Goal: Task Accomplishment & Management: Manage account settings

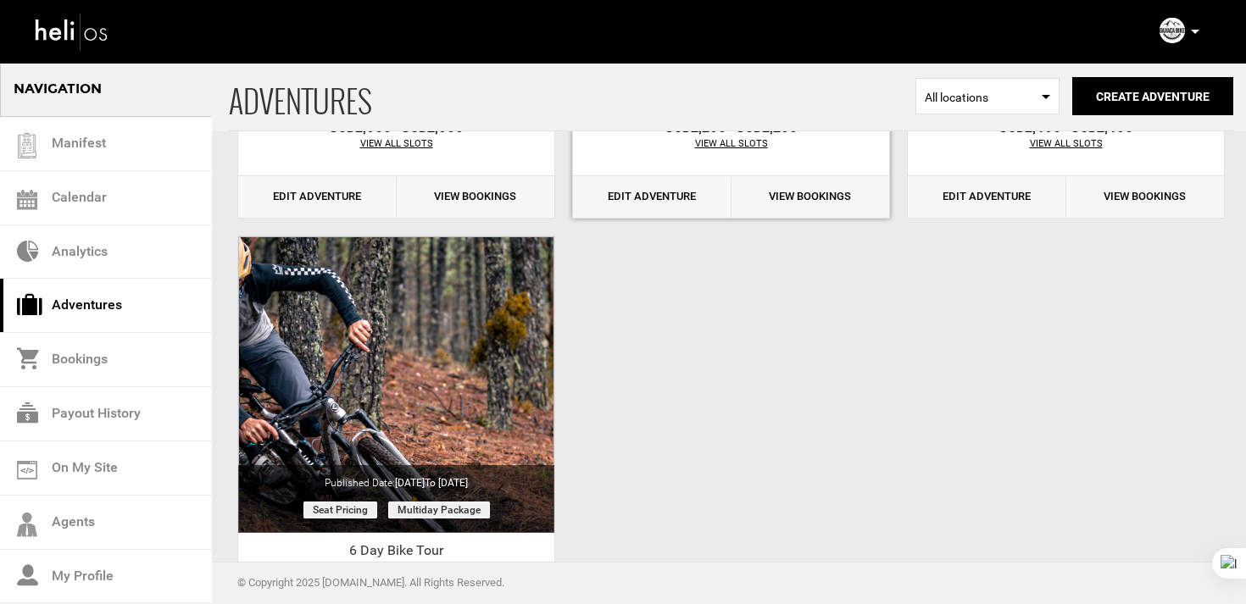
scroll to position [720, 0]
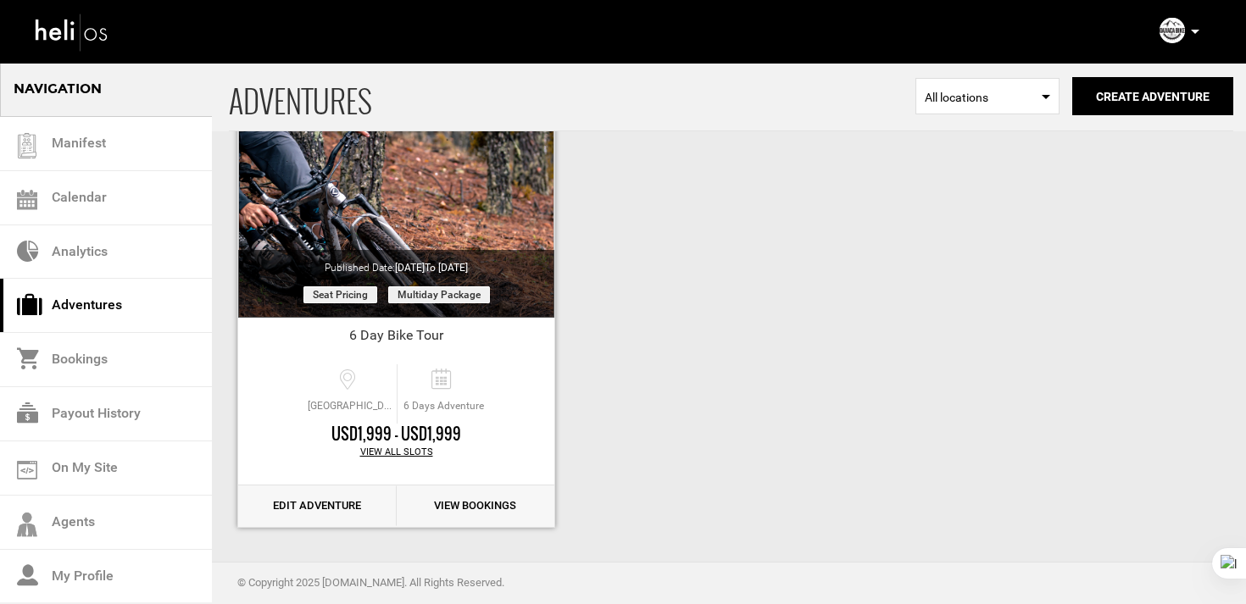
click at [322, 506] on link "Edit Adventure" at bounding box center [317, 507] width 158 height 42
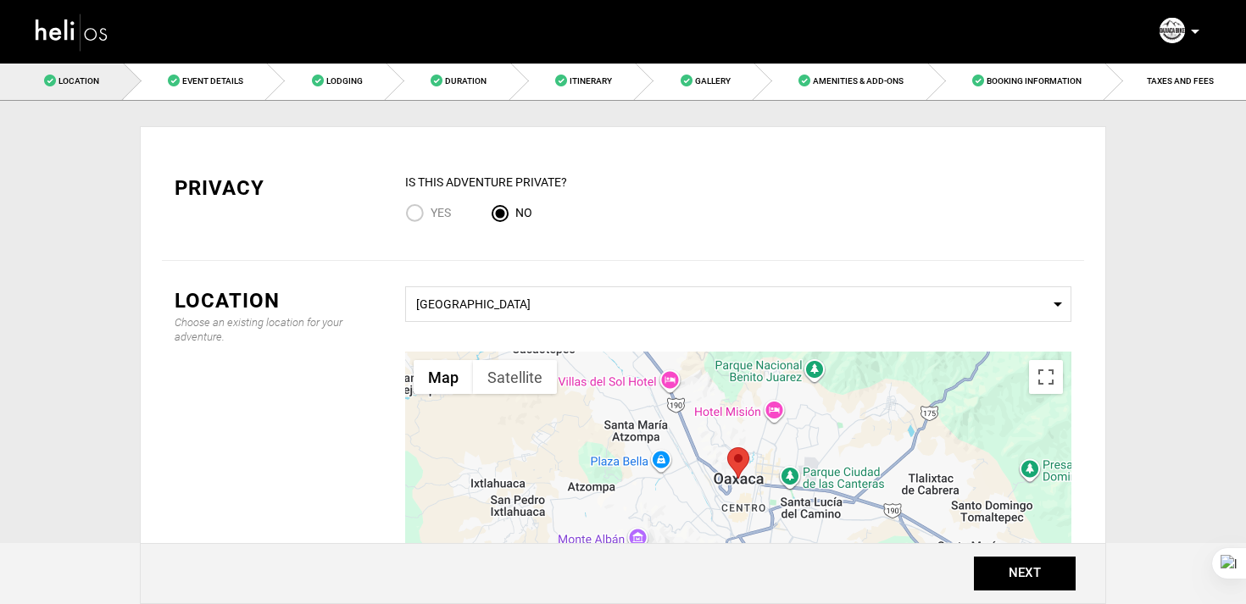
click at [457, 61] on nav "Manifest Calendar Analytics Adventures Bookings Payout History On My Site Agent…" at bounding box center [623, 32] width 1246 height 64
click at [455, 76] on span "Duration" at bounding box center [466, 80] width 42 height 9
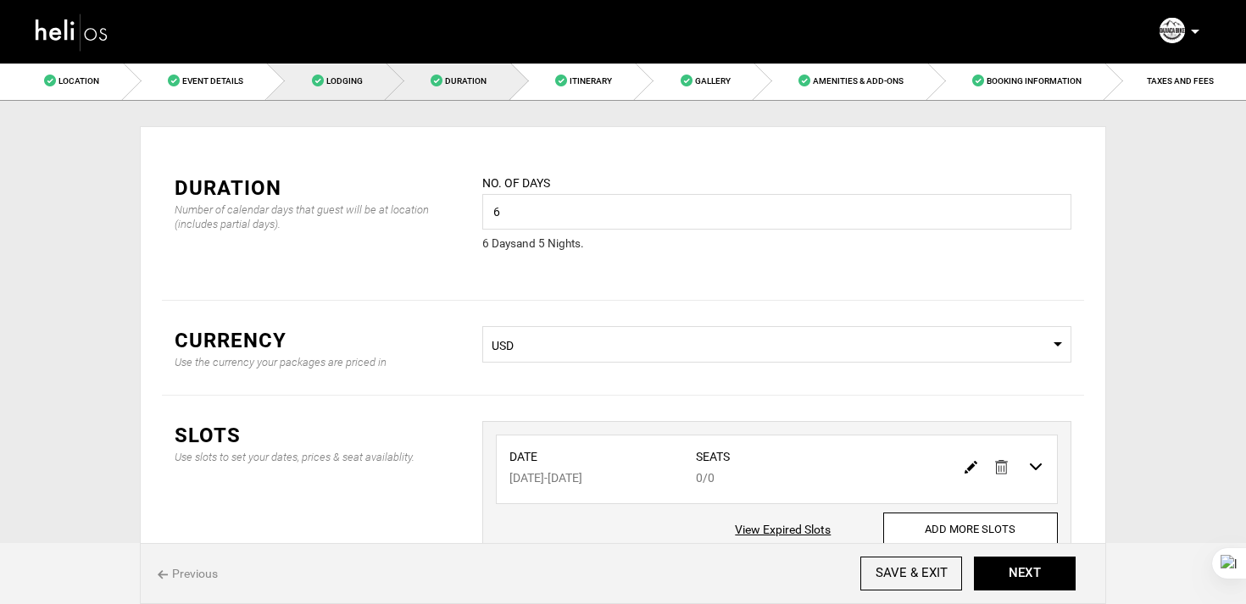
click at [352, 67] on link "Lodging" at bounding box center [327, 81] width 120 height 38
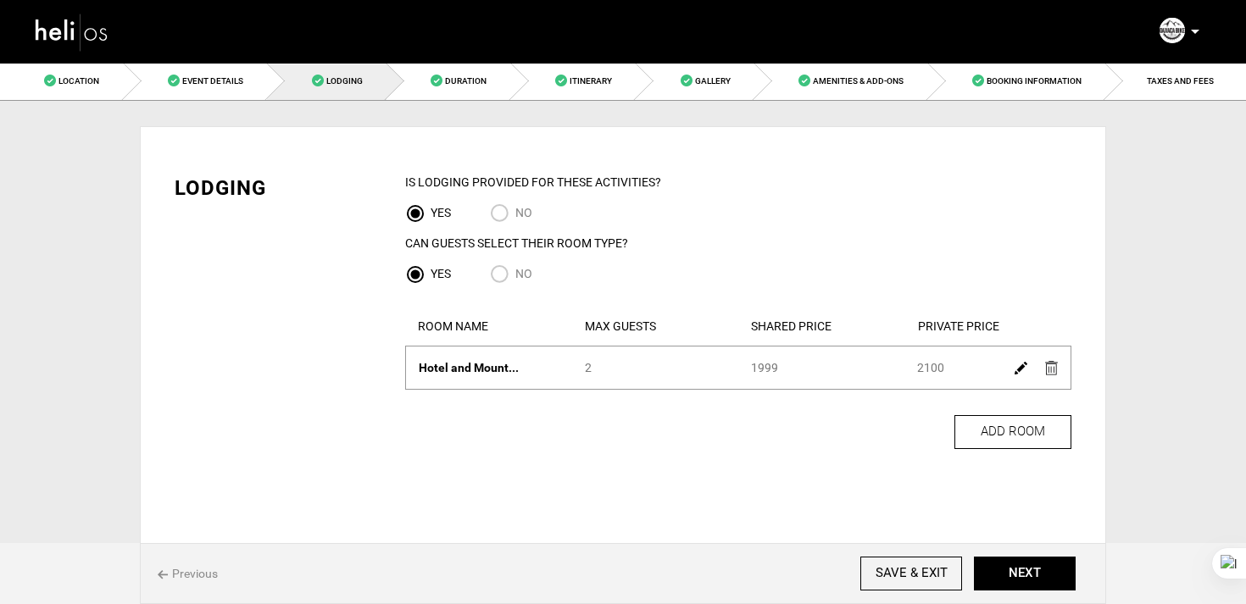
click at [1024, 361] on link at bounding box center [1021, 367] width 13 height 25
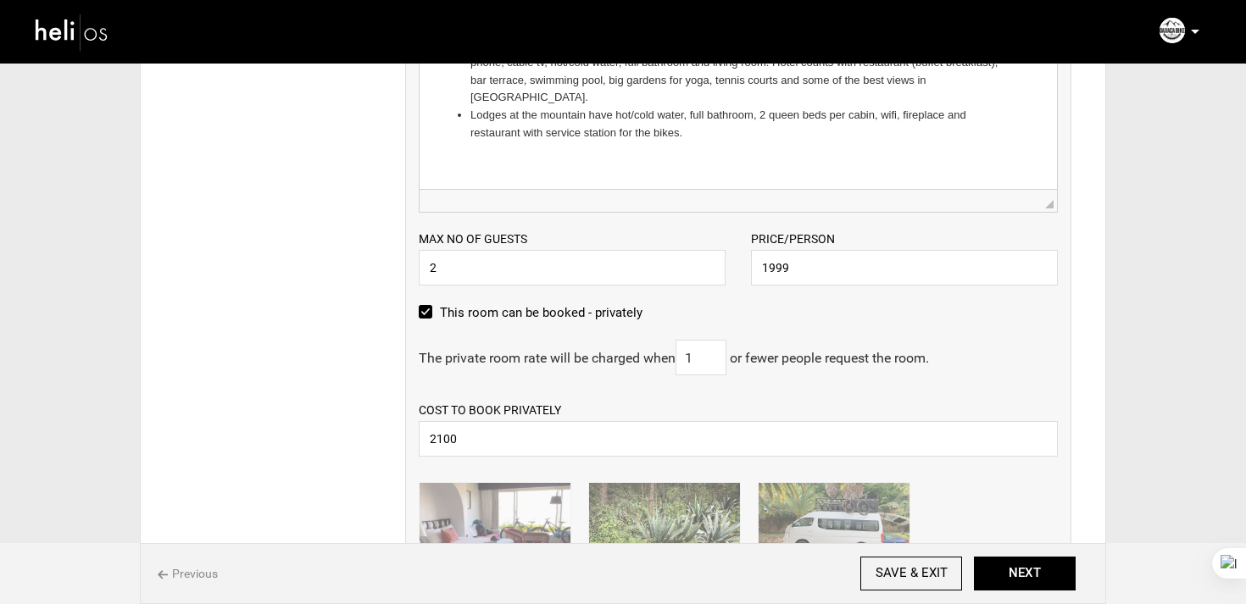
scroll to position [635, 0]
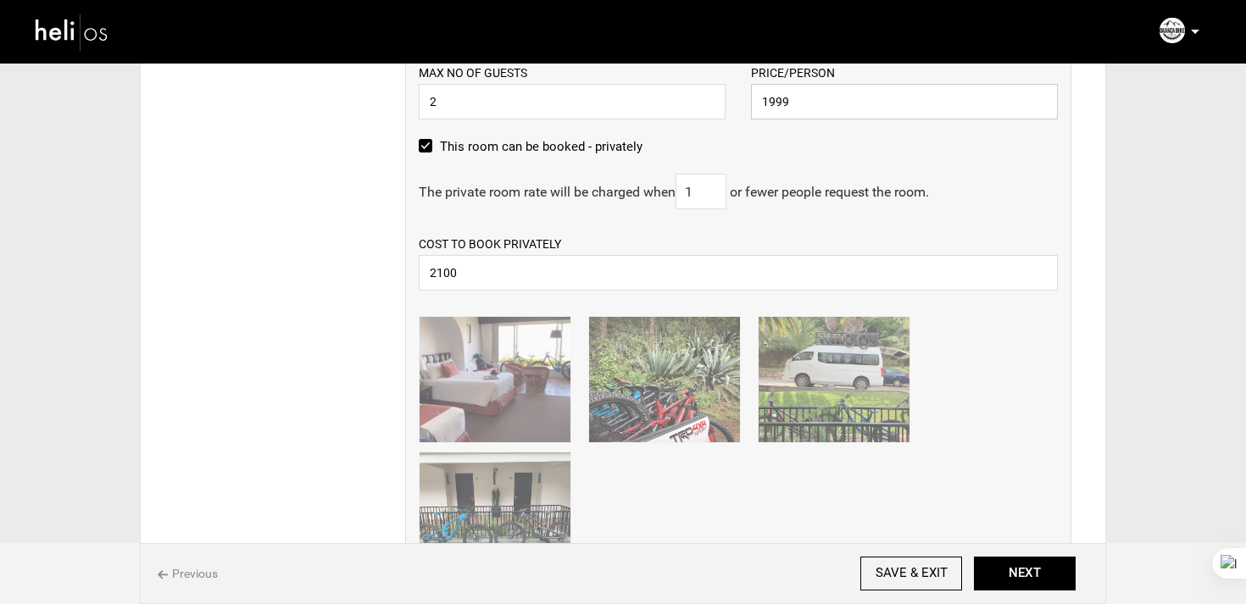
click at [817, 98] on input "1999" at bounding box center [904, 102] width 307 height 36
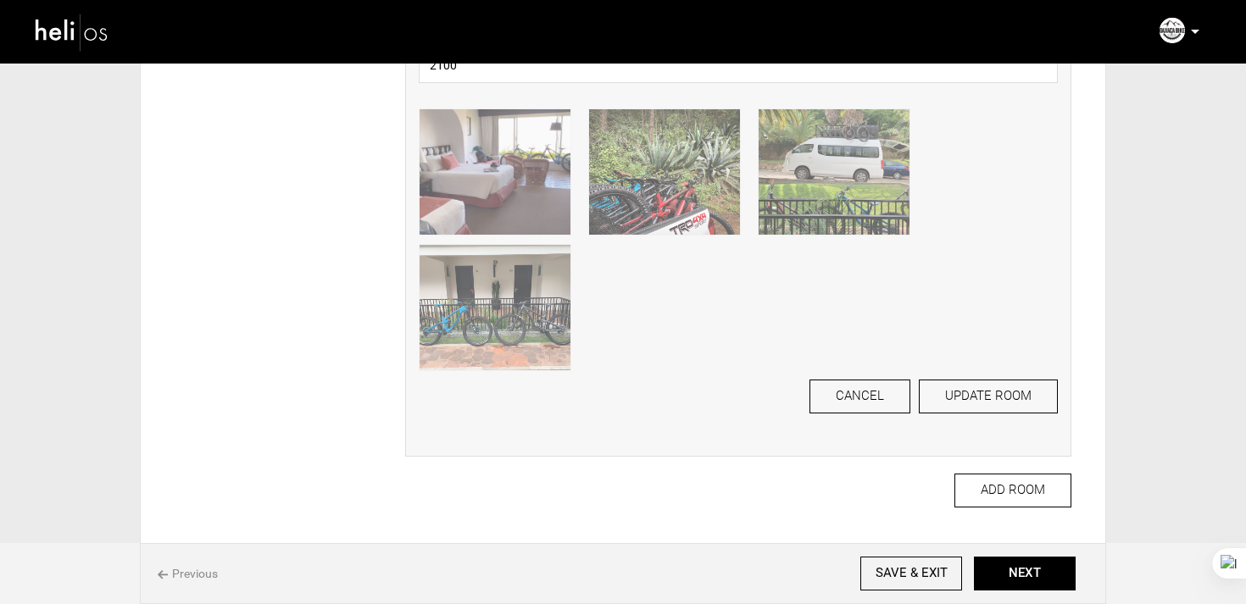
scroll to position [843, 0]
type input "1900"
click at [1020, 412] on button "UPDATE ROOM" at bounding box center [988, 396] width 139 height 34
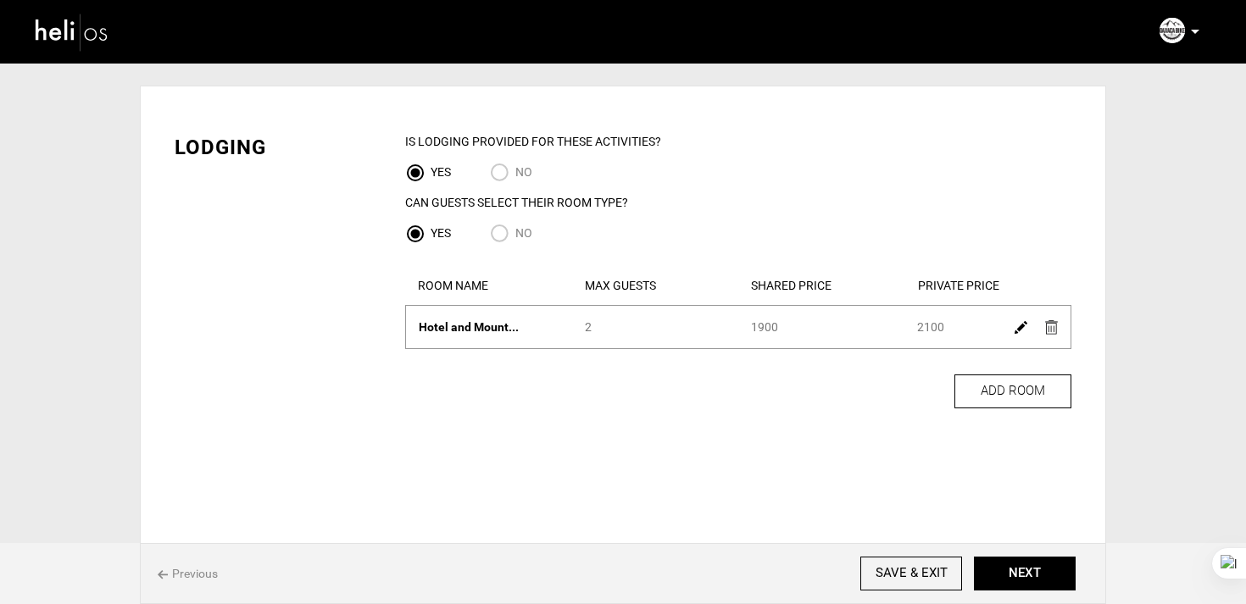
scroll to position [0, 0]
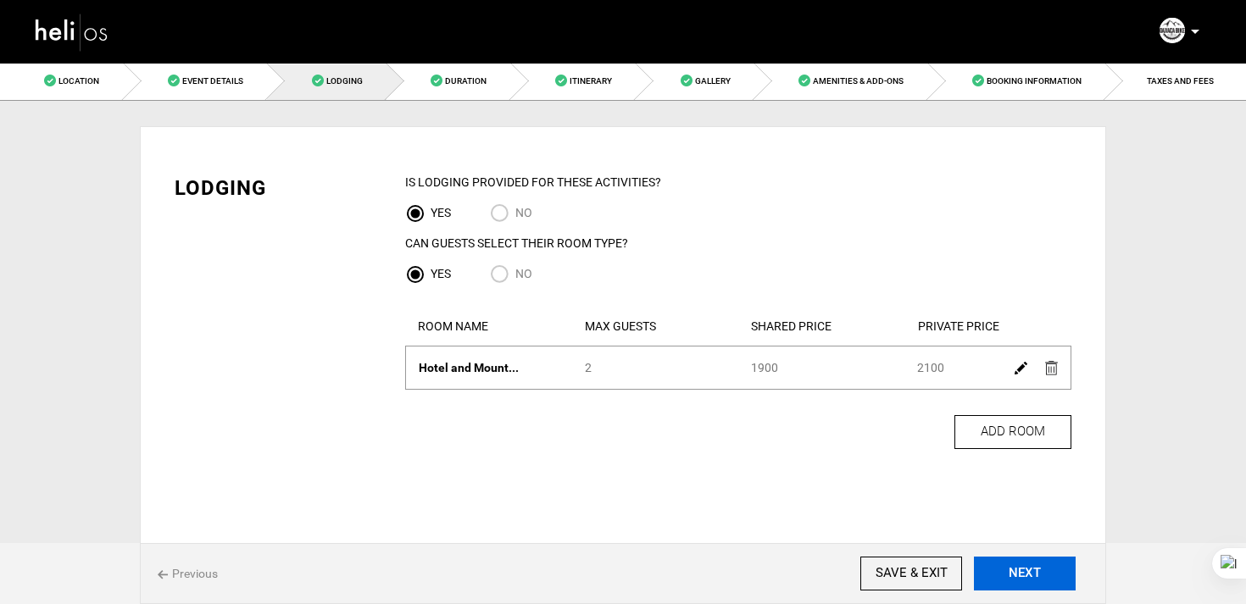
click at [1048, 571] on button "NEXT" at bounding box center [1025, 574] width 102 height 34
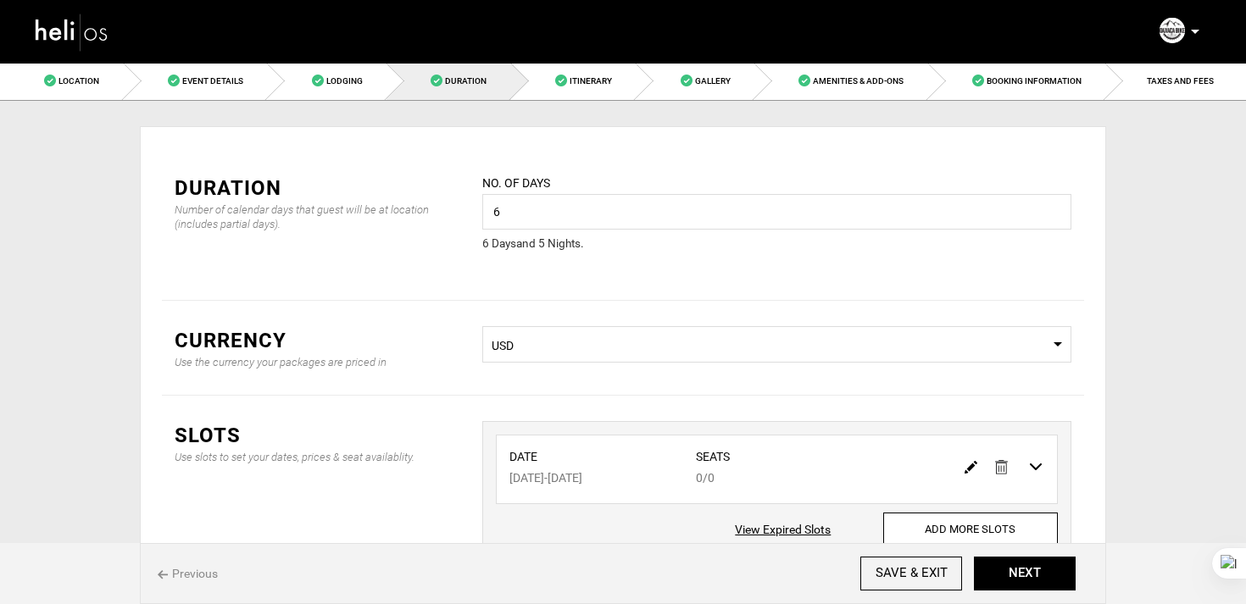
scroll to position [128, 0]
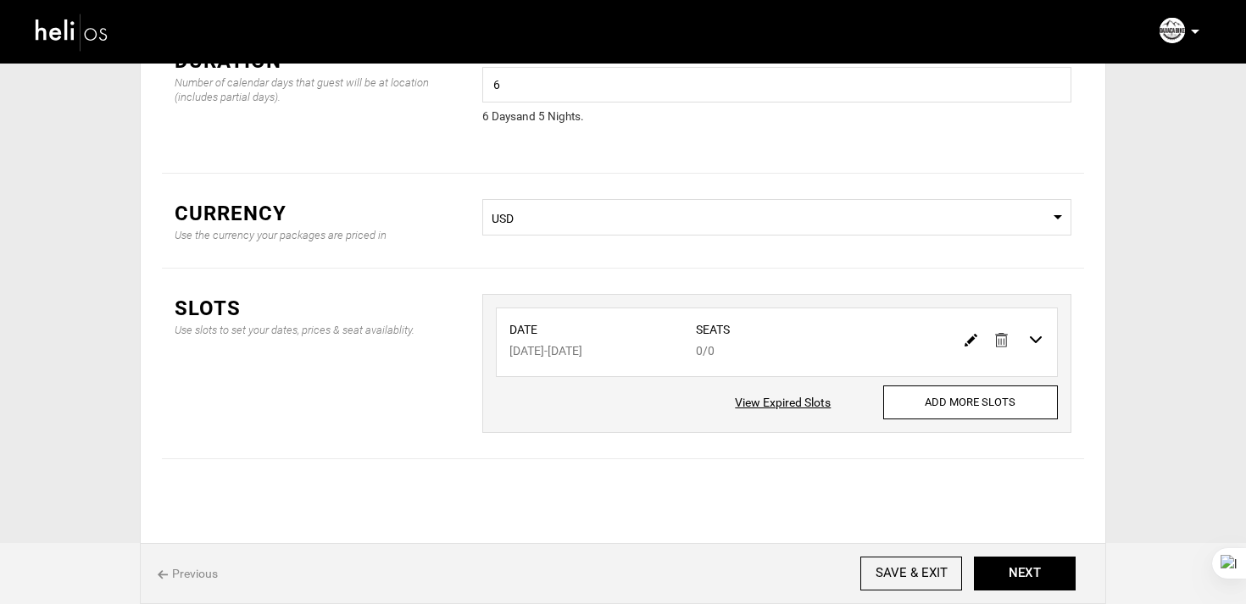
click at [972, 331] on link at bounding box center [971, 339] width 13 height 25
type input "05/10/2026"
type input "05/15/2026"
type input "0"
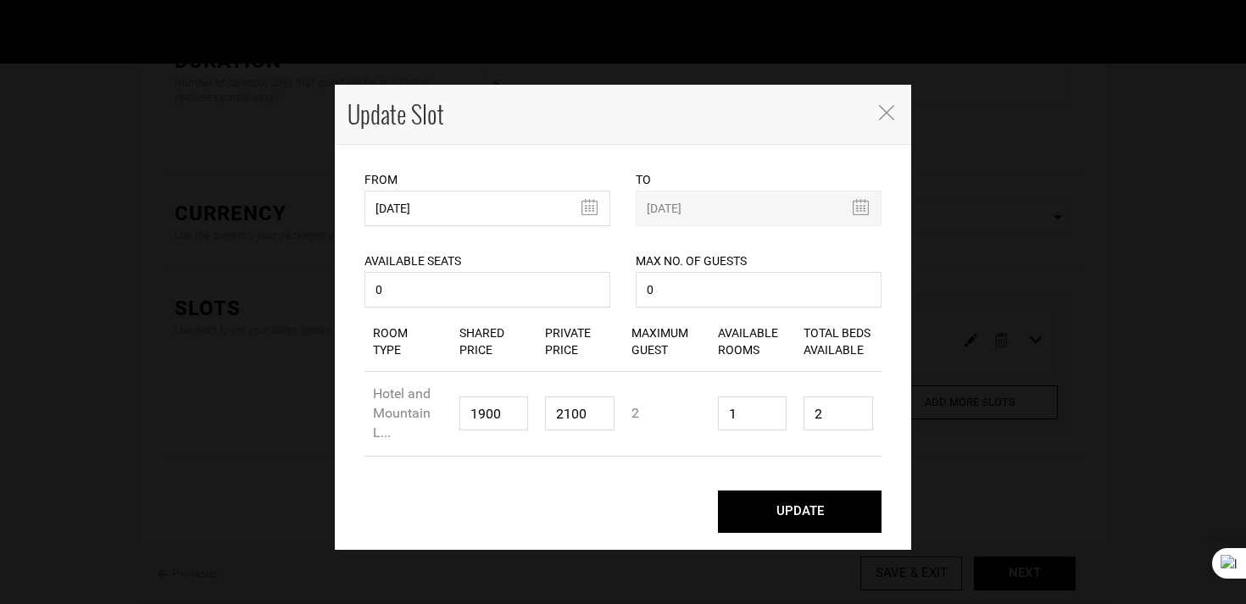
click at [775, 522] on button "UPDATE" at bounding box center [800, 512] width 164 height 42
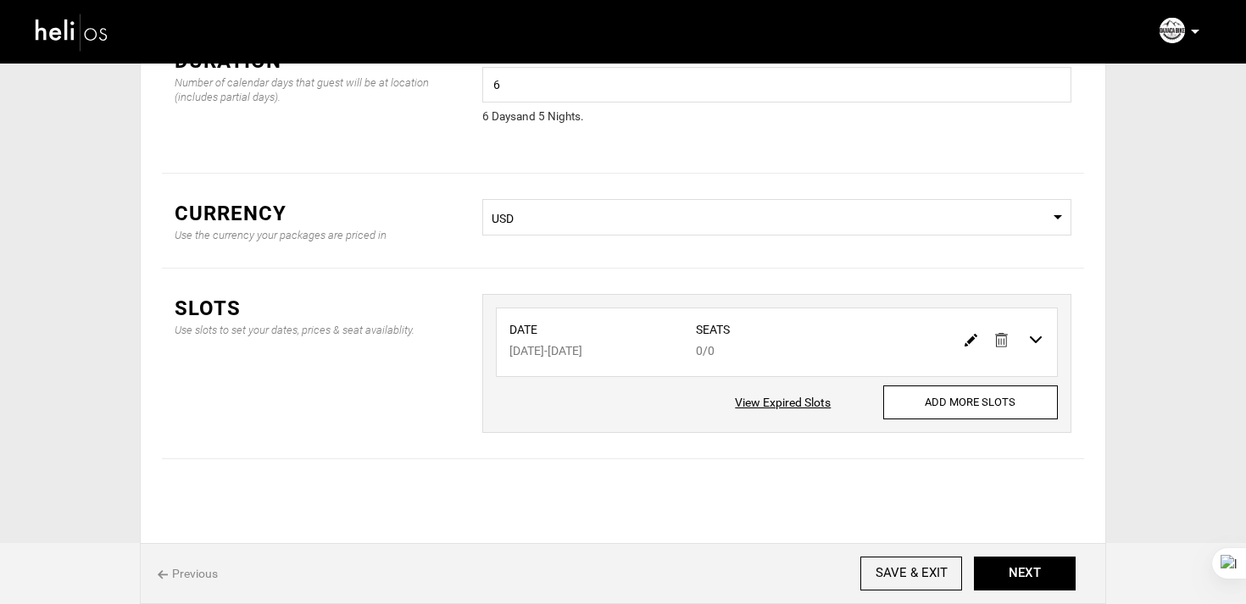
scroll to position [0, 0]
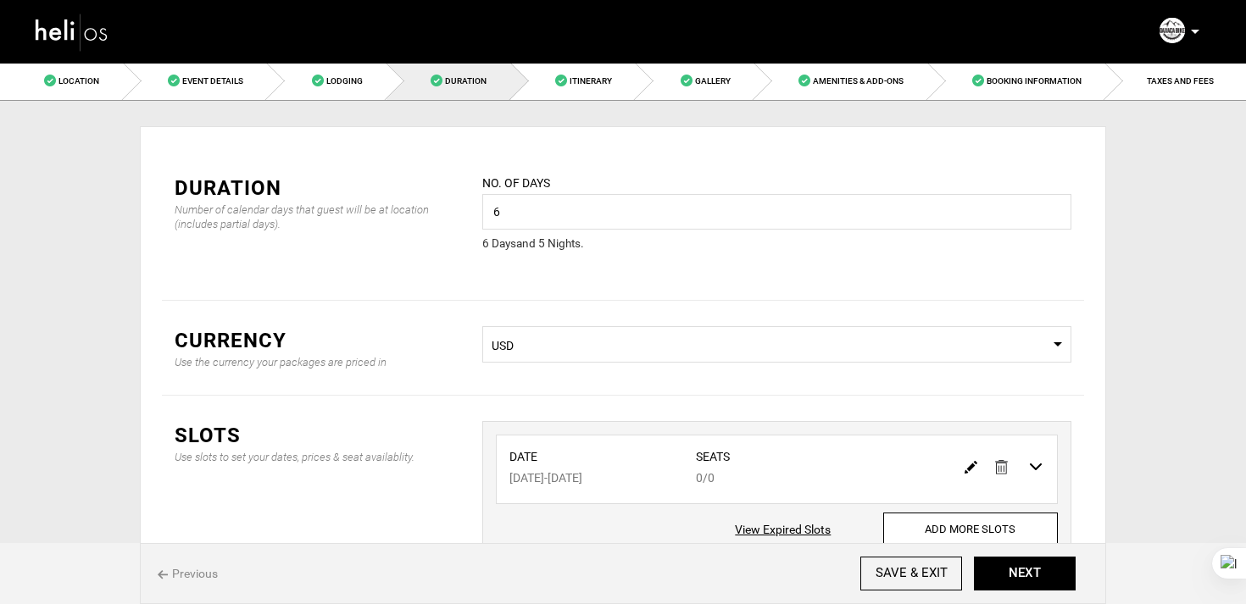
click at [96, 37] on img at bounding box center [72, 31] width 76 height 45
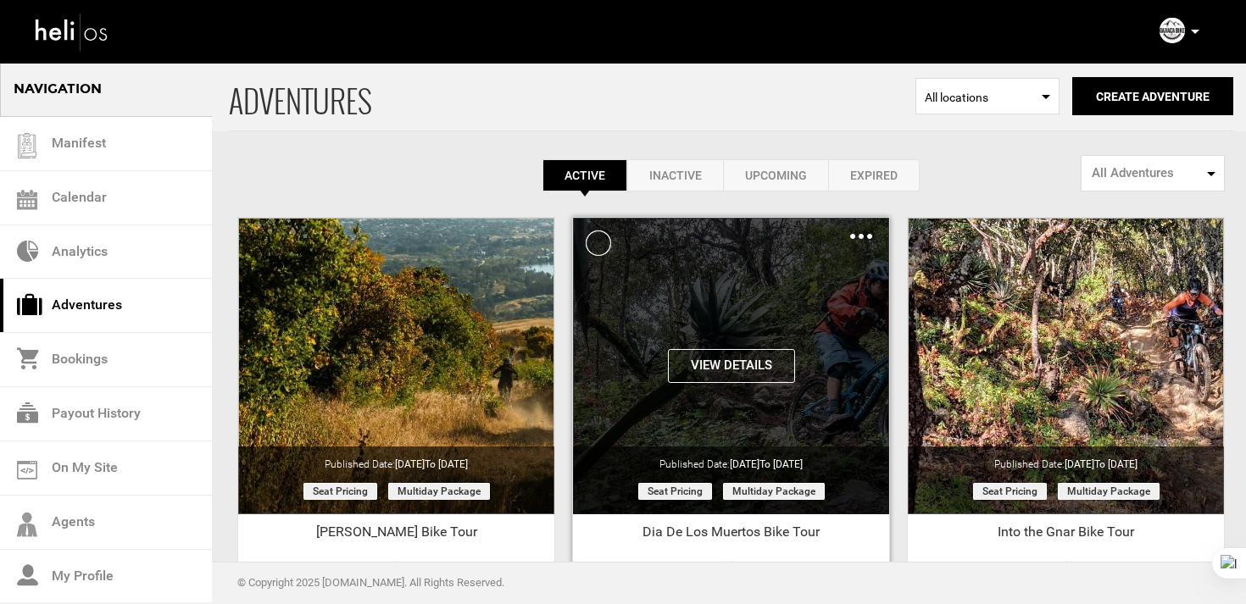
click at [866, 236] on img at bounding box center [861, 236] width 22 height 5
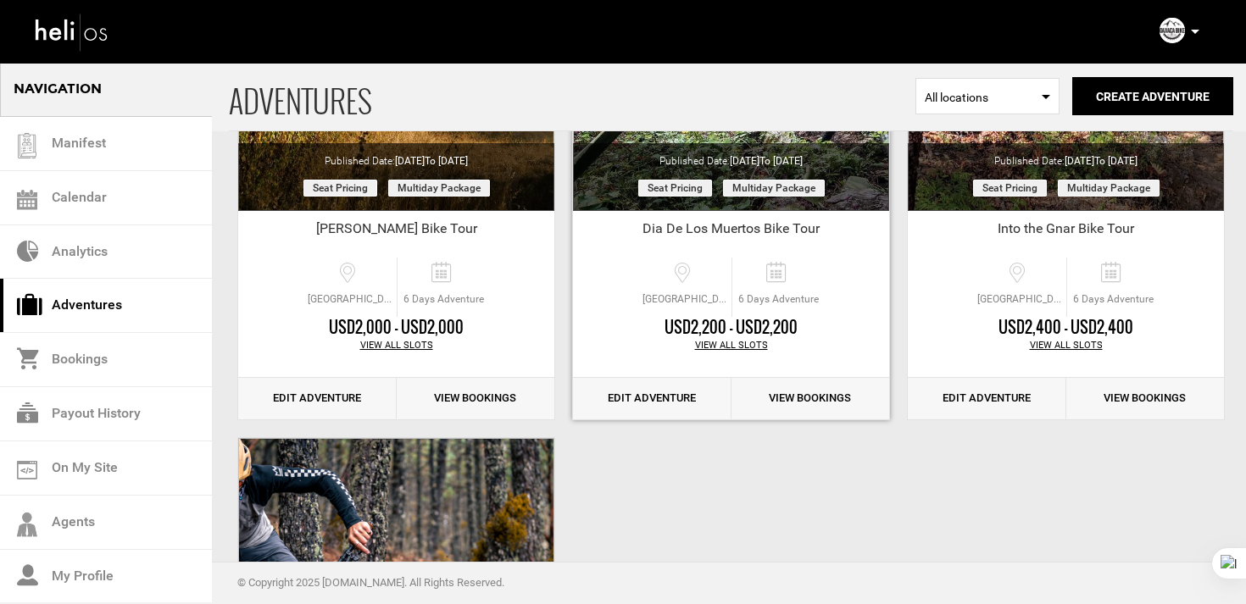
scroll to position [298, 0]
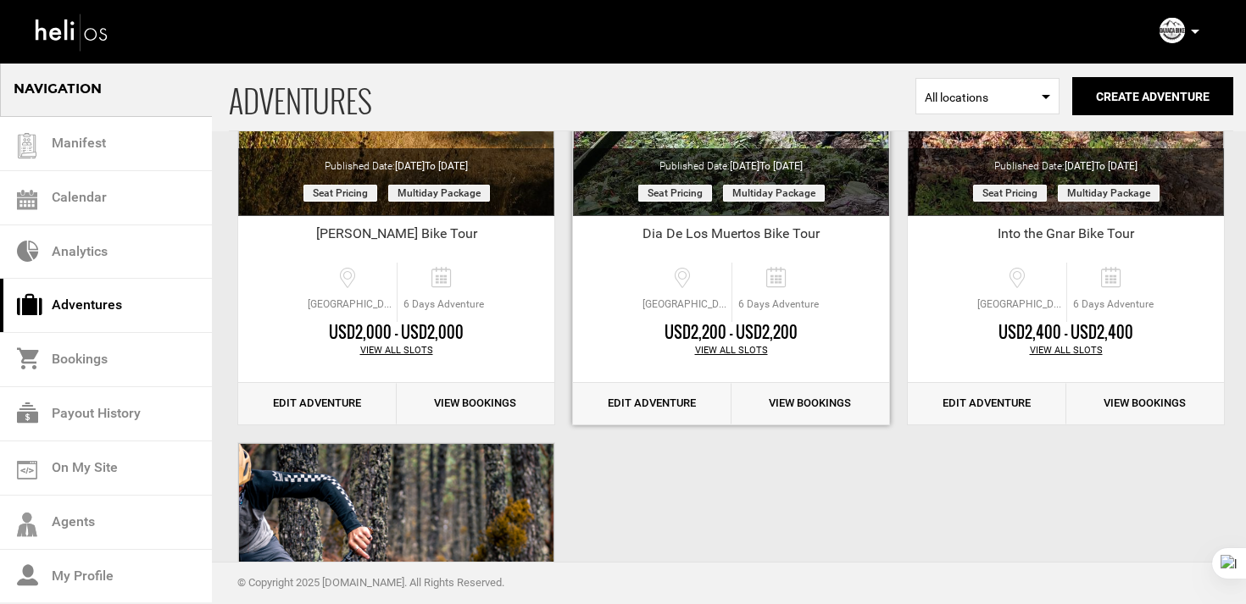
click at [676, 409] on link "Edit Adventure" at bounding box center [652, 404] width 158 height 42
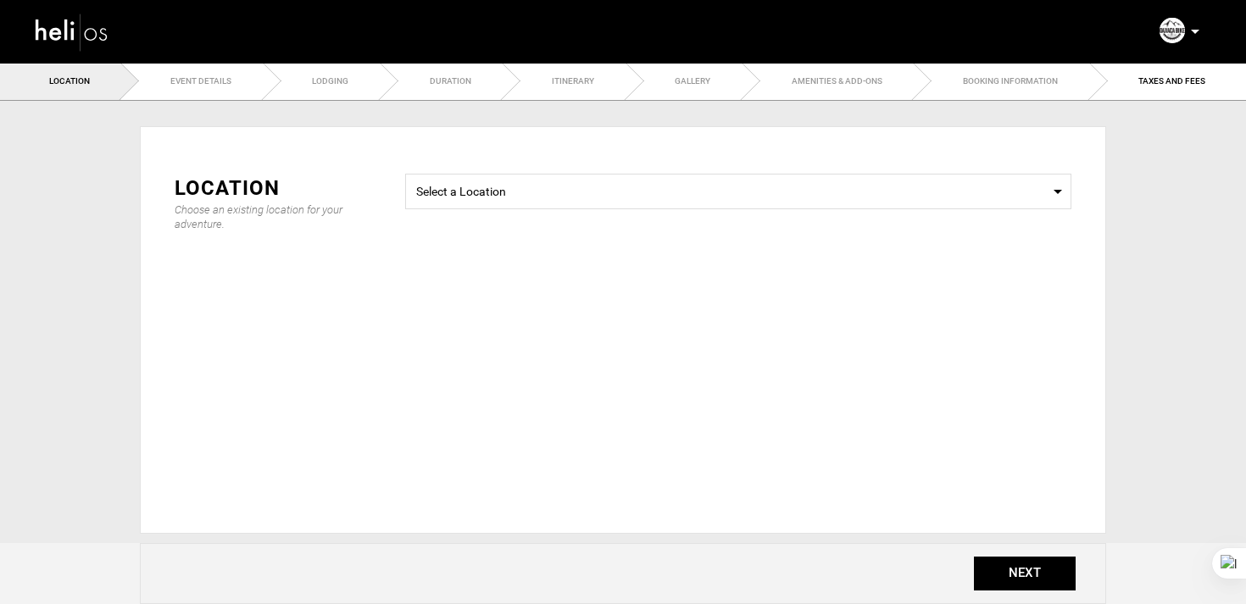
click at [108, 45] on img at bounding box center [72, 31] width 76 height 45
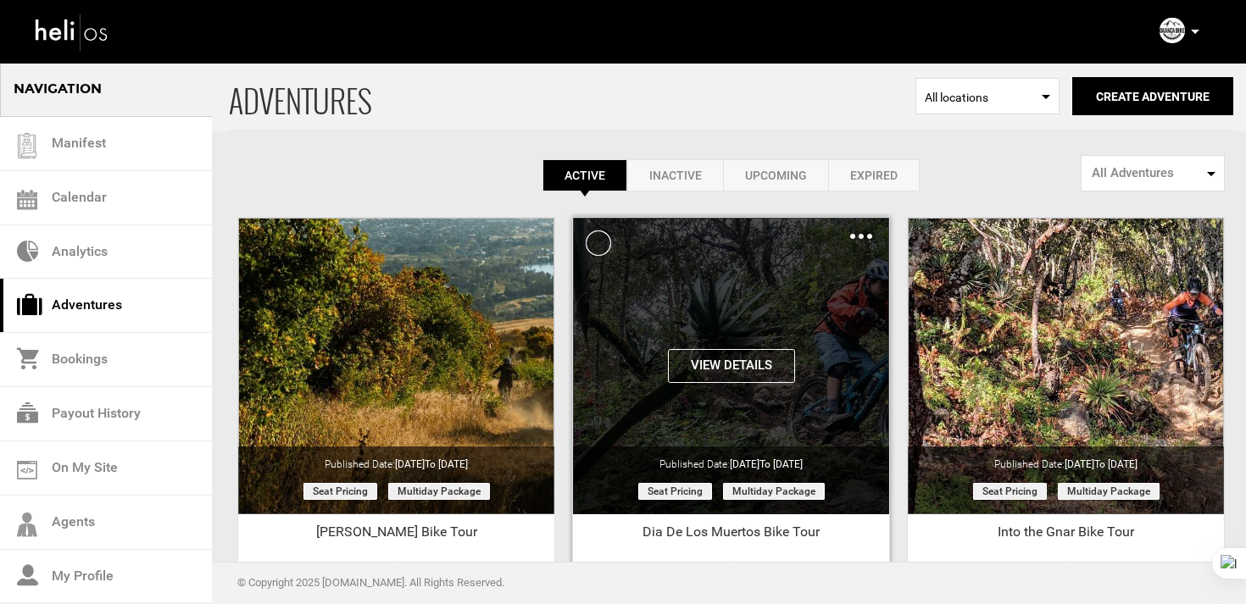
click at [864, 236] on img at bounding box center [861, 236] width 22 height 5
click at [861, 238] on img at bounding box center [861, 236] width 22 height 5
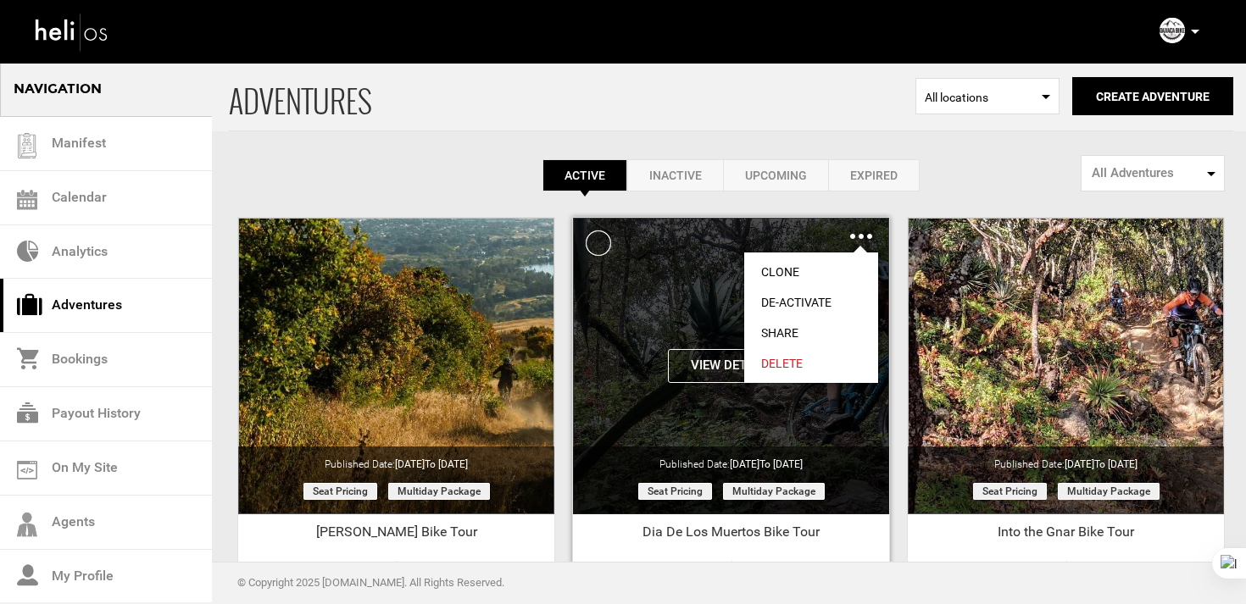
click at [792, 298] on link "De-Activate" at bounding box center [811, 302] width 134 height 31
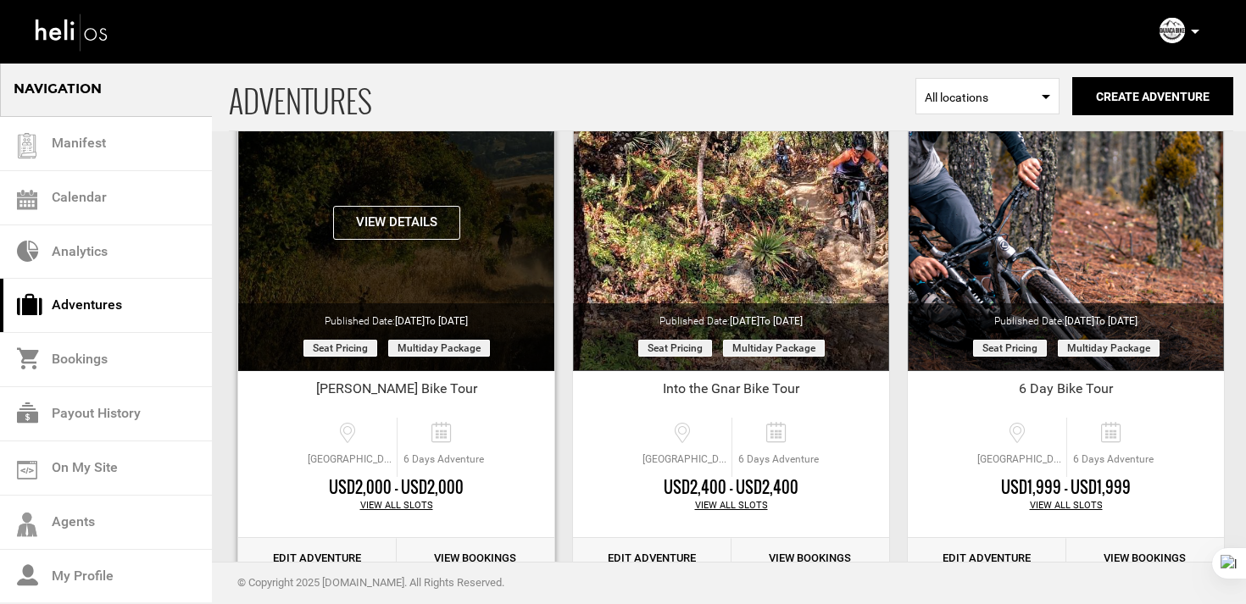
scroll to position [196, 0]
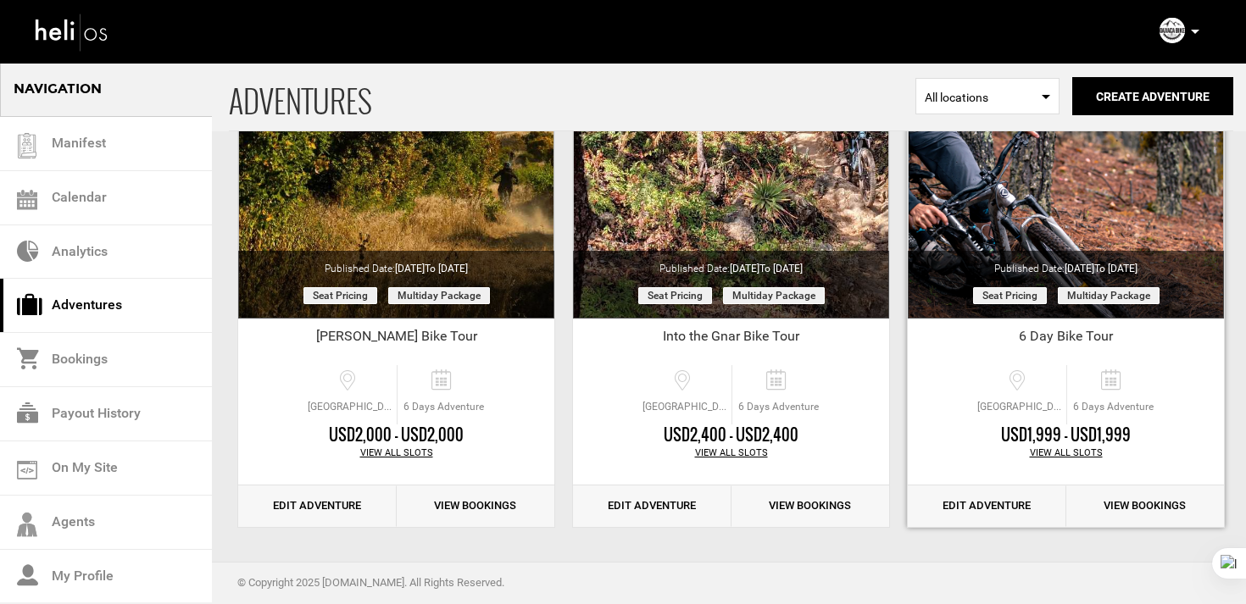
click at [1000, 499] on link "Edit Adventure" at bounding box center [987, 507] width 158 height 42
click at [1008, 507] on link "Edit Adventure" at bounding box center [987, 507] width 158 height 42
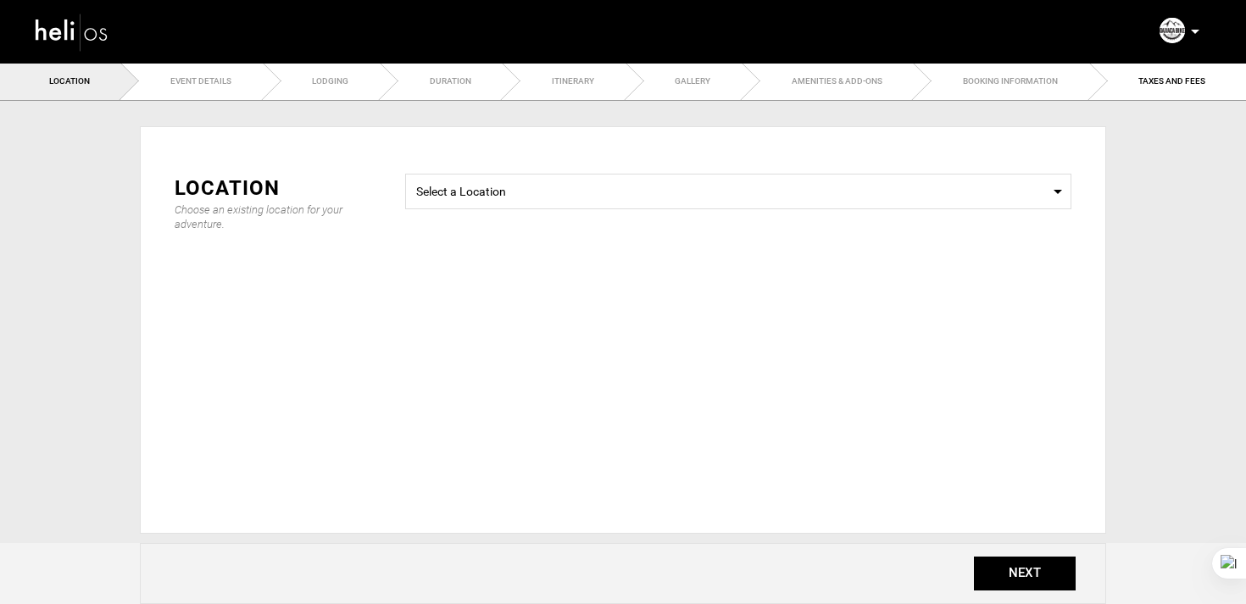
type input "6 Day Bike Tour"
checkbox input "true"
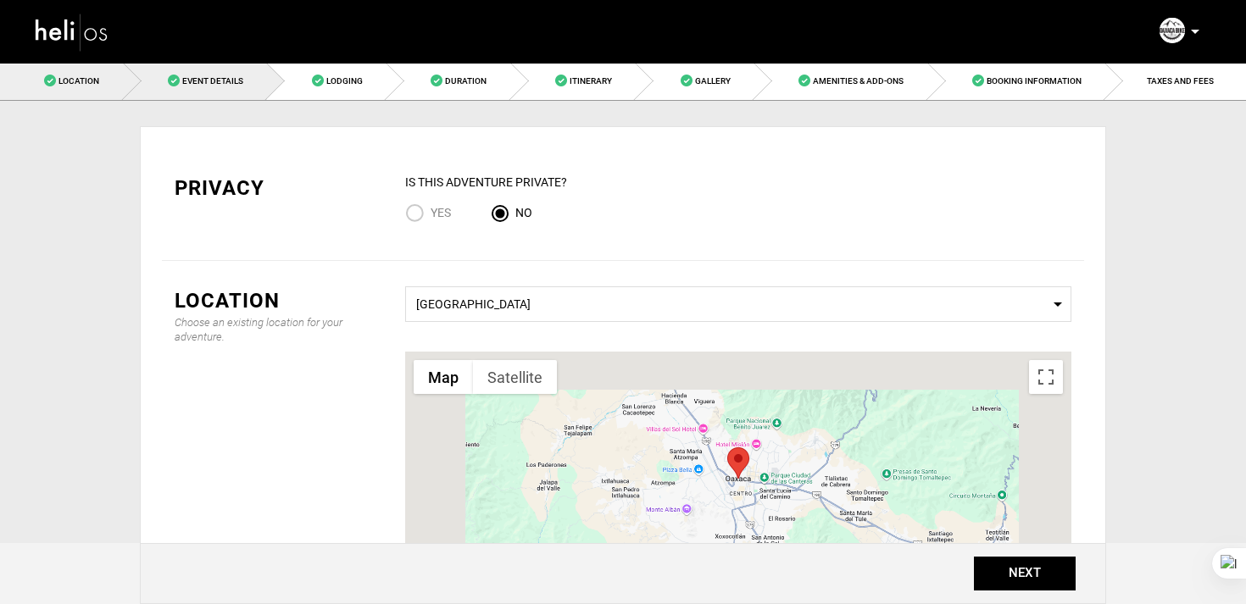
click at [199, 92] on link "Event Details" at bounding box center [196, 81] width 144 height 38
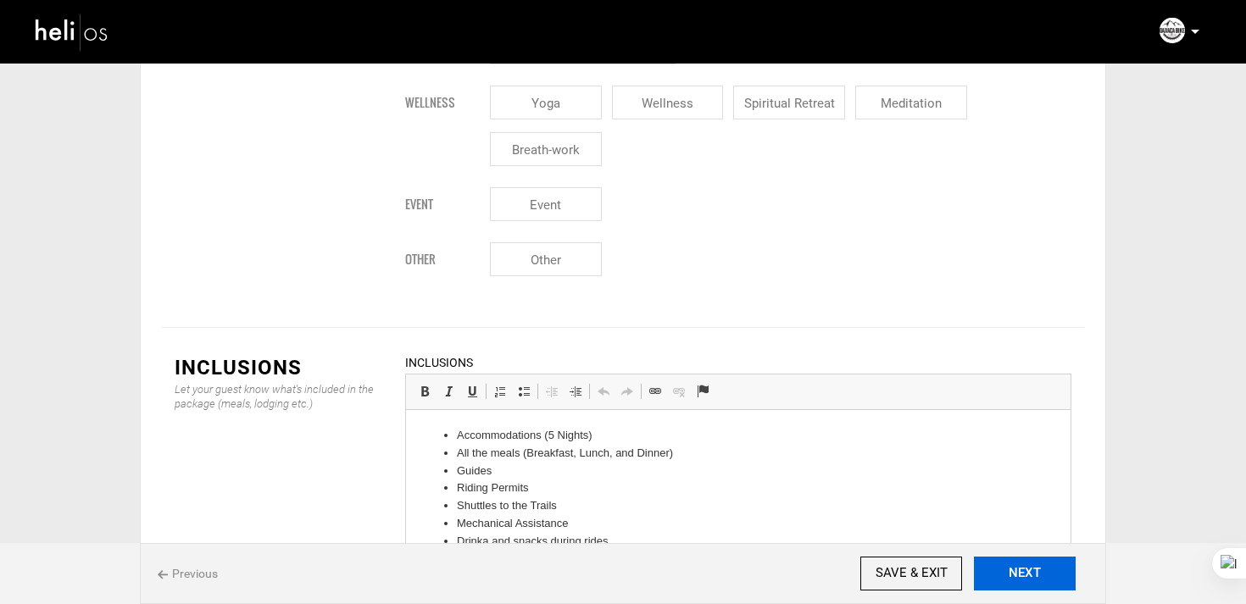
click at [1037, 587] on button "NEXT" at bounding box center [1025, 574] width 102 height 34
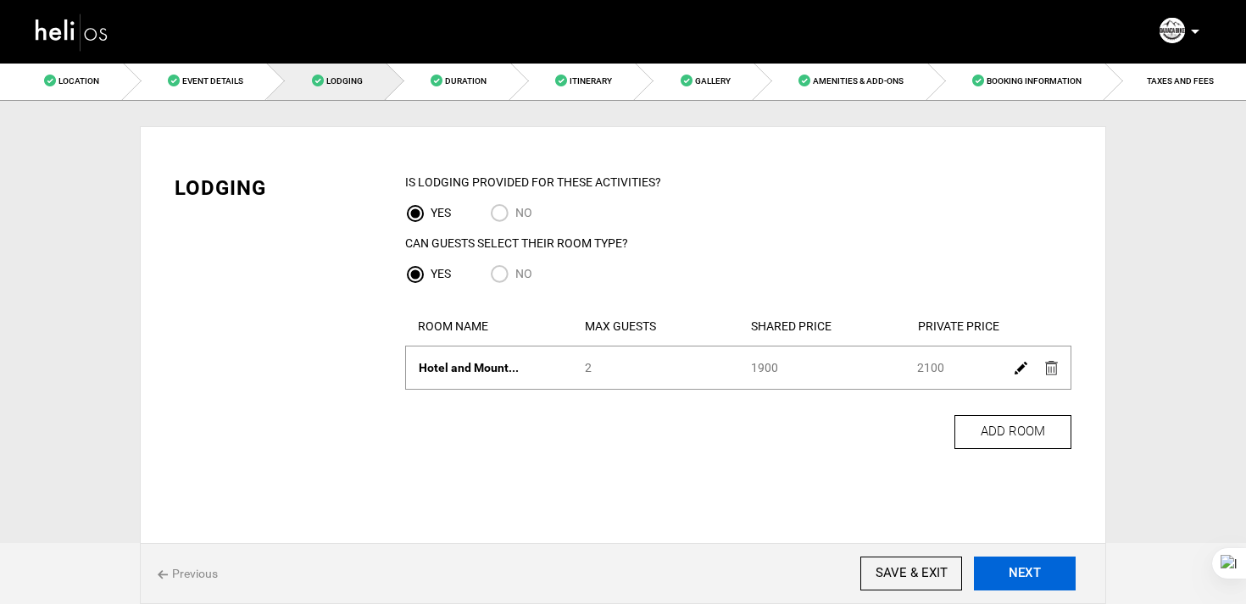
click at [1040, 583] on button "NEXT" at bounding box center [1025, 574] width 102 height 34
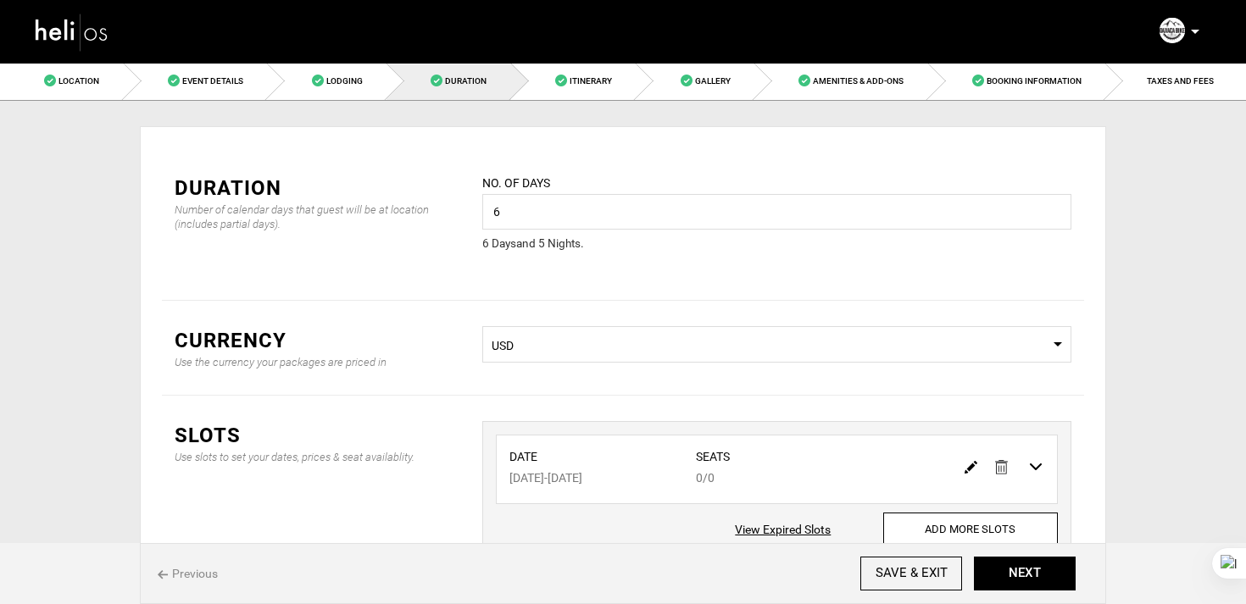
scroll to position [128, 0]
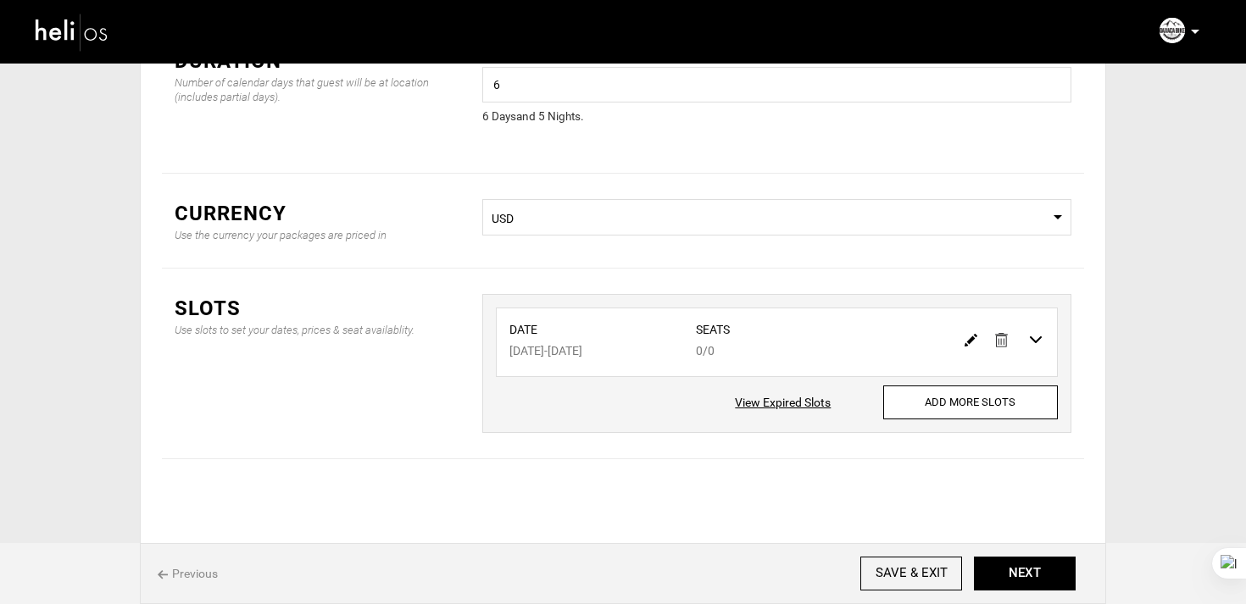
click at [973, 329] on link at bounding box center [971, 339] width 13 height 25
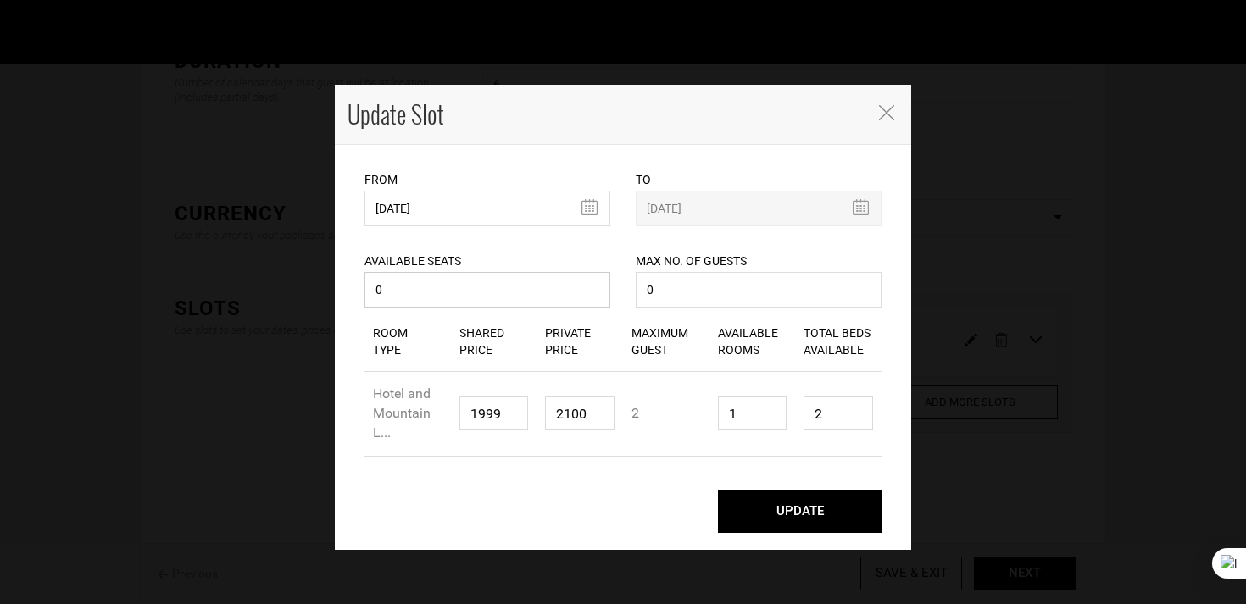
drag, startPoint x: 417, startPoint y: 300, endPoint x: 314, endPoint y: 293, distance: 102.8
click at [314, 293] on div "Update Slot From 05/10/2026 Please select start date. Start date already exists…" at bounding box center [623, 302] width 1246 height 604
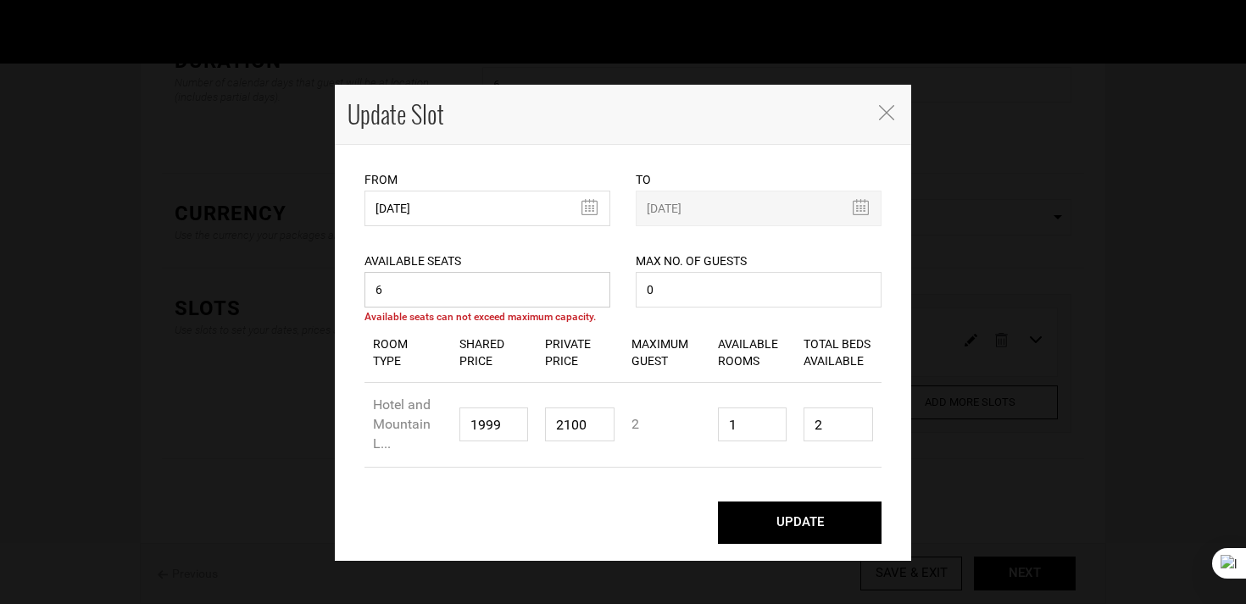
type input "6"
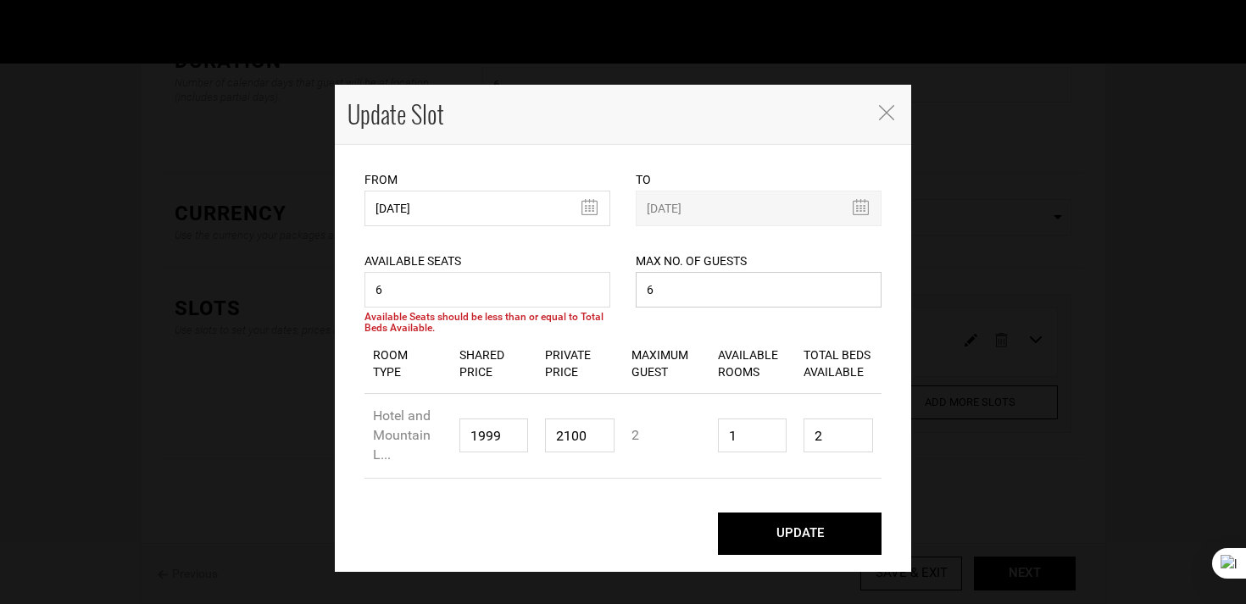
type input "6"
type input "3"
type input "6"
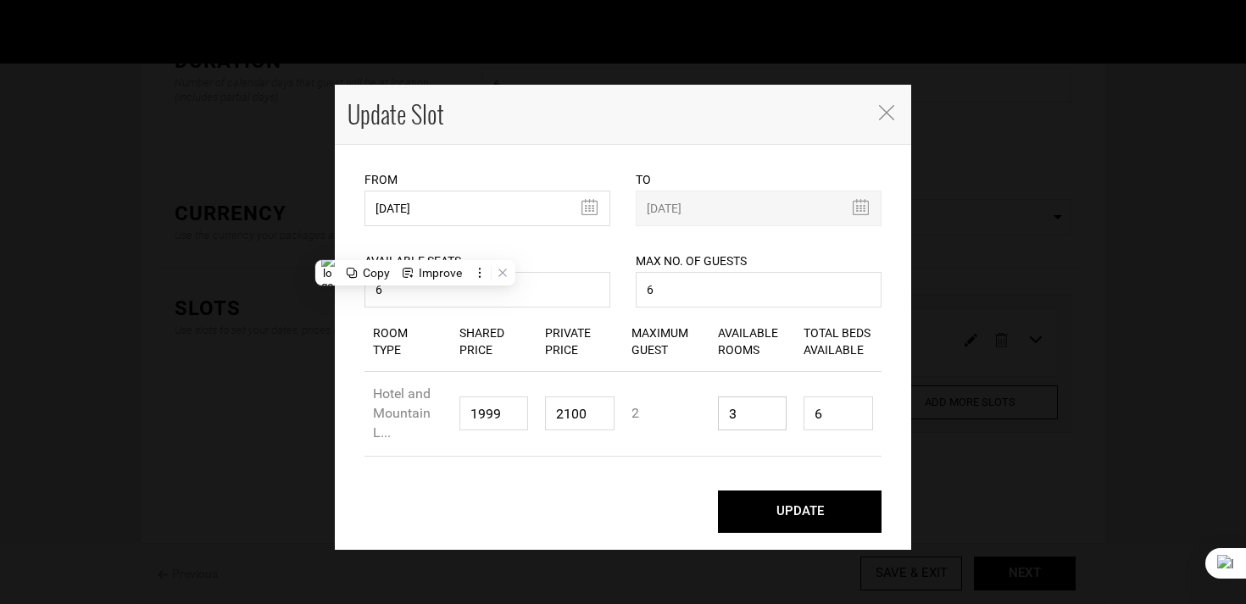
click at [718, 491] on button "UPDATE" at bounding box center [800, 512] width 164 height 42
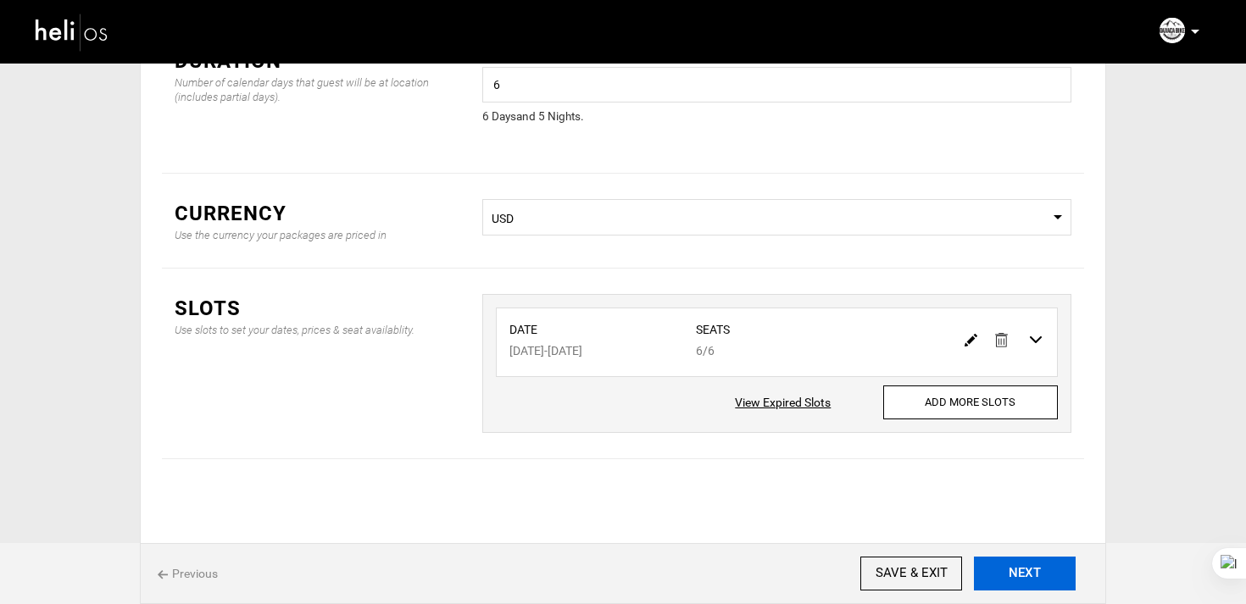
click at [1007, 579] on button "NEXT" at bounding box center [1025, 574] width 102 height 34
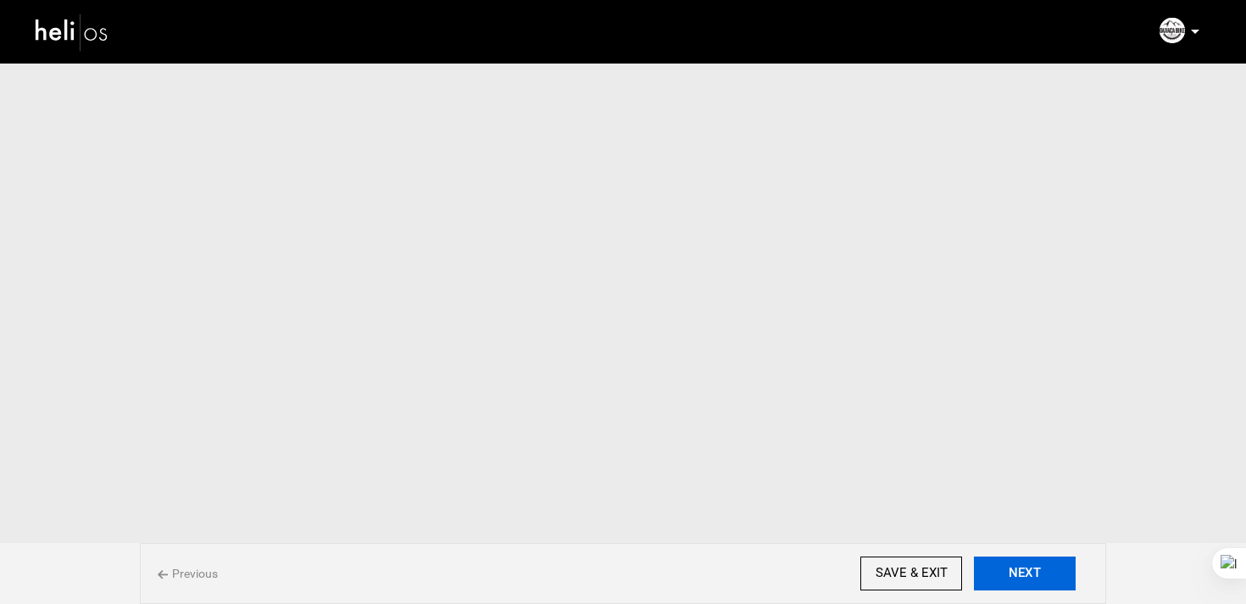
click at [1007, 579] on button "NEXT" at bounding box center [1025, 574] width 102 height 34
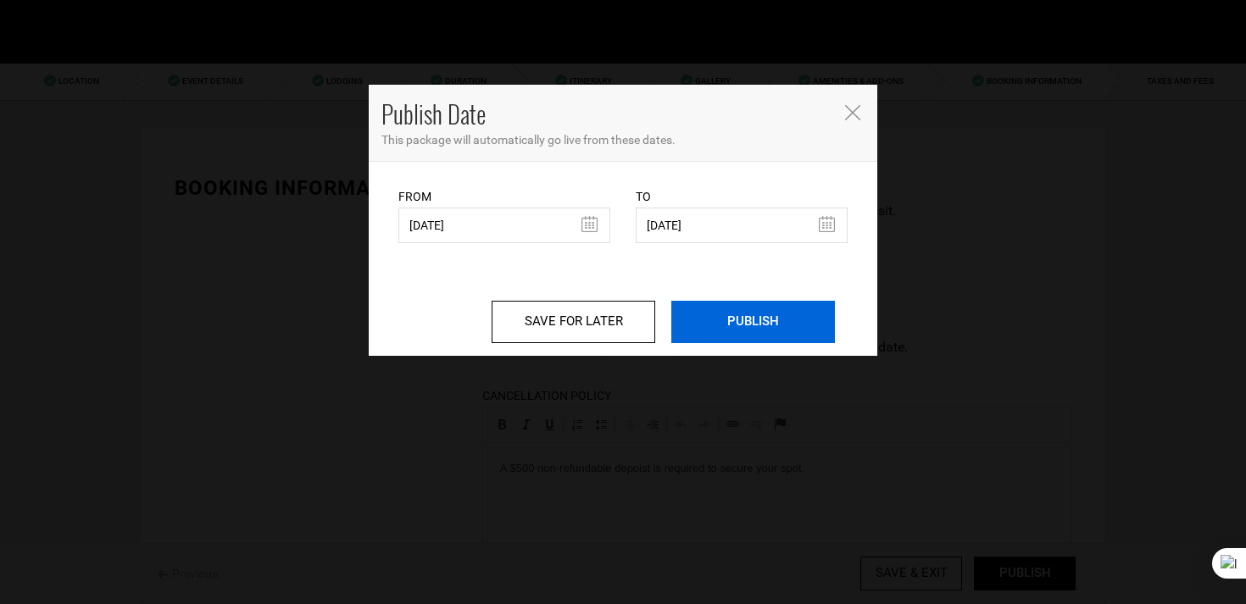
click at [747, 316] on input "PUBLISH" at bounding box center [753, 322] width 164 height 42
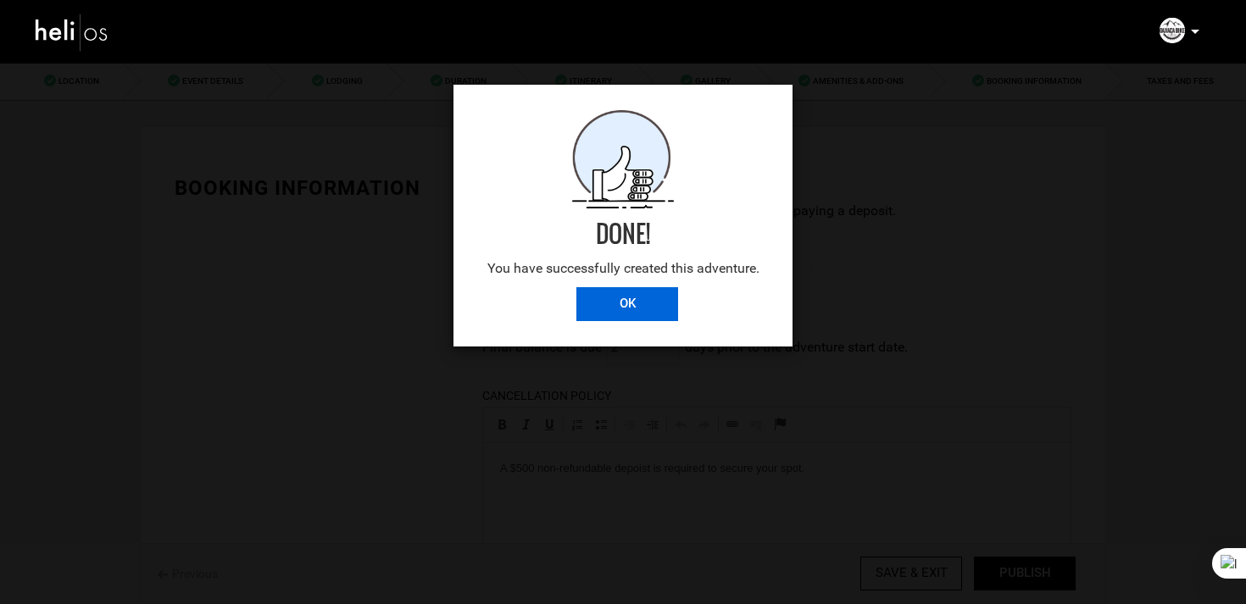
click at [642, 319] on input "OK" at bounding box center [627, 304] width 102 height 34
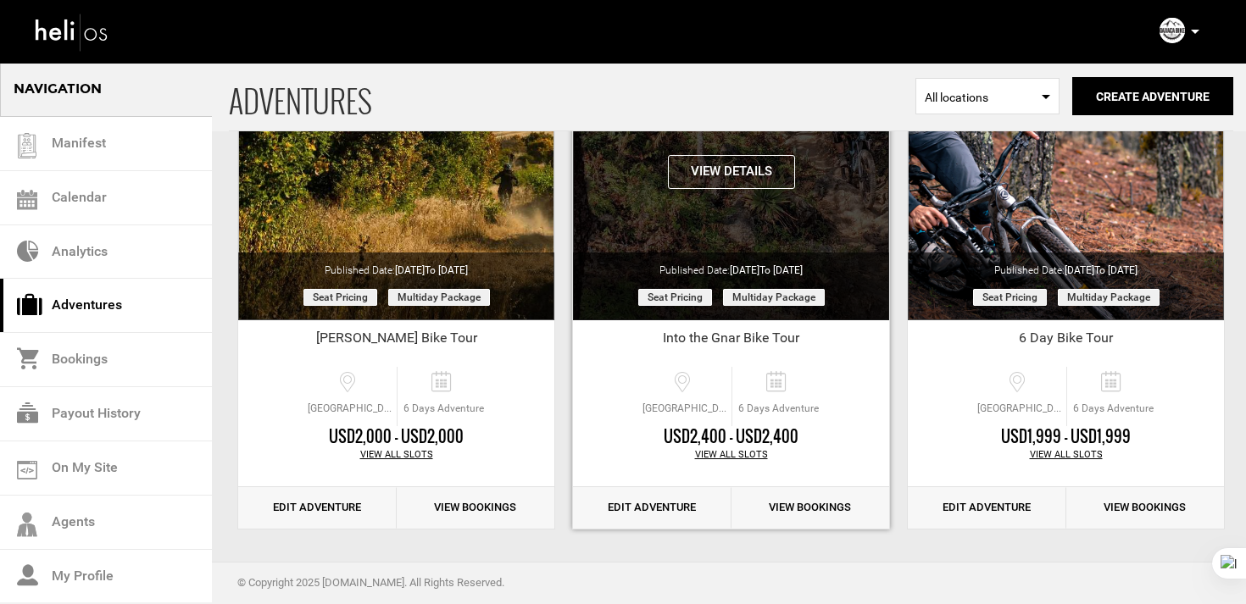
scroll to position [196, 0]
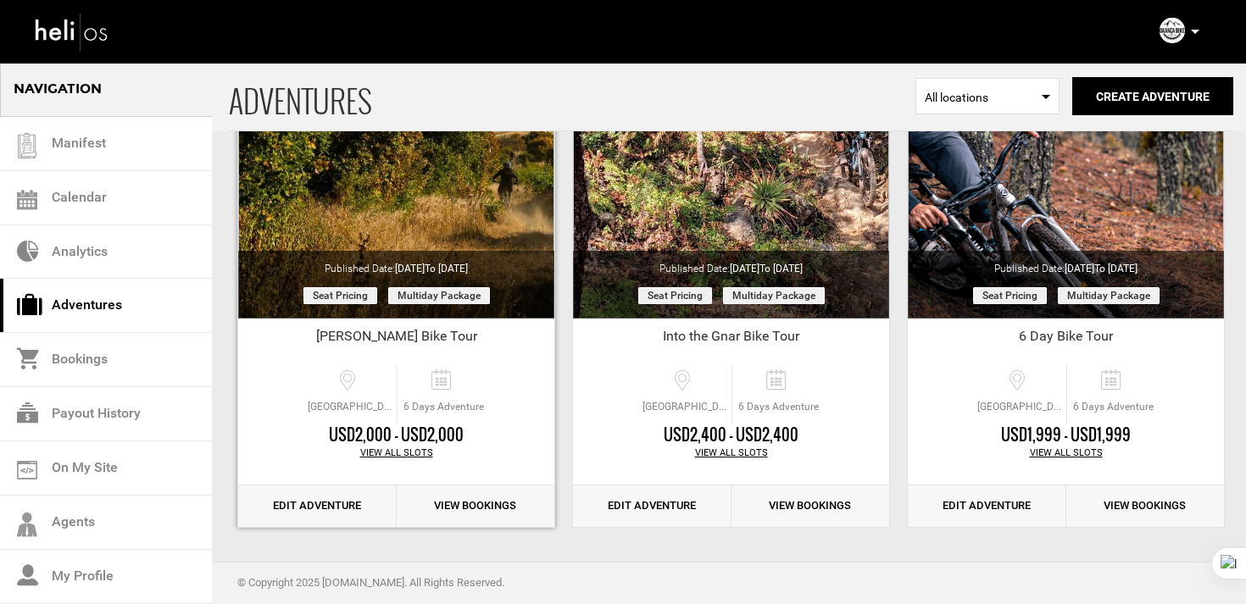
click at [338, 512] on link "Edit Adventure" at bounding box center [317, 507] width 158 height 42
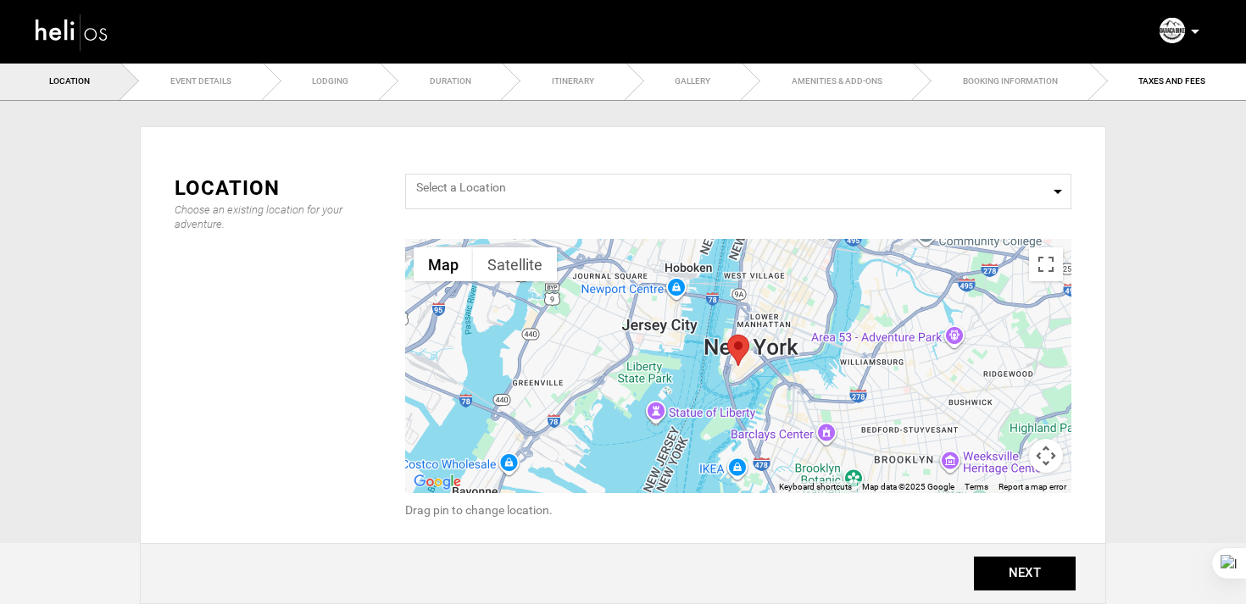
type input "[PERSON_NAME] Bike Tour"
checkbox input "true"
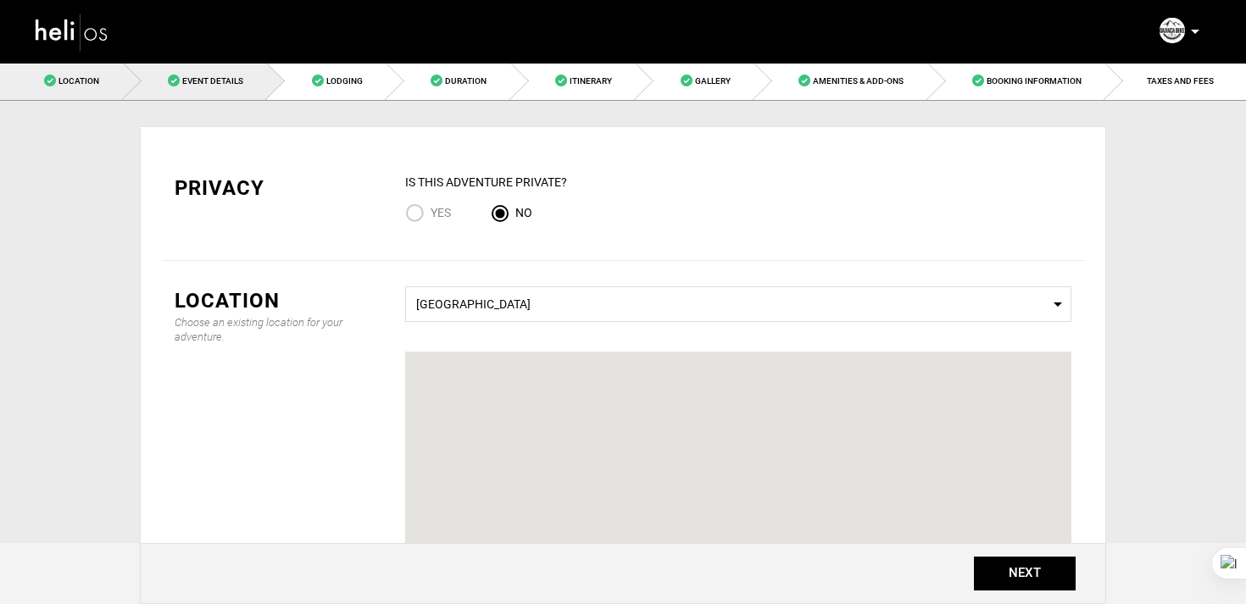
click at [244, 89] on link "Event Details" at bounding box center [196, 81] width 144 height 38
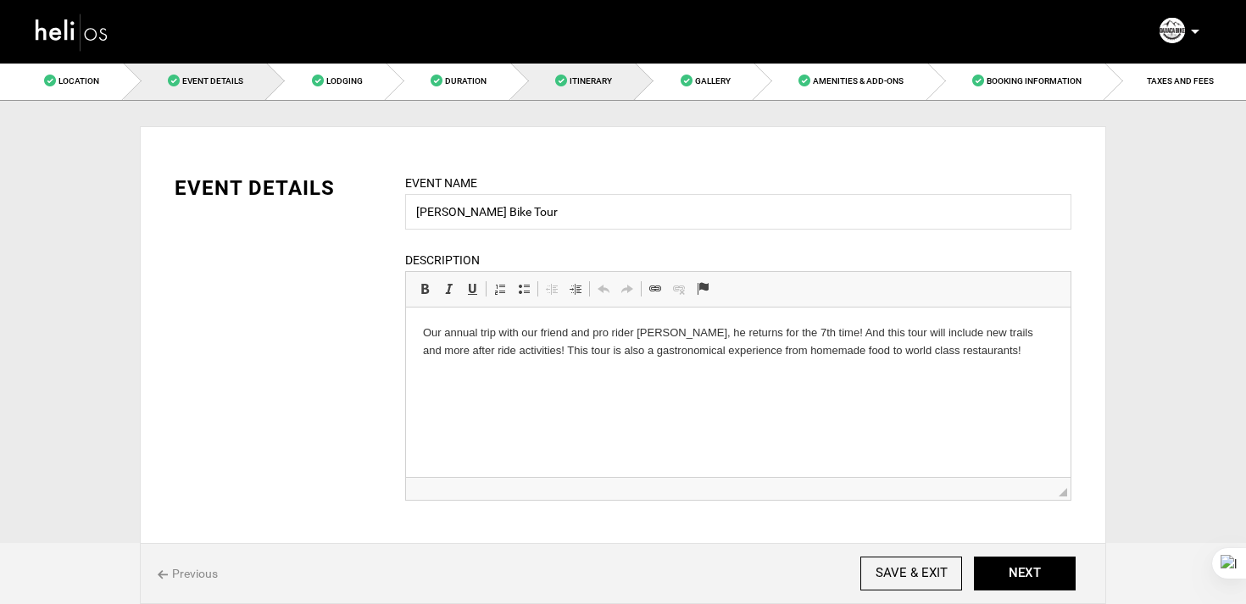
click at [592, 83] on span "Itinerary" at bounding box center [591, 80] width 42 height 9
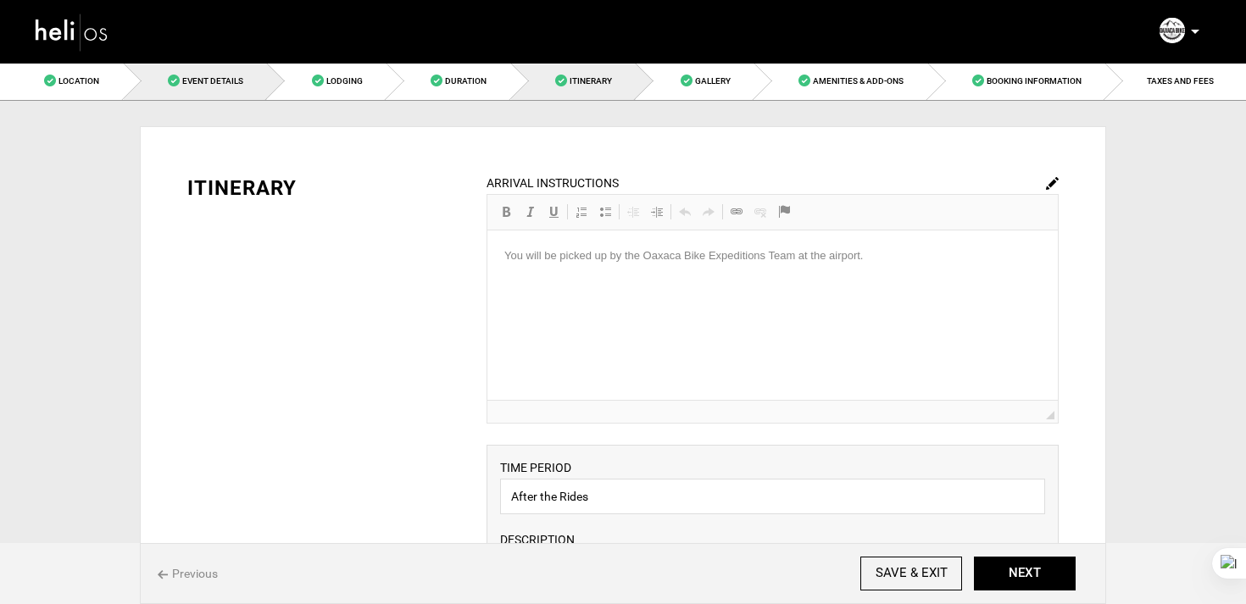
click at [231, 91] on link "Event Details" at bounding box center [196, 81] width 144 height 38
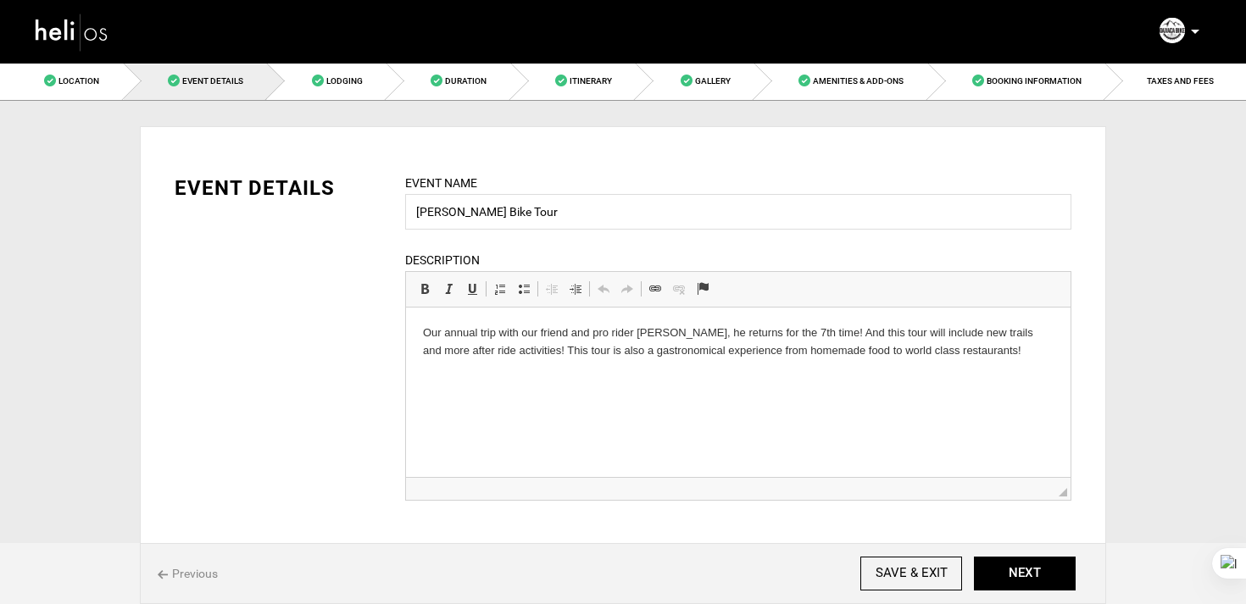
click at [83, 36] on img at bounding box center [72, 31] width 76 height 45
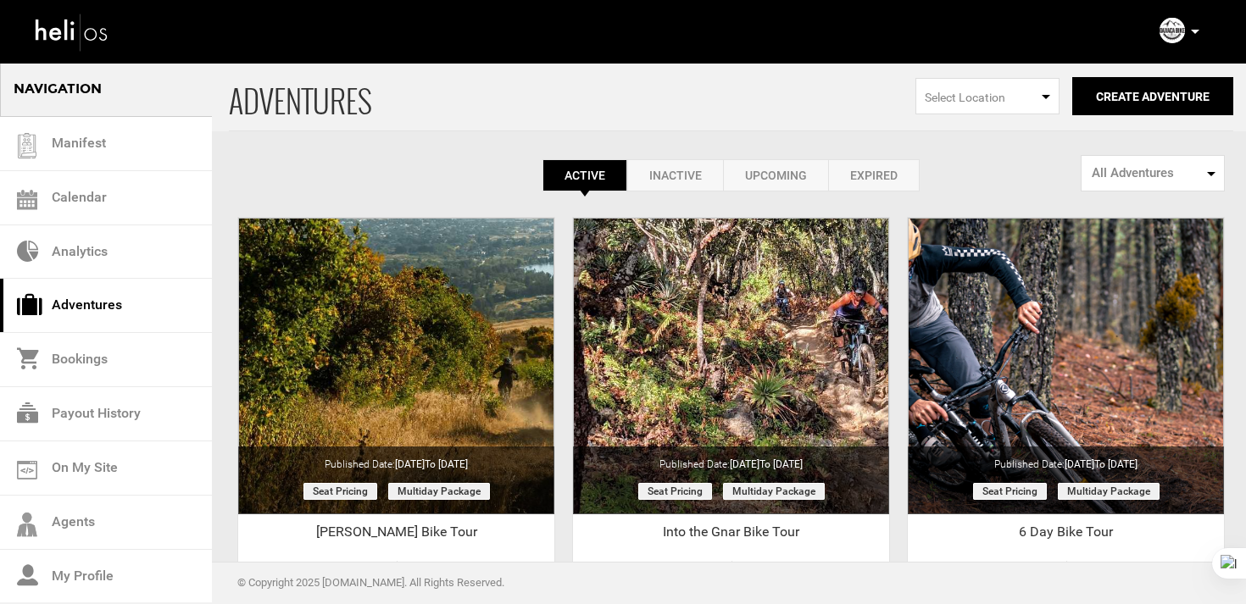
scroll to position [196, 0]
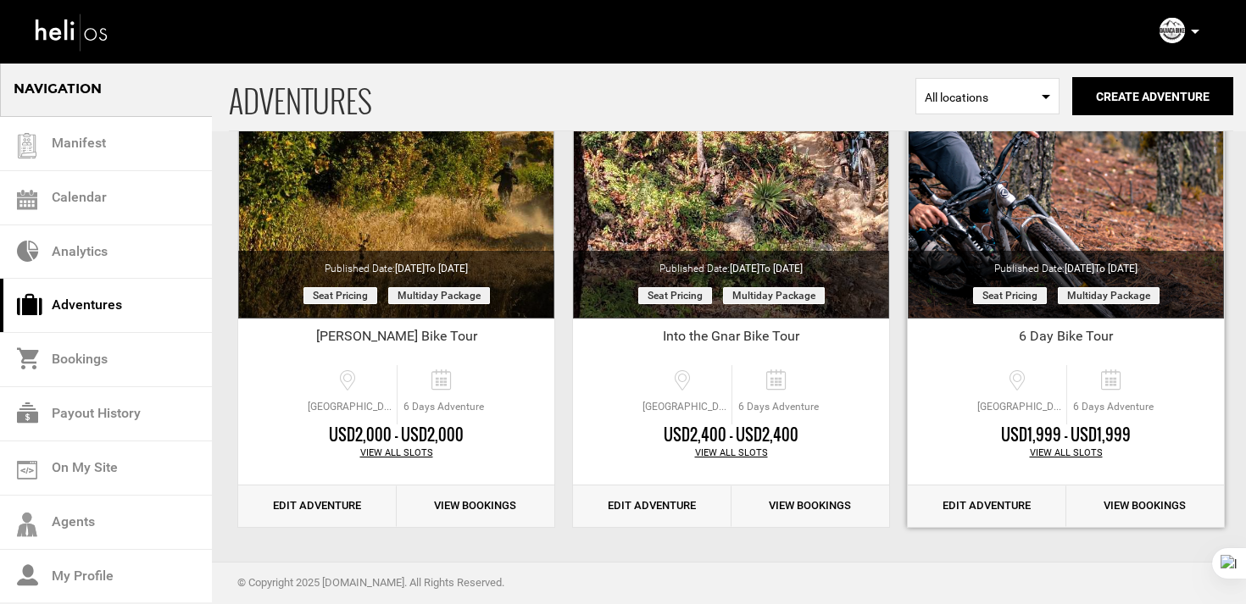
click at [1000, 503] on link "Edit Adventure" at bounding box center [987, 507] width 158 height 42
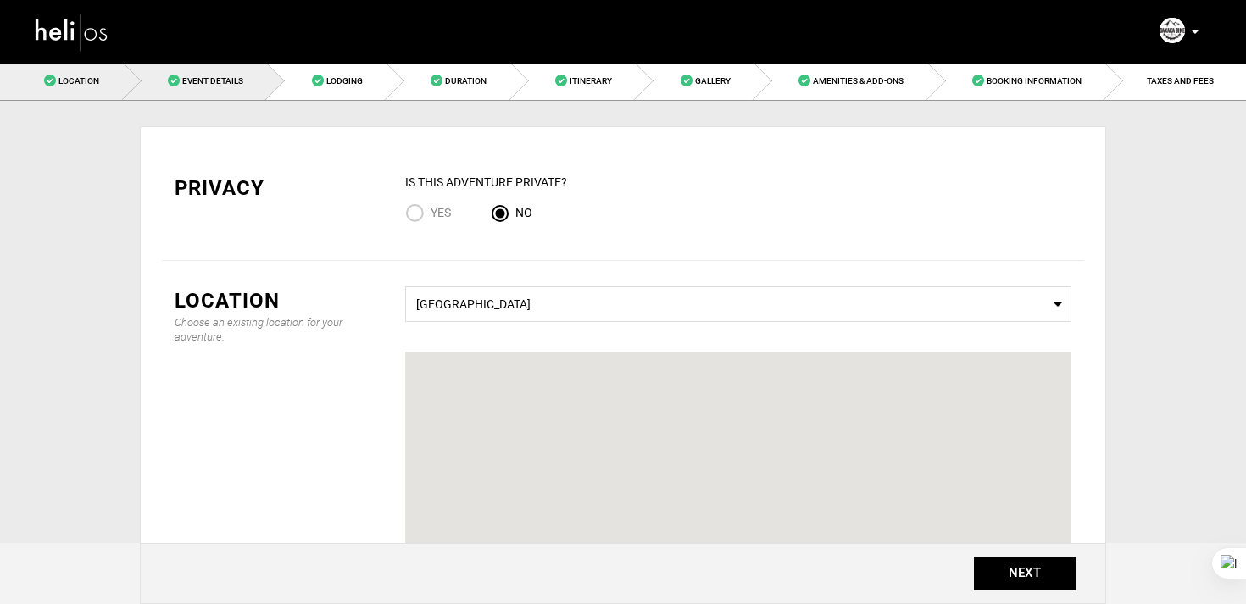
click at [221, 85] on span "Event Details" at bounding box center [212, 80] width 61 height 9
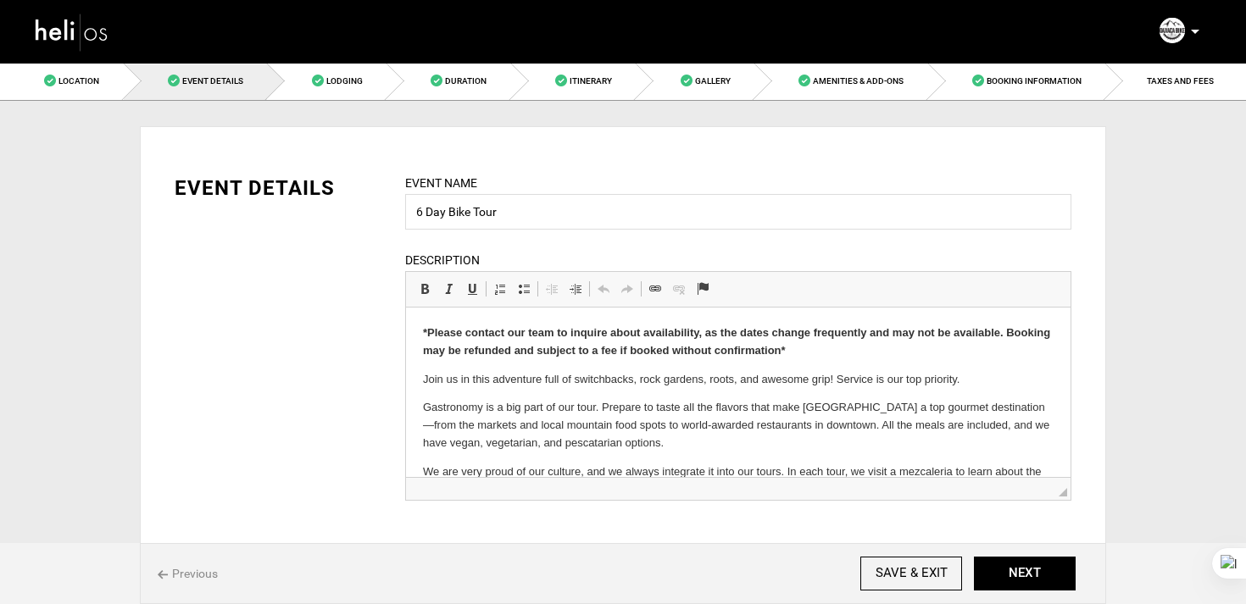
click at [560, 292] on link "Decrease Indent" at bounding box center [552, 289] width 24 height 22
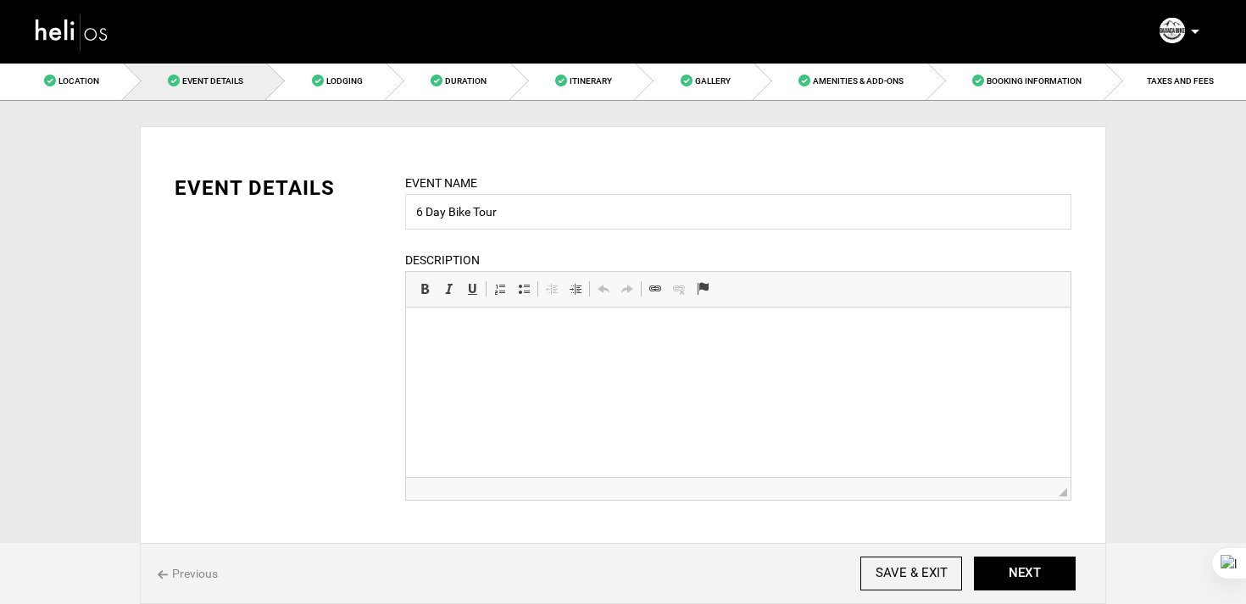
click at [809, 308] on html at bounding box center [738, 308] width 665 height 0
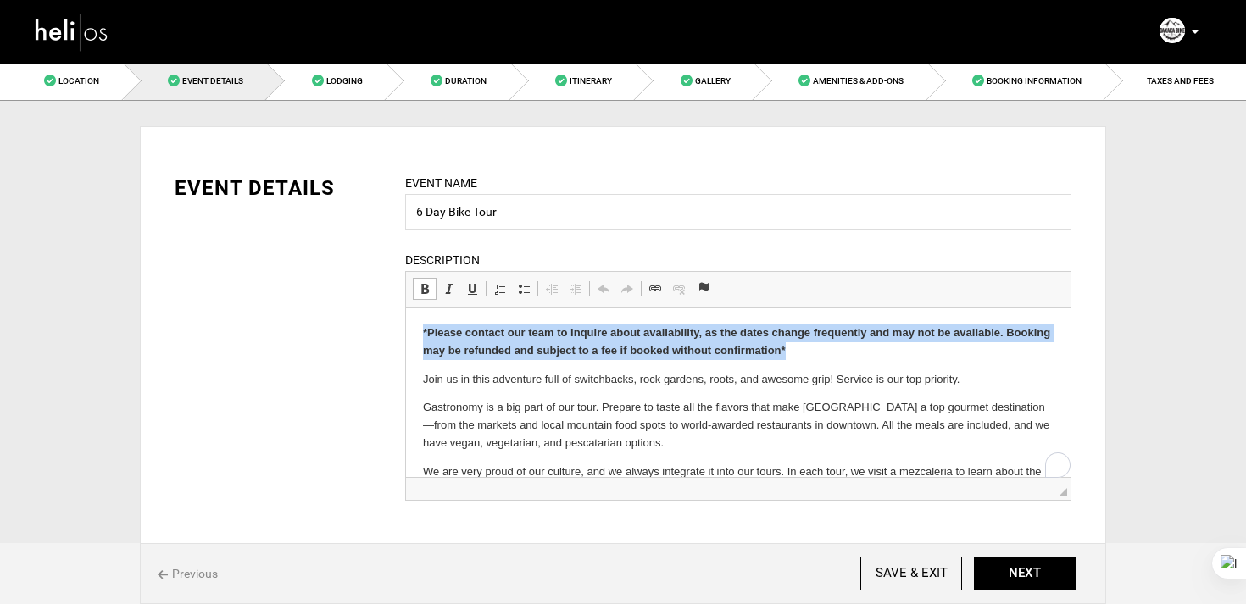
drag, startPoint x: 797, startPoint y: 348, endPoint x: 476, endPoint y: 295, distance: 324.7
click at [476, 308] on html "*Please contact our team to inquire about availability, as the dates change fre…" at bounding box center [738, 444] width 665 height 272
copy strong "*Please contact our team to inquire about availability, as the dates change fre…"
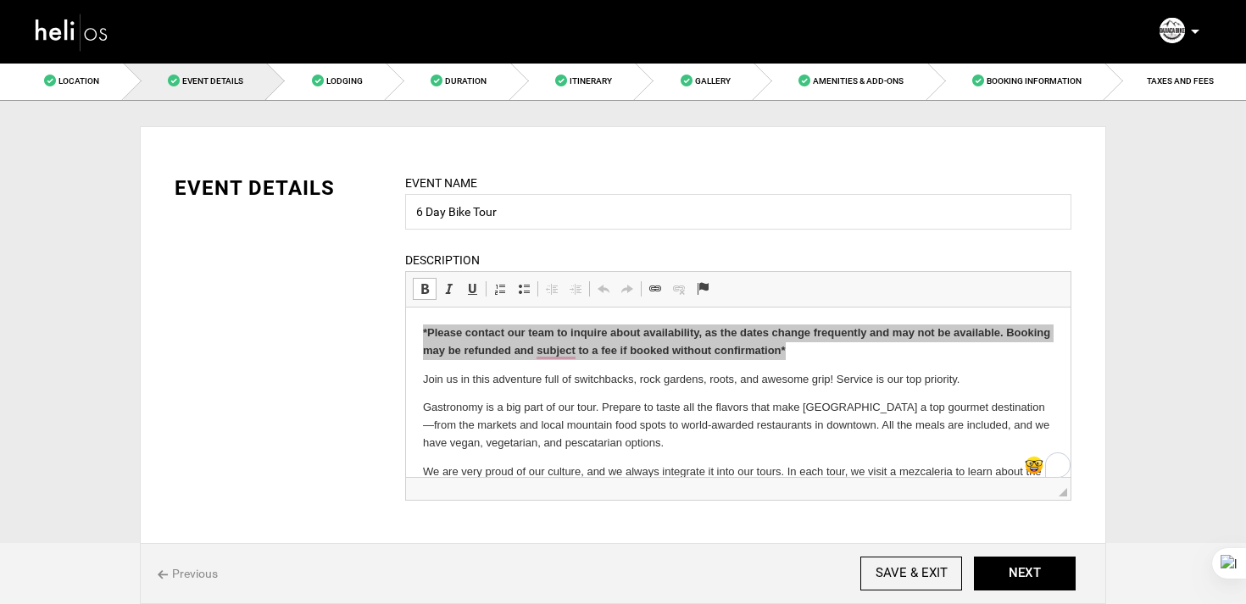
click at [99, 21] on img at bounding box center [72, 31] width 76 height 45
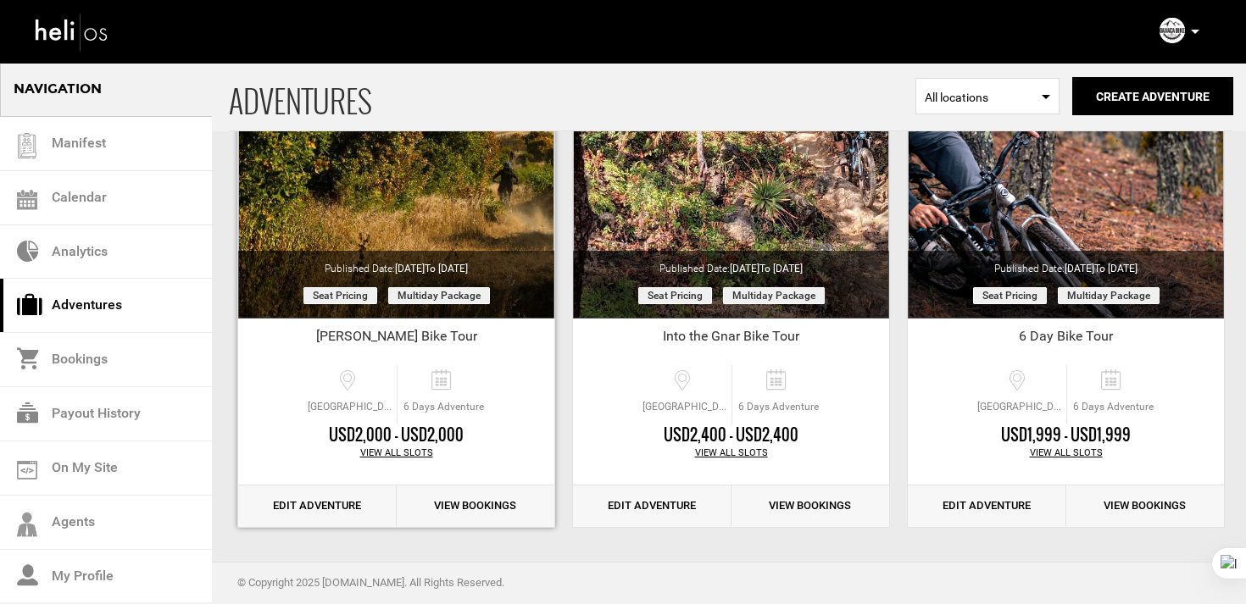
click at [341, 506] on link "Edit Adventure" at bounding box center [317, 507] width 158 height 42
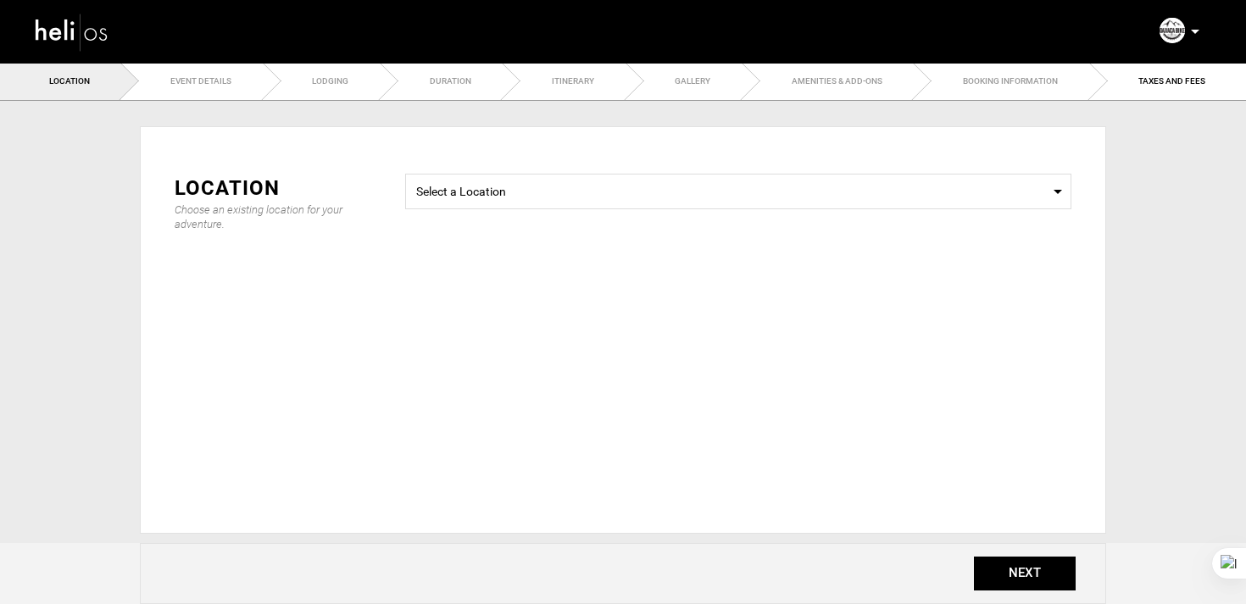
type input "[PERSON_NAME] Bike Tour"
type input "6"
checkbox input "true"
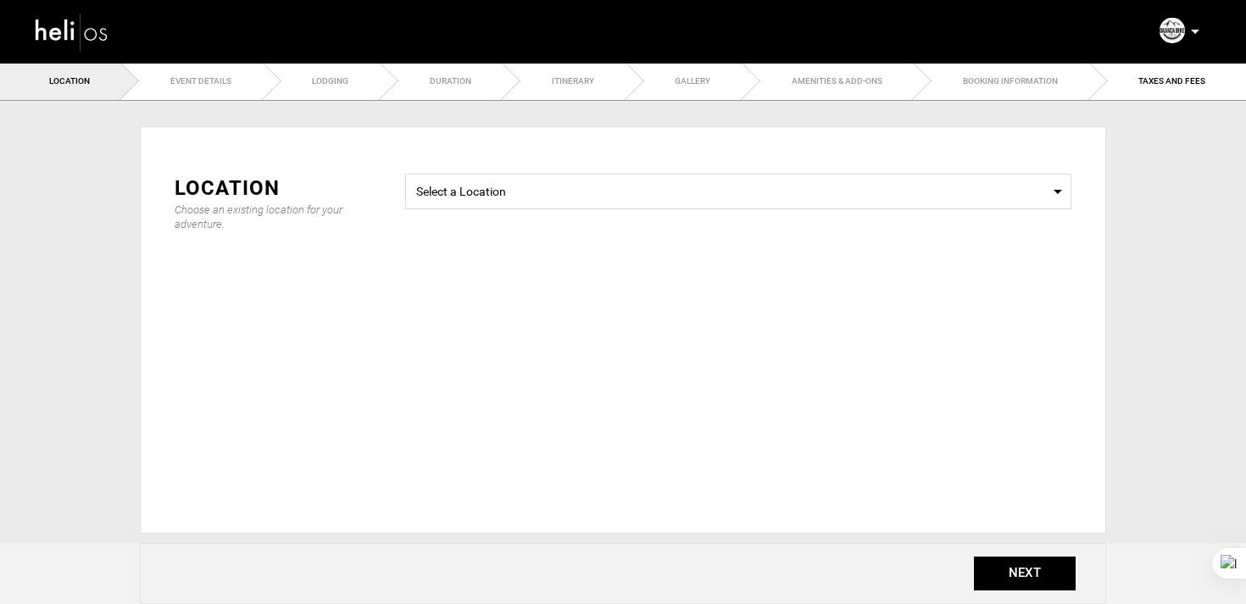
checkbox input "true"
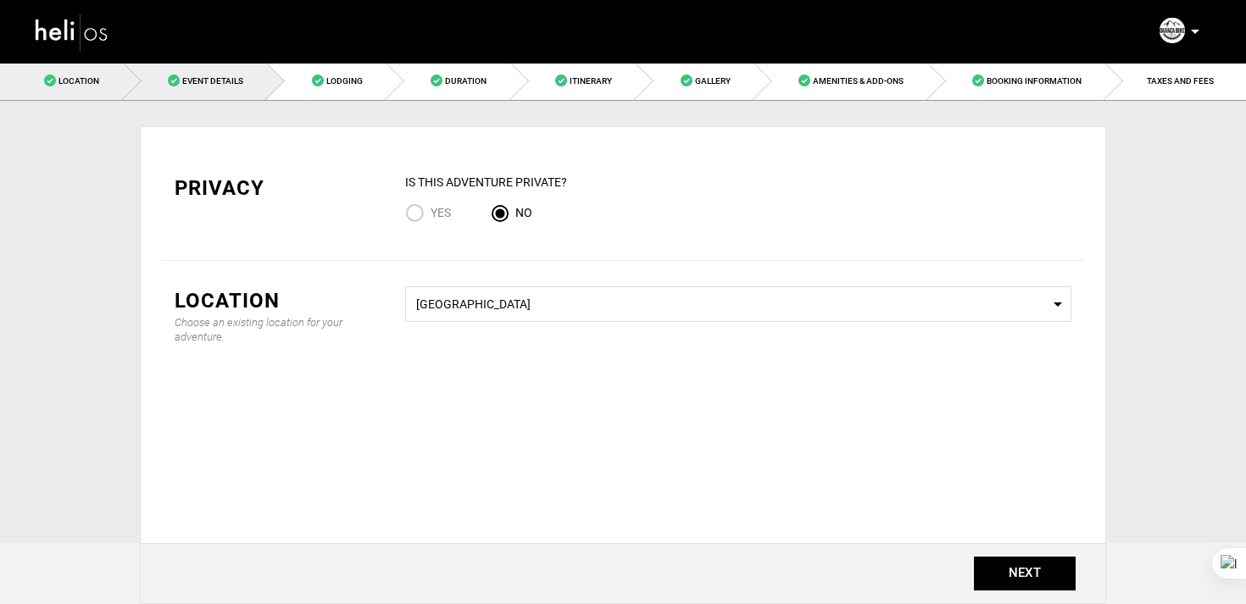
click at [166, 70] on link "Event Details" at bounding box center [196, 81] width 144 height 38
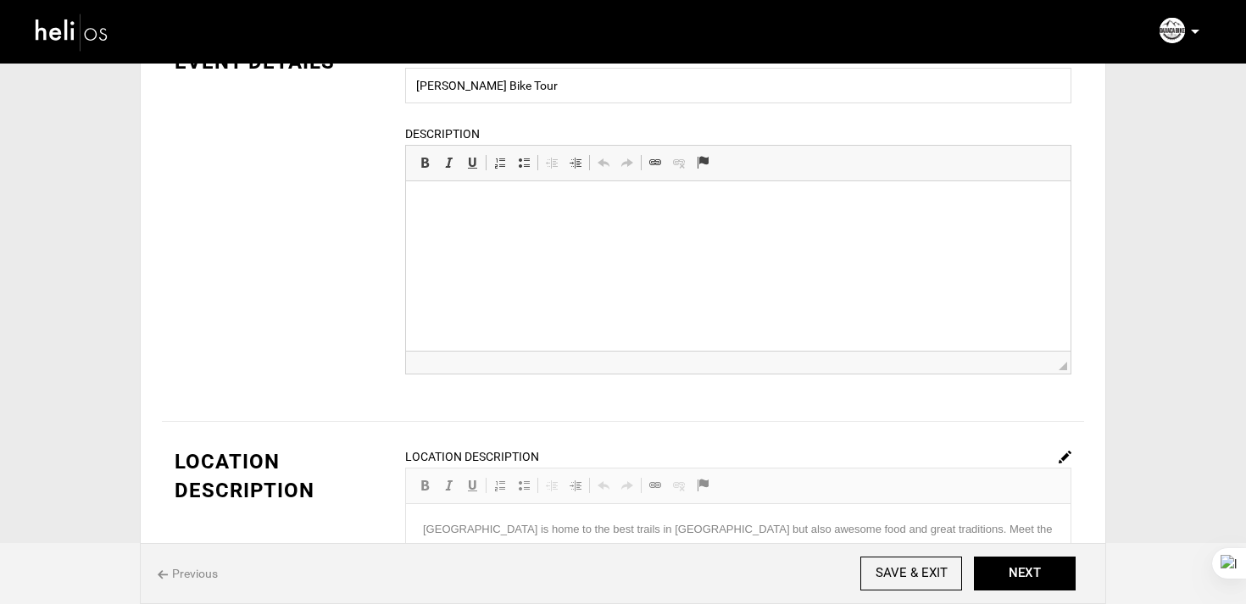
click at [418, 181] on html at bounding box center [738, 181] width 665 height 0
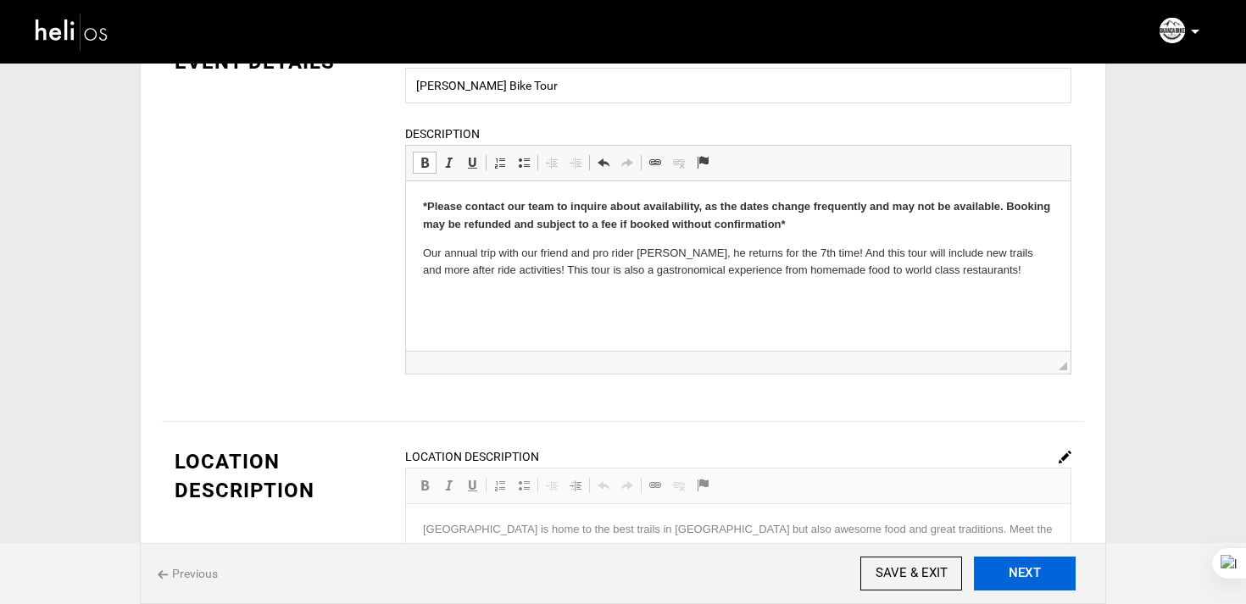
click at [1054, 579] on button "NEXT" at bounding box center [1025, 574] width 102 height 34
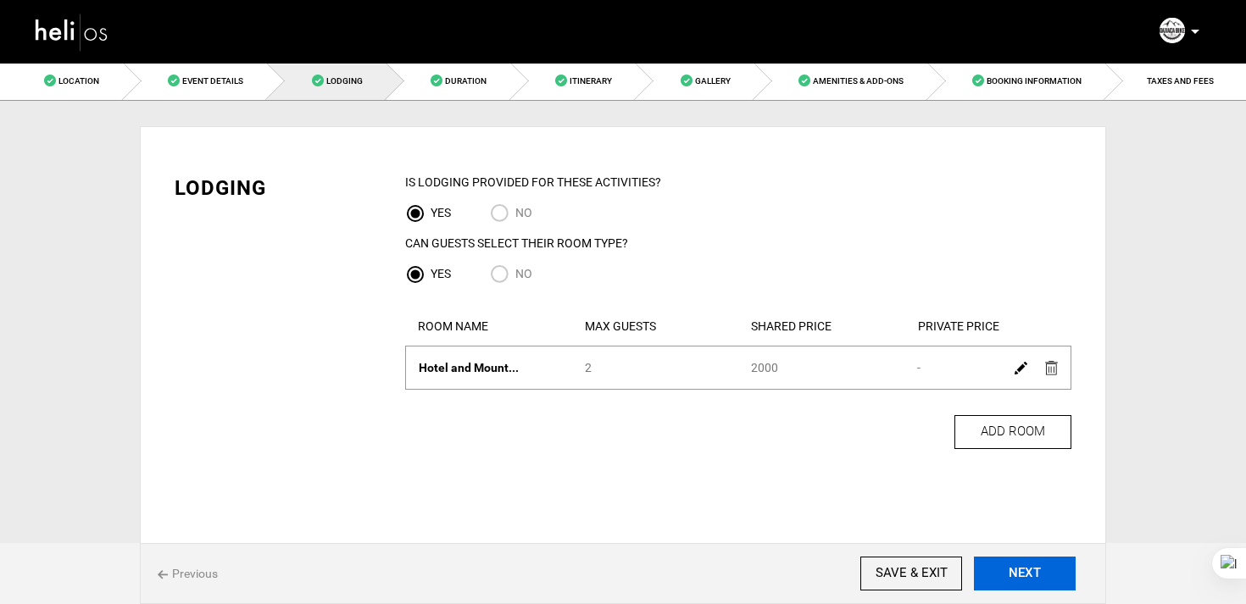
click at [1054, 579] on button "NEXT" at bounding box center [1025, 574] width 102 height 34
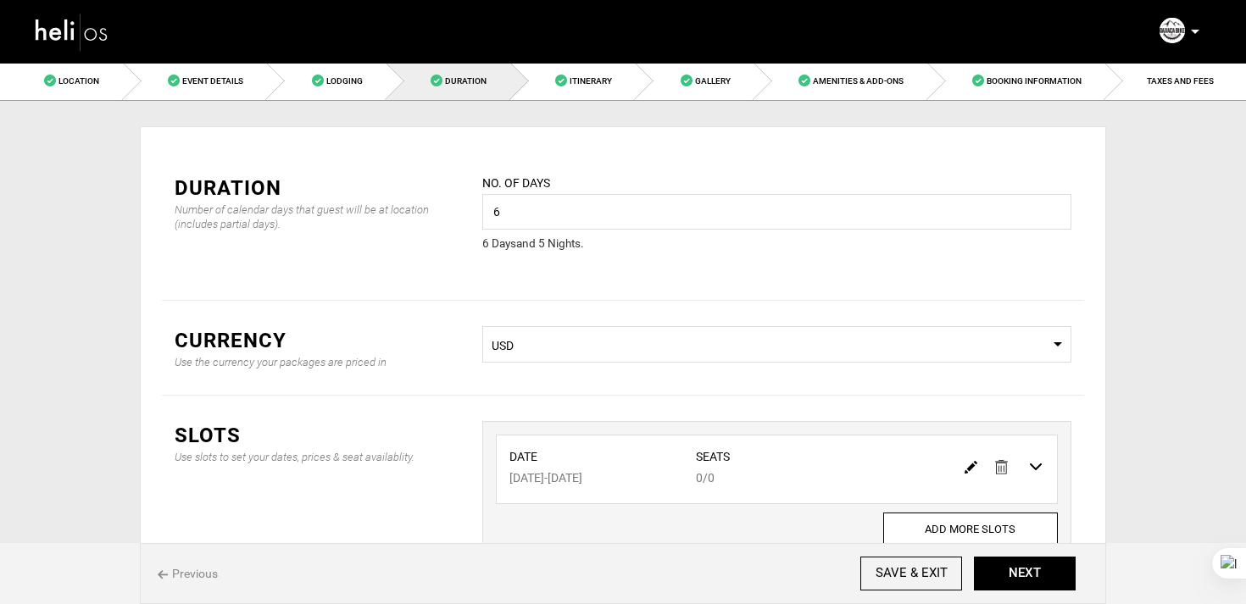
click at [970, 464] on img at bounding box center [971, 467] width 13 height 13
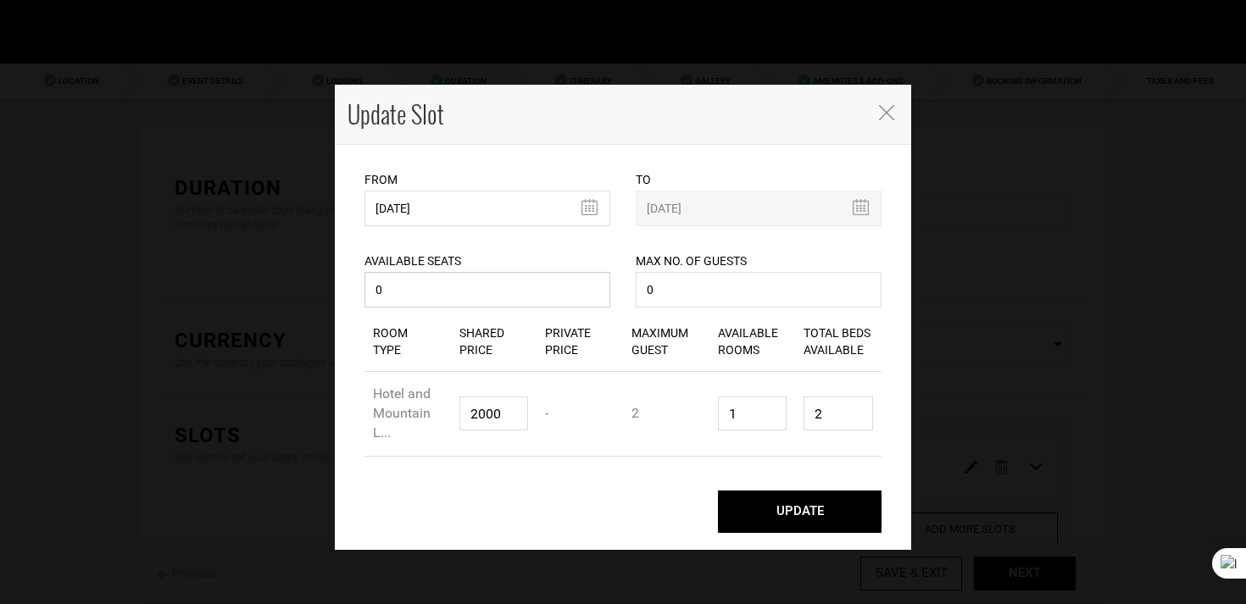
drag, startPoint x: 434, startPoint y: 297, endPoint x: 359, endPoint y: 297, distance: 74.6
click at [359, 297] on div "Available Seats 0 Available seats should be greater than 0. Available Seats sho…" at bounding box center [487, 269] width 271 height 86
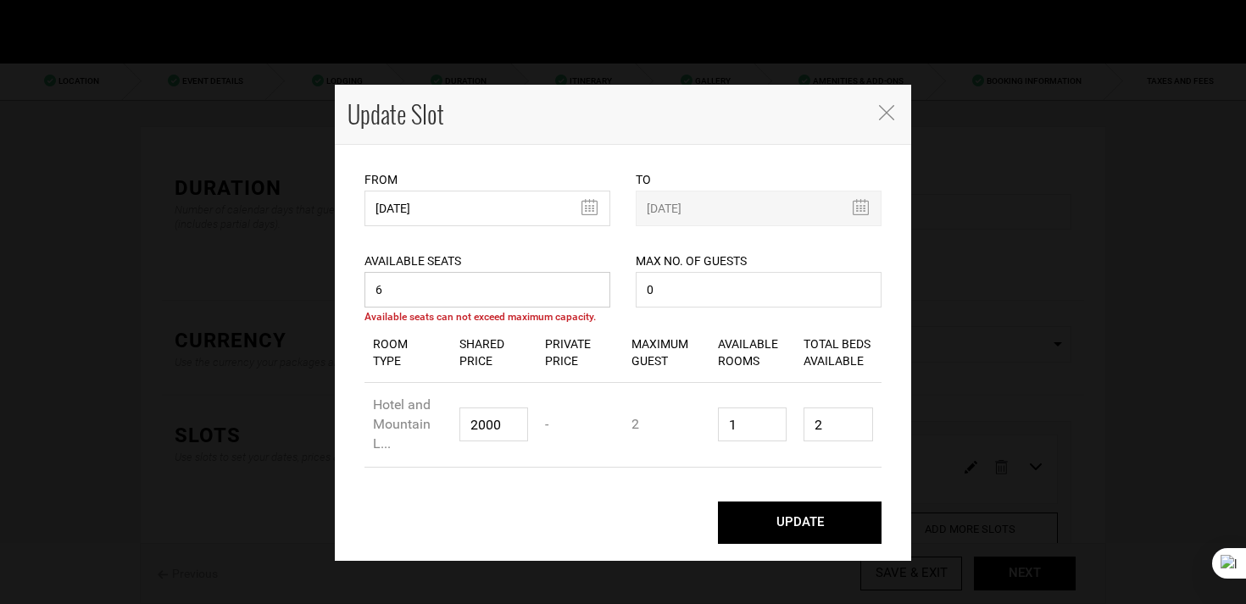
type input "6"
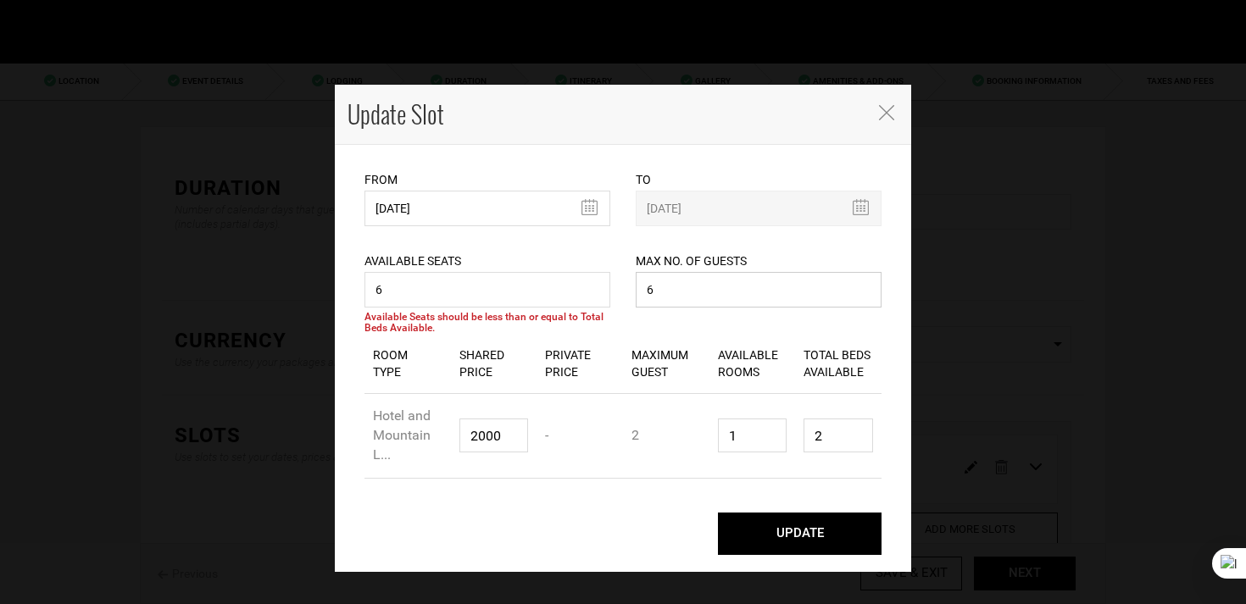
type input "6"
type input "3"
type input "6"
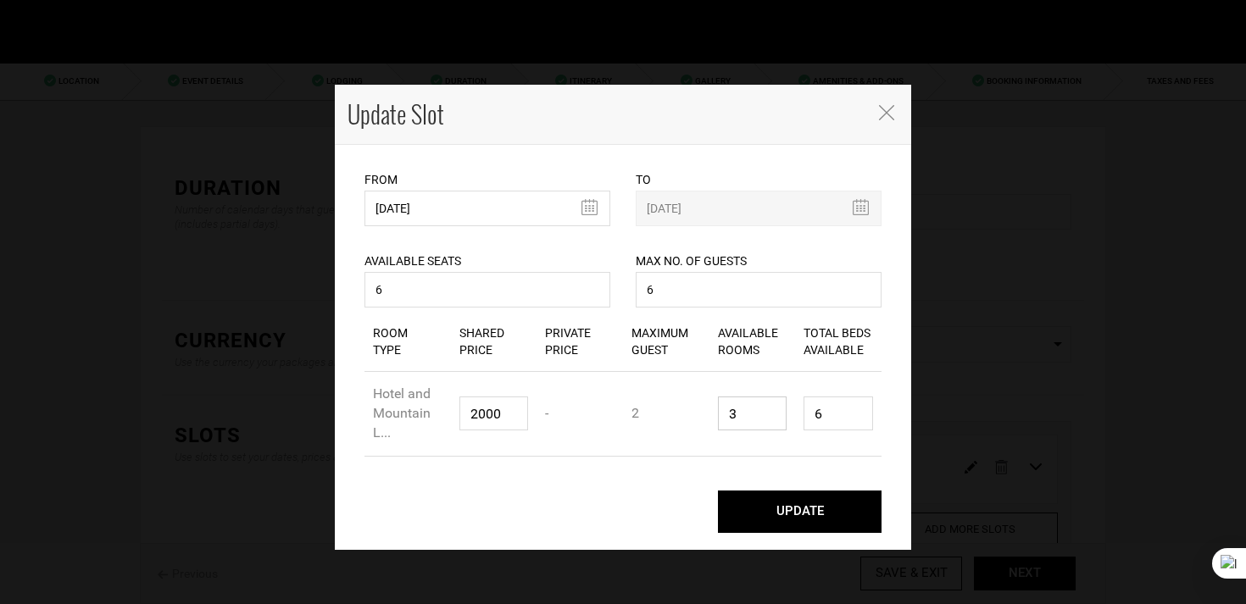
click at [718, 491] on button "UPDATE" at bounding box center [800, 512] width 164 height 42
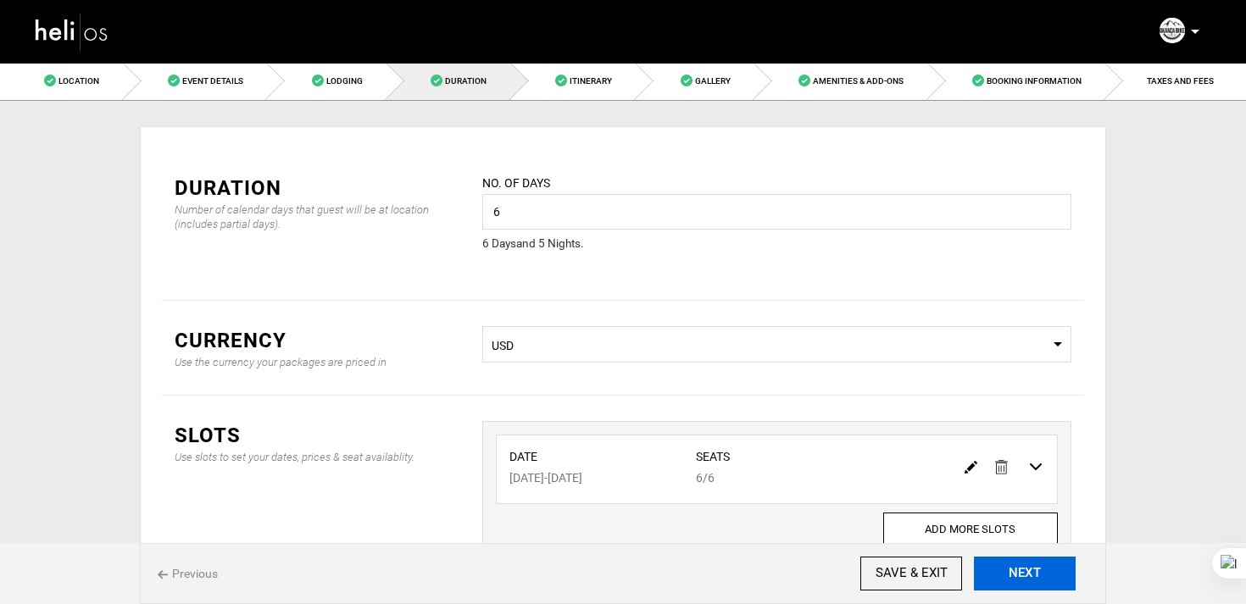
click at [1018, 574] on button "NEXT" at bounding box center [1025, 574] width 102 height 34
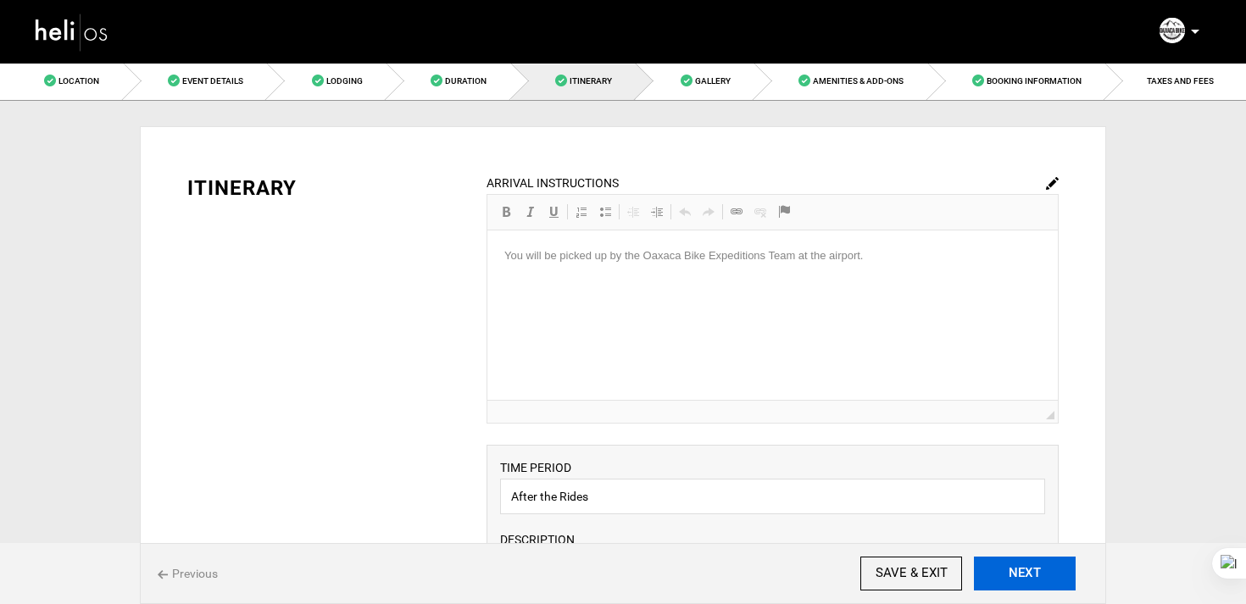
click at [1018, 574] on button "NEXT" at bounding box center [1025, 574] width 102 height 34
click at [1018, 574] on body "Manifest Calendar Analytics Adventures Bookings Payout History On My Site Agent…" at bounding box center [623, 302] width 1246 height 604
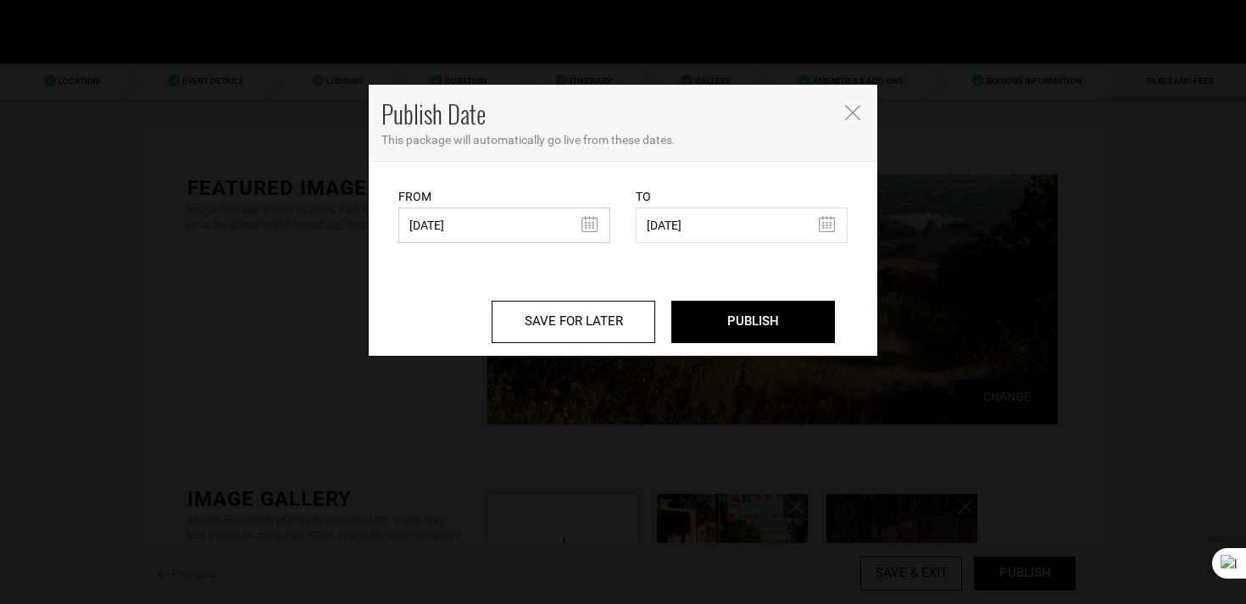
click at [462, 224] on input "08/07/2025" at bounding box center [504, 226] width 212 height 36
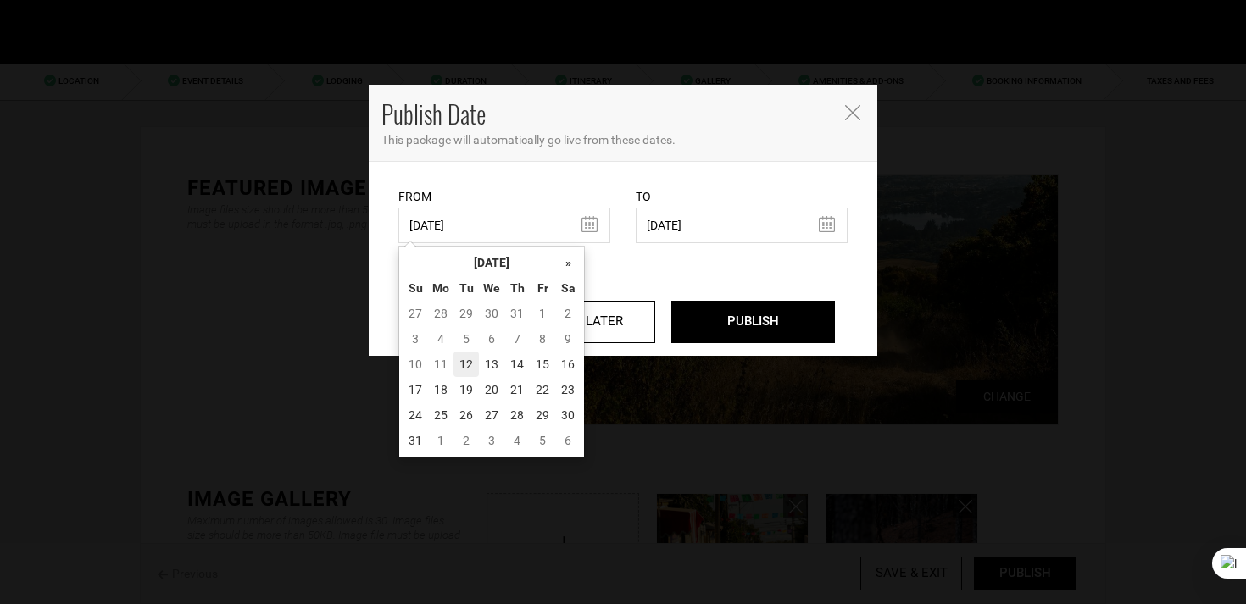
click at [470, 360] on td "12" at bounding box center [465, 364] width 25 height 25
type input "[DATE]"
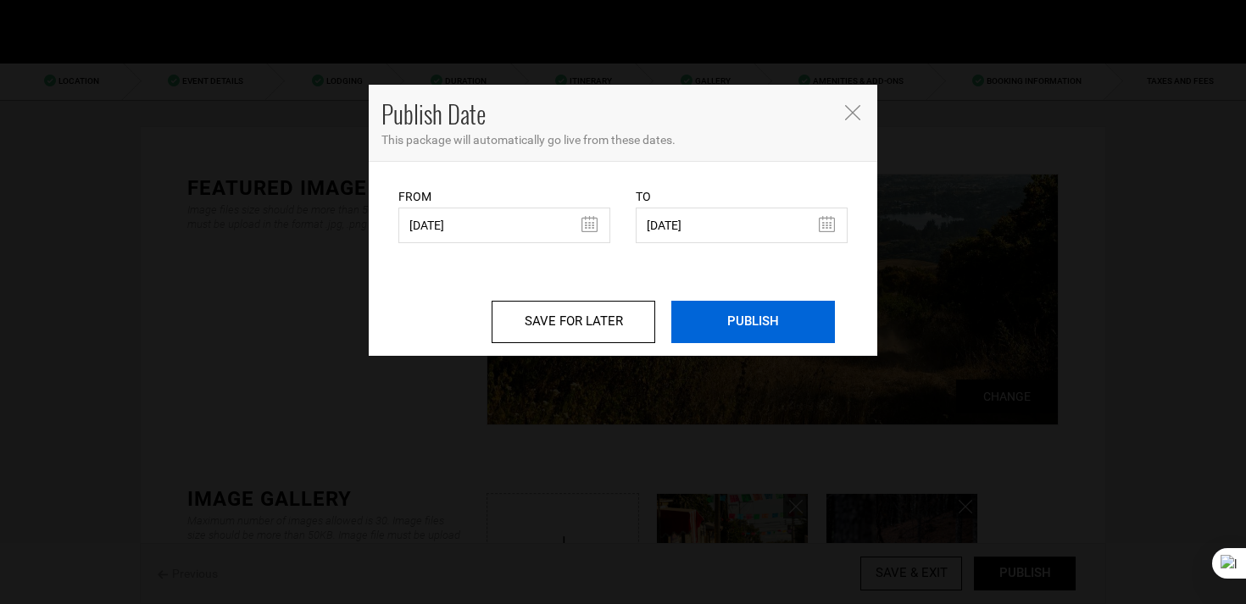
click at [734, 331] on input "PUBLISH" at bounding box center [753, 322] width 164 height 42
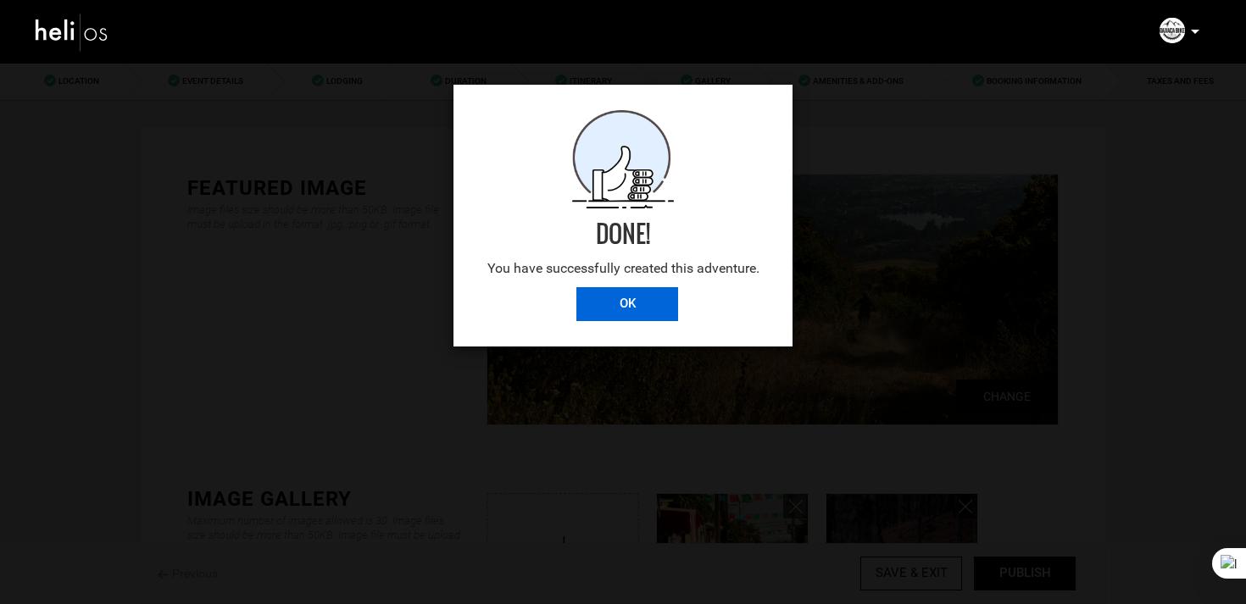
click at [608, 307] on input "OK" at bounding box center [627, 304] width 102 height 34
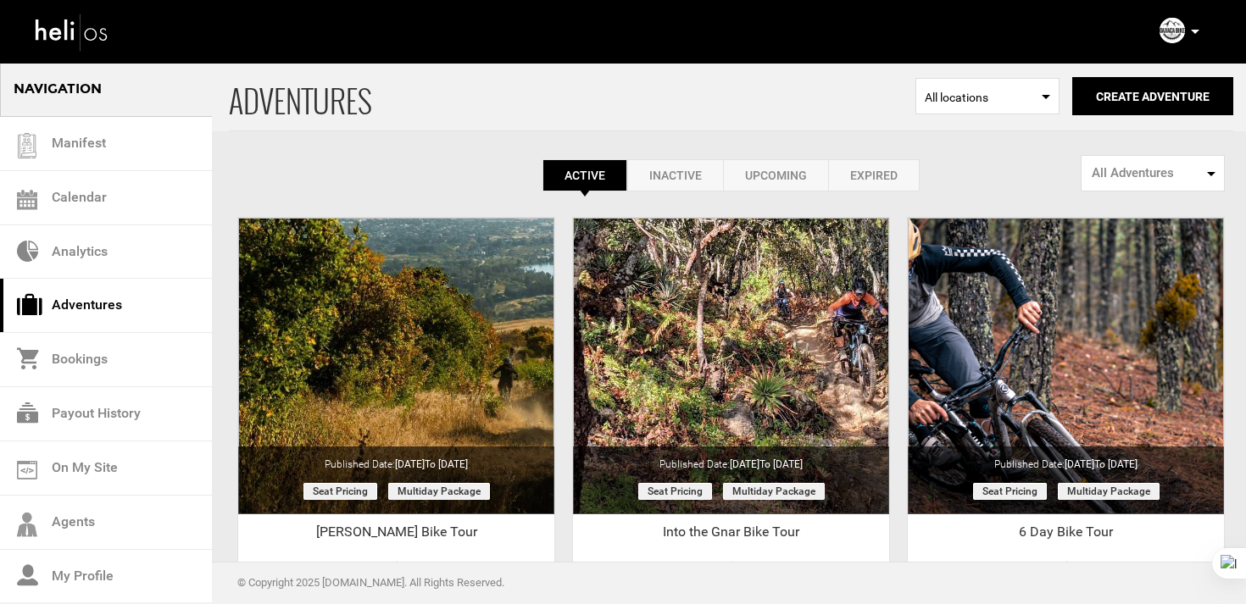
click at [859, 174] on link "Expired" at bounding box center [874, 175] width 92 height 32
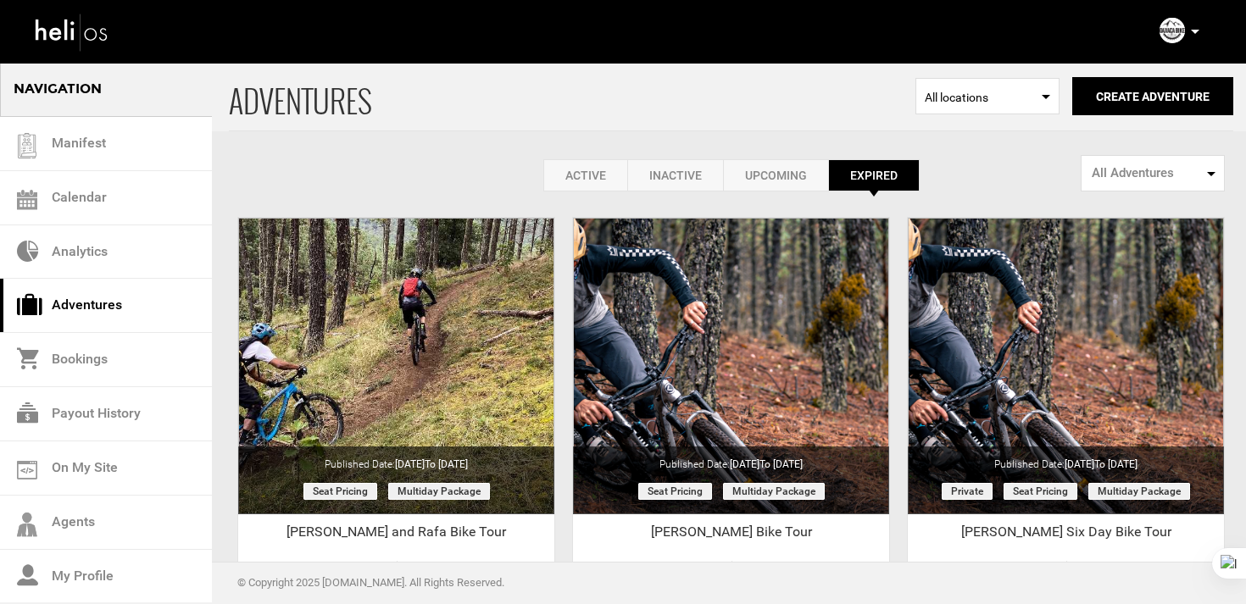
click at [679, 178] on link "Inactive" at bounding box center [675, 175] width 96 height 32
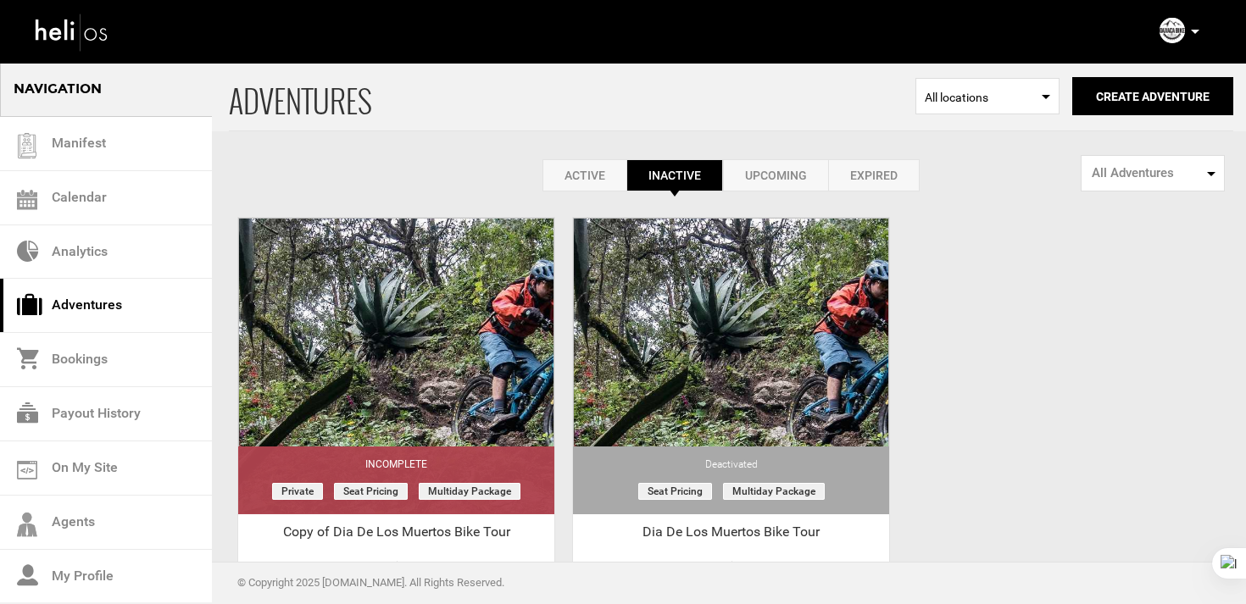
click at [770, 186] on link "Upcoming" at bounding box center [775, 175] width 105 height 32
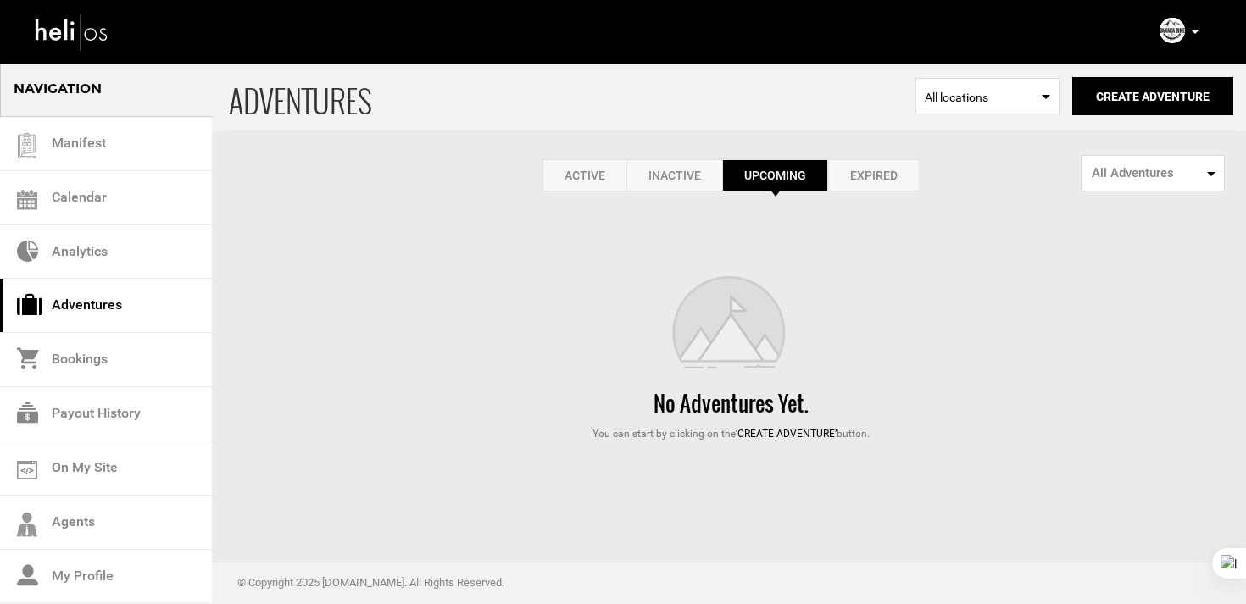
click at [596, 167] on link "Active" at bounding box center [584, 175] width 84 height 32
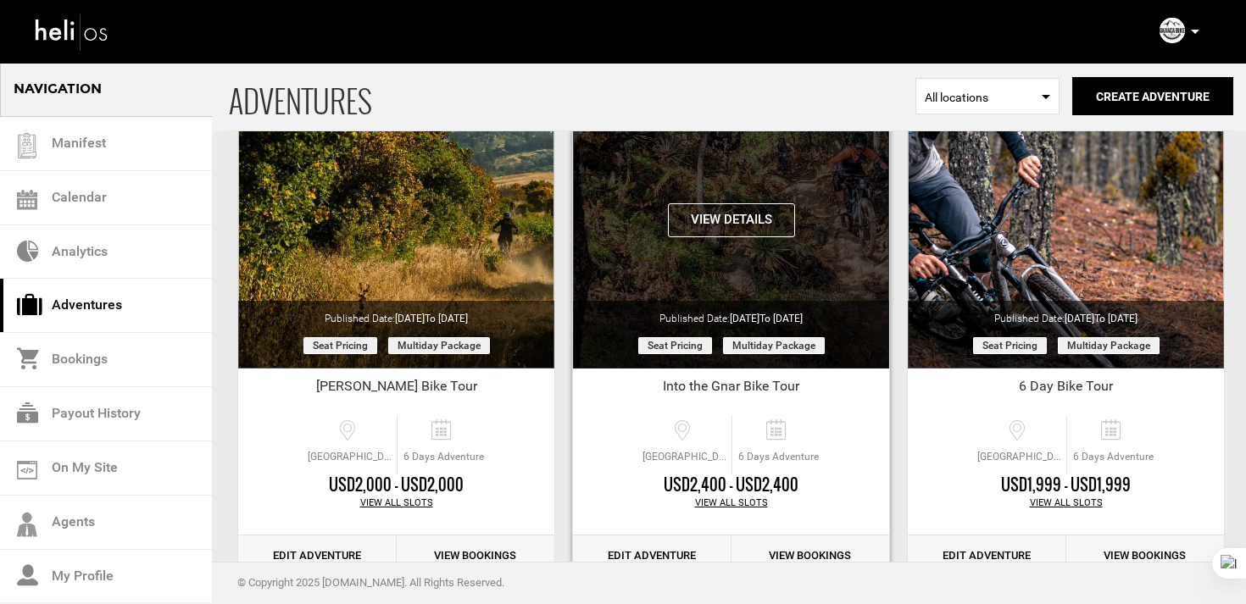
scroll to position [196, 0]
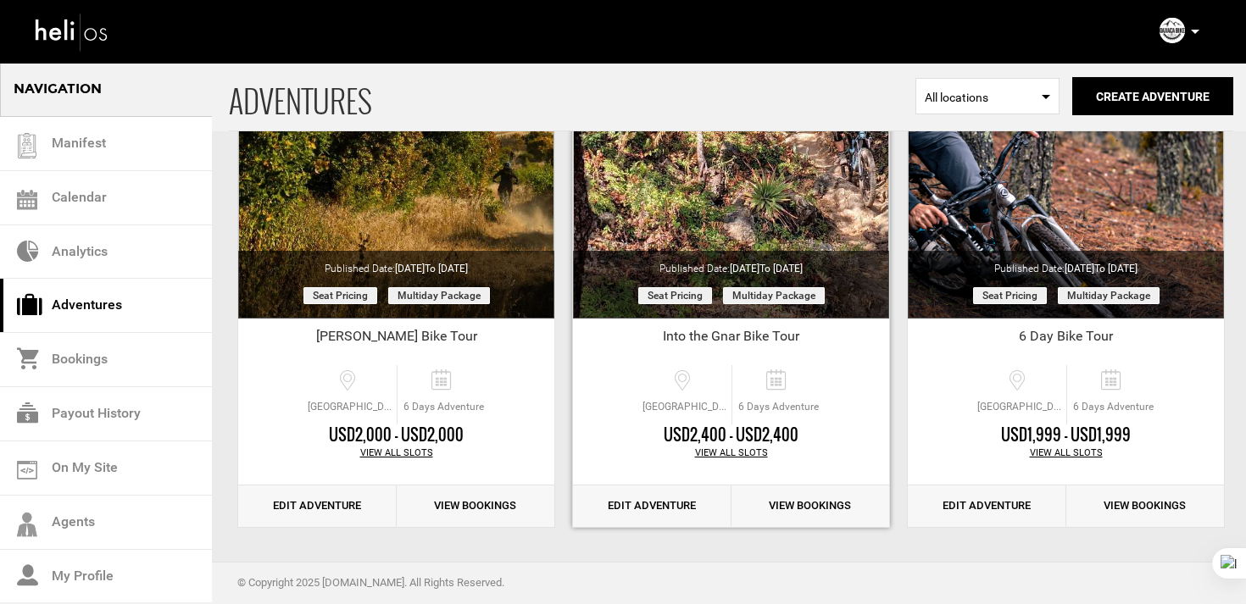
click at [690, 509] on link "Edit Adventure" at bounding box center [652, 507] width 158 height 42
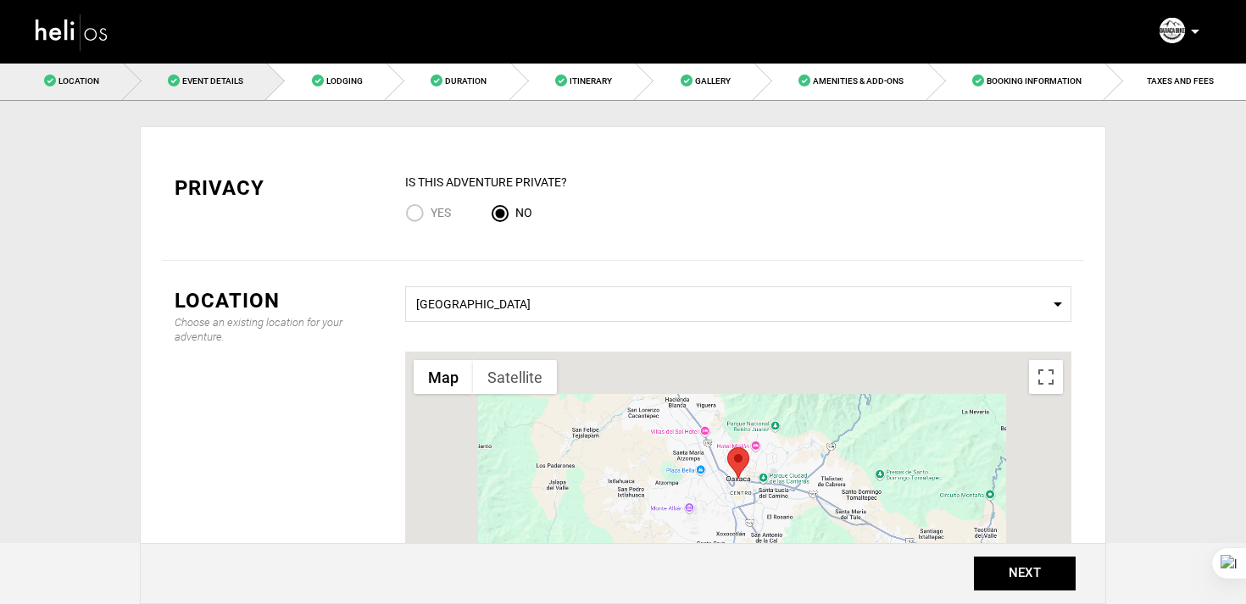
click at [215, 68] on link "Event Details" at bounding box center [196, 81] width 144 height 38
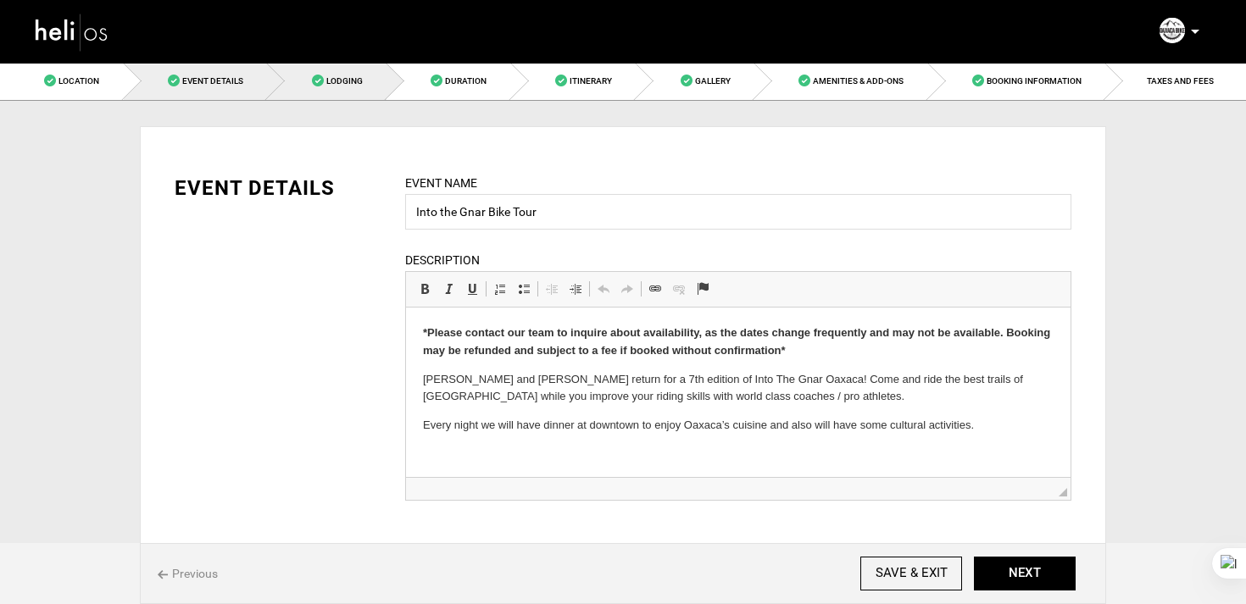
click at [357, 91] on link "Lodging" at bounding box center [327, 81] width 120 height 38
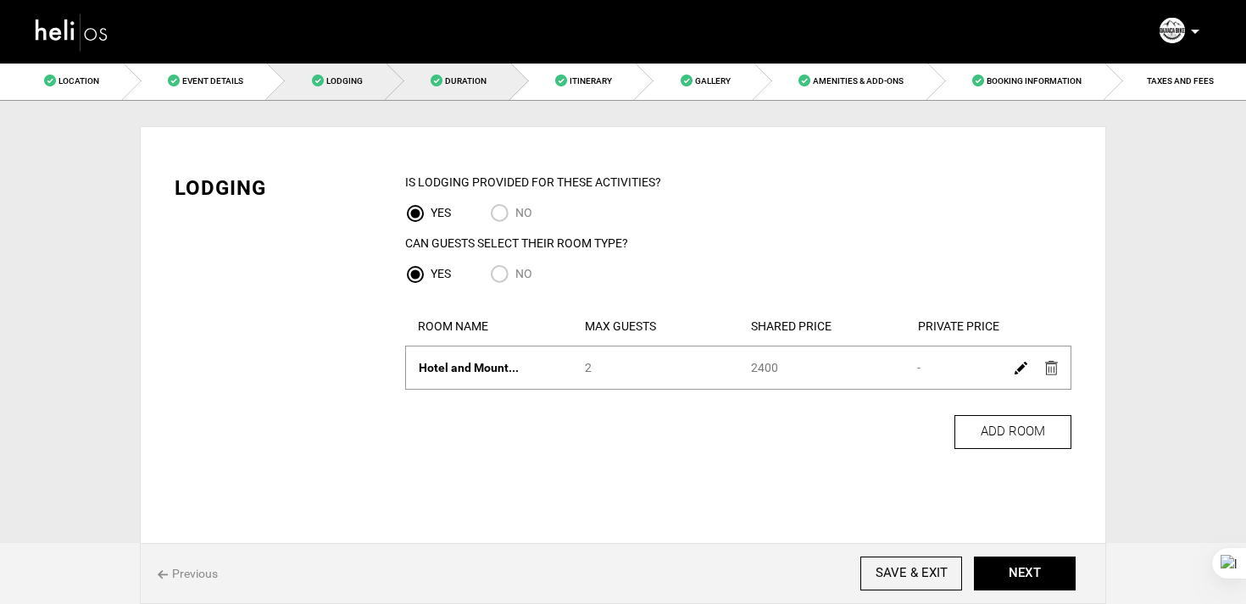
click at [437, 81] on span at bounding box center [437, 81] width 12 height 12
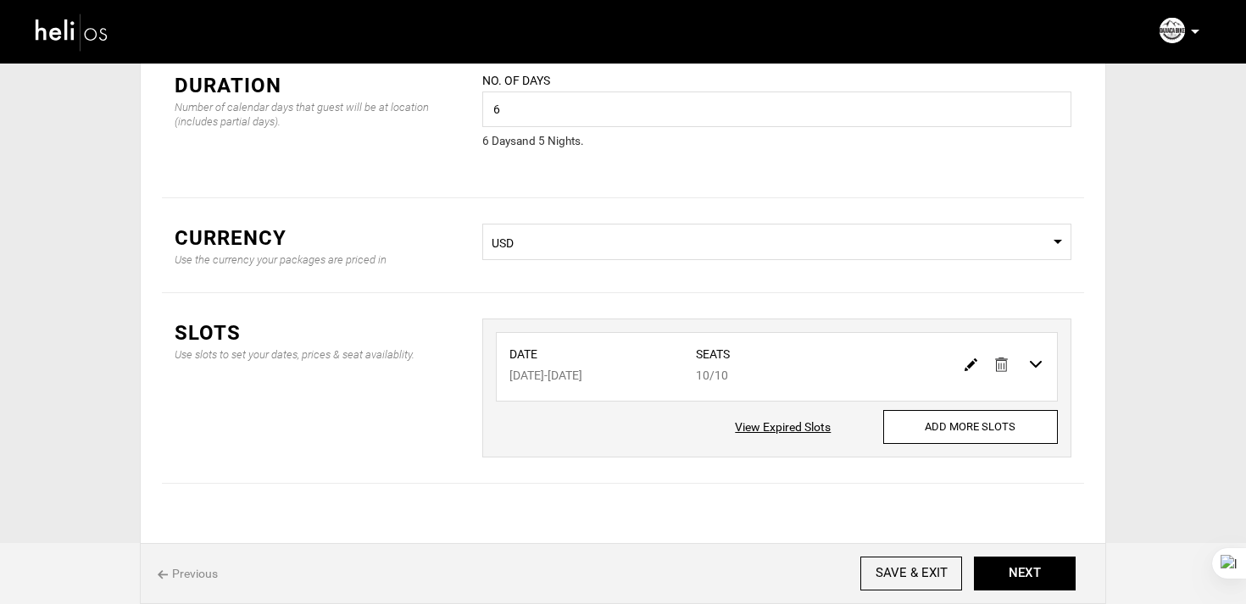
scroll to position [127, 0]
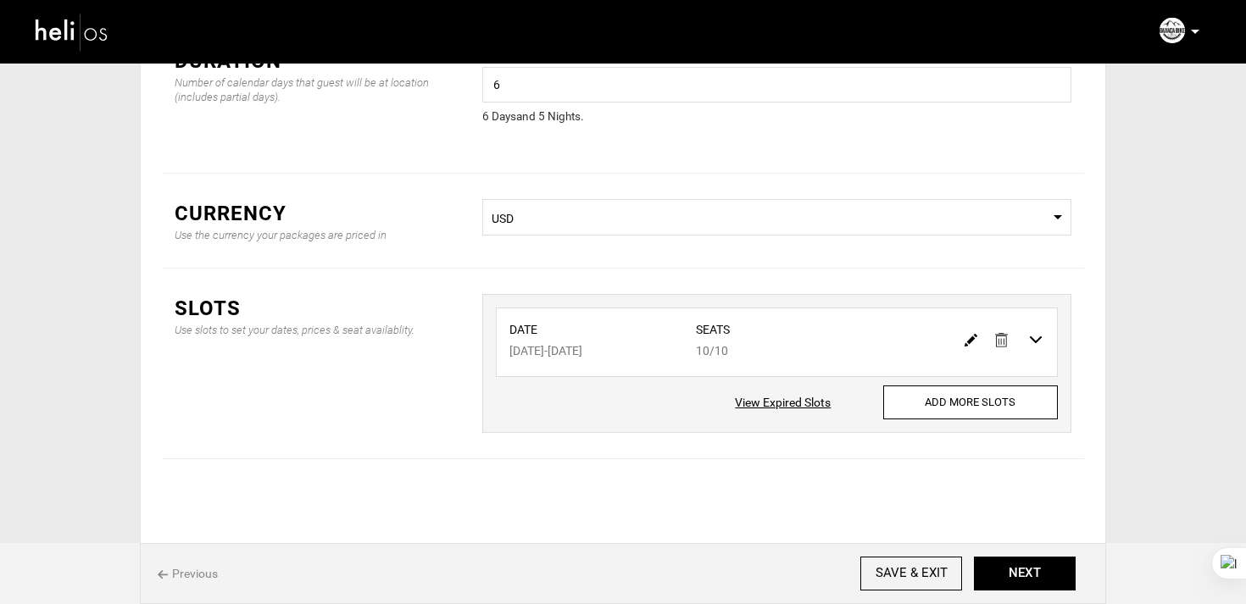
click at [975, 342] on img at bounding box center [971, 340] width 13 height 13
type input "11/29/2025"
type input "12/04/2025"
type input "10"
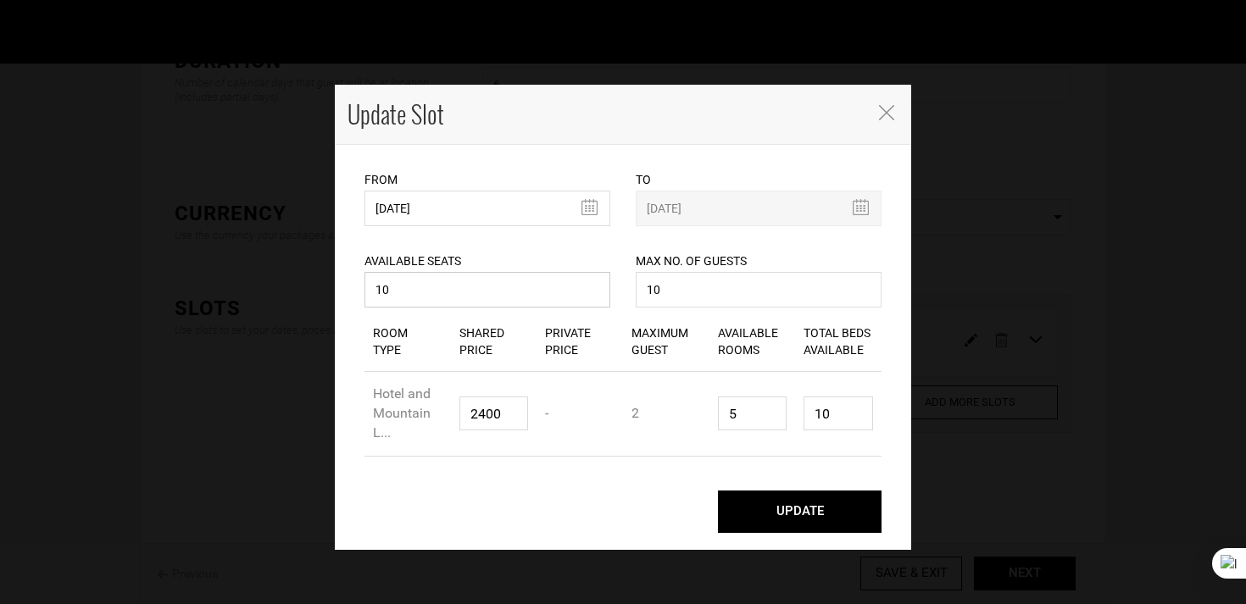
drag, startPoint x: 427, startPoint y: 295, endPoint x: 354, endPoint y: 294, distance: 72.9
click at [354, 294] on div "Available Seats 10 Available seats should be greater than 0. Available Seats sh…" at bounding box center [487, 269] width 271 height 86
type input "3"
type input "6"
type input "2"
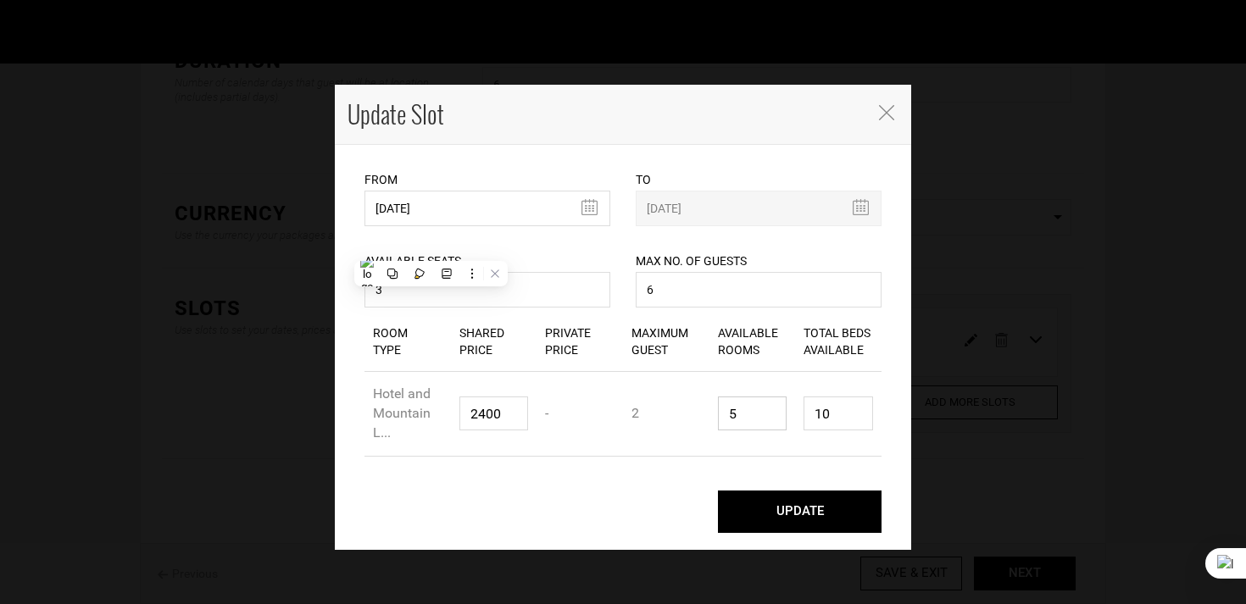
type input "4"
type input "2"
click at [781, 517] on button "UPDATE" at bounding box center [800, 512] width 164 height 42
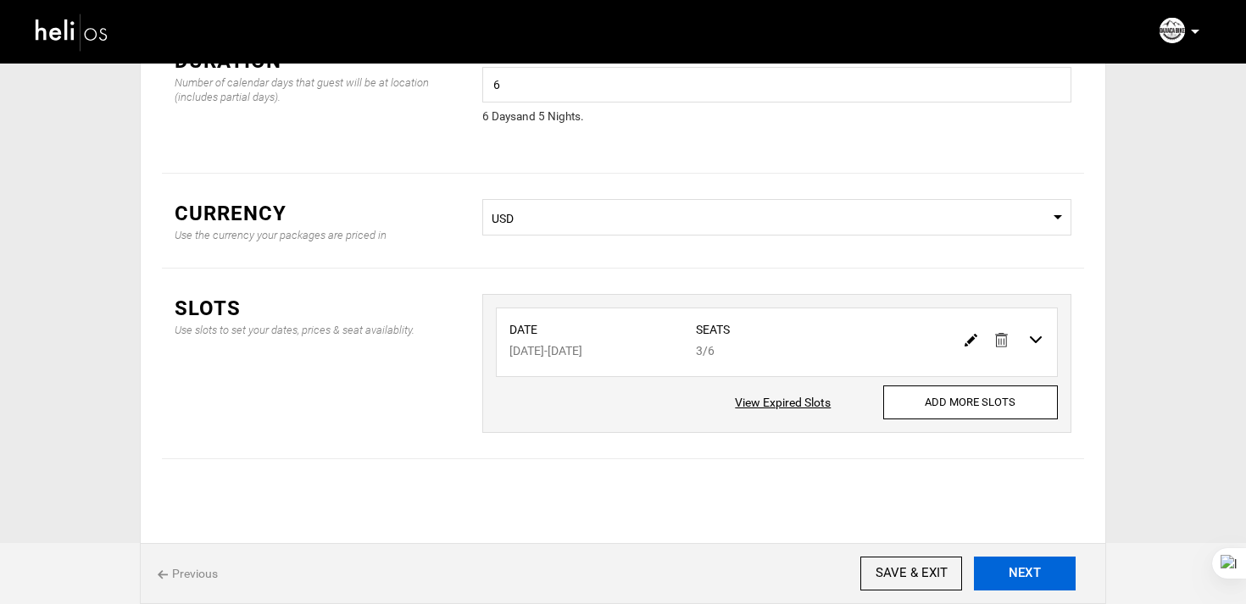
click at [1027, 568] on button "NEXT" at bounding box center [1025, 574] width 102 height 34
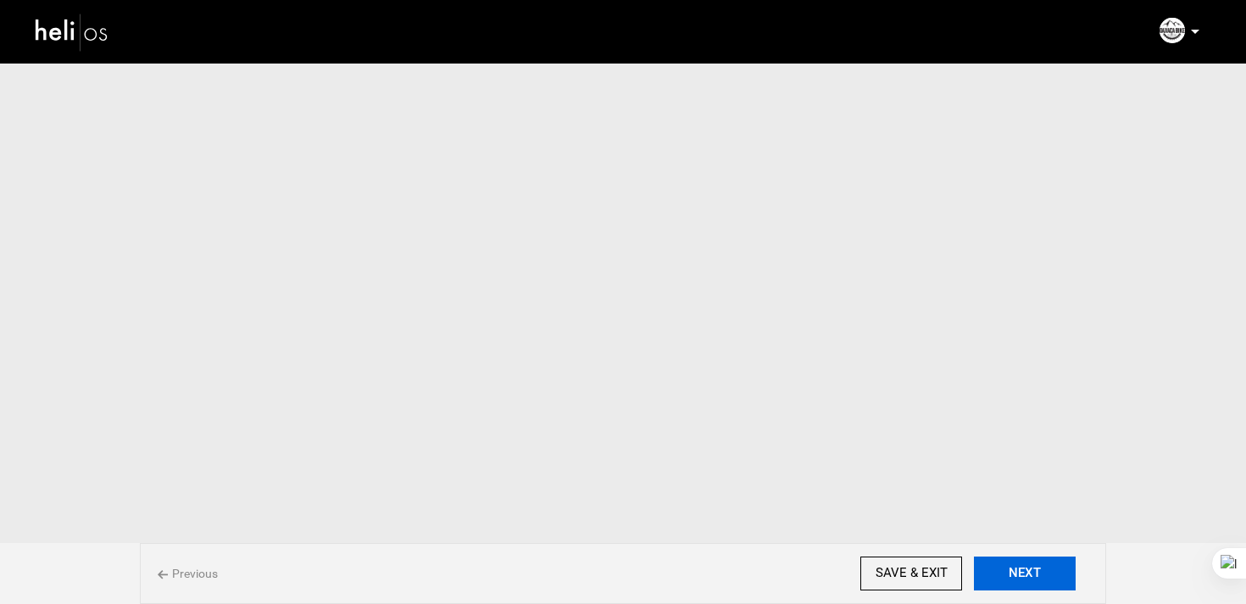
click at [1027, 568] on button "NEXT" at bounding box center [1025, 574] width 102 height 34
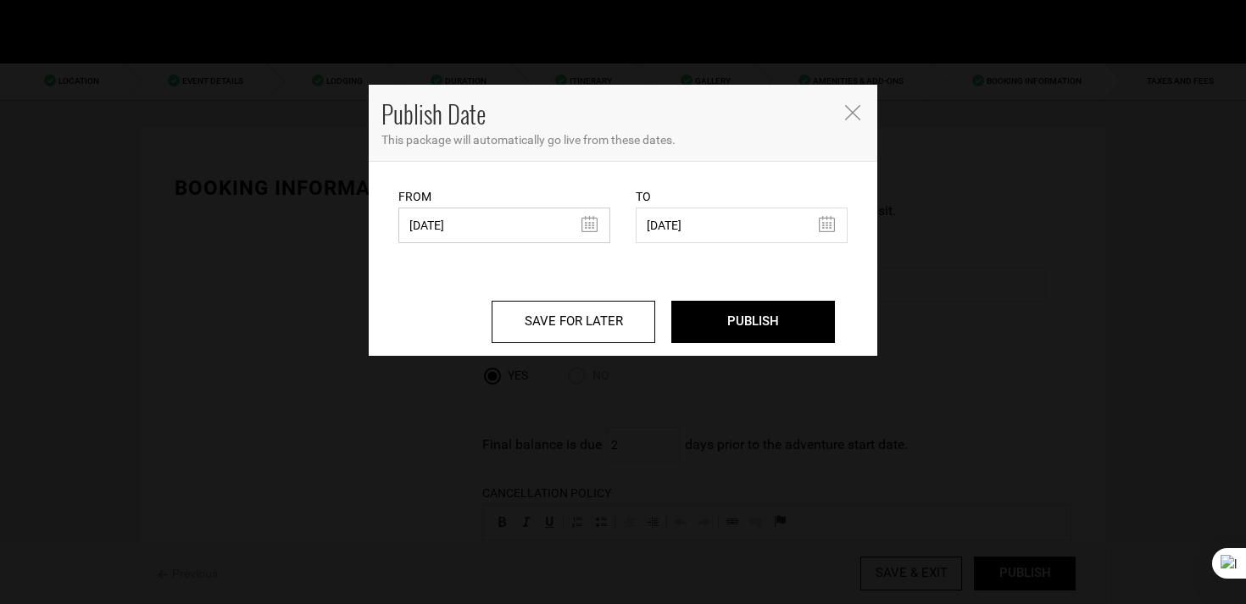
click at [472, 214] on input "03/12/2025" at bounding box center [504, 226] width 212 height 36
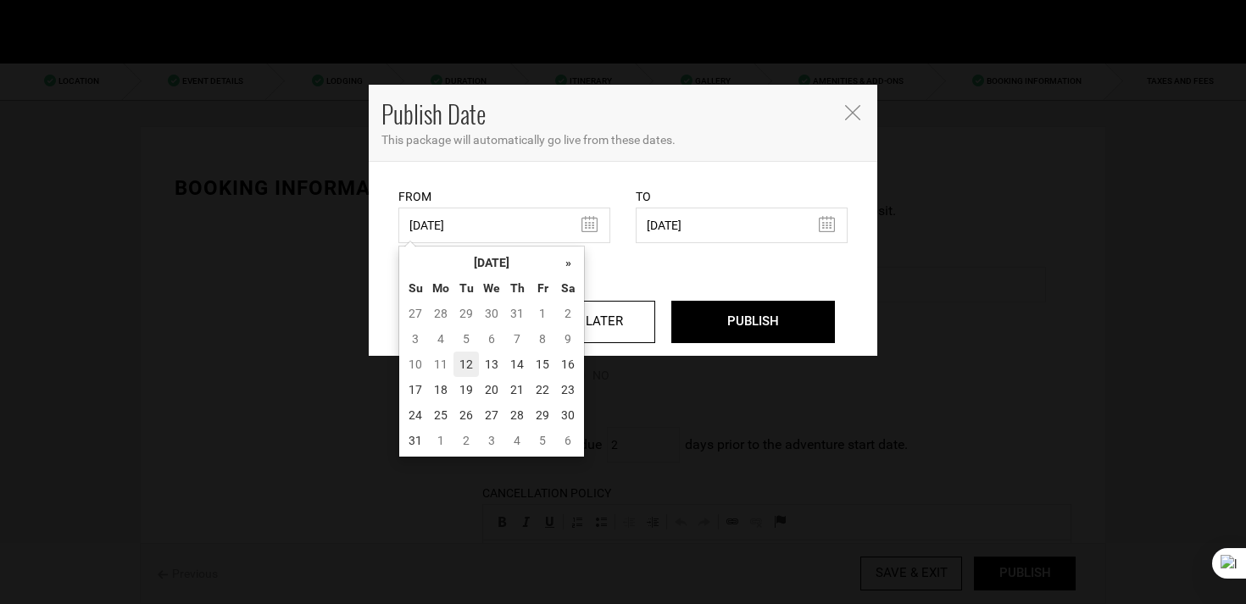
click at [476, 364] on td "12" at bounding box center [465, 364] width 25 height 25
type input "[DATE]"
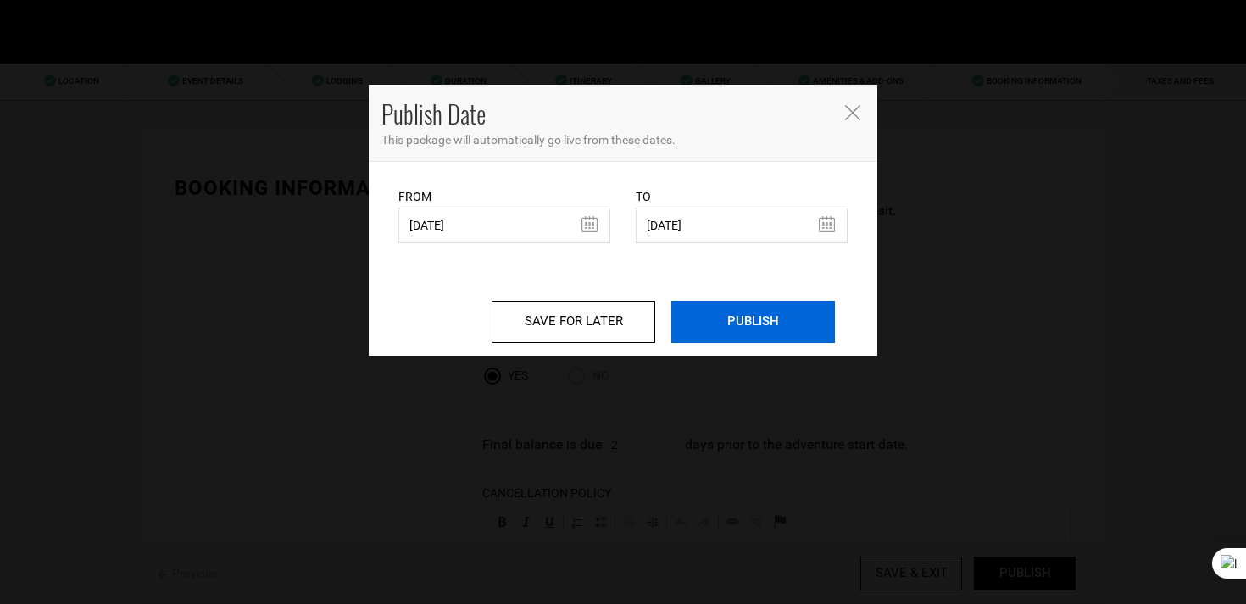
click at [809, 324] on input "PUBLISH" at bounding box center [753, 322] width 164 height 42
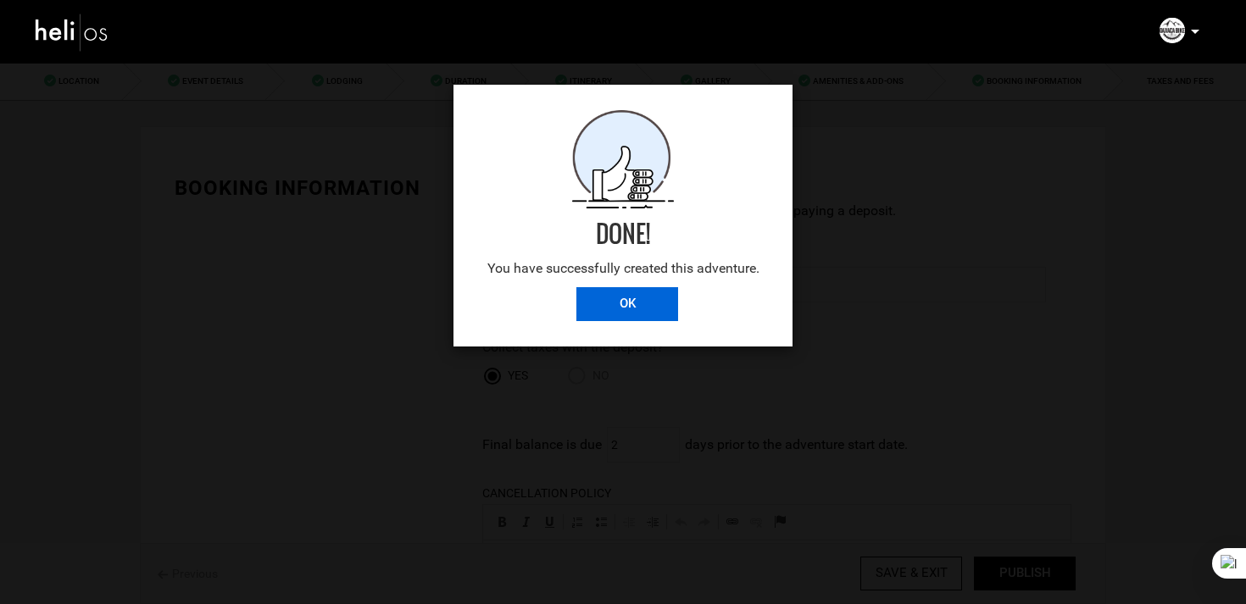
click at [644, 304] on input "OK" at bounding box center [627, 304] width 102 height 34
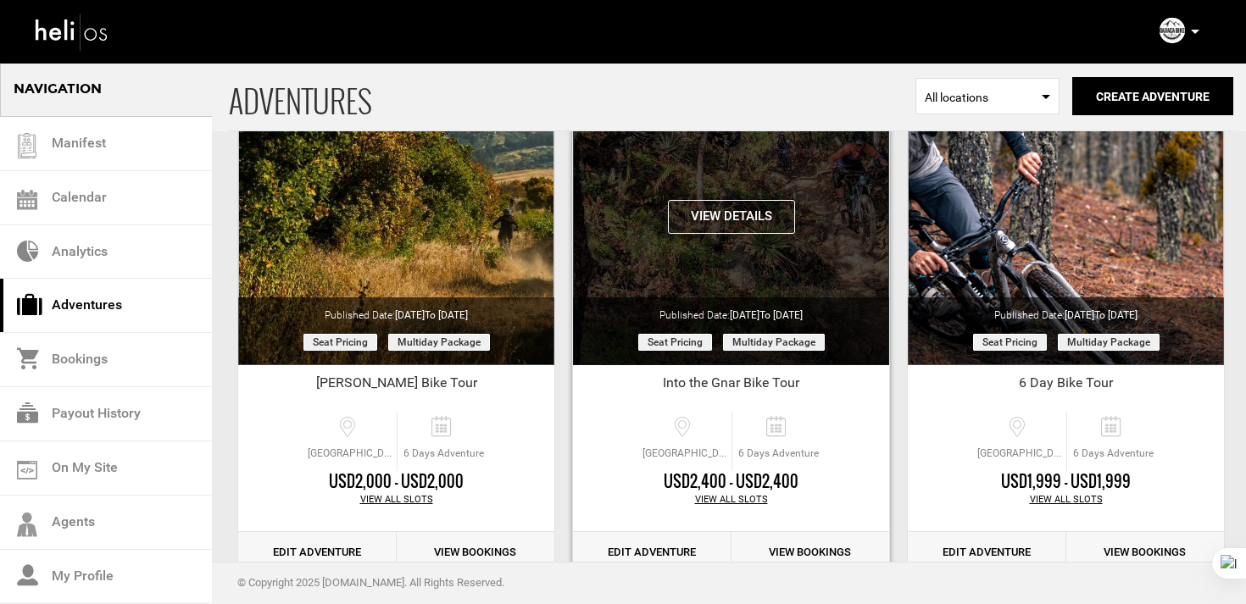
scroll to position [189, 0]
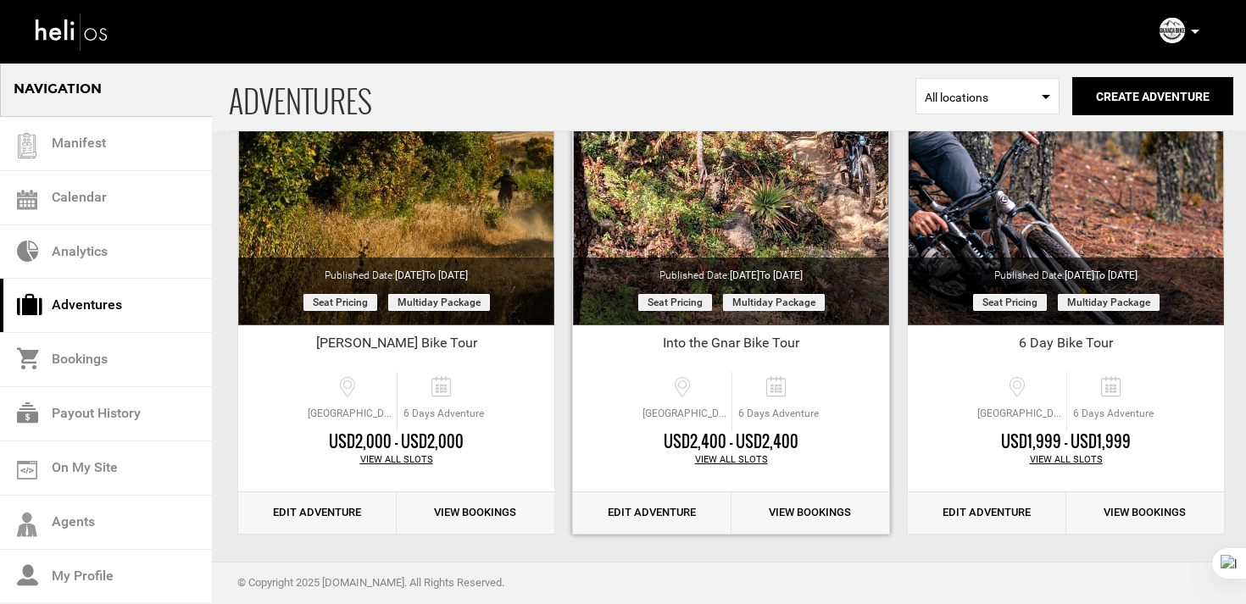
click at [681, 514] on link "Edit Adventure" at bounding box center [652, 513] width 158 height 42
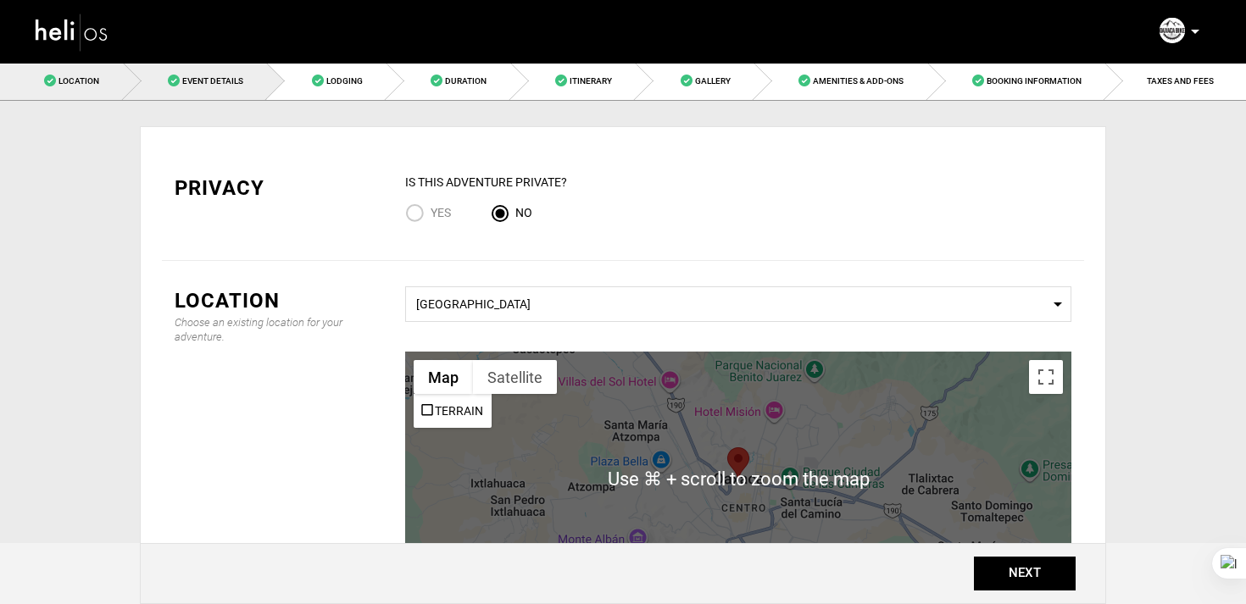
click at [210, 91] on link "Event Details" at bounding box center [196, 81] width 144 height 38
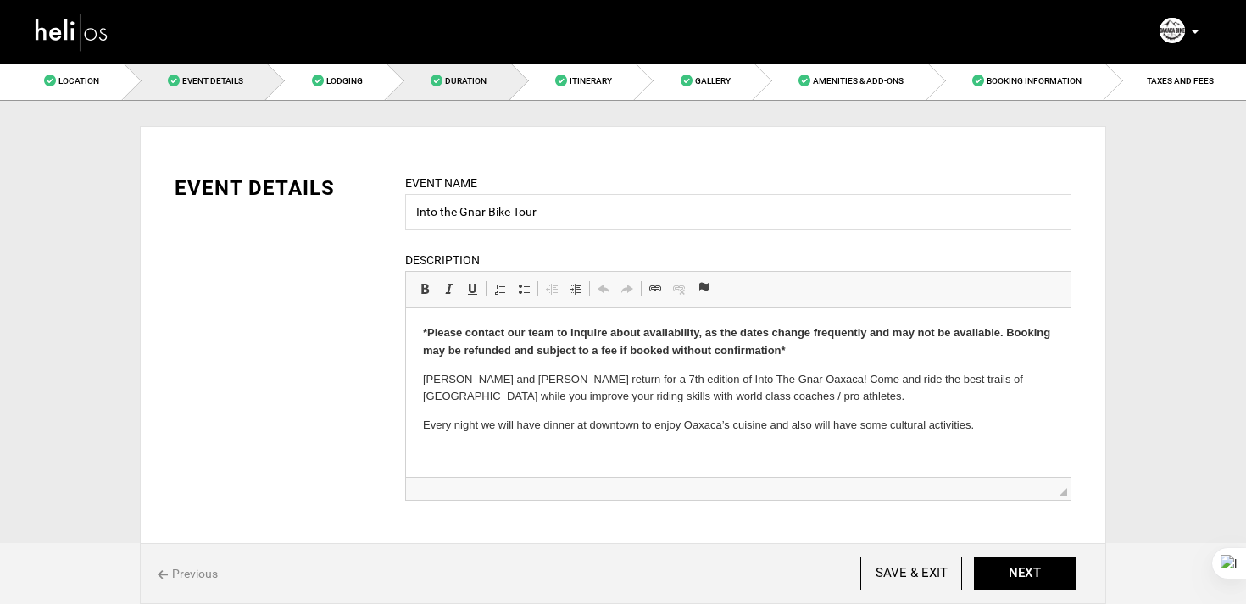
click at [474, 96] on link "Duration" at bounding box center [449, 81] width 125 height 38
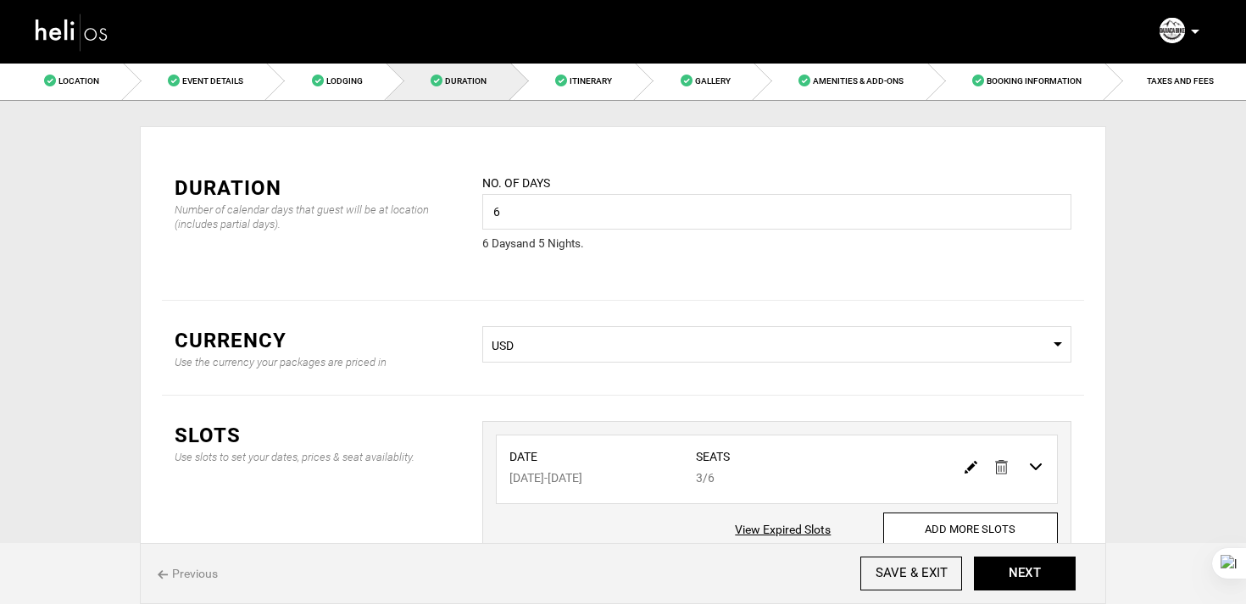
click at [93, 21] on img at bounding box center [72, 31] width 76 height 45
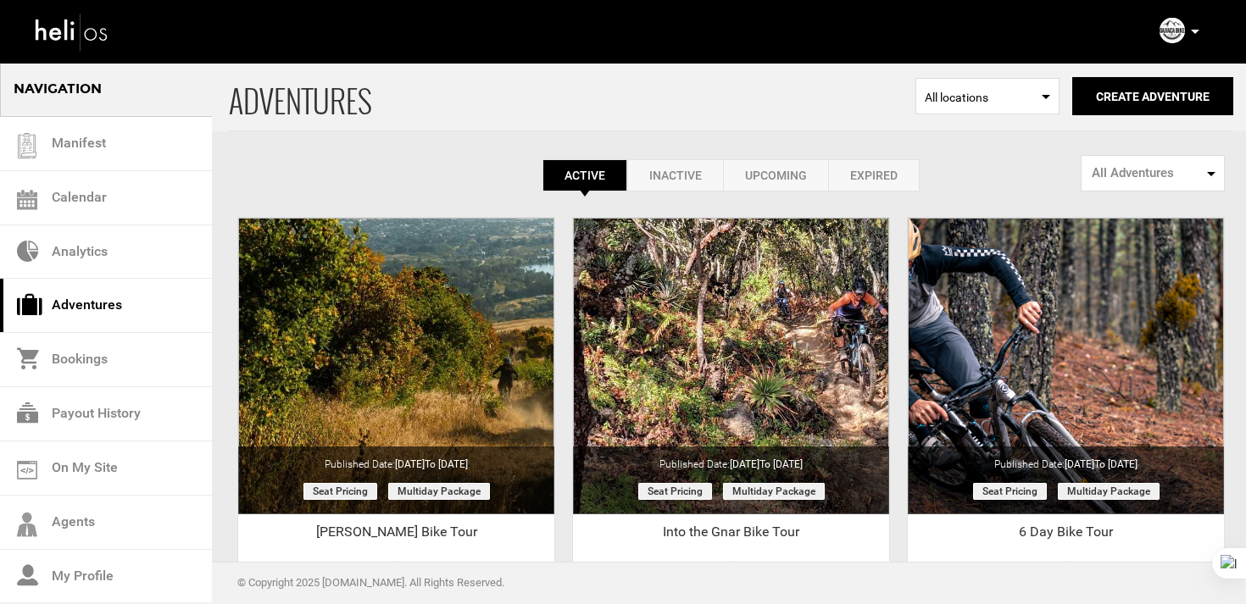
click at [1166, 36] on img at bounding box center [1172, 30] width 25 height 25
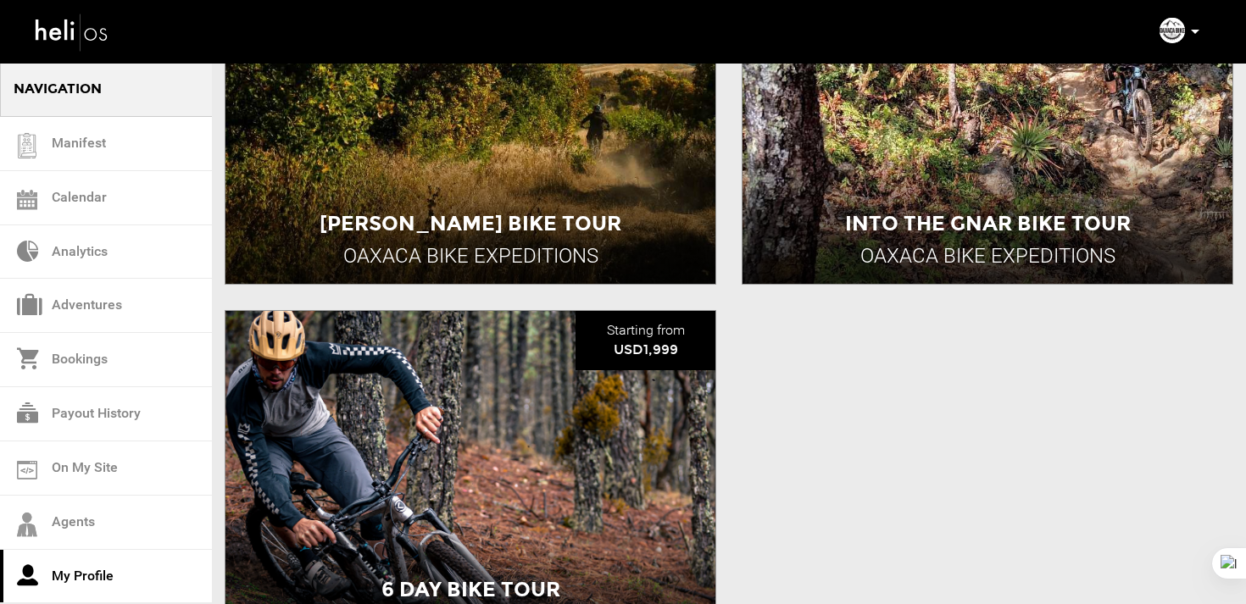
scroll to position [631, 0]
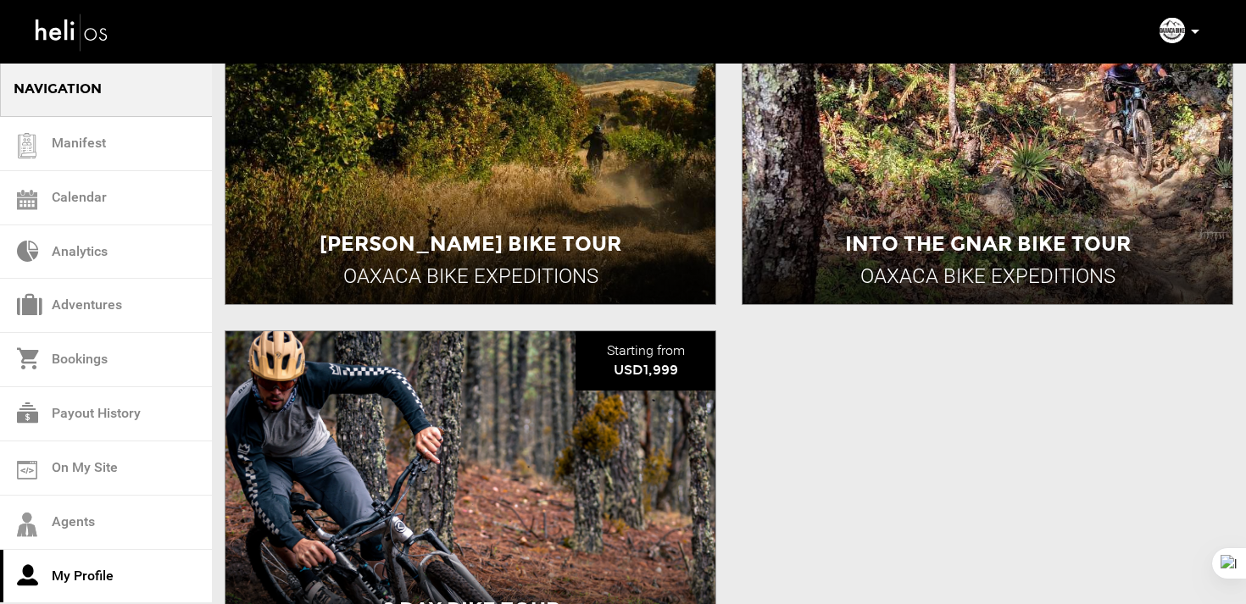
click at [92, 45] on img at bounding box center [72, 31] width 76 height 45
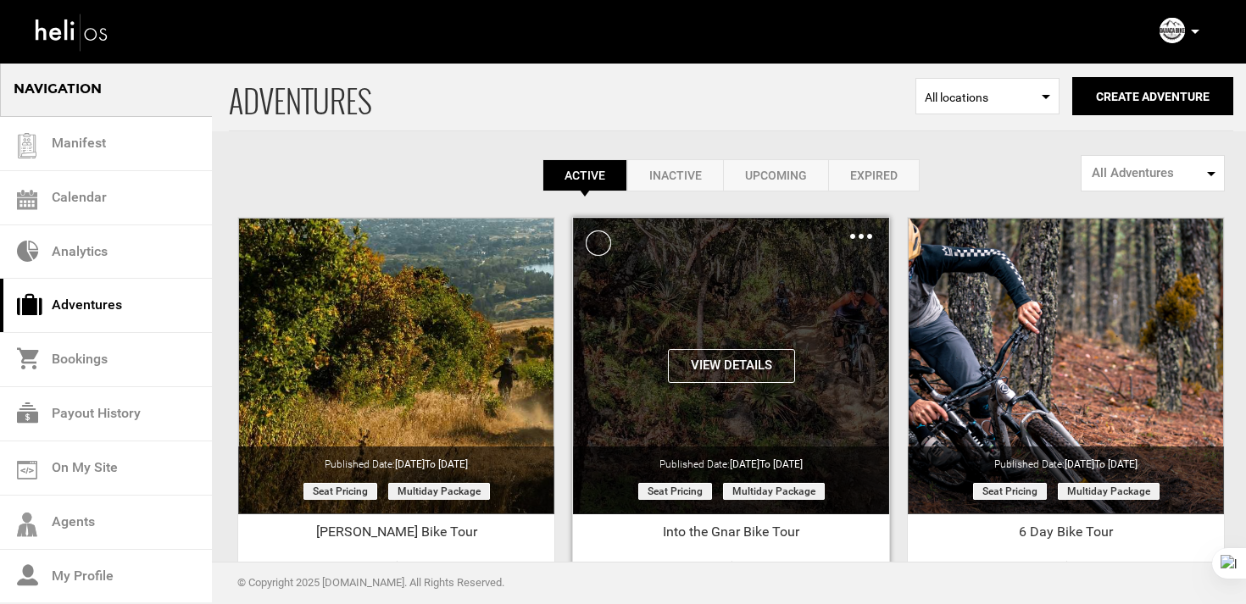
scroll to position [196, 0]
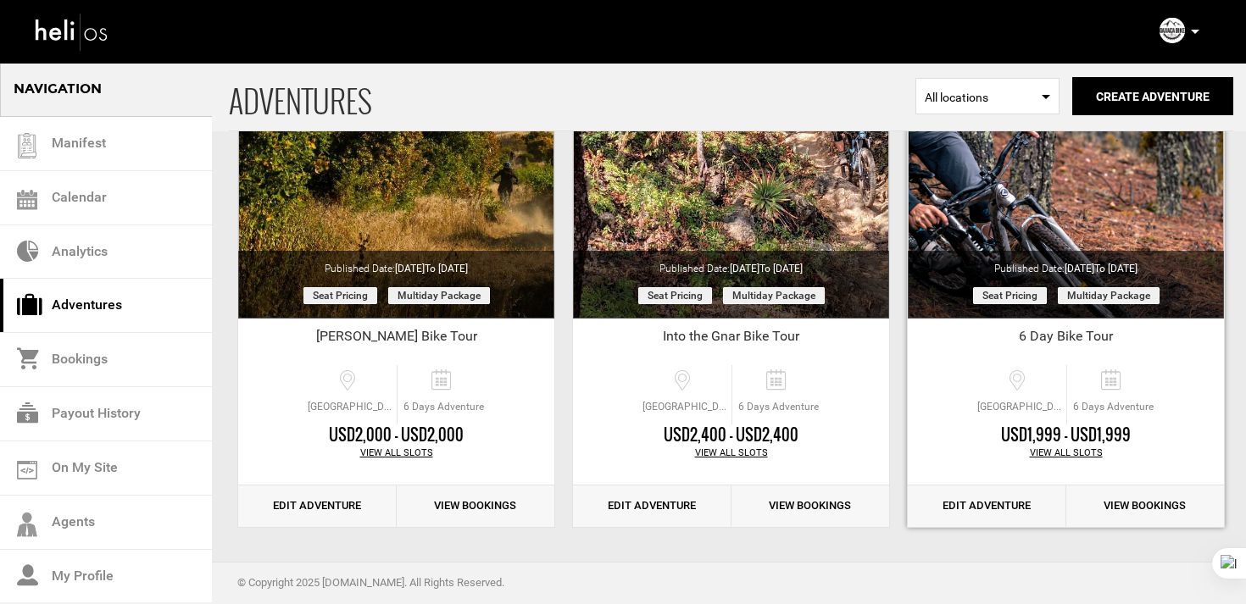
click at [1035, 517] on link "Edit Adventure" at bounding box center [987, 507] width 158 height 42
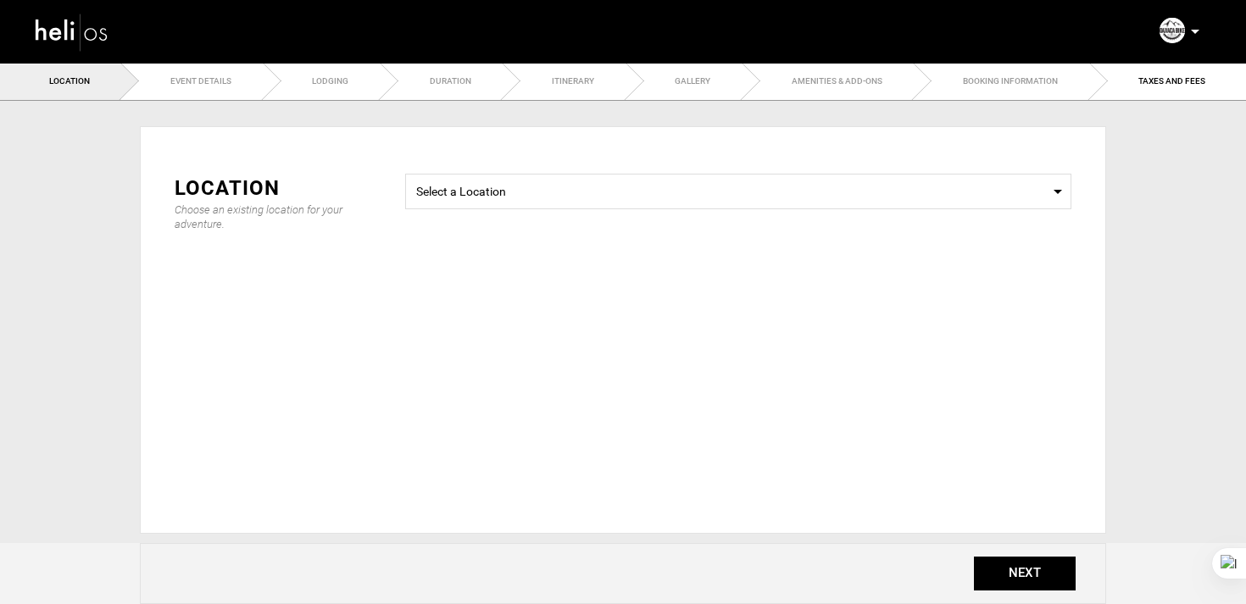
radio input "true"
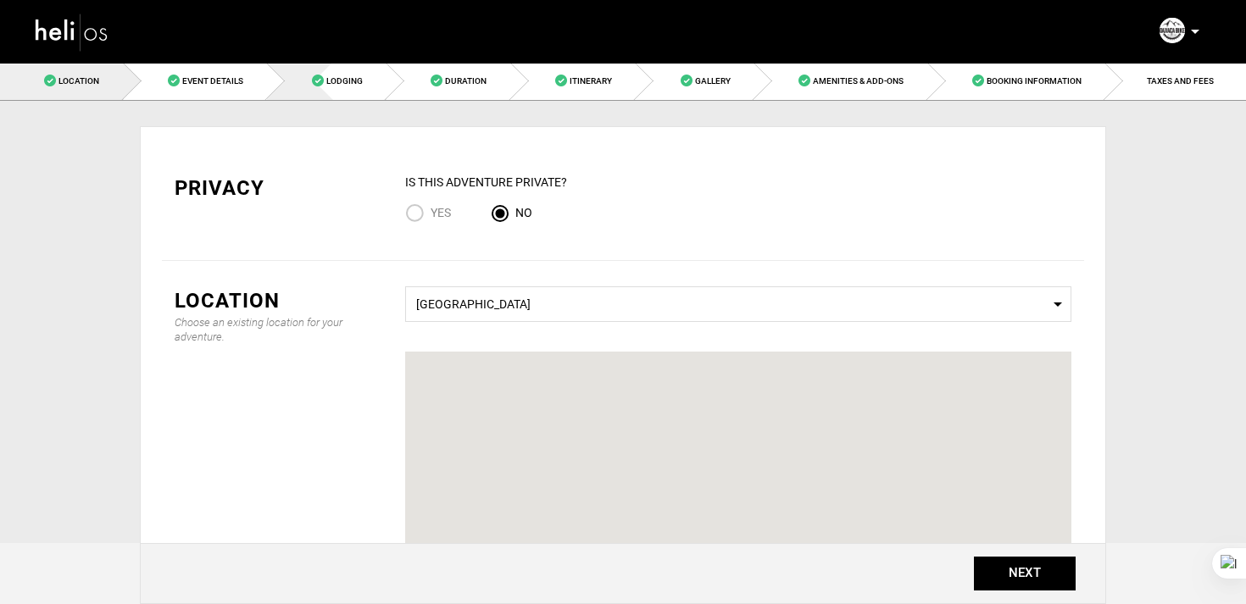
click at [329, 85] on span "Lodging" at bounding box center [344, 80] width 36 height 9
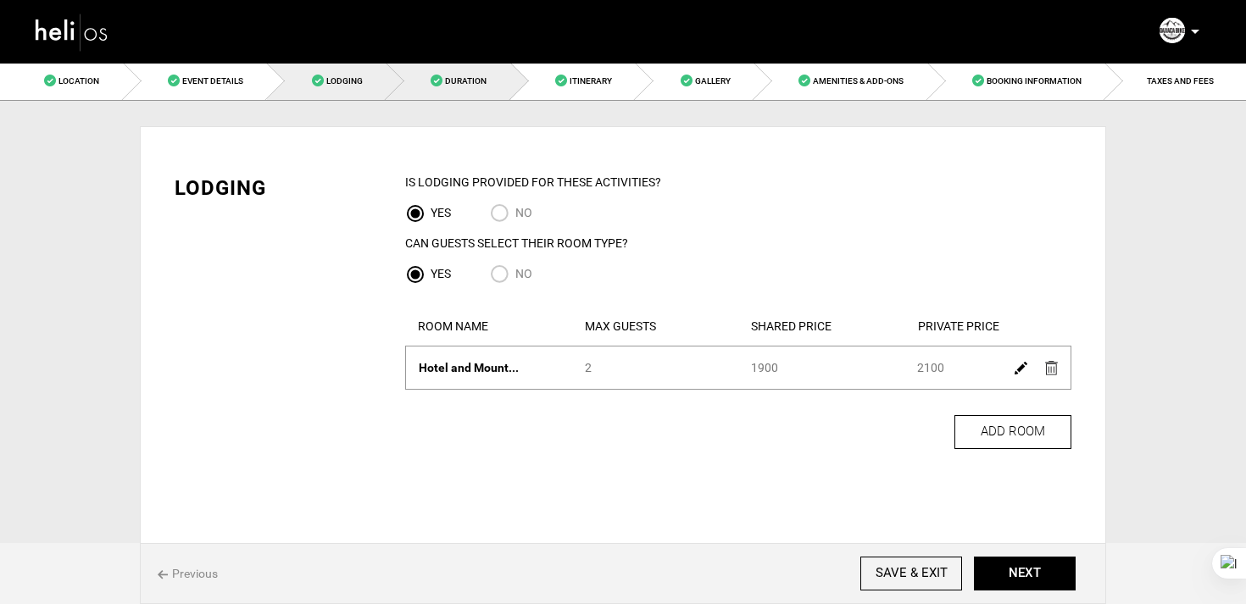
click at [506, 86] on link "Duration" at bounding box center [449, 81] width 125 height 38
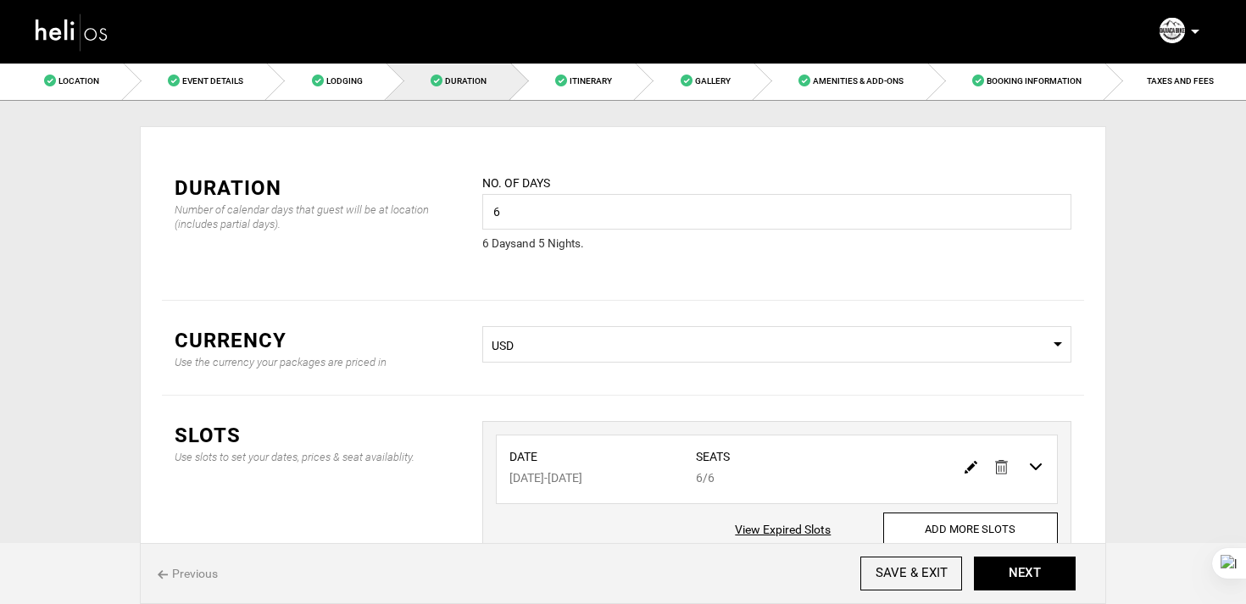
scroll to position [128, 0]
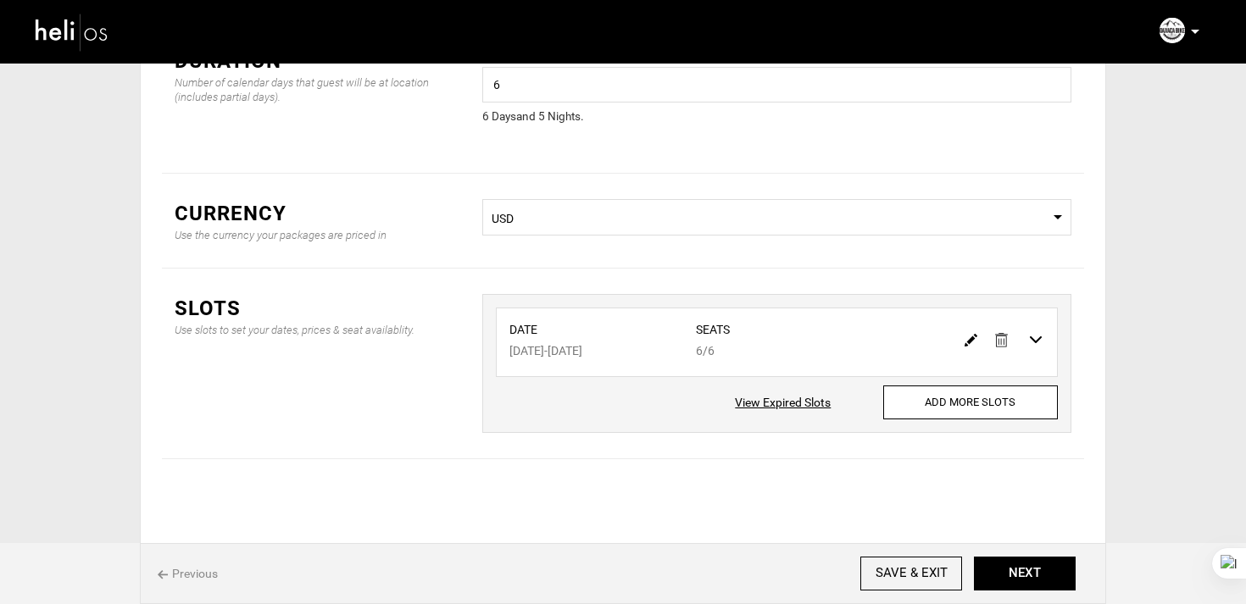
click at [972, 342] on img at bounding box center [971, 340] width 13 height 13
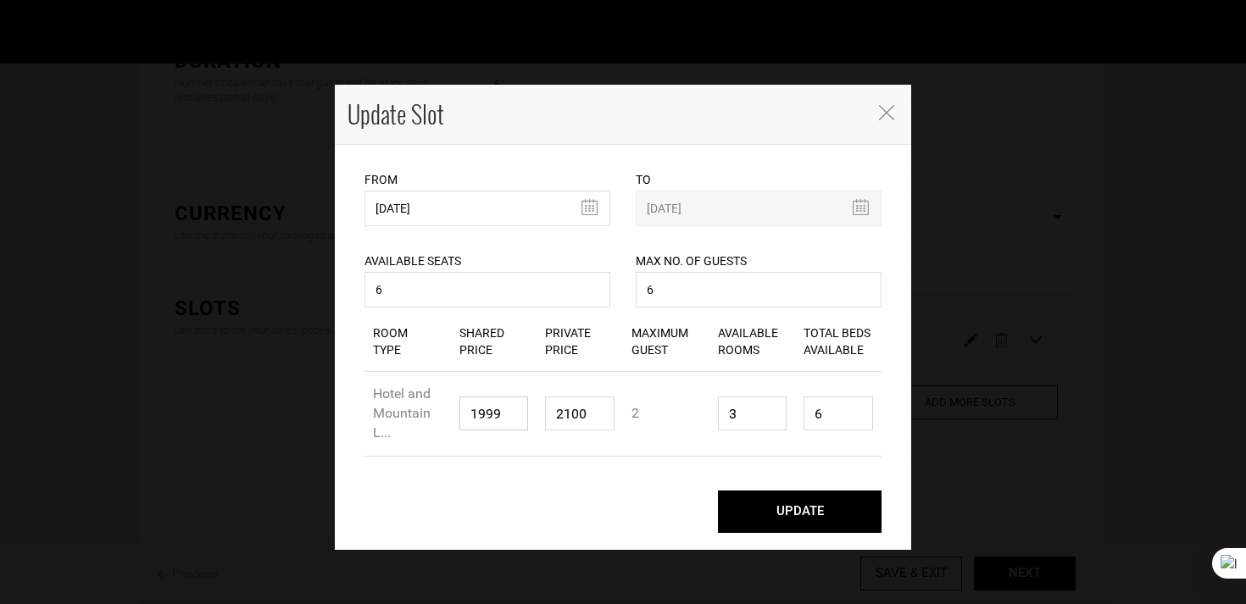
drag, startPoint x: 491, startPoint y: 411, endPoint x: 527, endPoint y: 411, distance: 36.4
click at [527, 411] on input "1999" at bounding box center [494, 414] width 70 height 34
type input "1900"
click at [763, 503] on button "UPDATE" at bounding box center [800, 512] width 164 height 42
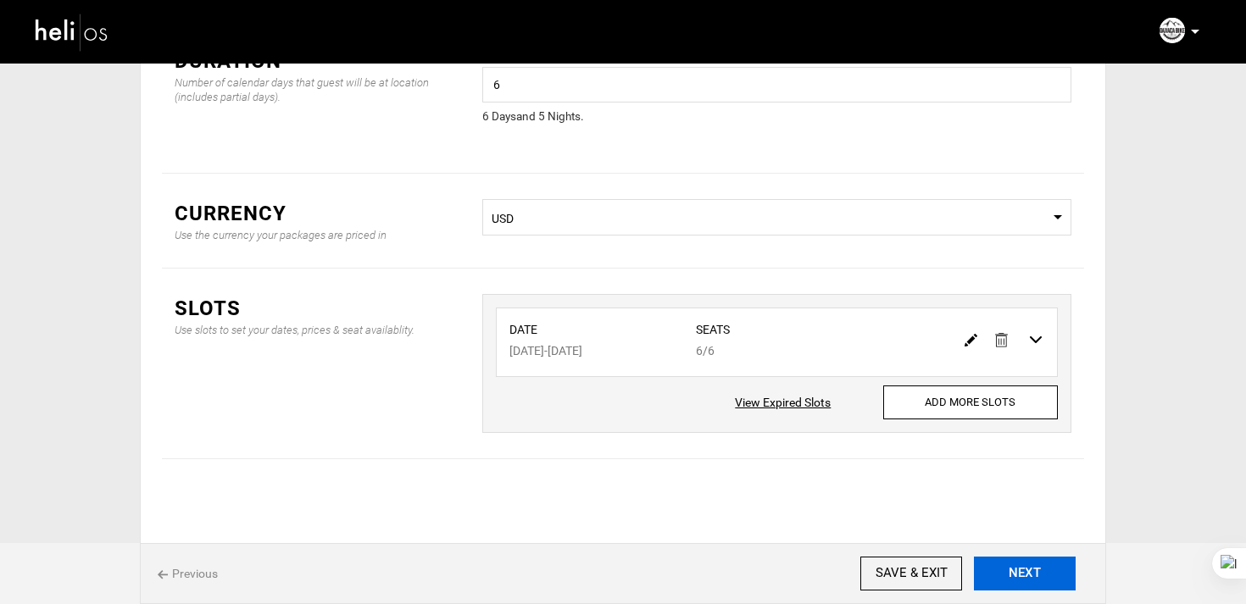
click at [1032, 579] on button "NEXT" at bounding box center [1025, 574] width 102 height 34
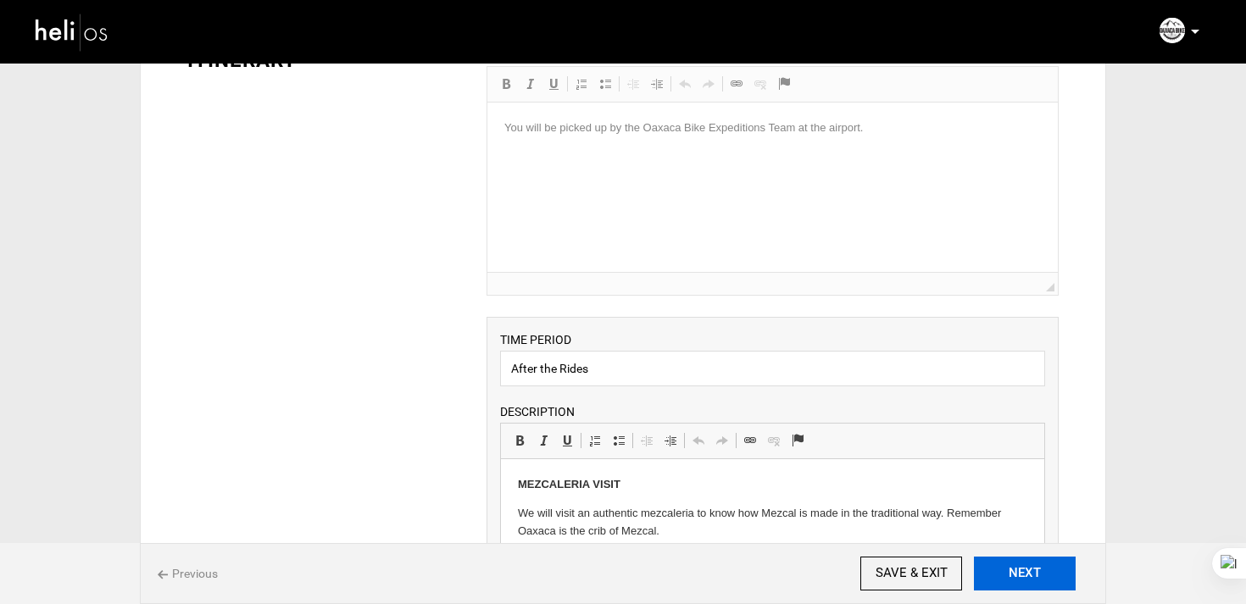
click at [1032, 579] on button "NEXT" at bounding box center [1025, 574] width 102 height 34
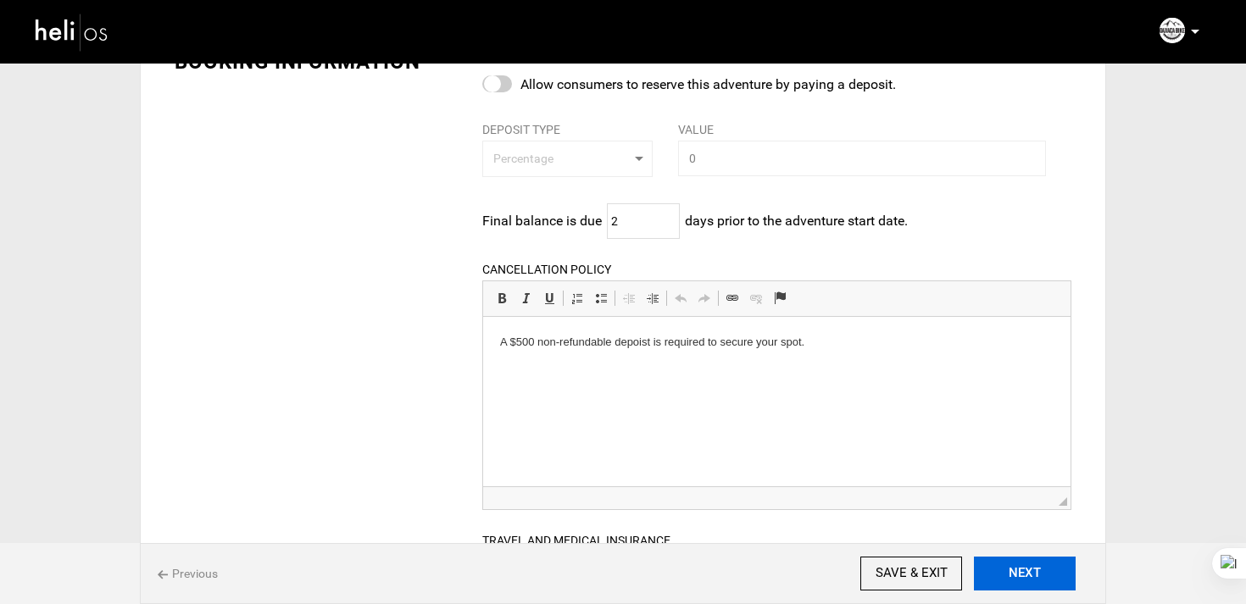
click at [1032, 579] on button "NEXT" at bounding box center [1025, 574] width 102 height 34
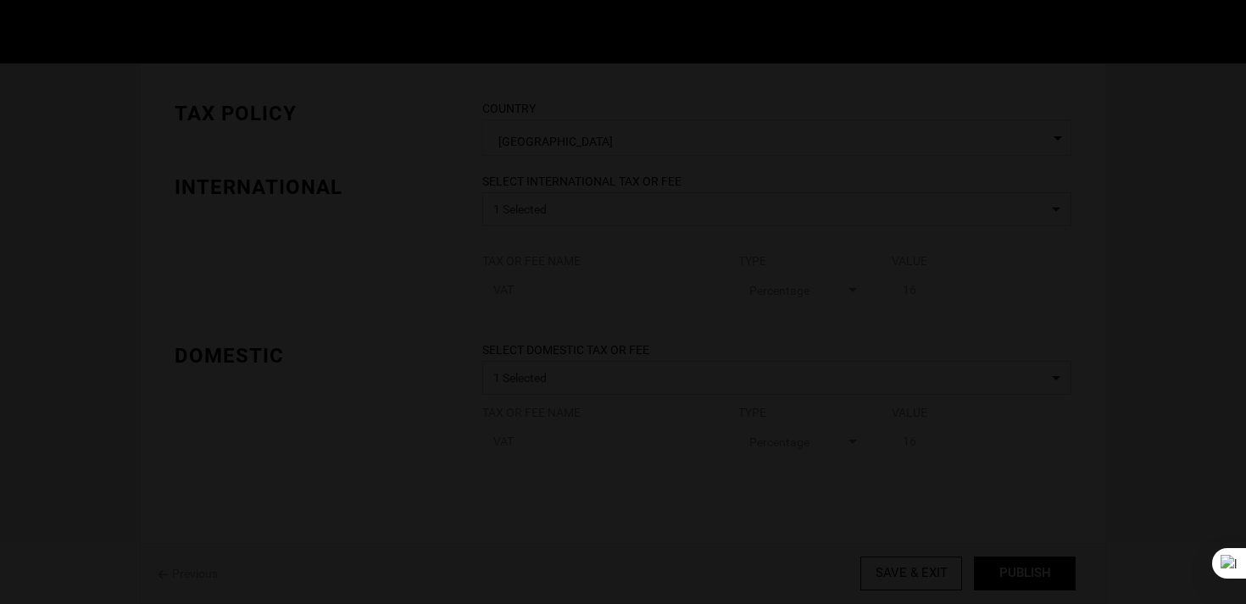
click at [1032, 579] on div at bounding box center [623, 302] width 1246 height 604
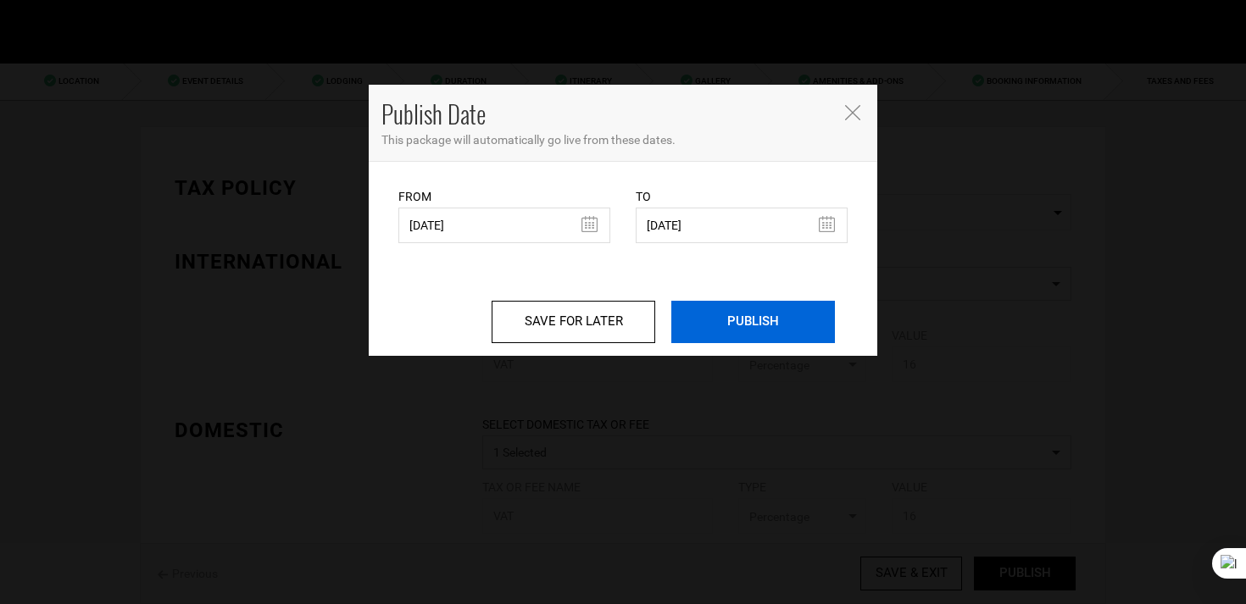
click at [731, 326] on input "PUBLISH" at bounding box center [753, 322] width 164 height 42
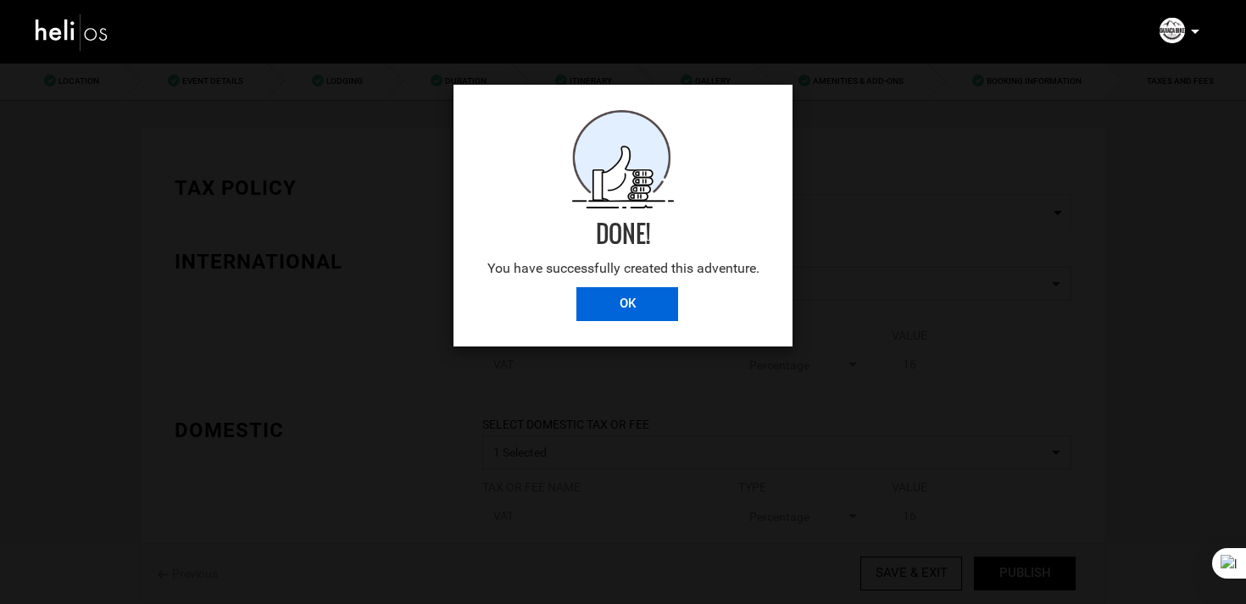
click at [653, 310] on input "OK" at bounding box center [627, 304] width 102 height 34
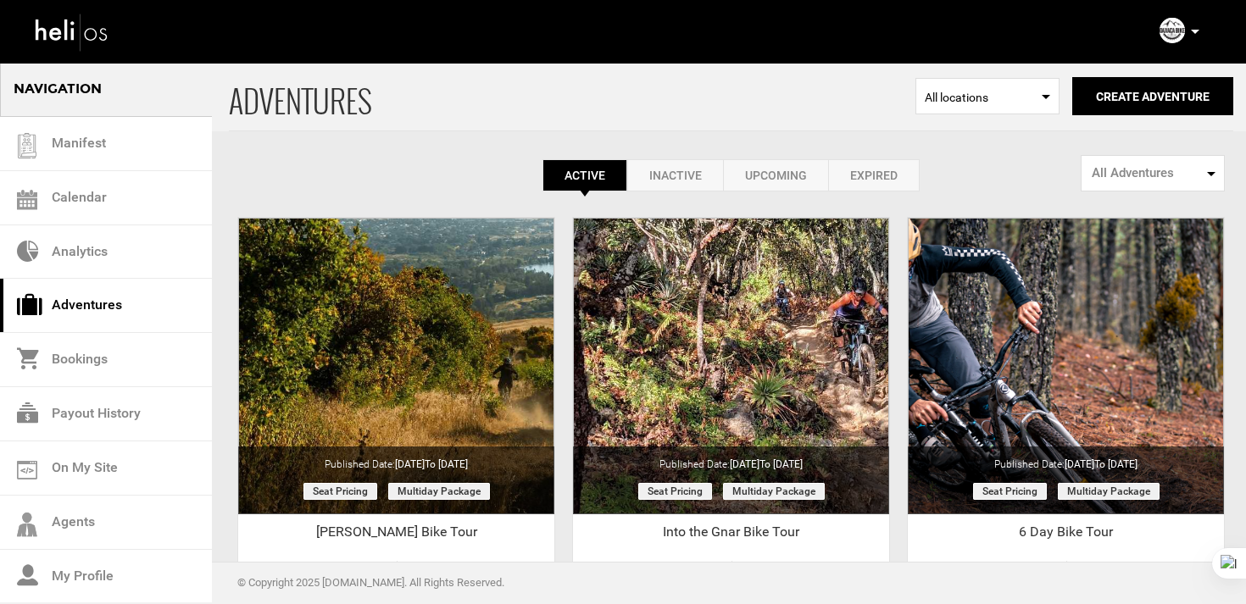
click at [1169, 25] on img at bounding box center [1172, 30] width 25 height 25
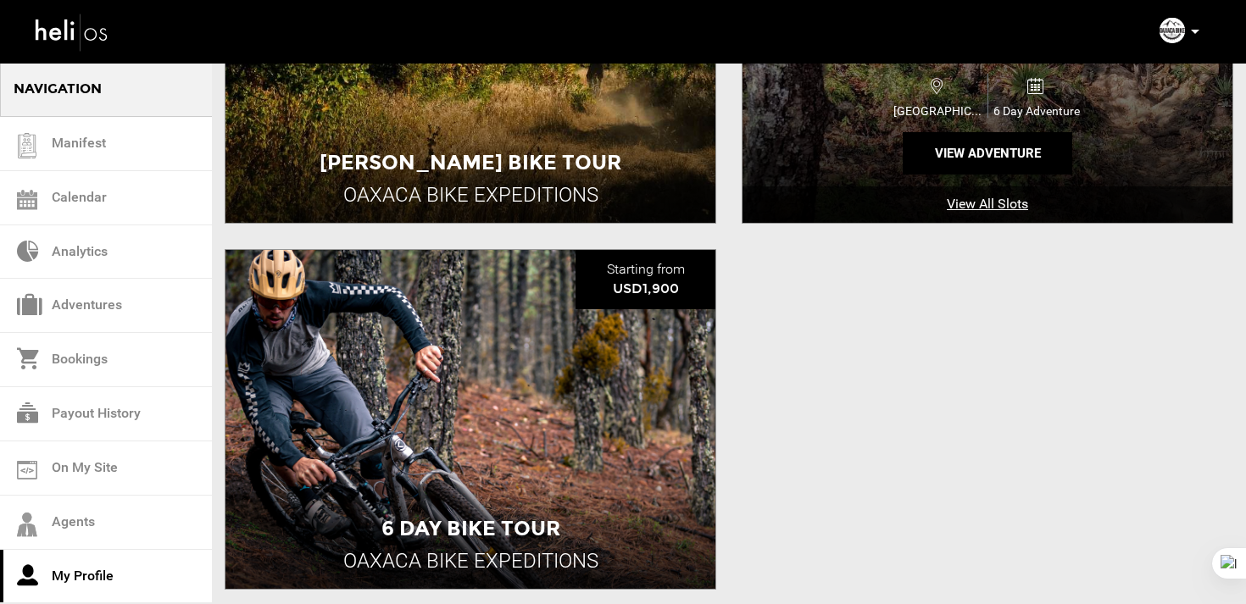
scroll to position [716, 0]
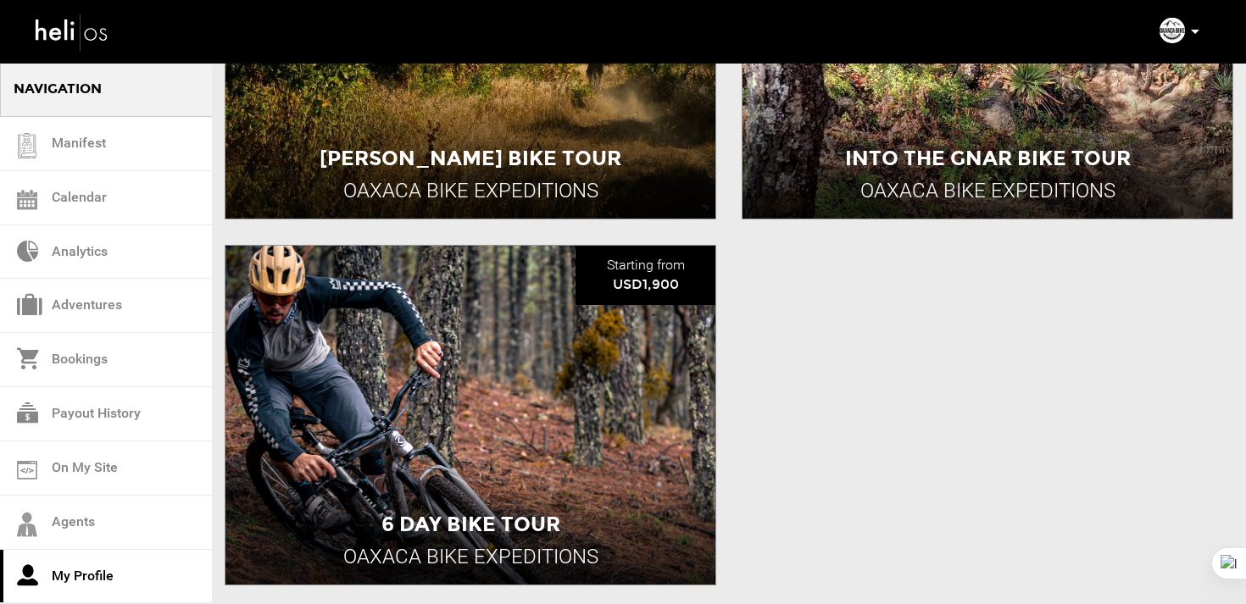
click at [97, 34] on img at bounding box center [72, 31] width 76 height 45
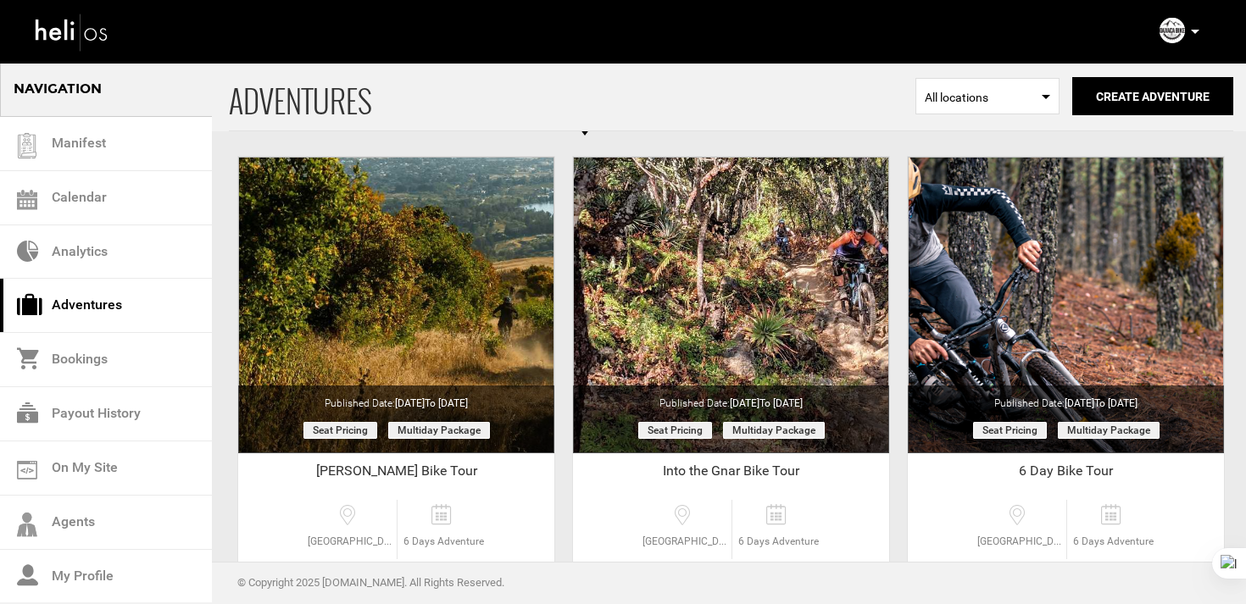
scroll to position [196, 0]
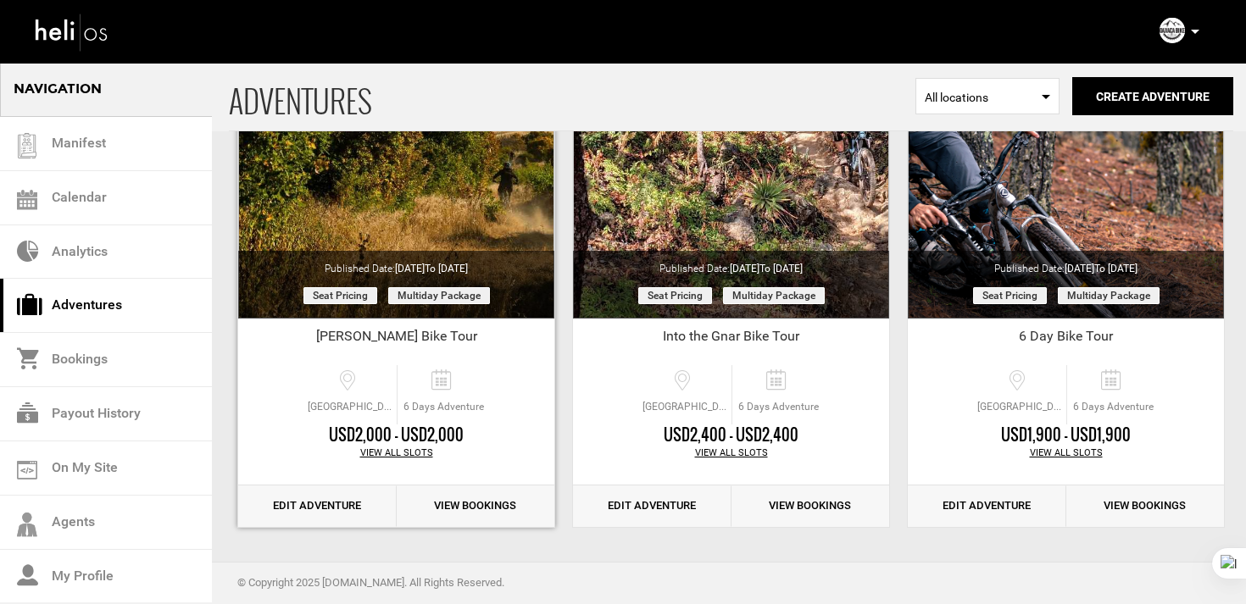
click at [406, 456] on div "View All Slots" at bounding box center [396, 454] width 316 height 14
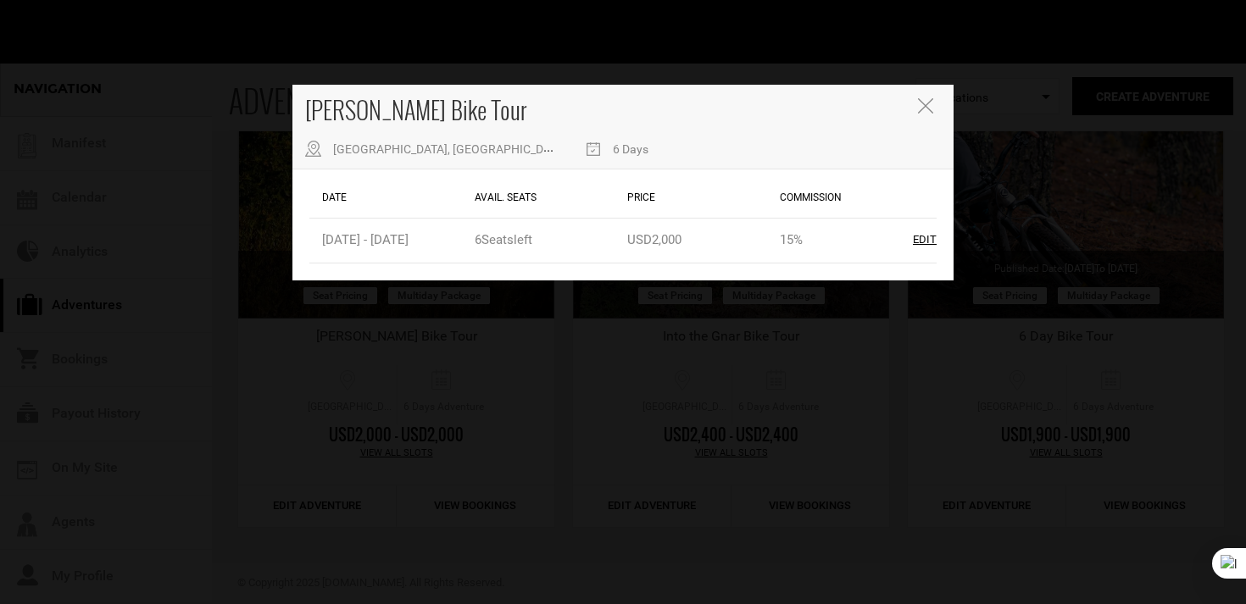
click at [926, 101] on icon "Close" at bounding box center [925, 105] width 15 height 15
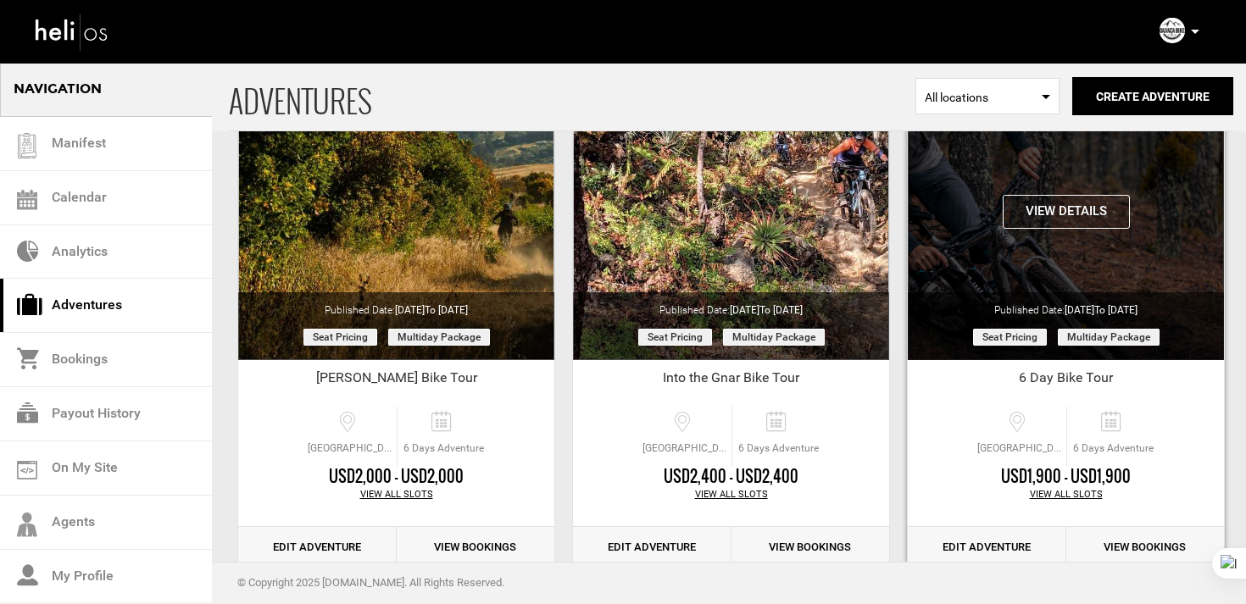
scroll to position [155, 0]
click at [1071, 219] on button "View Details" at bounding box center [1066, 211] width 127 height 34
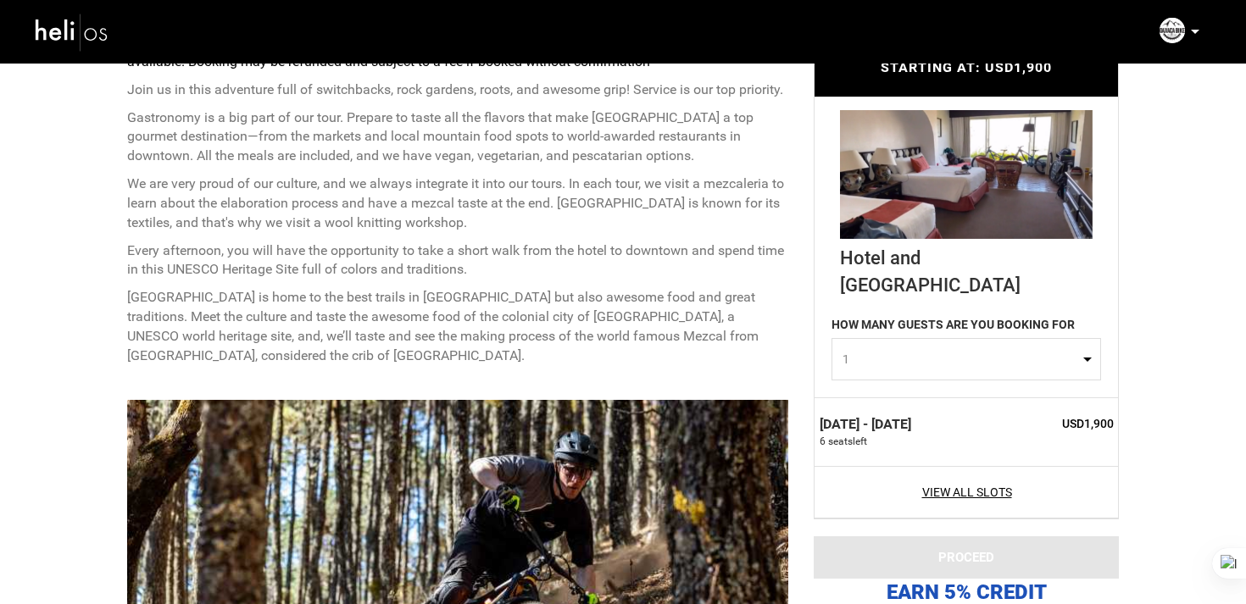
scroll to position [743, 0]
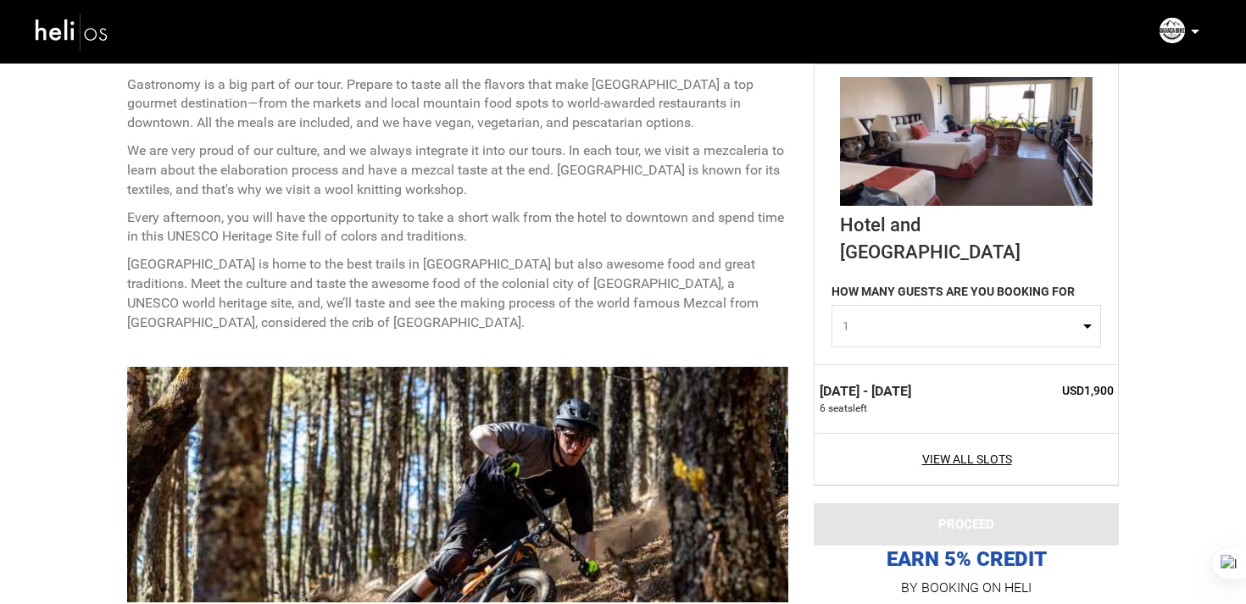
click at [856, 318] on span "1" at bounding box center [961, 326] width 236 height 17
click at [724, 301] on p "[GEOGRAPHIC_DATA] is home to the best trails in [GEOGRAPHIC_DATA] but also awes…" at bounding box center [457, 293] width 661 height 77
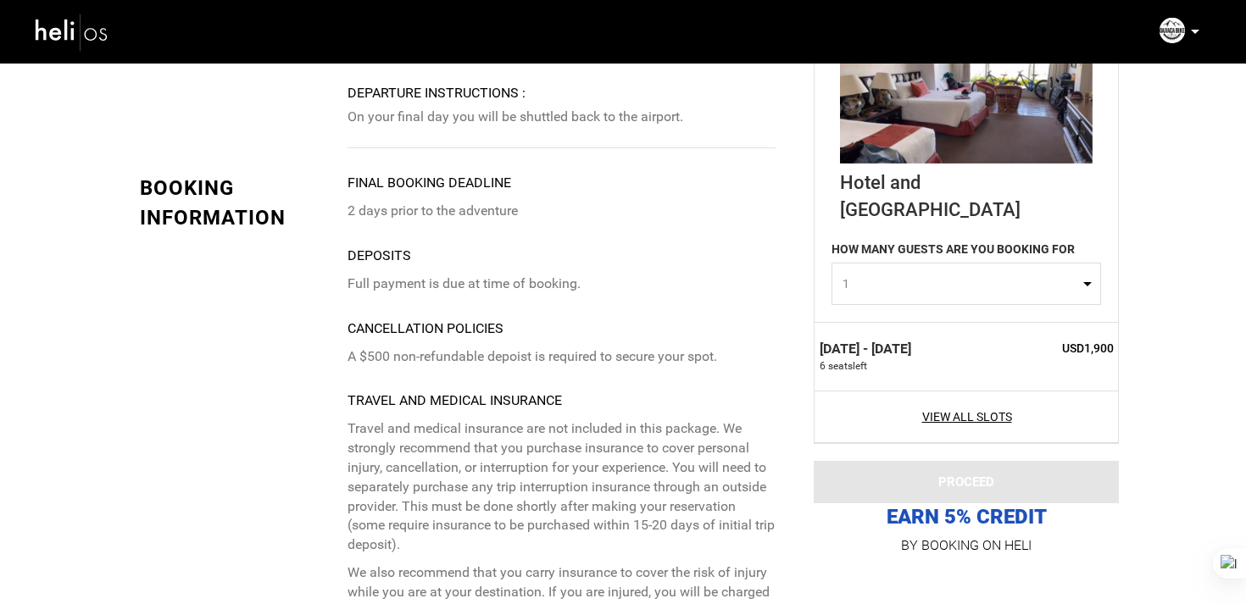
scroll to position [4760, 0]
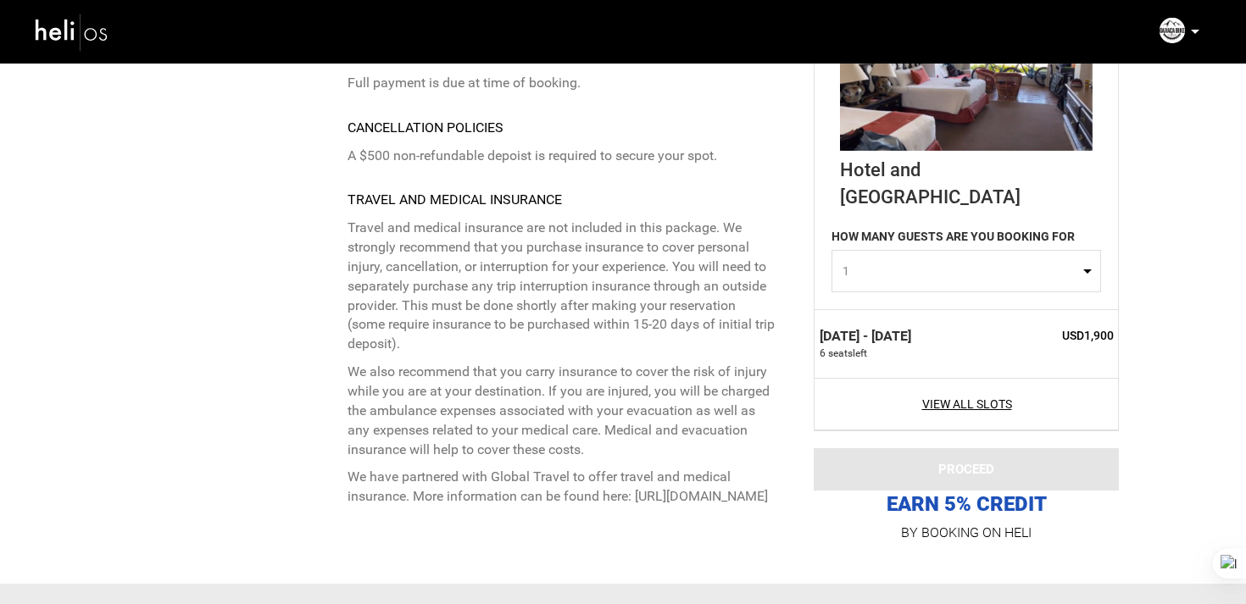
click at [103, 31] on img at bounding box center [72, 31] width 76 height 45
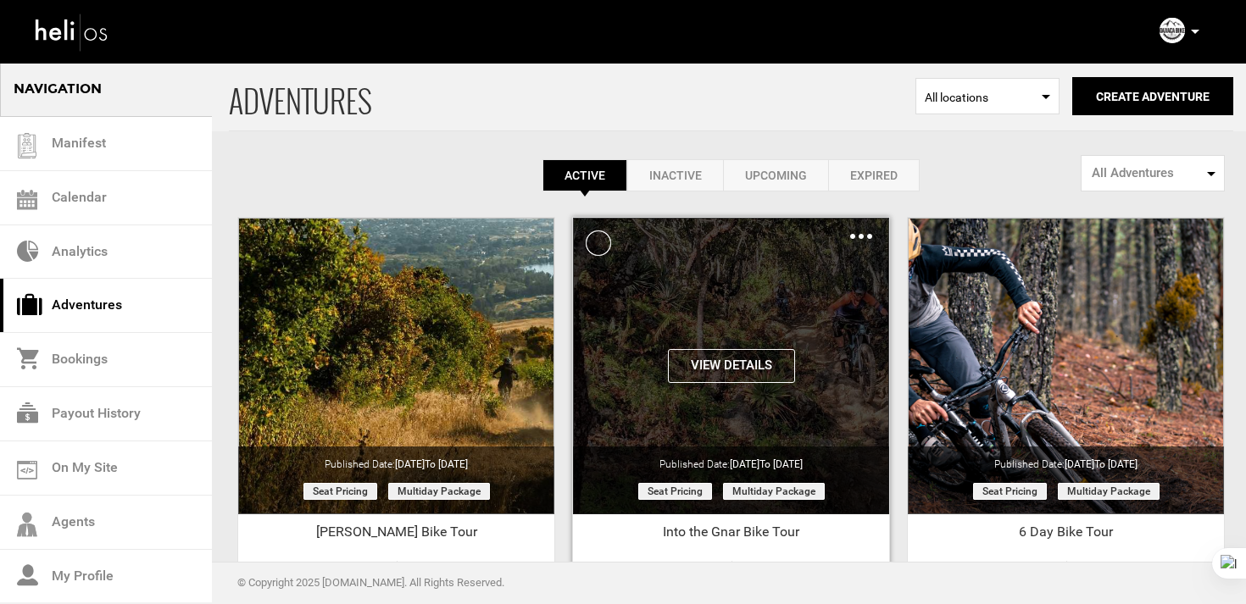
click at [730, 364] on button "View Details" at bounding box center [731, 366] width 127 height 34
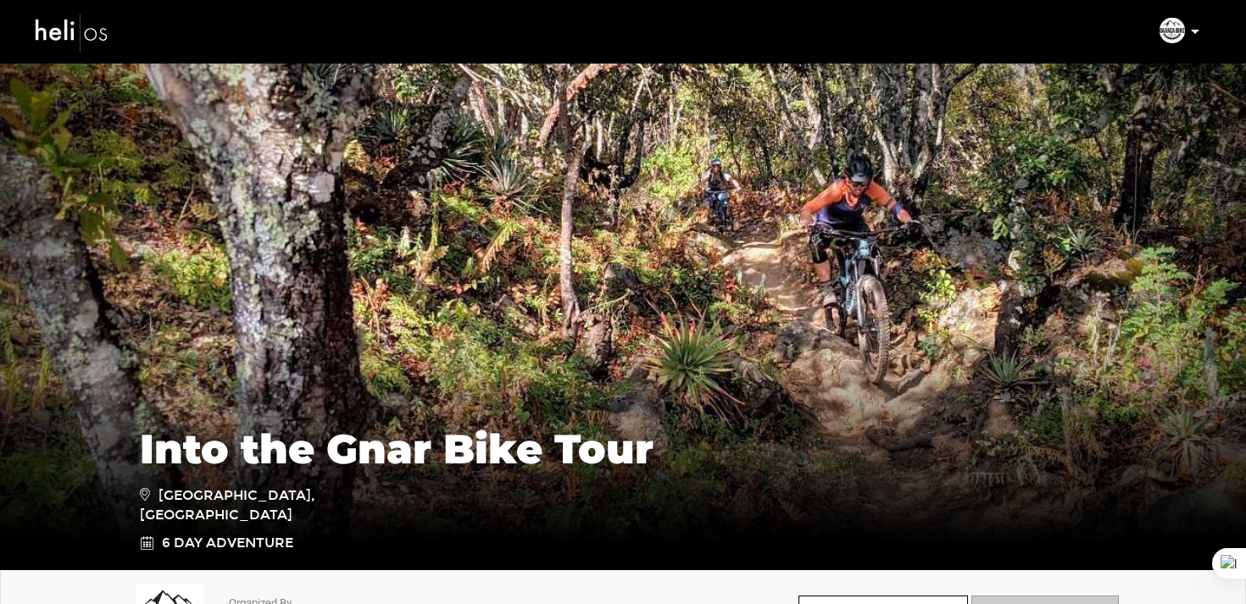
click at [1176, 36] on img at bounding box center [1172, 30] width 25 height 25
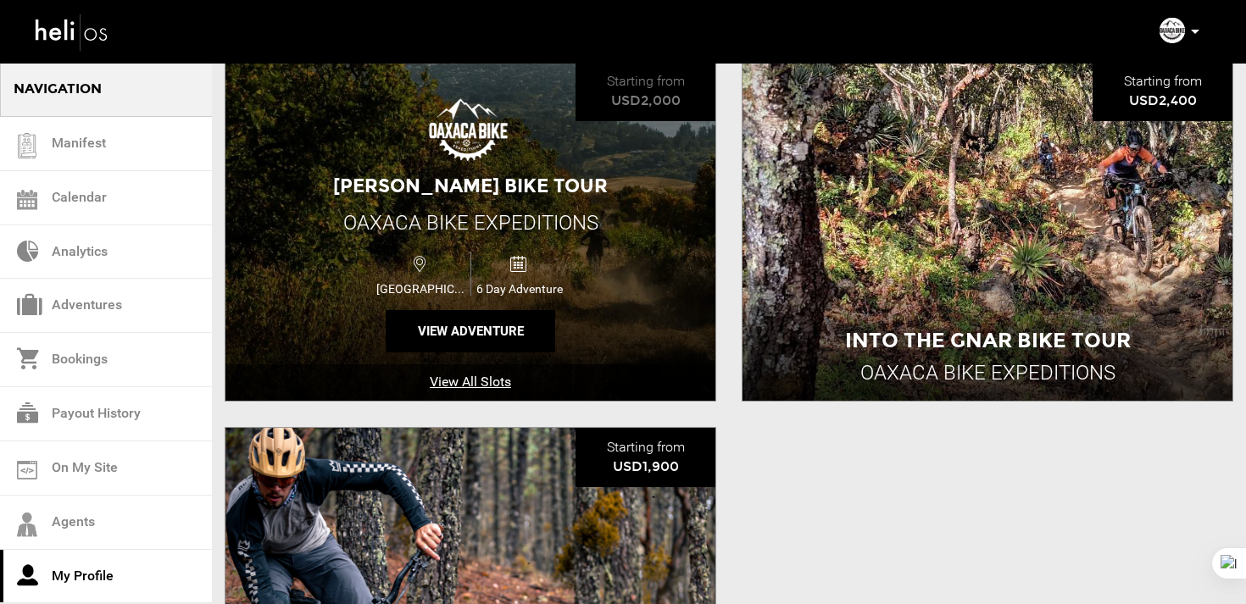
scroll to position [499, 0]
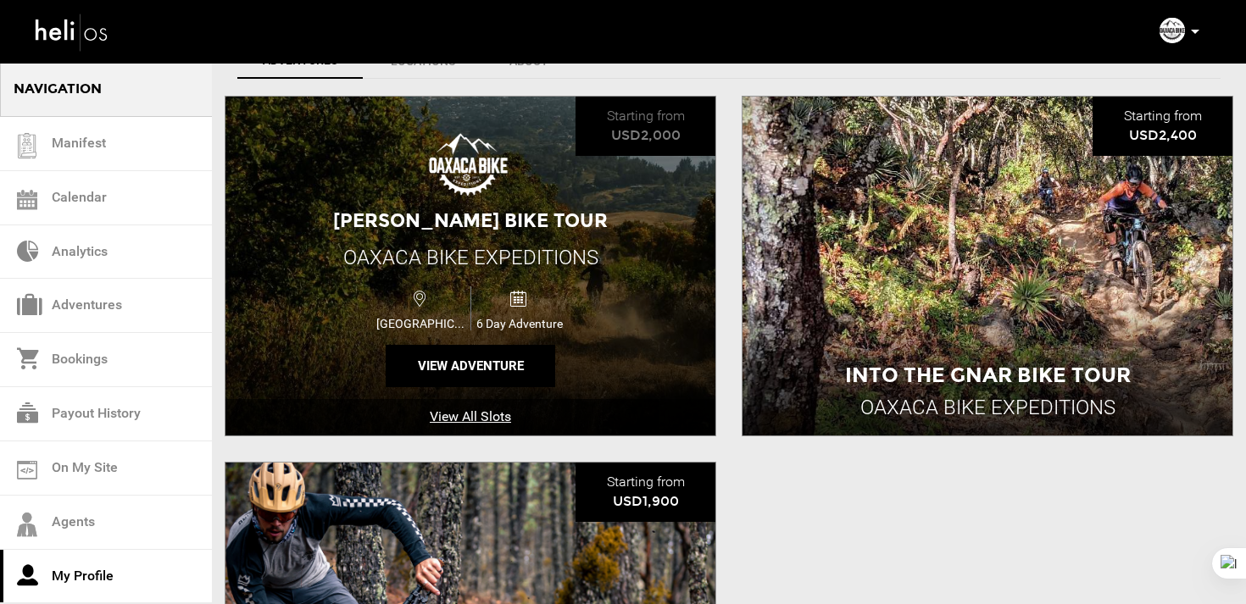
click at [540, 270] on div "Oaxaca Bike Expeditions" at bounding box center [470, 257] width 255 height 29
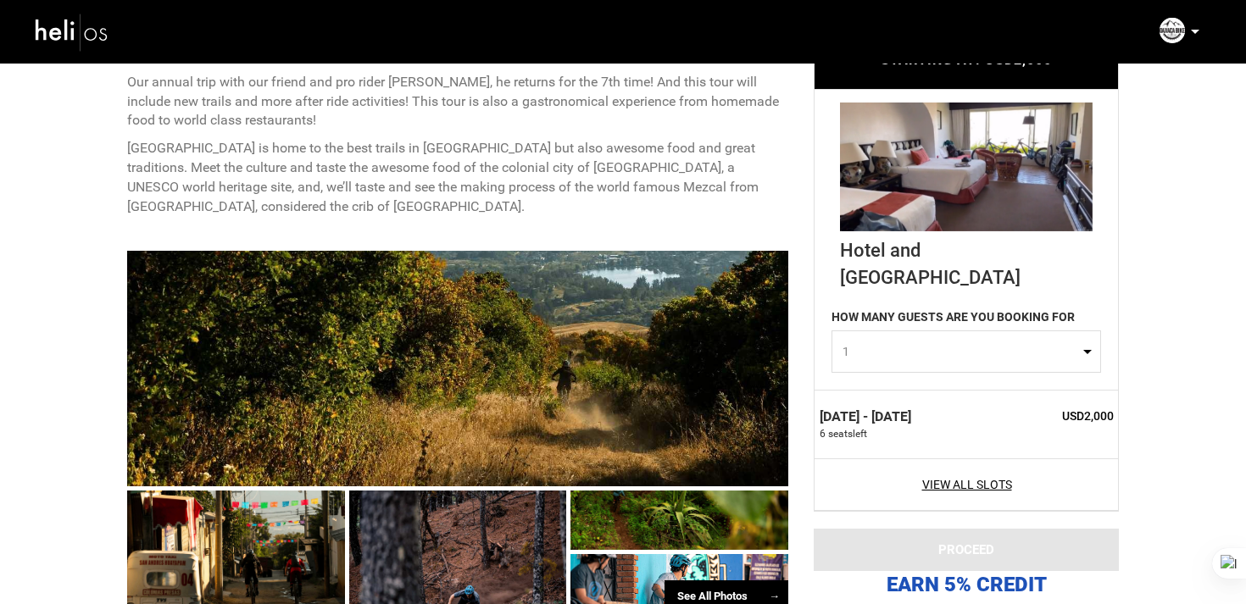
scroll to position [768, 0]
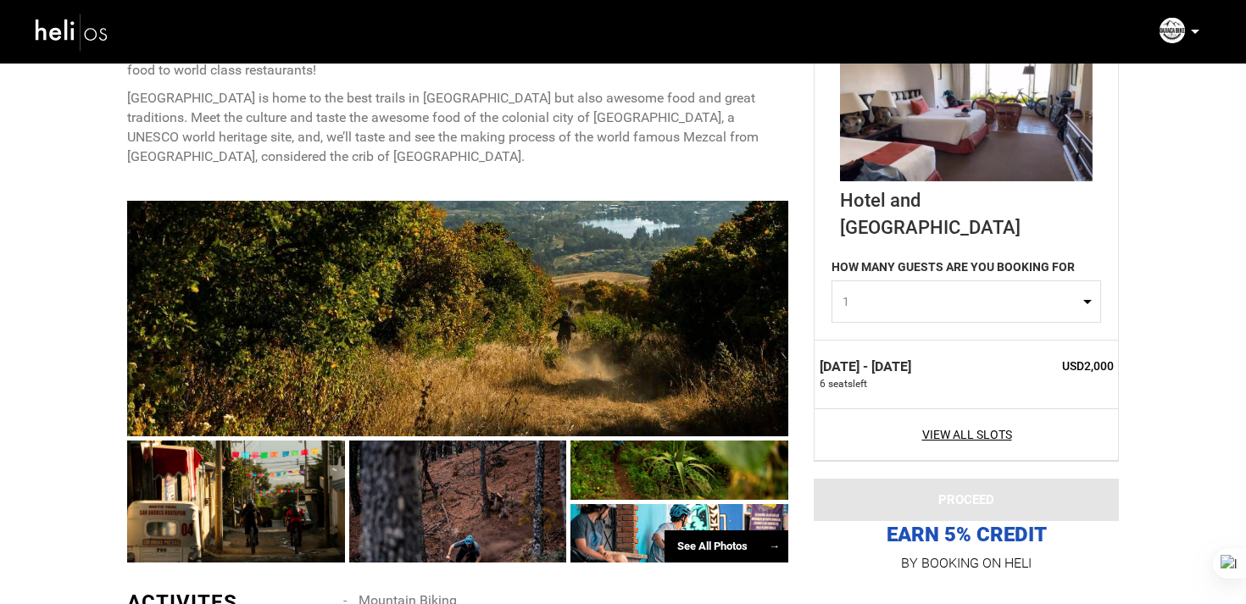
click at [106, 42] on img at bounding box center [72, 31] width 76 height 45
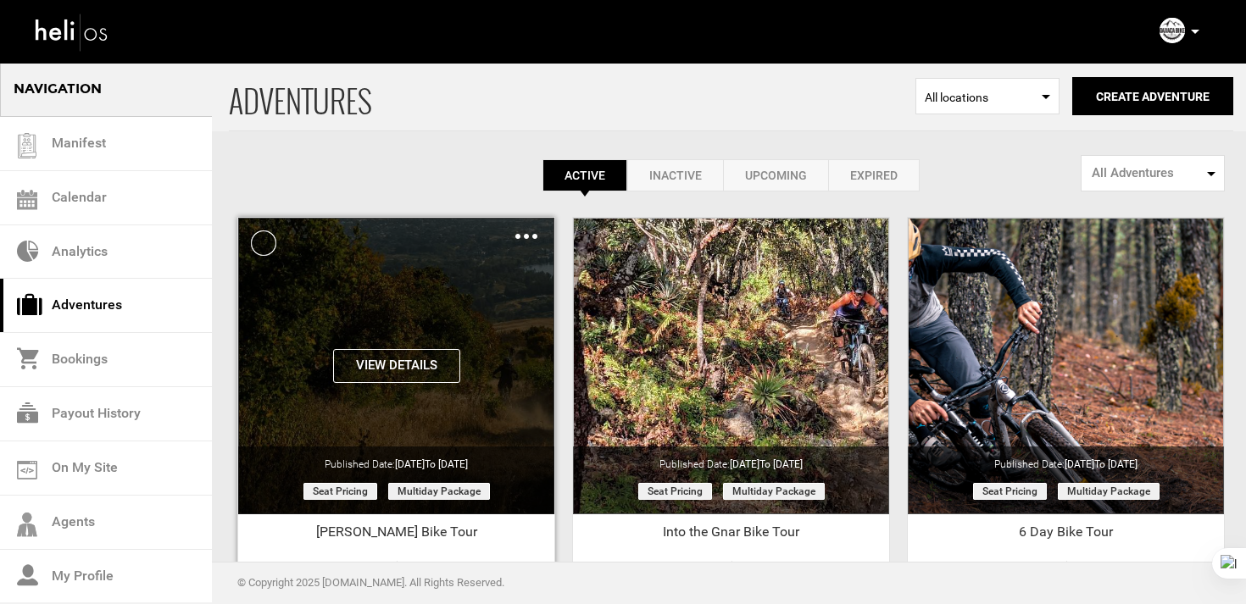
click at [531, 234] on img at bounding box center [526, 236] width 22 height 5
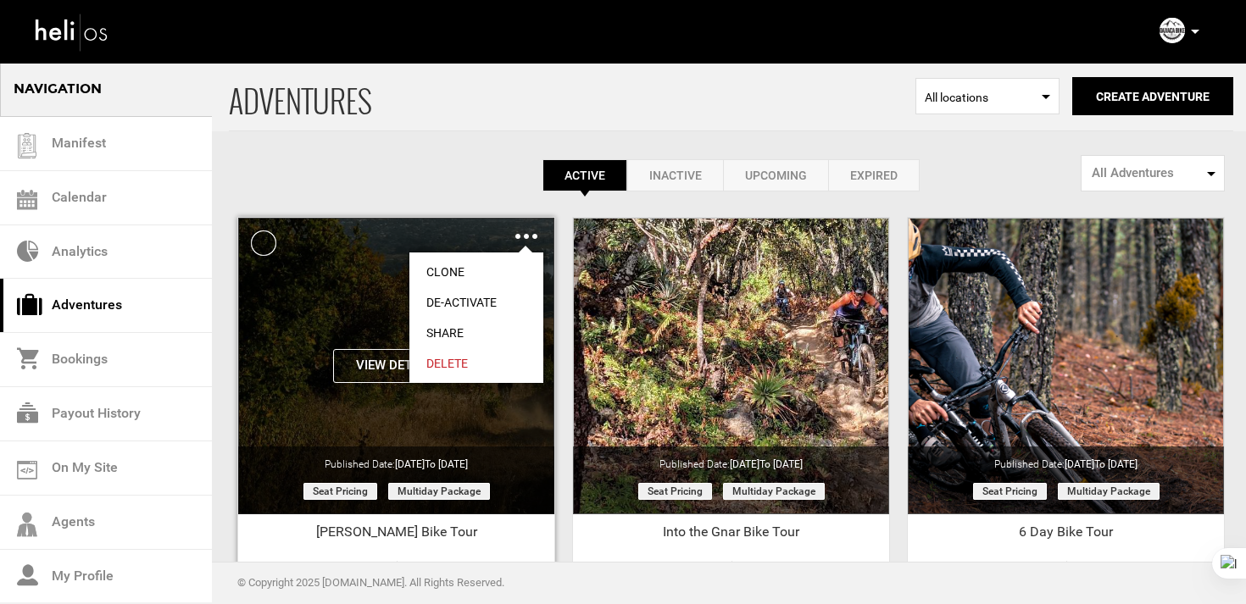
click at [470, 265] on link "Clone" at bounding box center [476, 272] width 134 height 31
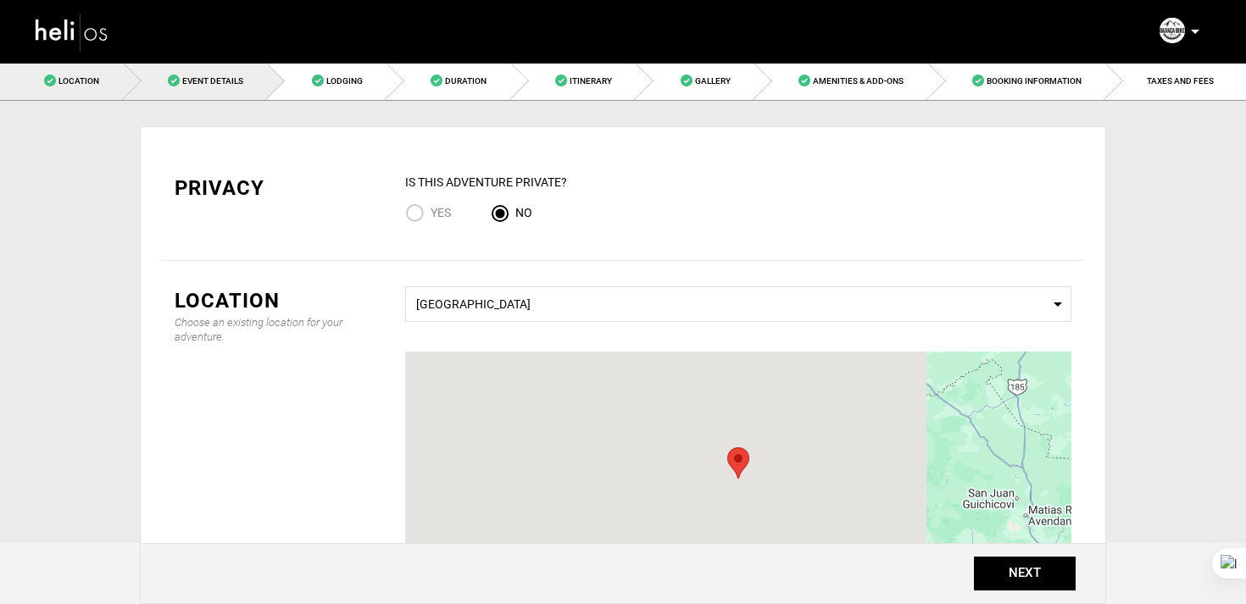
click at [238, 92] on link "Event Details" at bounding box center [196, 81] width 144 height 38
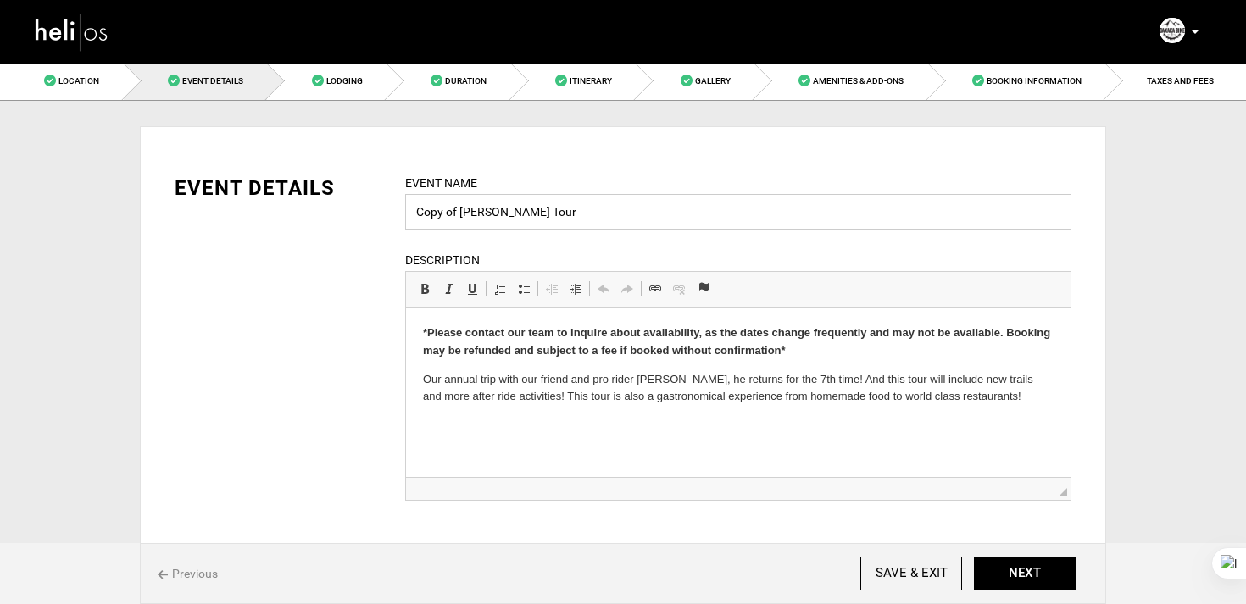
drag, startPoint x: 557, startPoint y: 217, endPoint x: 403, endPoint y: 213, distance: 154.3
click at [403, 213] on div "Event Name Copy of Geoff Gulevich Bike Tour Event name can not be less than 3 c…" at bounding box center [738, 348] width 692 height 348
type input "Winter Tour"
drag, startPoint x: 409, startPoint y: 373, endPoint x: 1034, endPoint y: 445, distance: 628.8
click at [1034, 423] on html "*Please contact our team to inquire about availability, as the dates change fre…" at bounding box center [738, 365] width 665 height 115
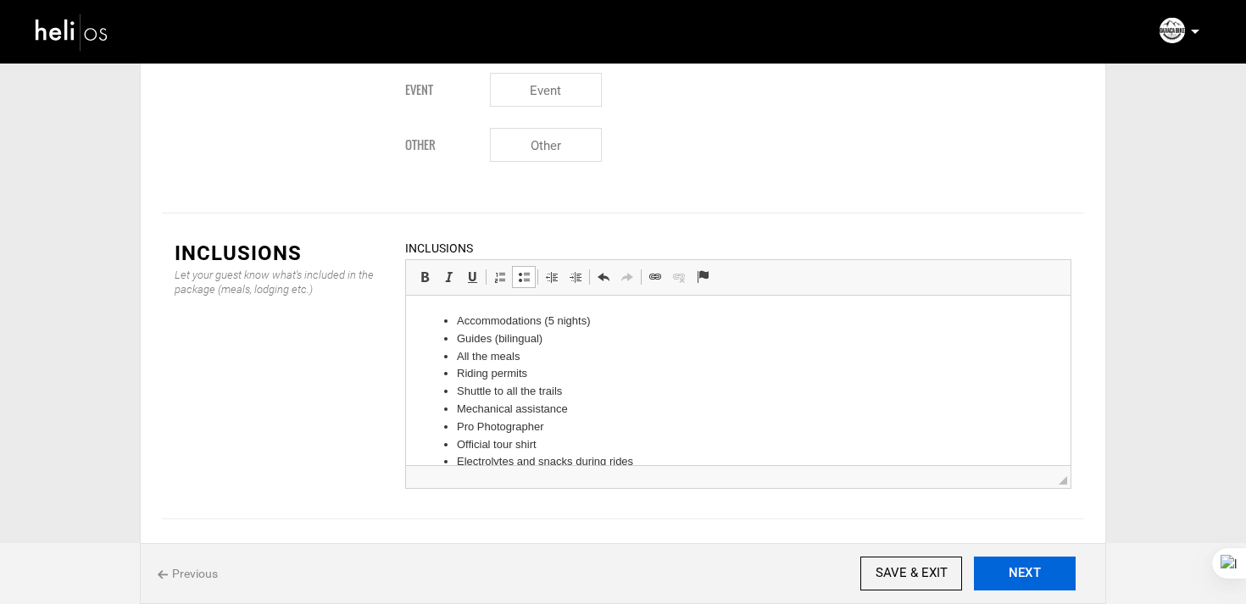
click at [1037, 575] on button "NEXT" at bounding box center [1025, 574] width 102 height 34
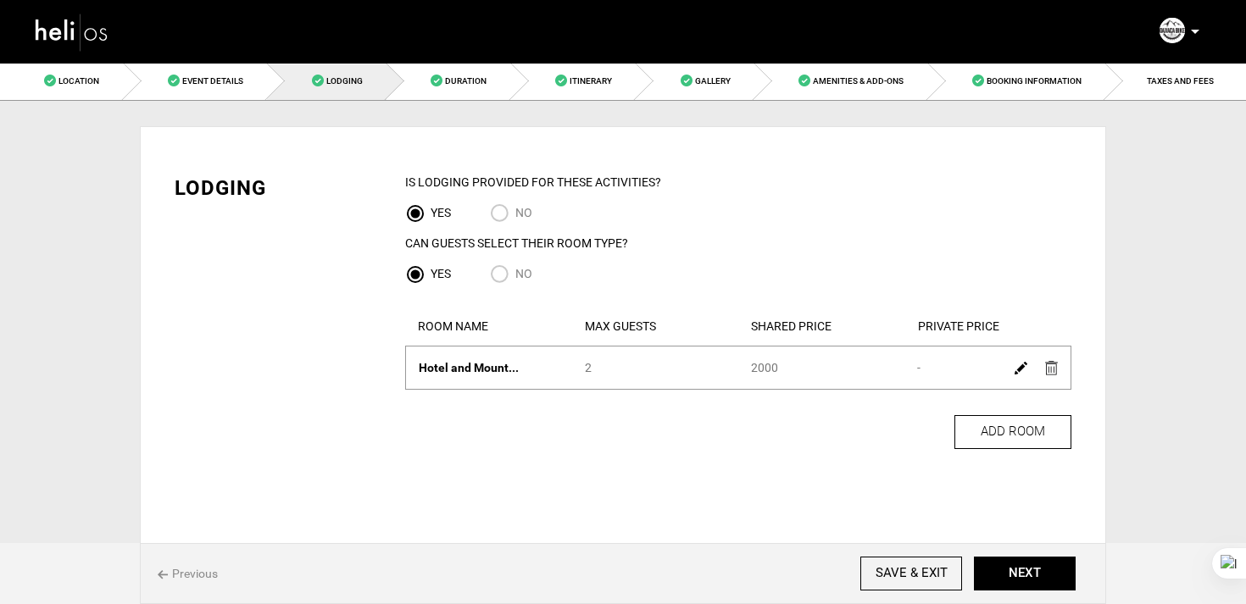
click at [1022, 369] on img at bounding box center [1021, 368] width 13 height 13
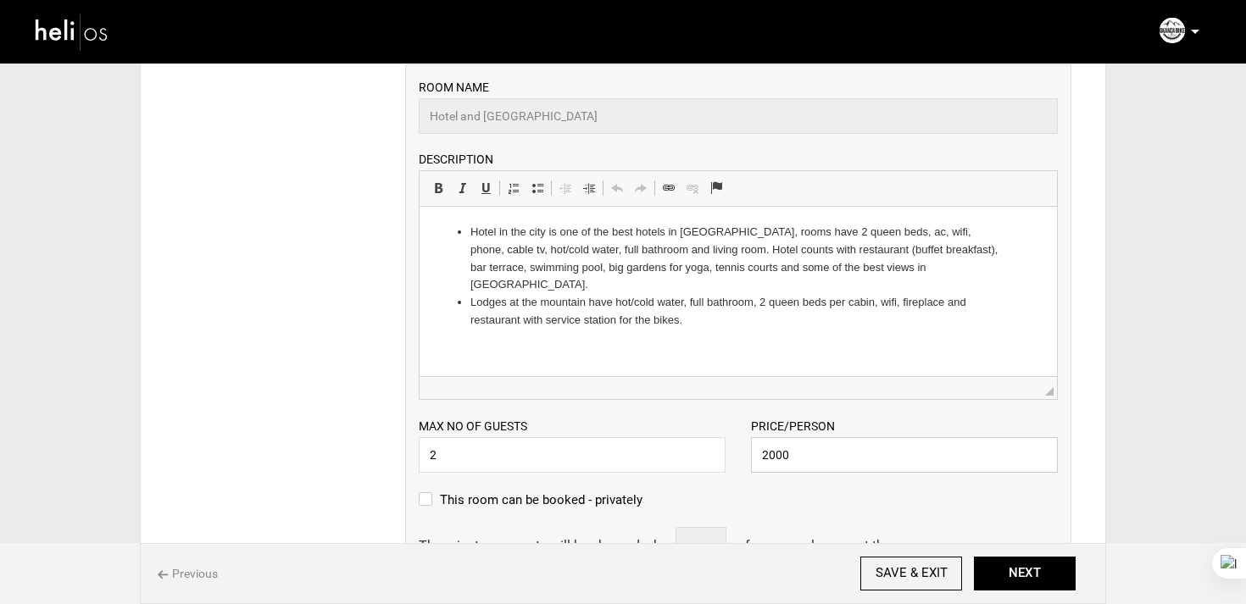
drag, startPoint x: 766, startPoint y: 456, endPoint x: 828, endPoint y: 456, distance: 61.9
click at [828, 456] on input "2000" at bounding box center [904, 455] width 307 height 36
type input "2"
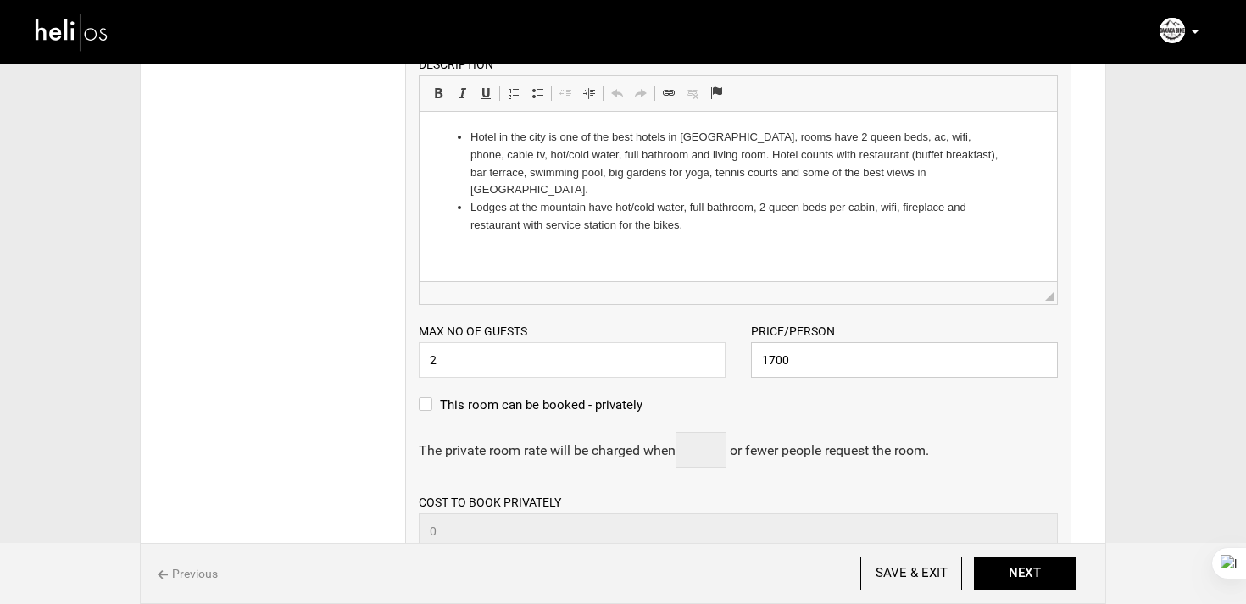
scroll to position [488, 0]
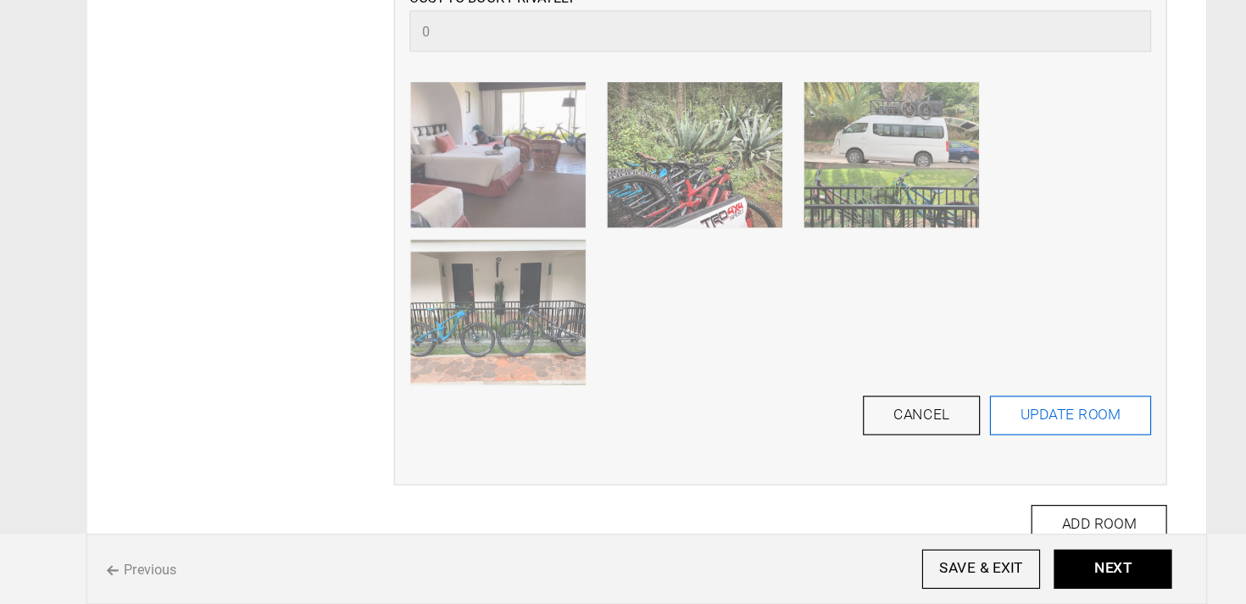
type input "1700"
click at [1009, 442] on button "UPDATE ROOM" at bounding box center [988, 442] width 139 height 34
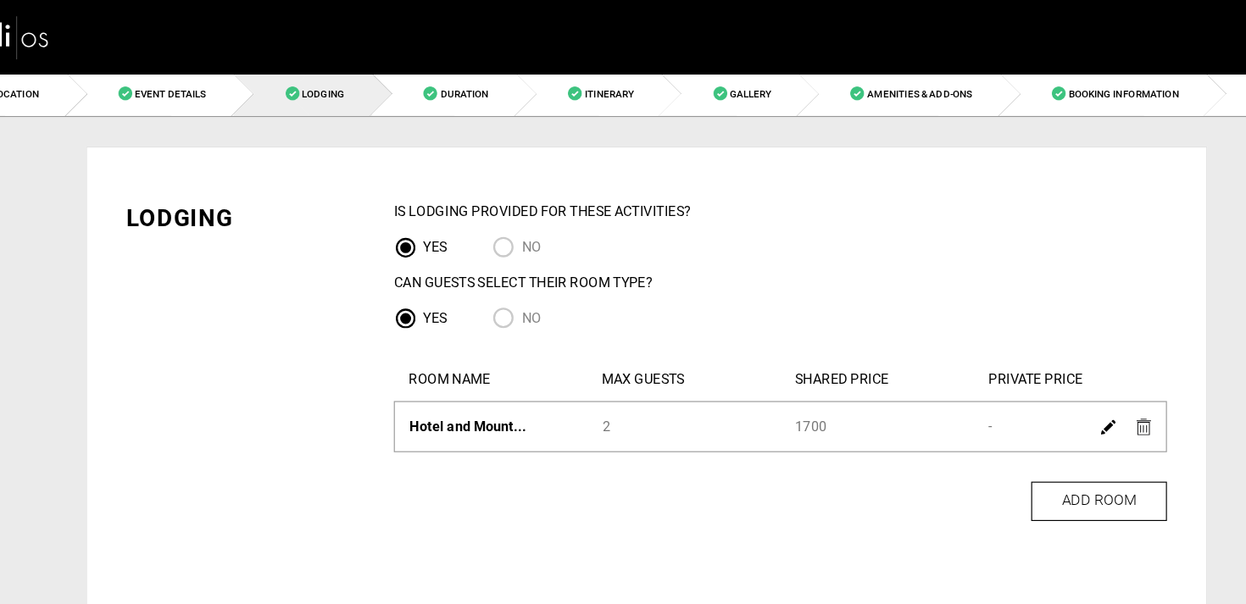
scroll to position [42, 0]
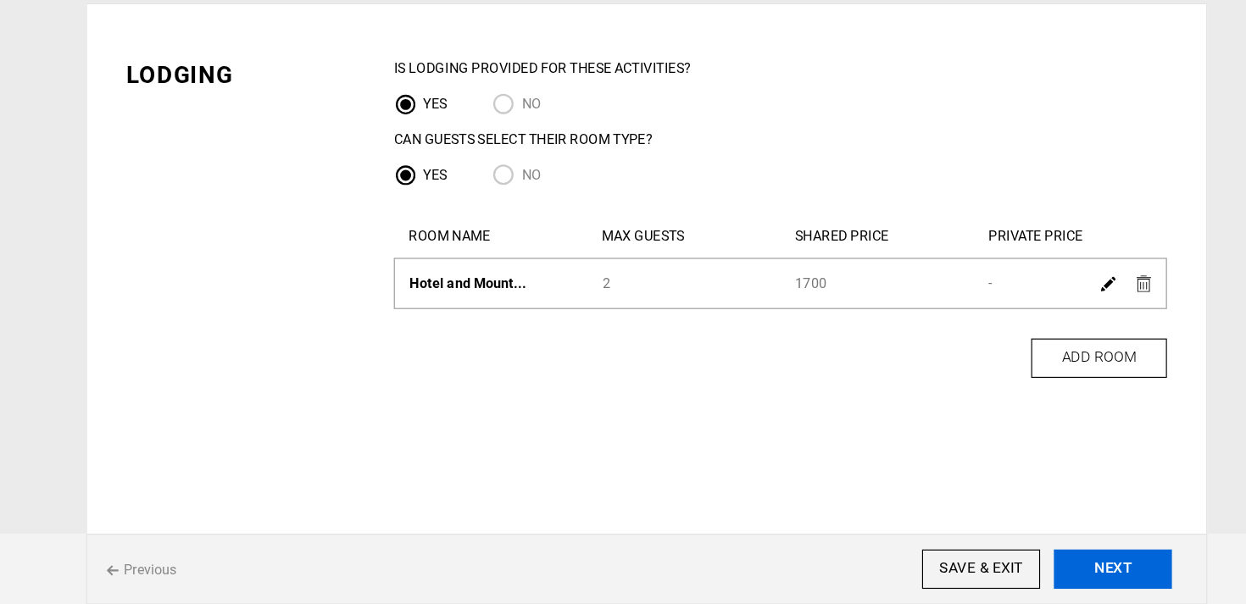
click at [1041, 574] on button "NEXT" at bounding box center [1025, 574] width 102 height 34
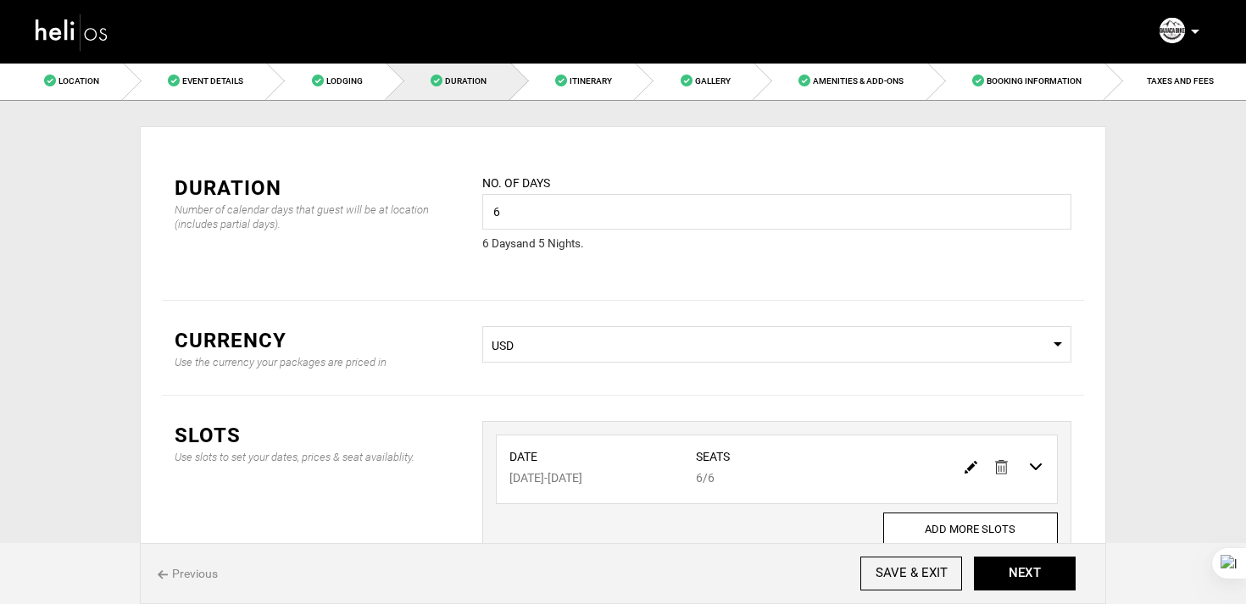
click at [973, 463] on img at bounding box center [971, 467] width 13 height 13
type input "02/17/2026"
type input "02/22/2026"
type input "6"
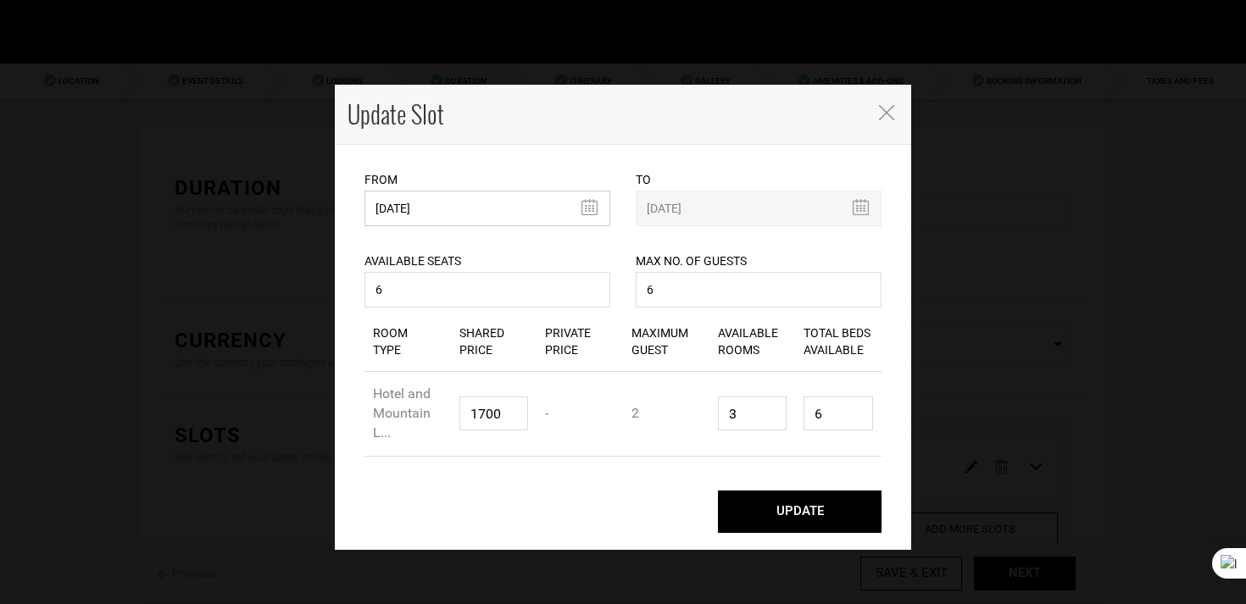
click at [442, 209] on input "02/17/2026" at bounding box center [487, 209] width 246 height 36
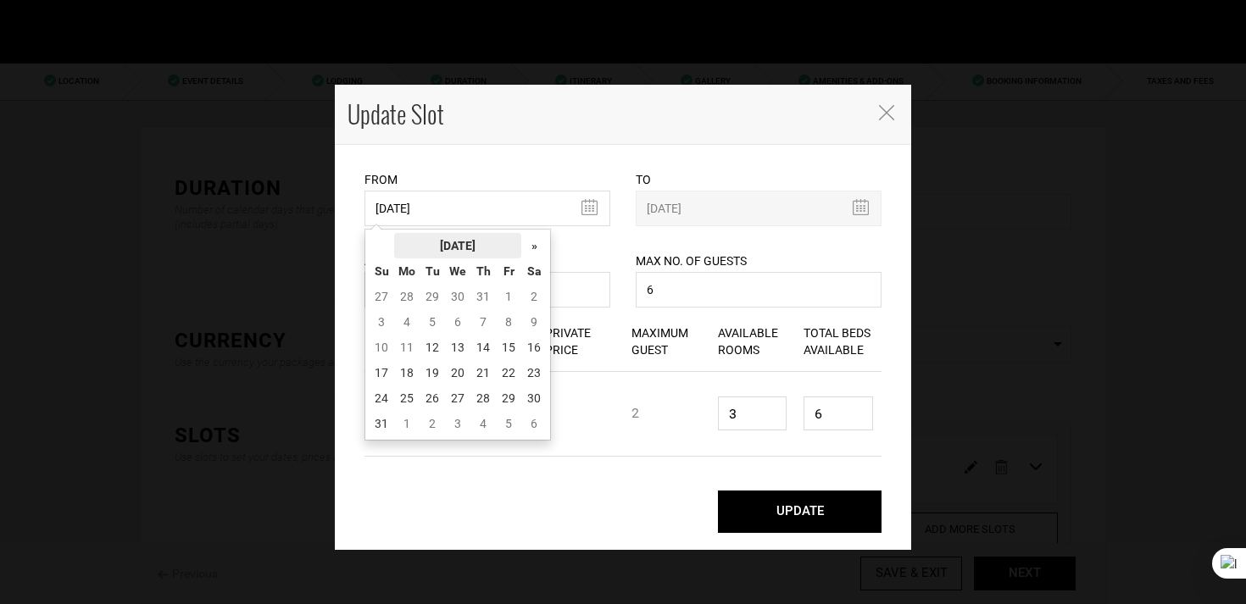
click at [458, 249] on th "[DATE]" at bounding box center [457, 245] width 127 height 25
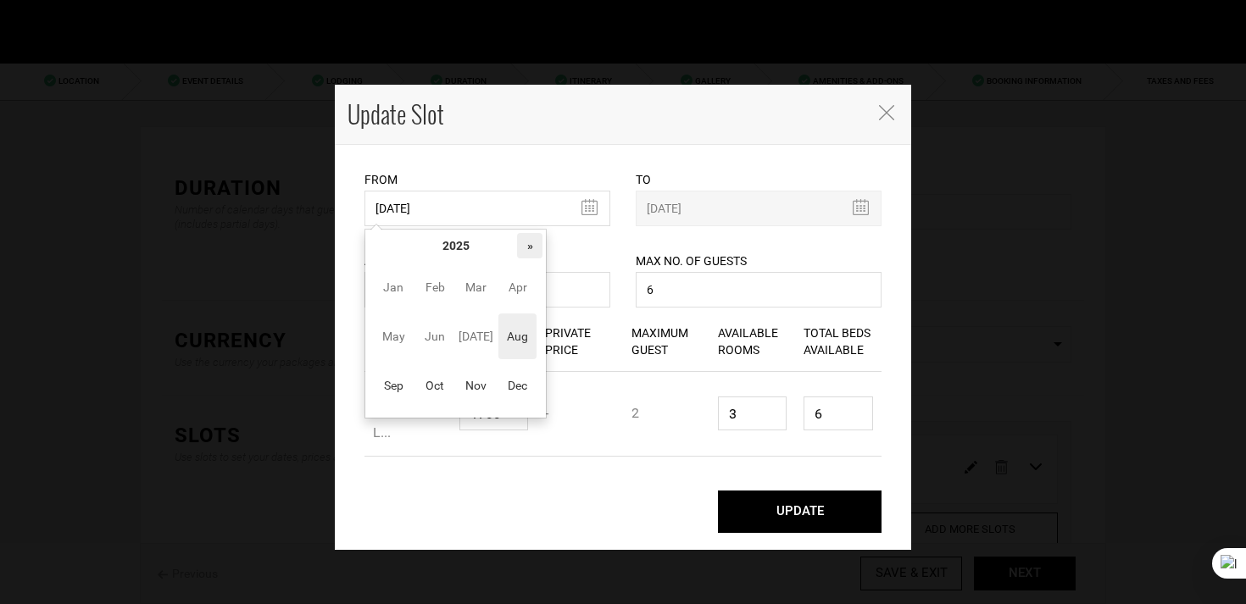
click at [534, 246] on th "»" at bounding box center [529, 245] width 25 height 25
click at [404, 288] on span "Jan" at bounding box center [394, 287] width 38 height 46
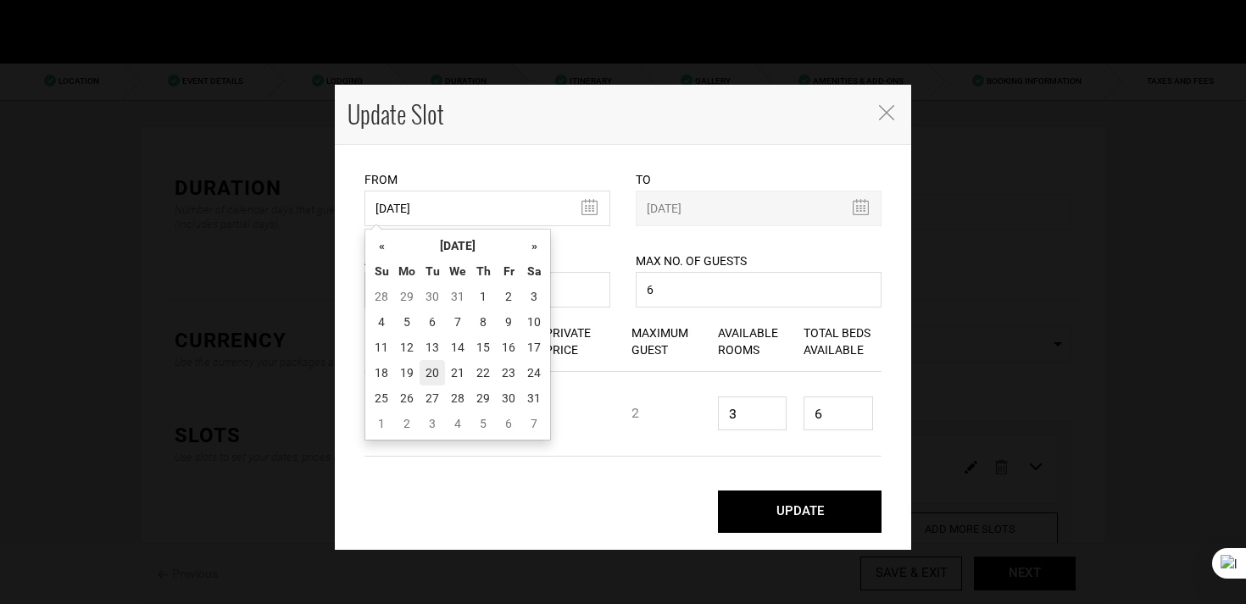
click at [437, 379] on td "20" at bounding box center [432, 372] width 25 height 25
type input "[DATE]"
type input "01/25/2026"
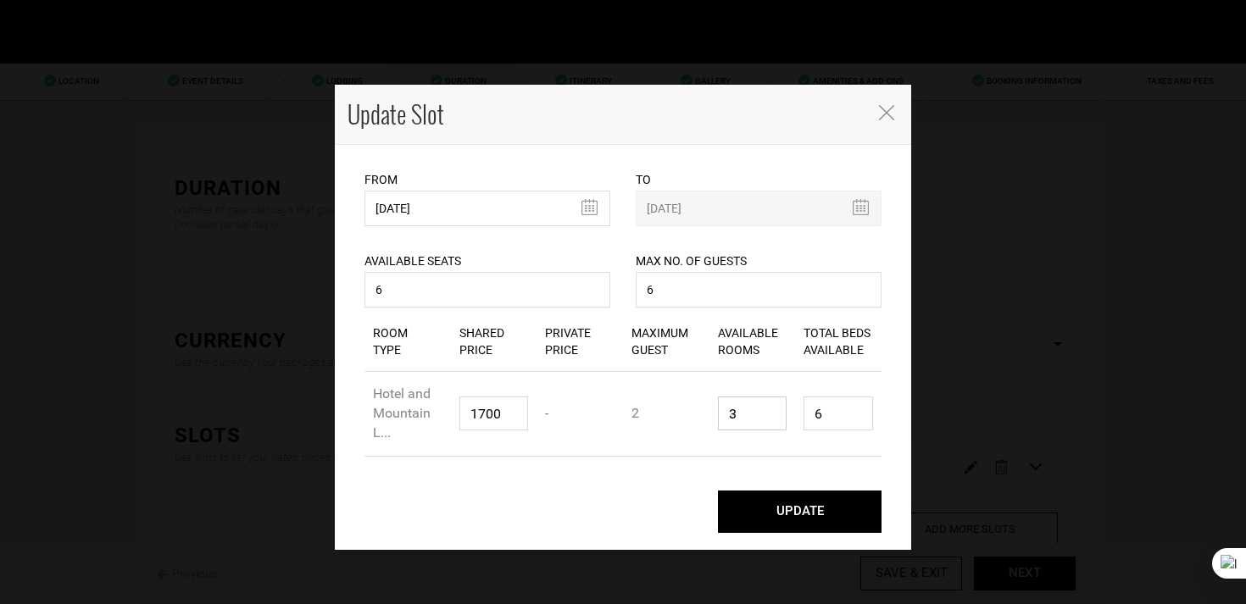
drag, startPoint x: 752, startPoint y: 420, endPoint x: 702, endPoint y: 414, distance: 50.5
click at [702, 414] on div "Room Type Hotel and Mountain L... Shared Price 1700 Private Price - Maximum Gue…" at bounding box center [622, 414] width 517 height 85
click at [575, 286] on input "6" at bounding box center [487, 290] width 246 height 36
click at [821, 516] on button "UPDATE" at bounding box center [800, 512] width 164 height 42
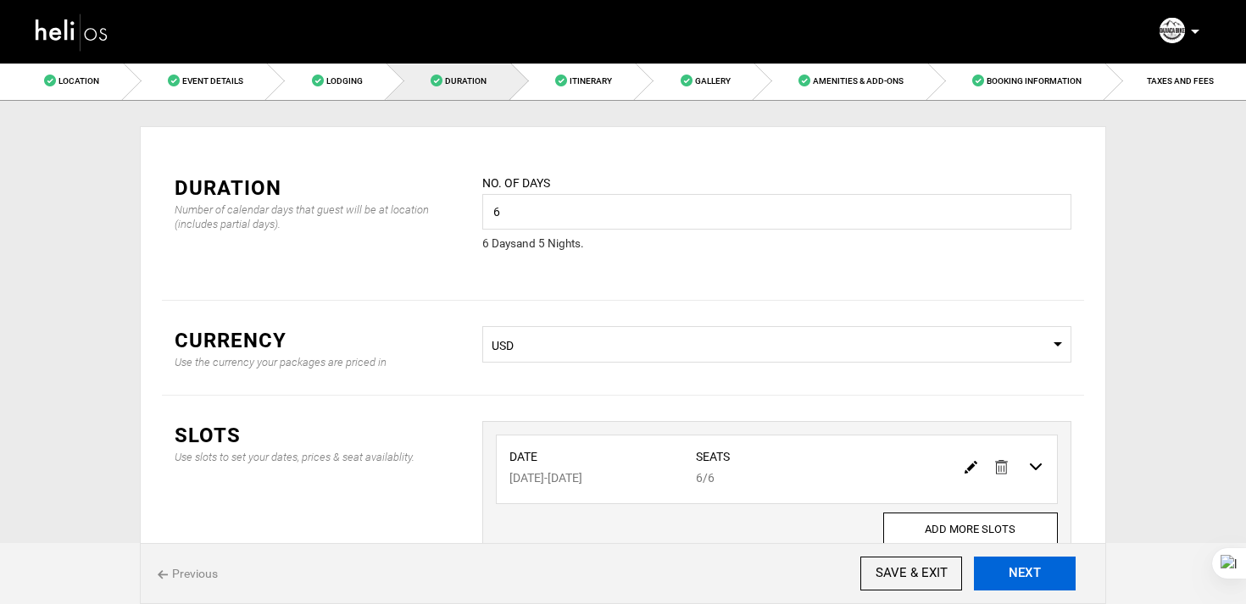
click at [1032, 571] on button "NEXT" at bounding box center [1025, 574] width 102 height 34
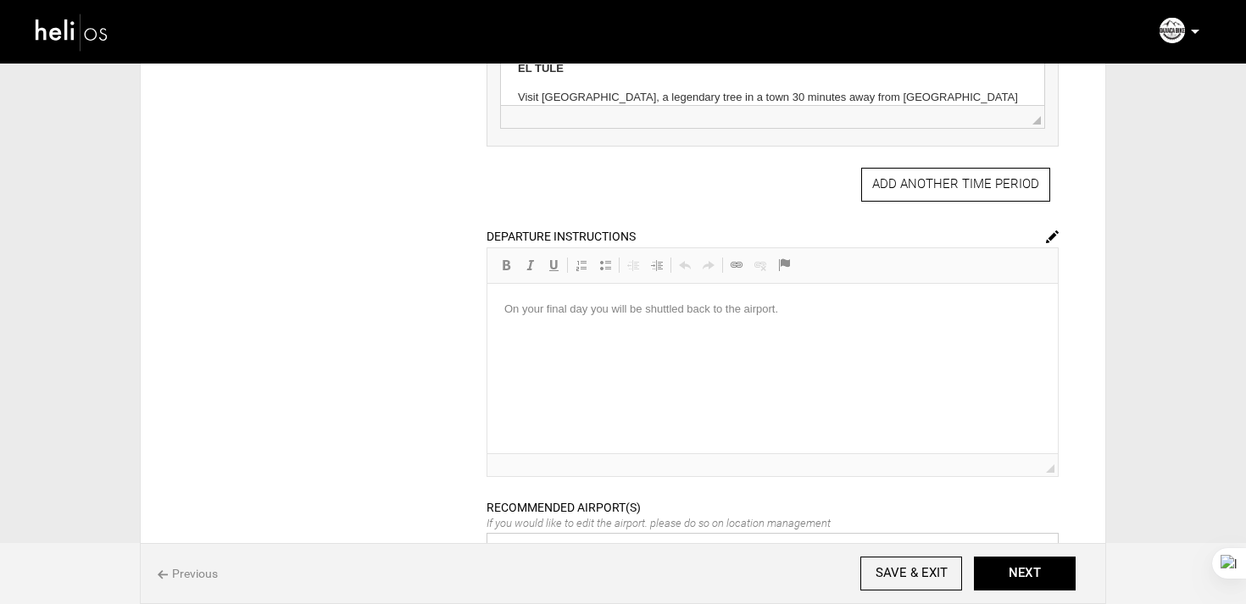
scroll to position [894, 0]
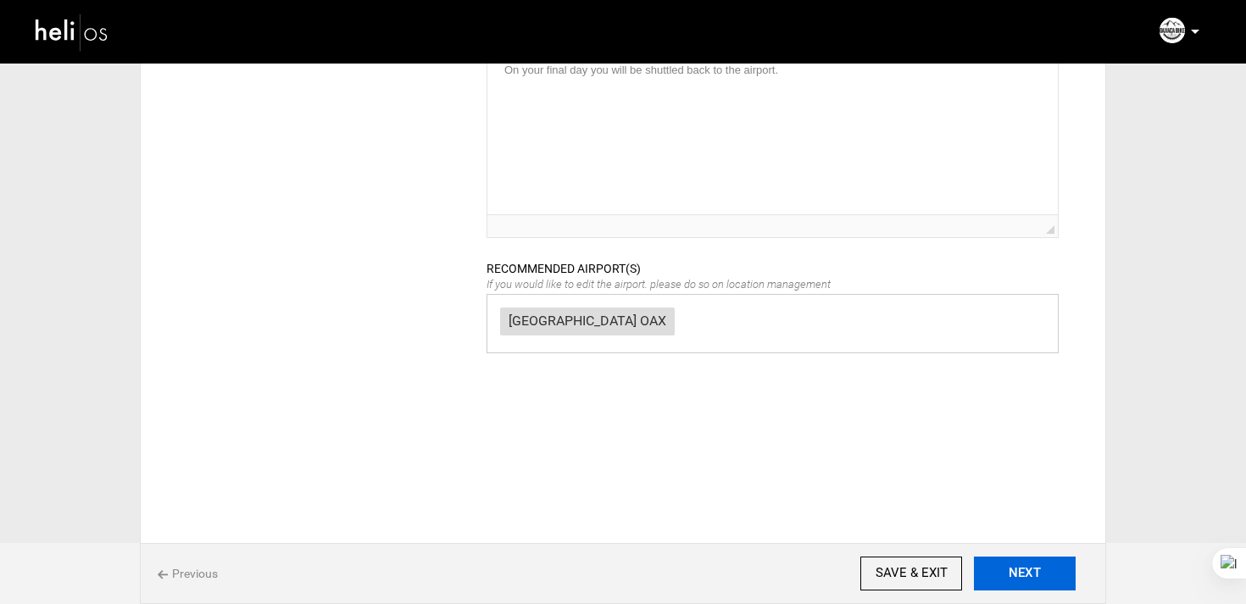
click at [1030, 568] on button "NEXT" at bounding box center [1025, 574] width 102 height 34
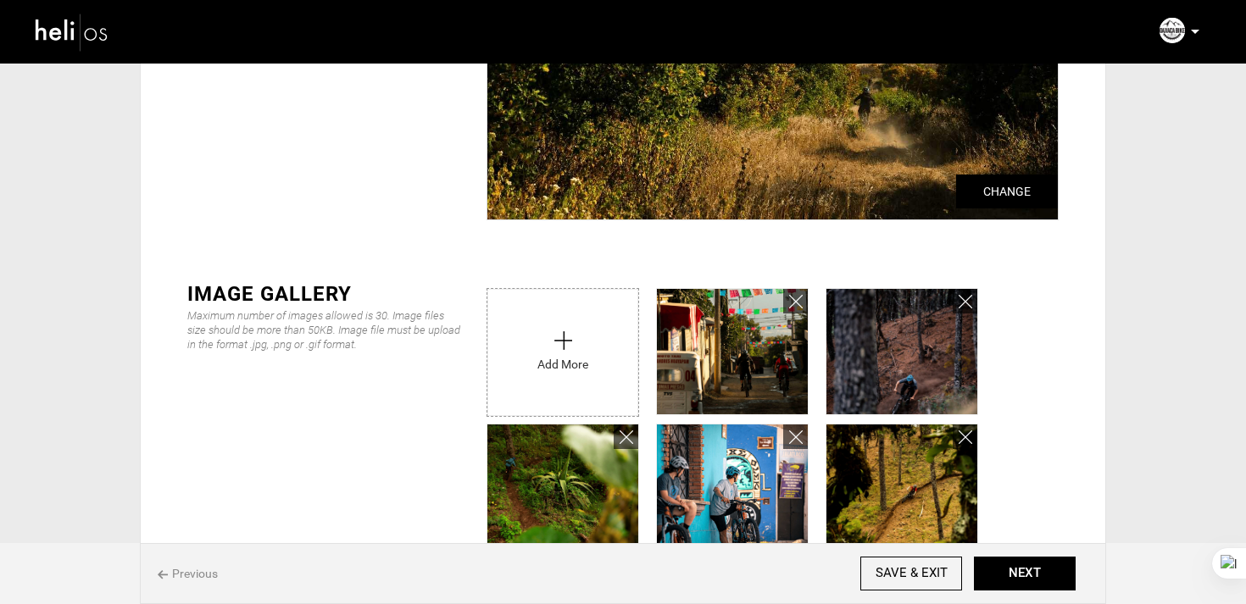
scroll to position [204, 0]
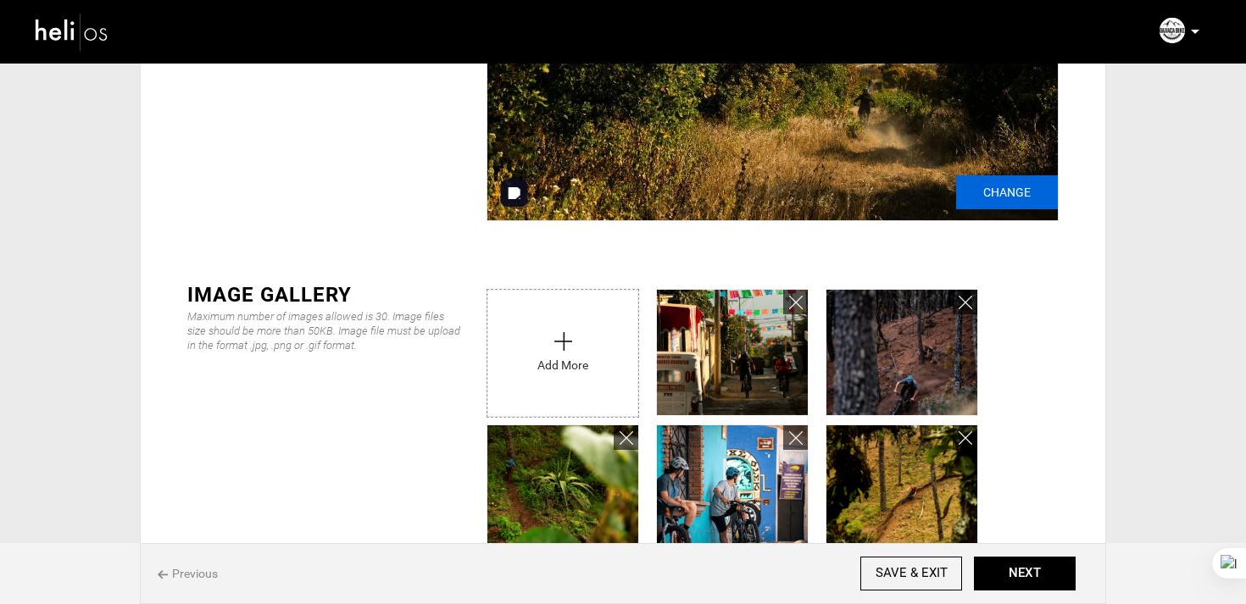
click at [1025, 203] on input "Change" at bounding box center [1007, 192] width 102 height 34
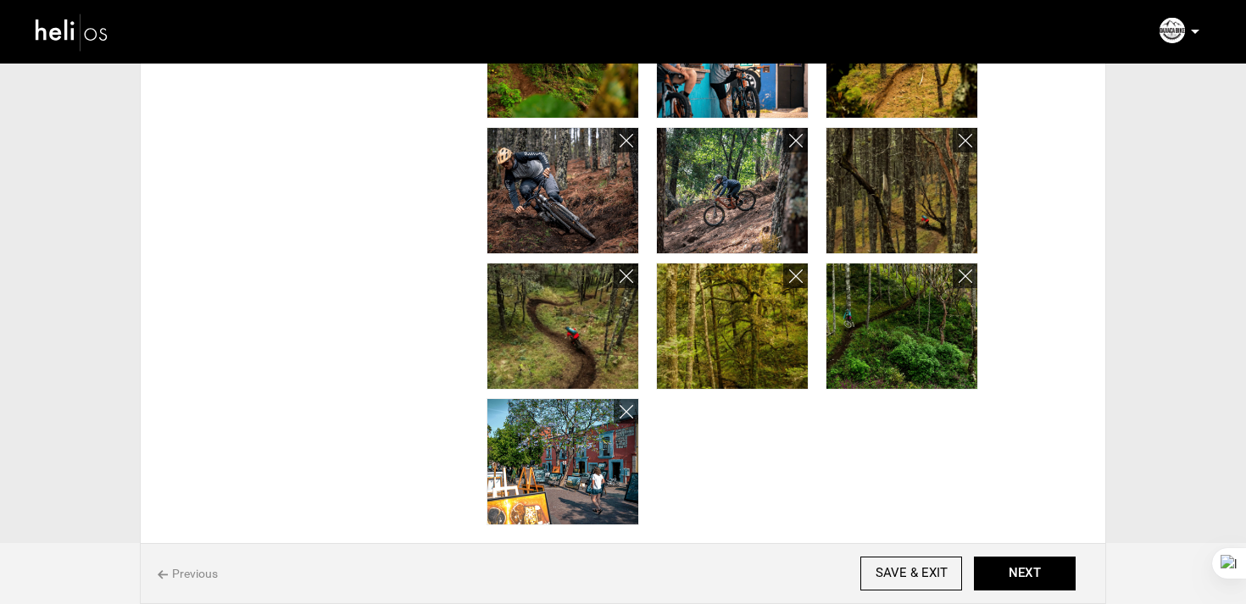
scroll to position [0, 0]
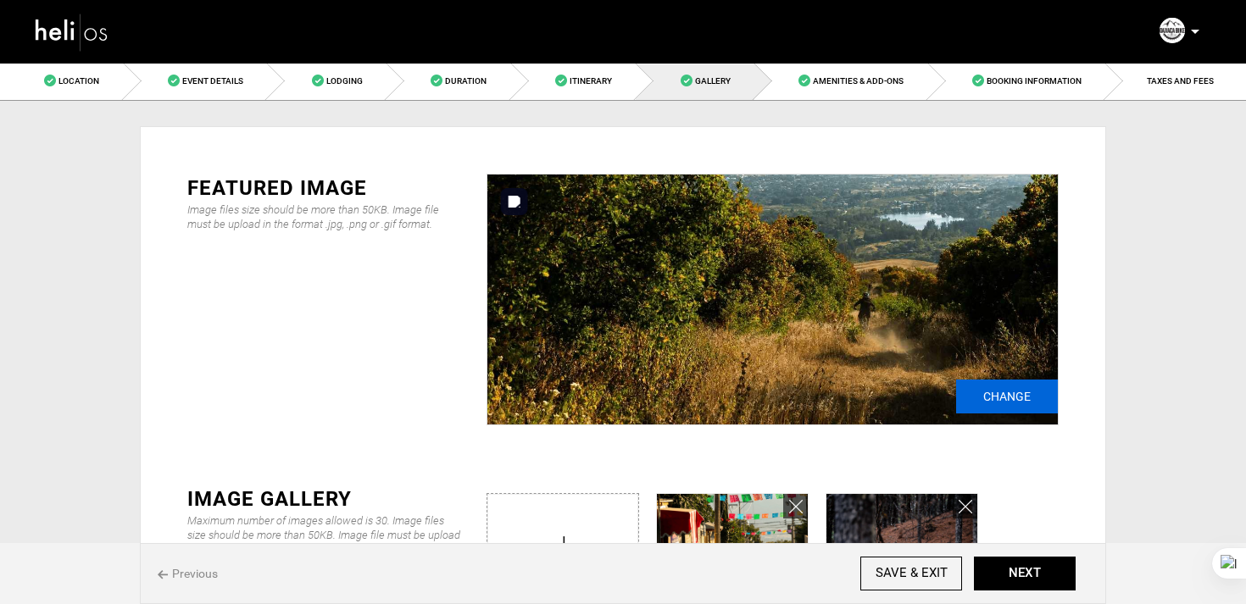
click at [991, 396] on input "Change" at bounding box center [1007, 397] width 102 height 34
type input "C:\fakepath\cbda7533-6ff3-4f21-baba-ae3ecb5233b5_9050_6933df4132416a95987f1271c…"
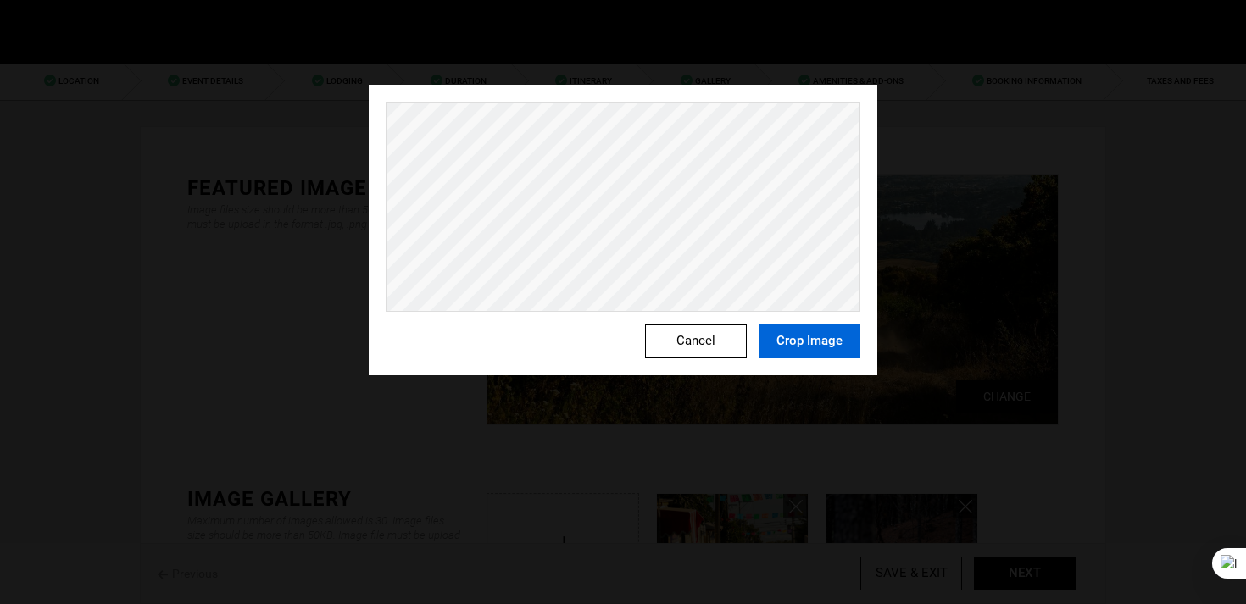
click at [799, 339] on button "Crop Image" at bounding box center [810, 342] width 102 height 34
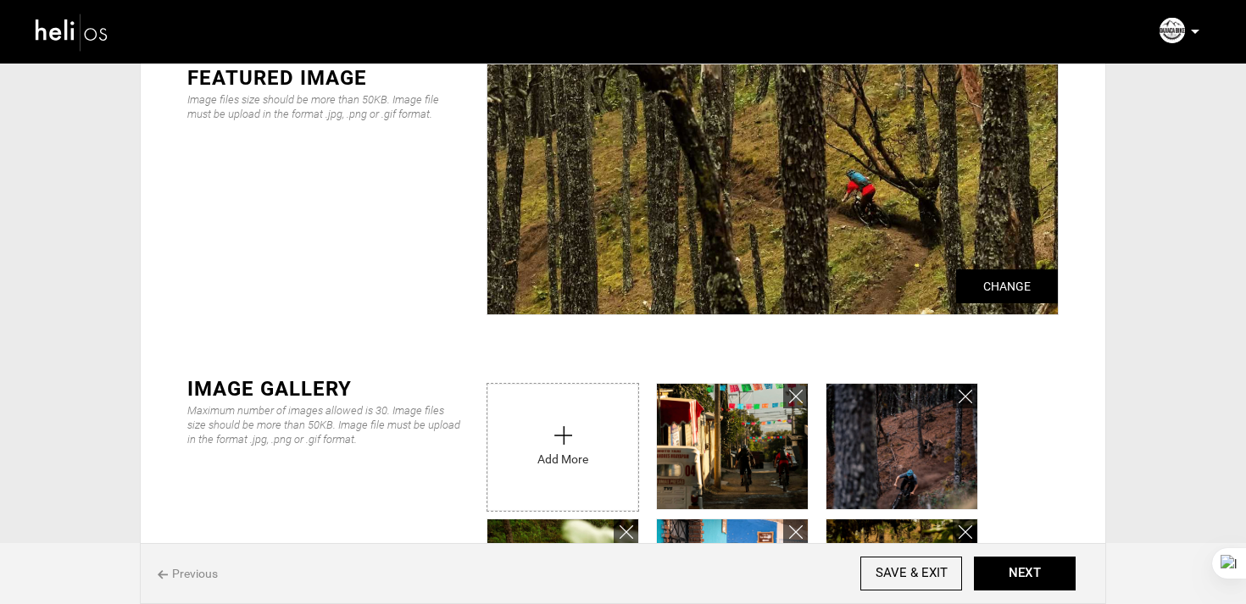
scroll to position [136, 0]
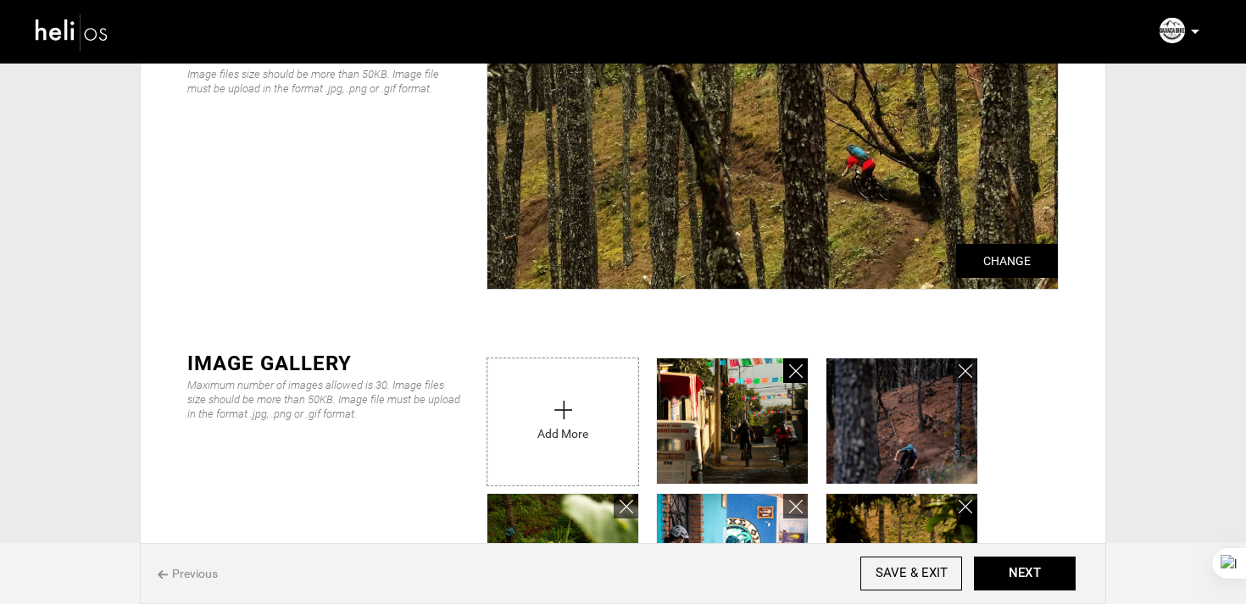
click at [803, 378] on link at bounding box center [795, 371] width 25 height 25
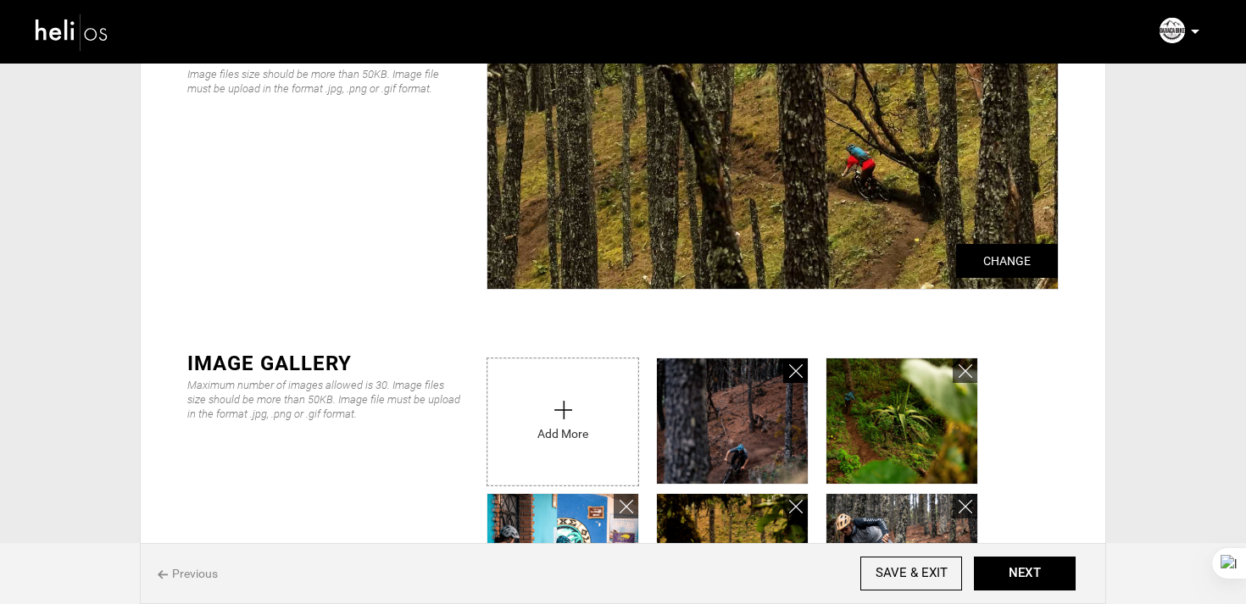
click at [803, 378] on link at bounding box center [795, 371] width 25 height 25
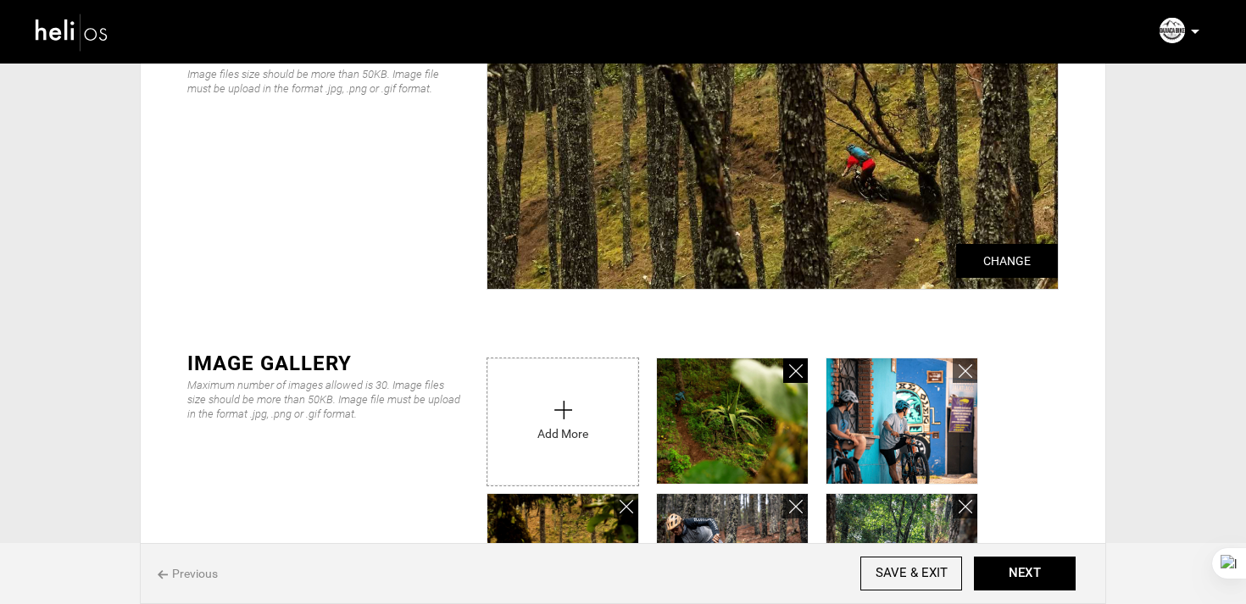
click at [803, 378] on link at bounding box center [795, 371] width 25 height 25
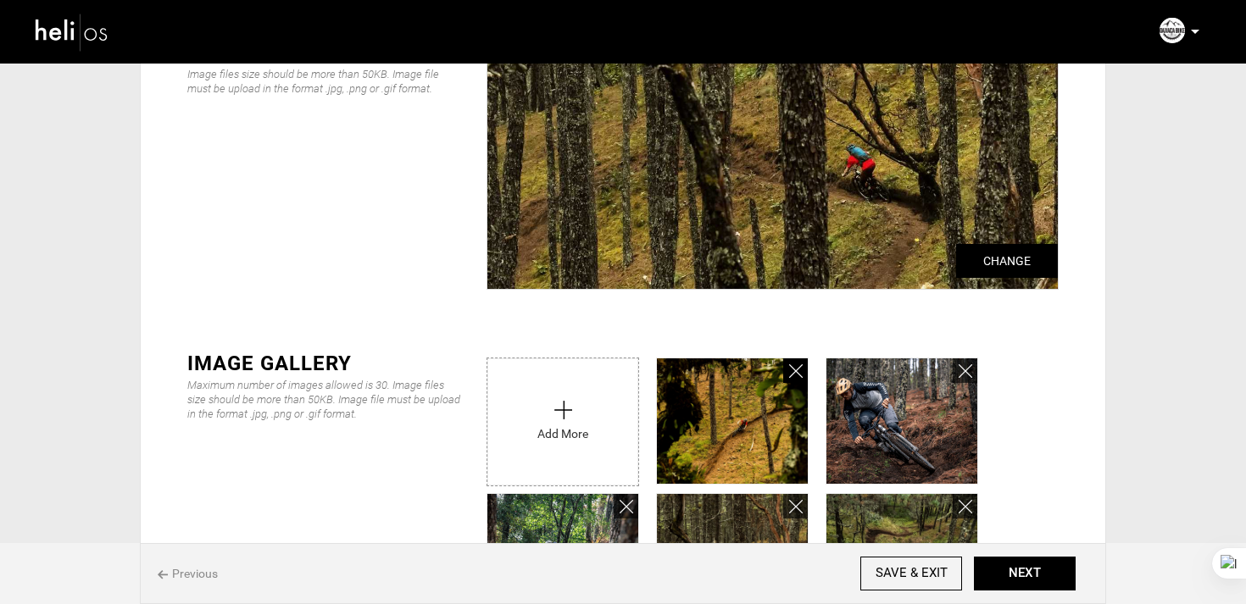
click at [803, 378] on link at bounding box center [795, 371] width 25 height 25
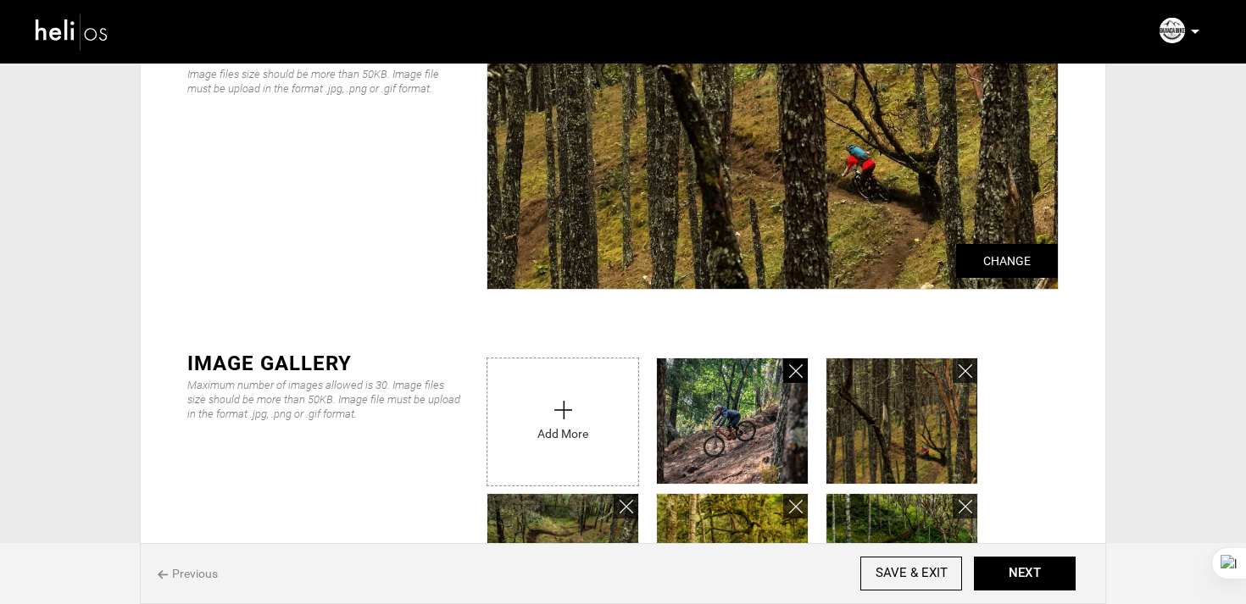
click at [803, 378] on link at bounding box center [795, 371] width 25 height 25
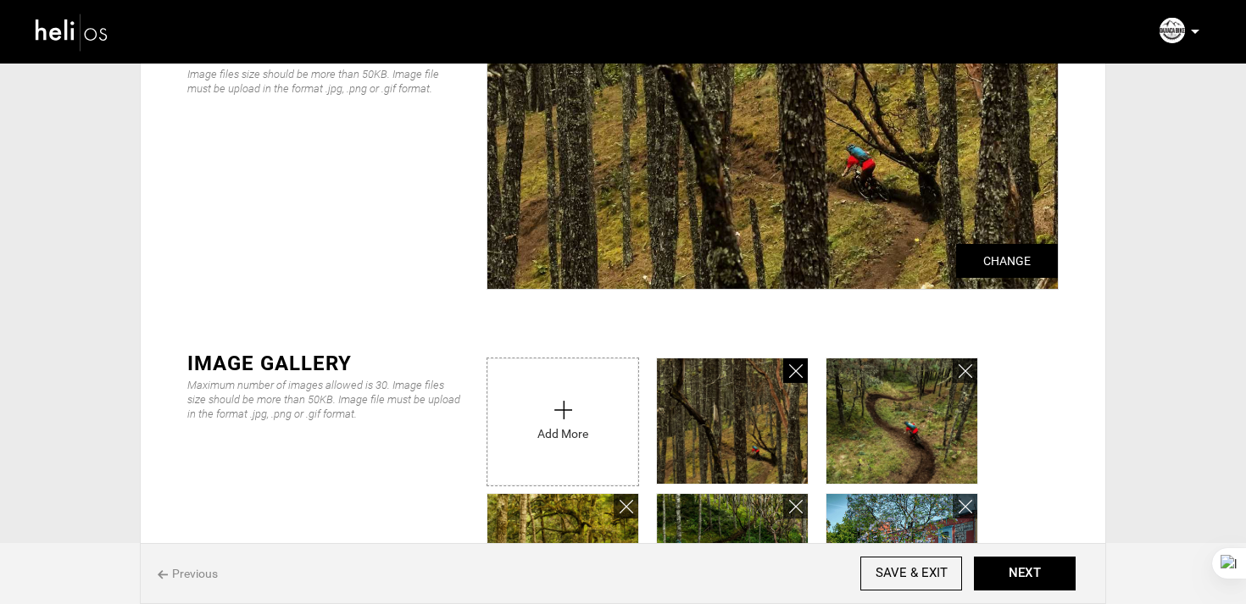
click at [803, 378] on link at bounding box center [795, 371] width 25 height 25
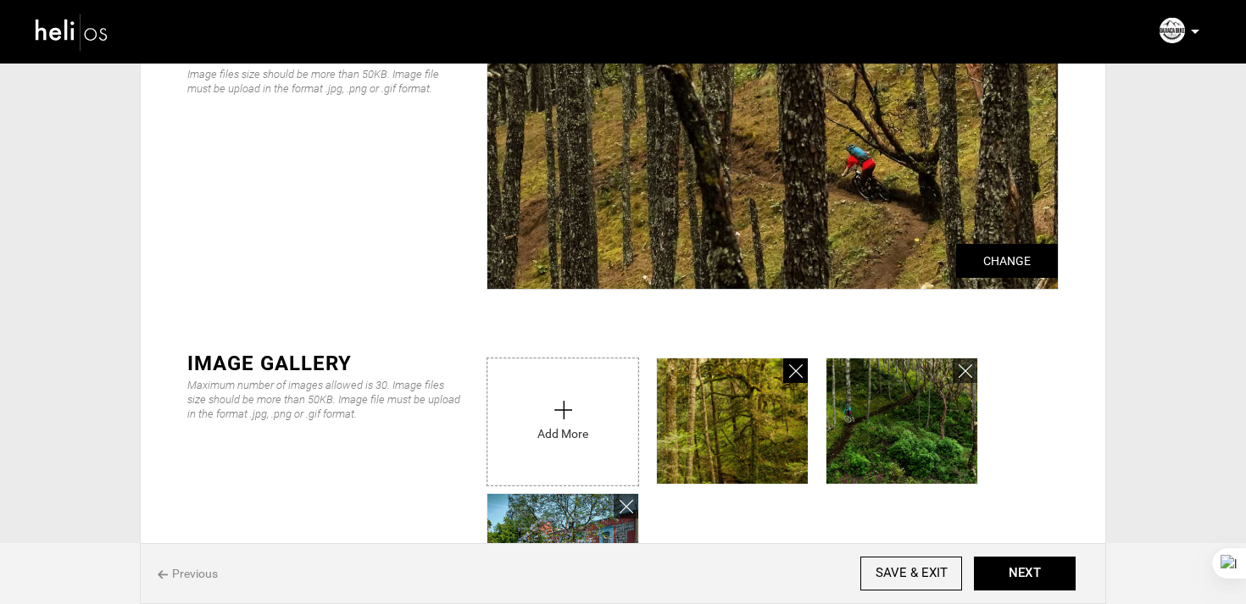
click at [803, 378] on link at bounding box center [795, 371] width 25 height 25
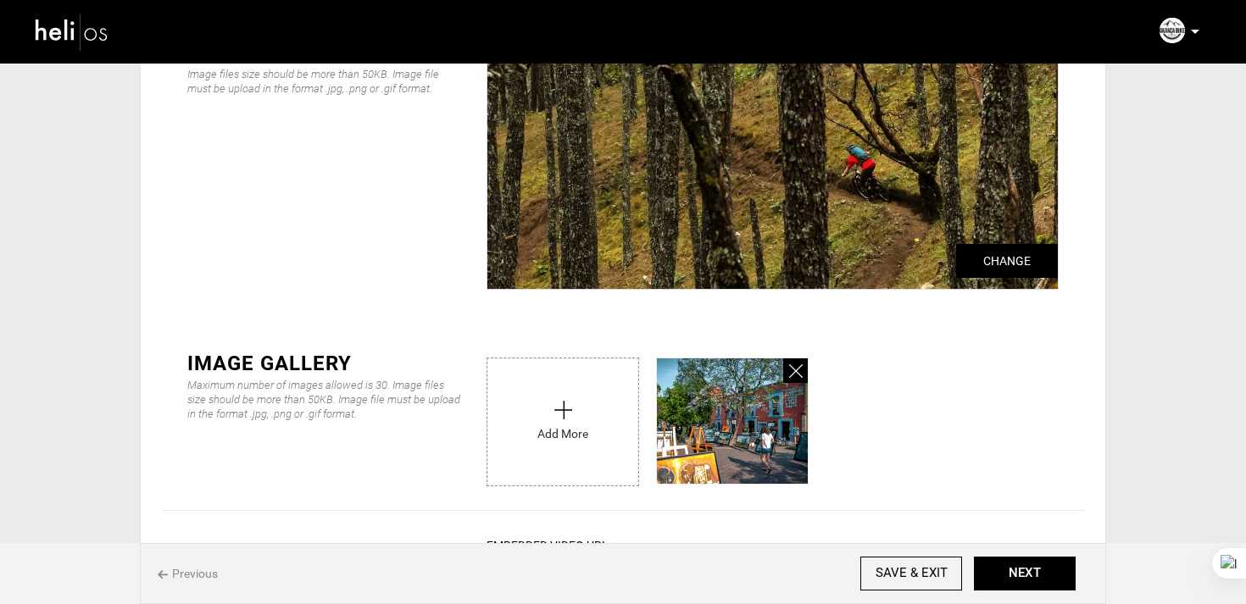
click at [803, 378] on link at bounding box center [795, 371] width 25 height 25
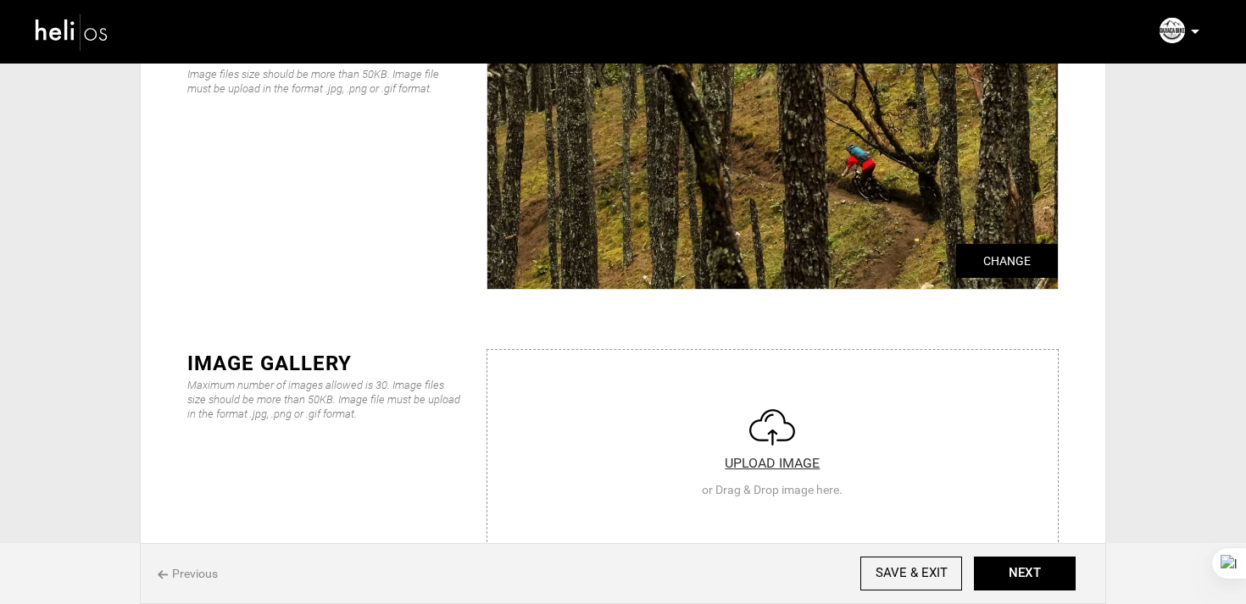
click at [803, 378] on input "file" at bounding box center [772, 451] width 570 height 203
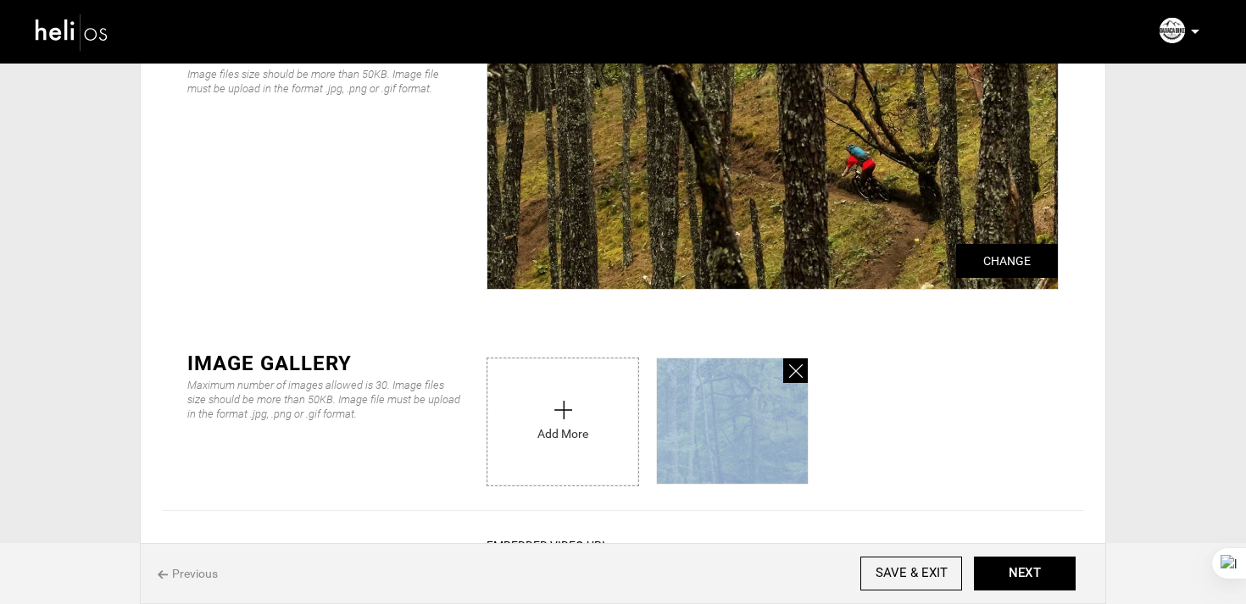
click at [793, 370] on icon at bounding box center [796, 371] width 14 height 19
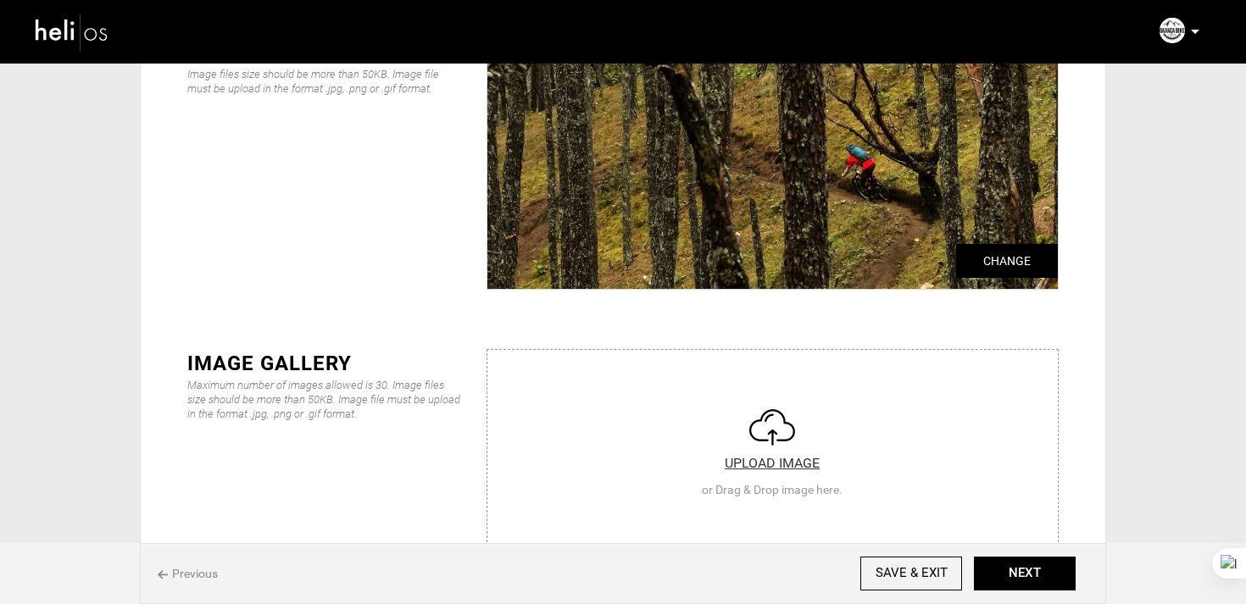
click at [599, 417] on input "file" at bounding box center [772, 451] width 570 height 203
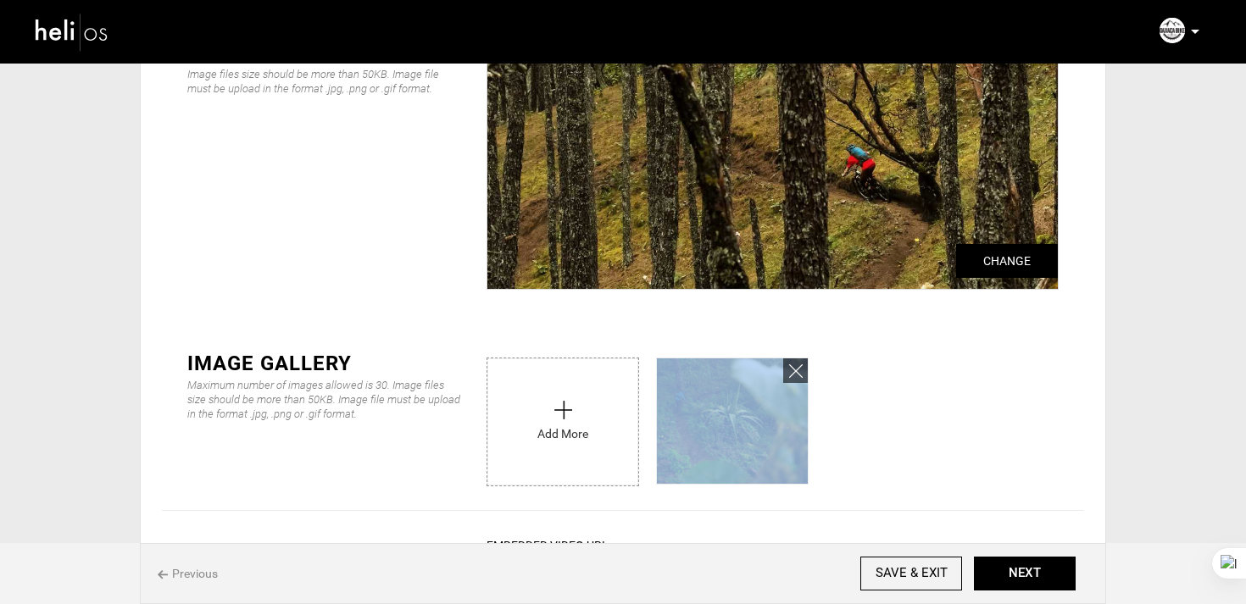
click at [565, 420] on input "file" at bounding box center [562, 418] width 151 height 119
type input "C:\fakepath\4becd163-0058-4936-b723-ed226d3a13b8_9050_92c47ca5f4caacd77f4e7b28e…"
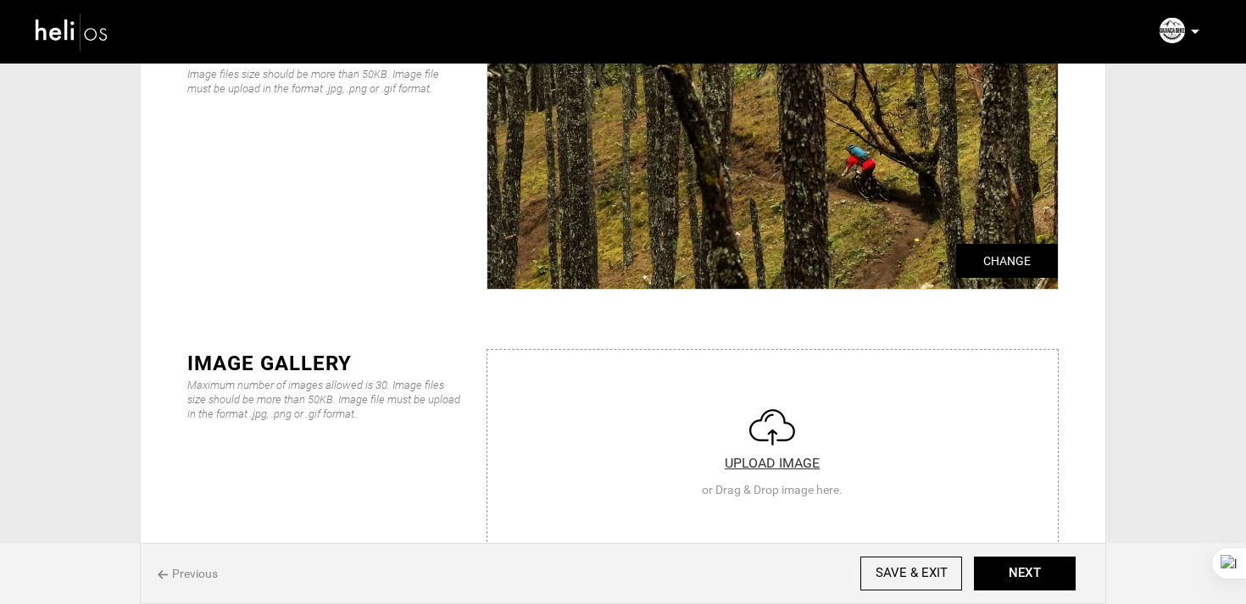
type input "C:\fakepath\0ef244ba-d152-4a84-b16a-afed0cfb5384_9050_a2f855e551cf6350ca322ec5f…"
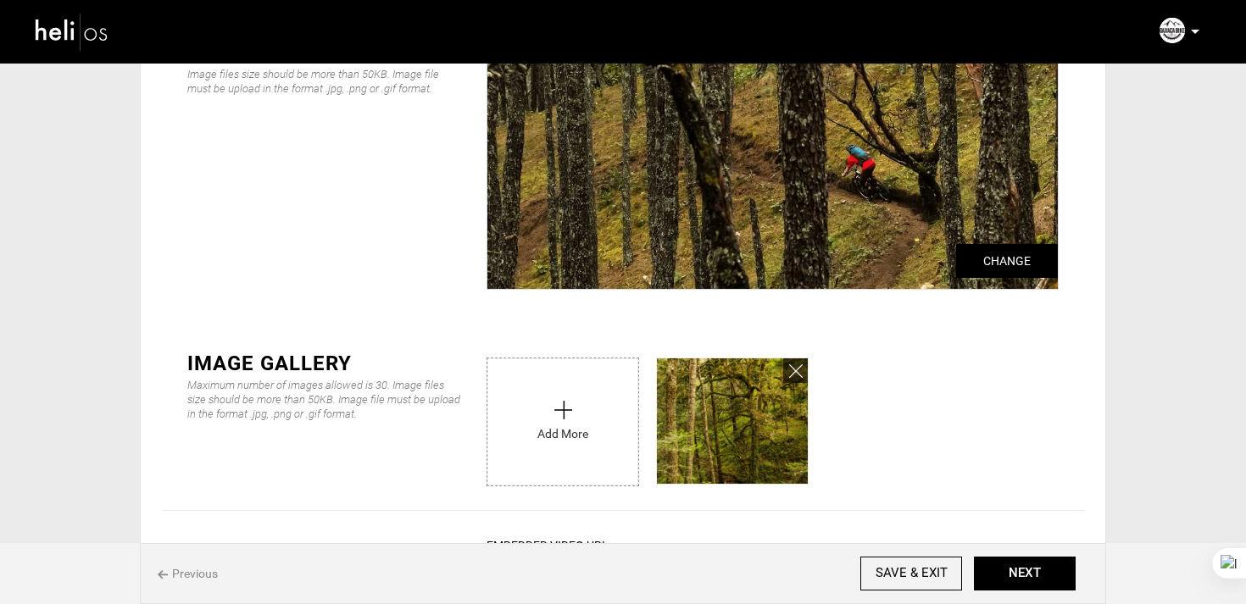
click at [598, 444] on input "file" at bounding box center [562, 418] width 151 height 119
type input "C:\fakepath\1e471e50-3ec9-42d8-9ee3-2697d119e3e9_9050_b3270505f343a8c1ab02eaec1…"
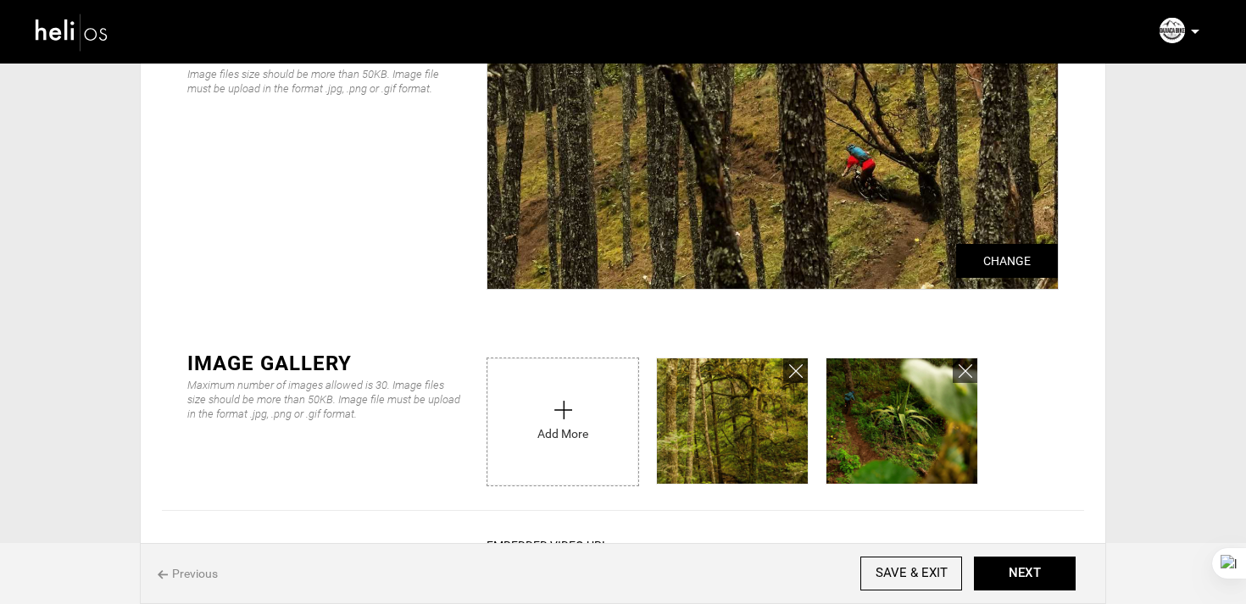
click at [562, 420] on input "file" at bounding box center [562, 418] width 151 height 119
type input "C:\fakepath\6cc7eb9f-9f8c-498c-aaaf-475c05237978_9050_dc14521b8d5a661054bd71d2f…"
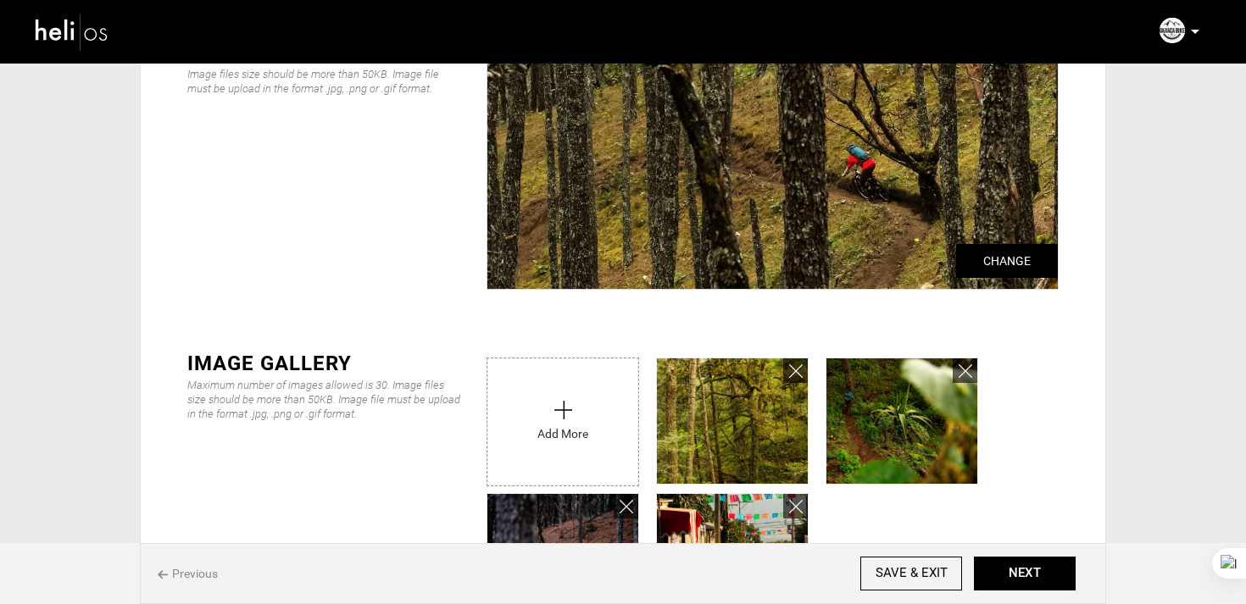
click at [582, 424] on input "file" at bounding box center [562, 418] width 151 height 119
type input "C:\fakepath\d7650ee5-80c6-4905-8cee-33c470b9c035_9050_638d82effafd3cc0d8cb017e7…"
click at [602, 419] on input "file" at bounding box center [562, 418] width 151 height 119
type input "C:\fakepath\dcf3fa13-9977-4d8d-a26c-6fc73d40c24a_9050_aa910e3a7eeadcfc9466d9f2c…"
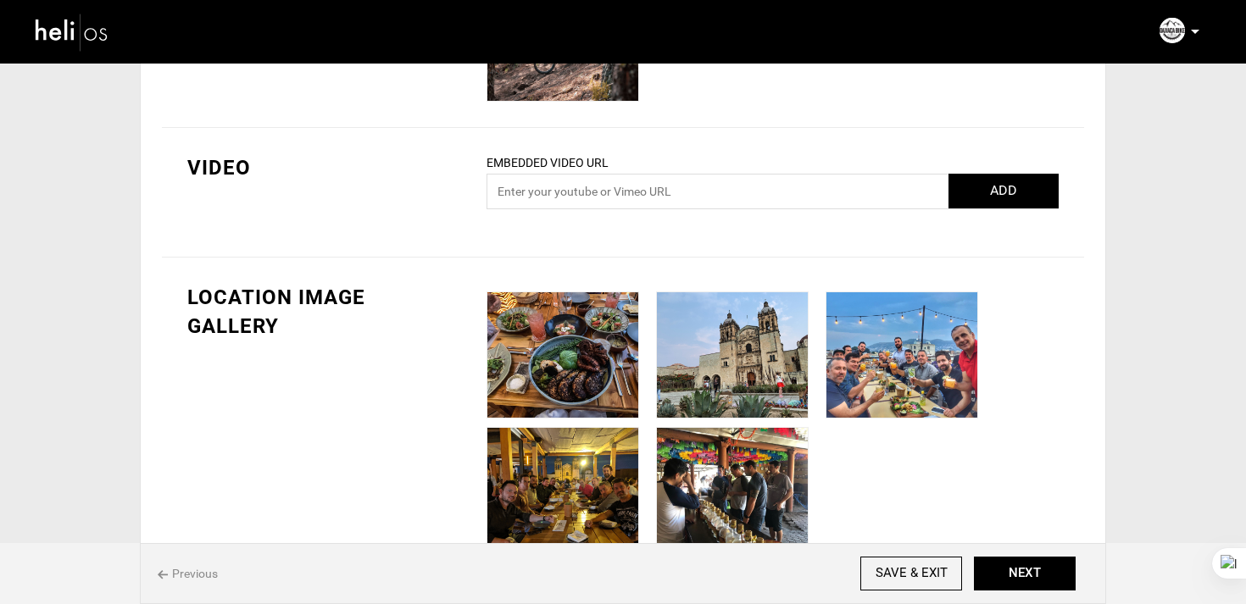
scroll to position [826, 0]
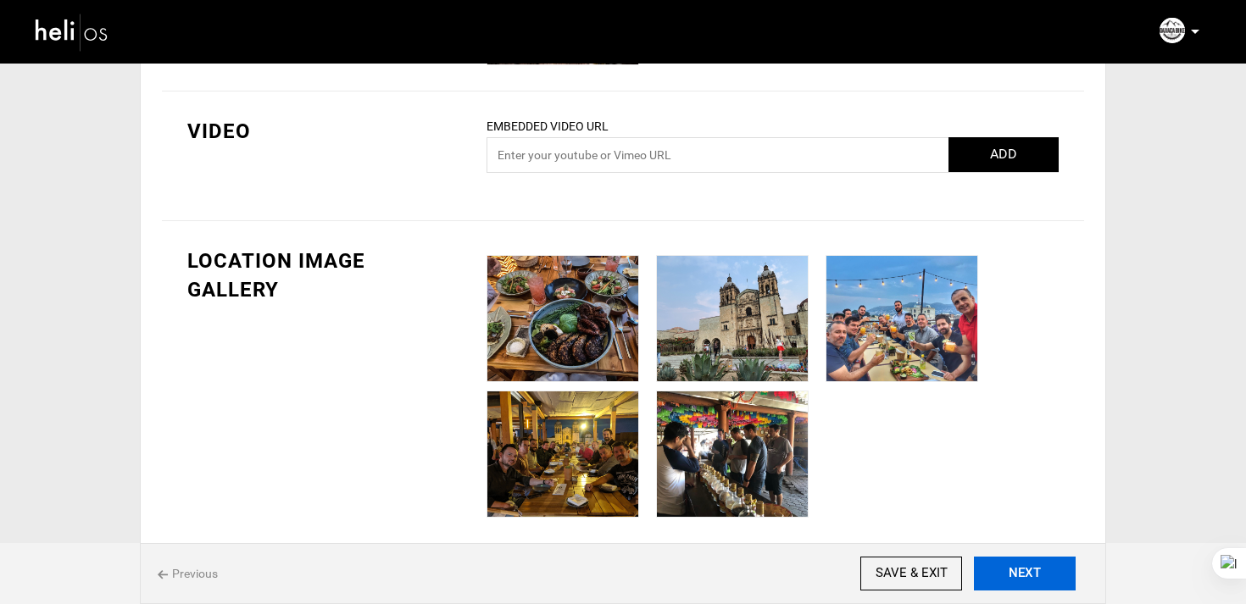
click at [1023, 561] on button "NEXT" at bounding box center [1025, 574] width 102 height 34
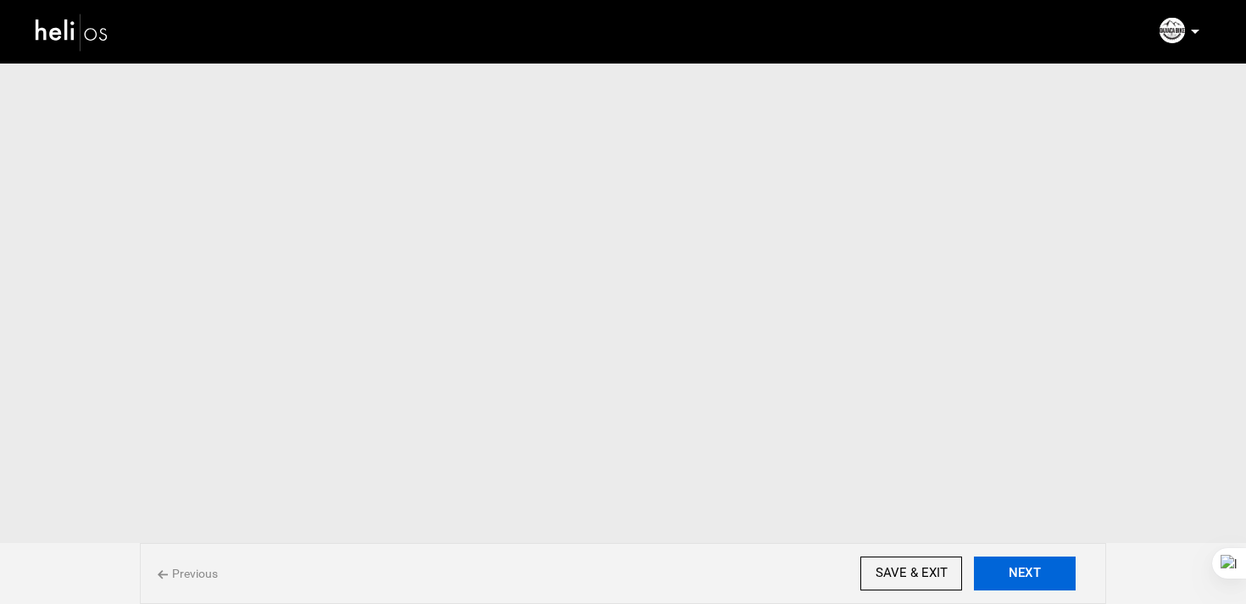
click at [1023, 561] on button "NEXT" at bounding box center [1025, 574] width 102 height 34
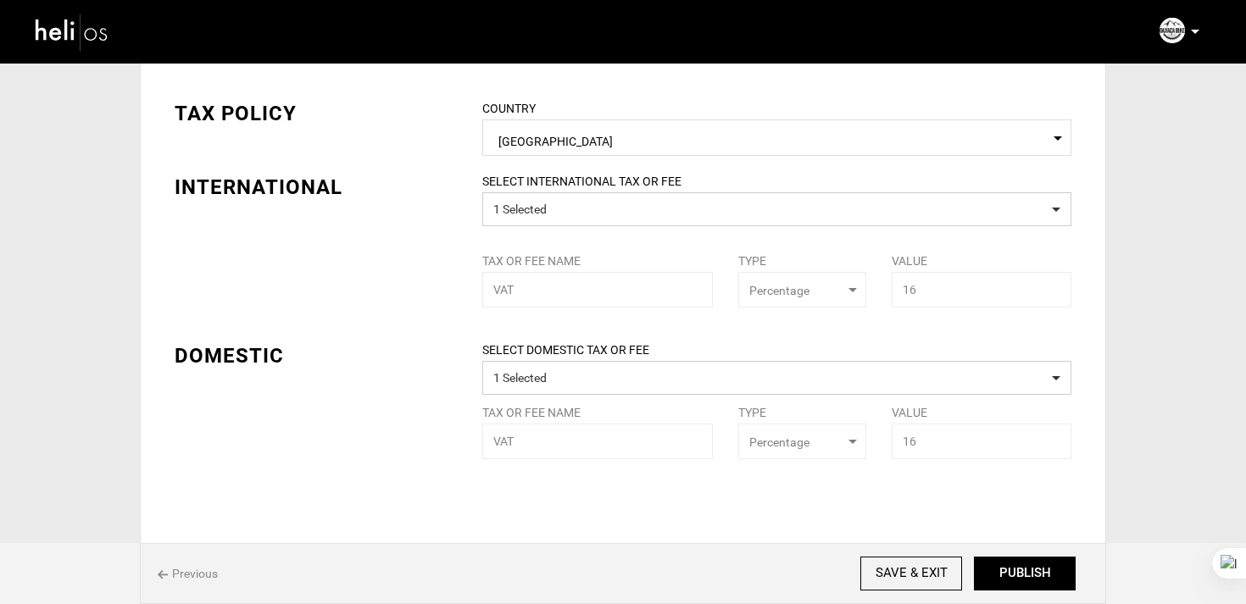
click at [1023, 561] on button "PUBLISH" at bounding box center [1025, 574] width 102 height 34
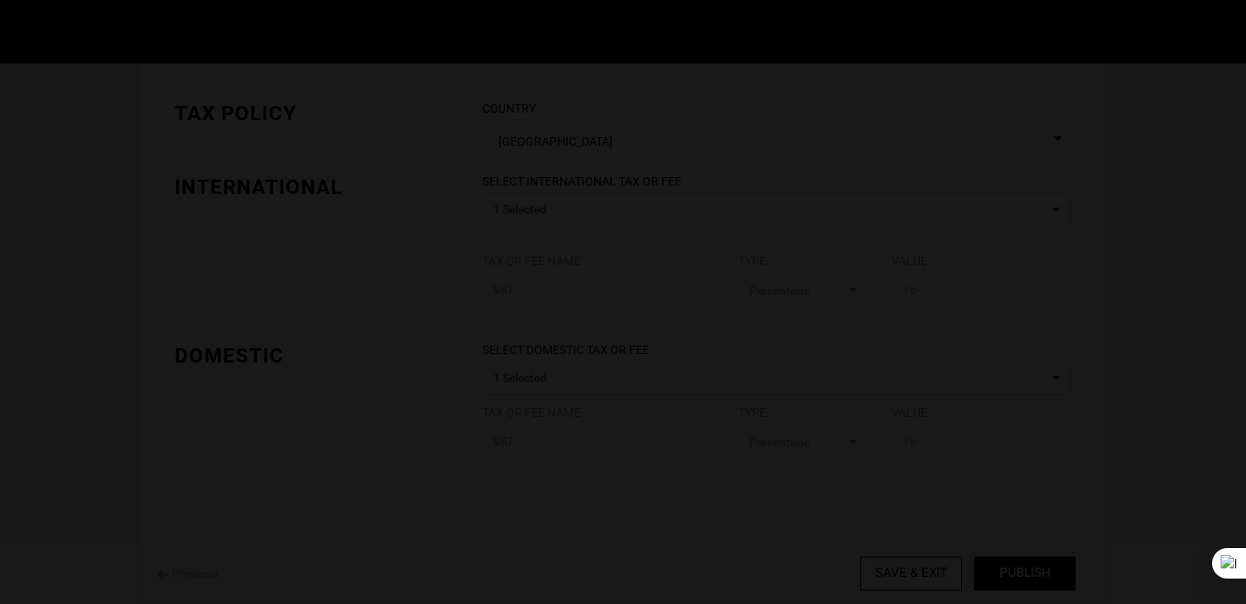
scroll to position [0, 0]
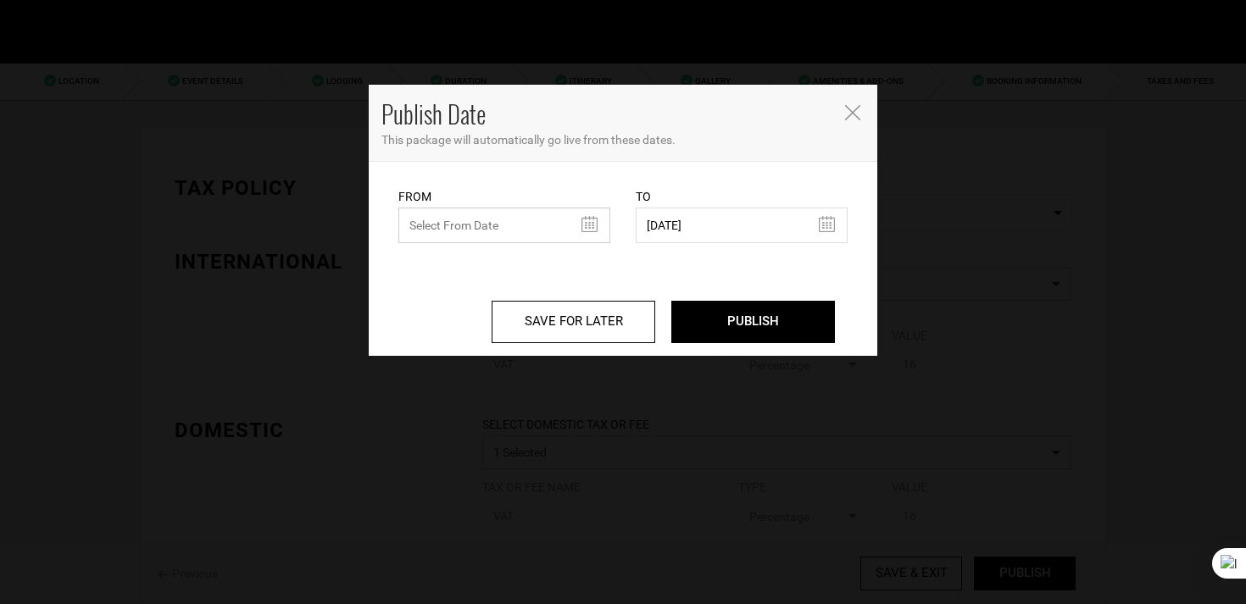
click at [455, 225] on input "text" at bounding box center [504, 226] width 212 height 36
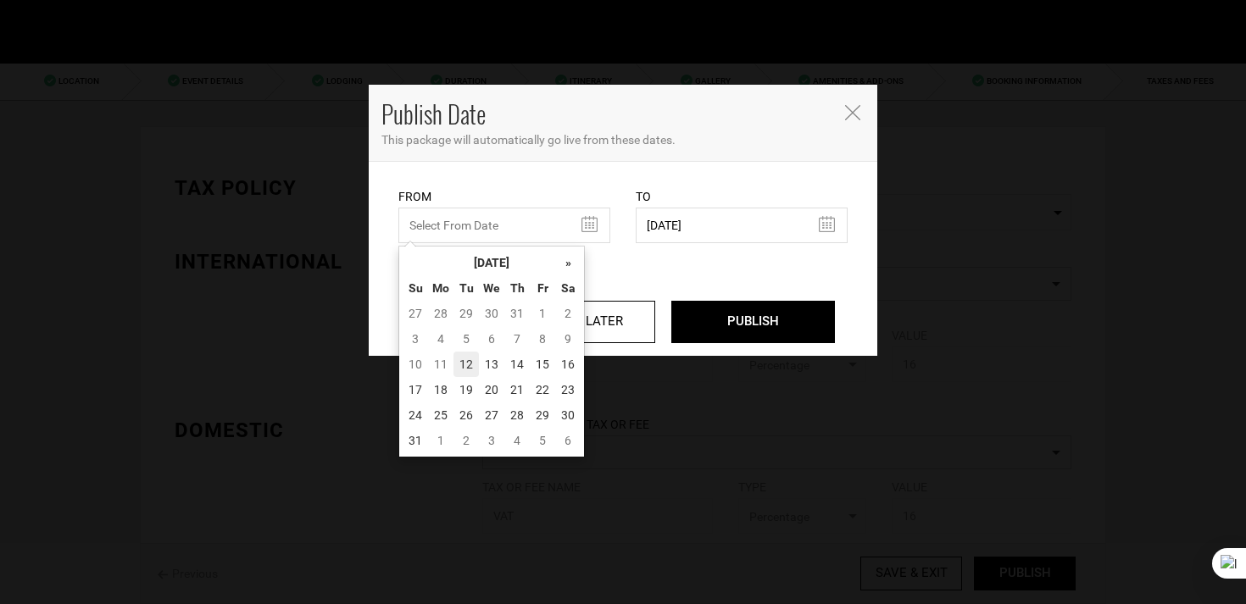
click at [469, 362] on td "12" at bounding box center [465, 364] width 25 height 25
type input "[DATE]"
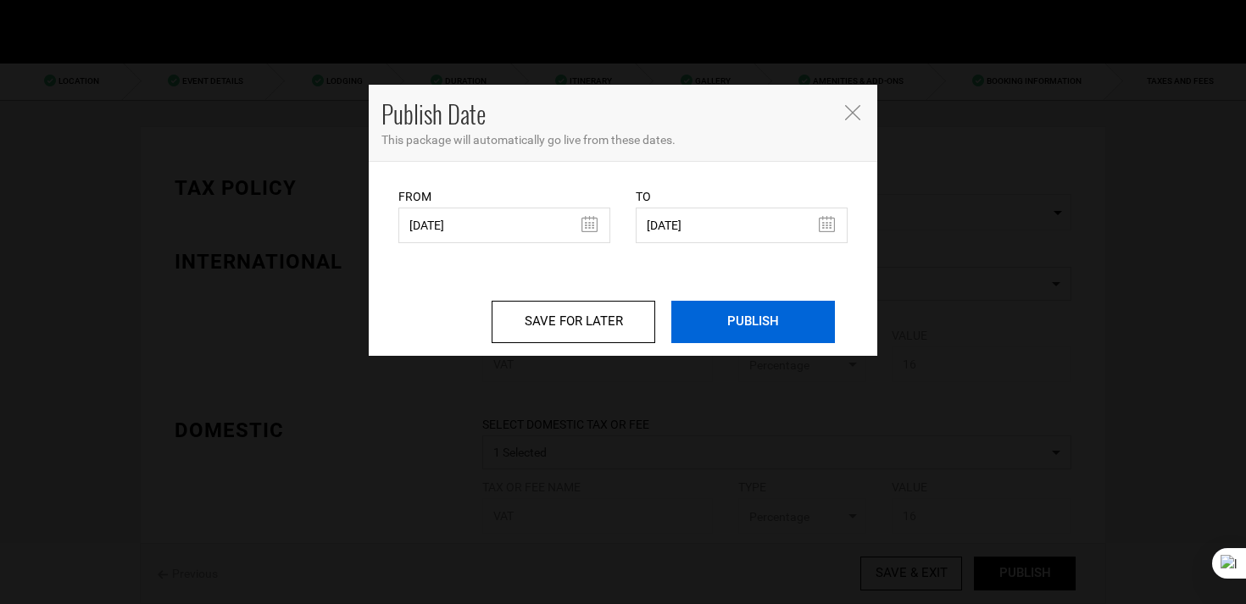
click at [767, 306] on input "PUBLISH" at bounding box center [753, 322] width 164 height 42
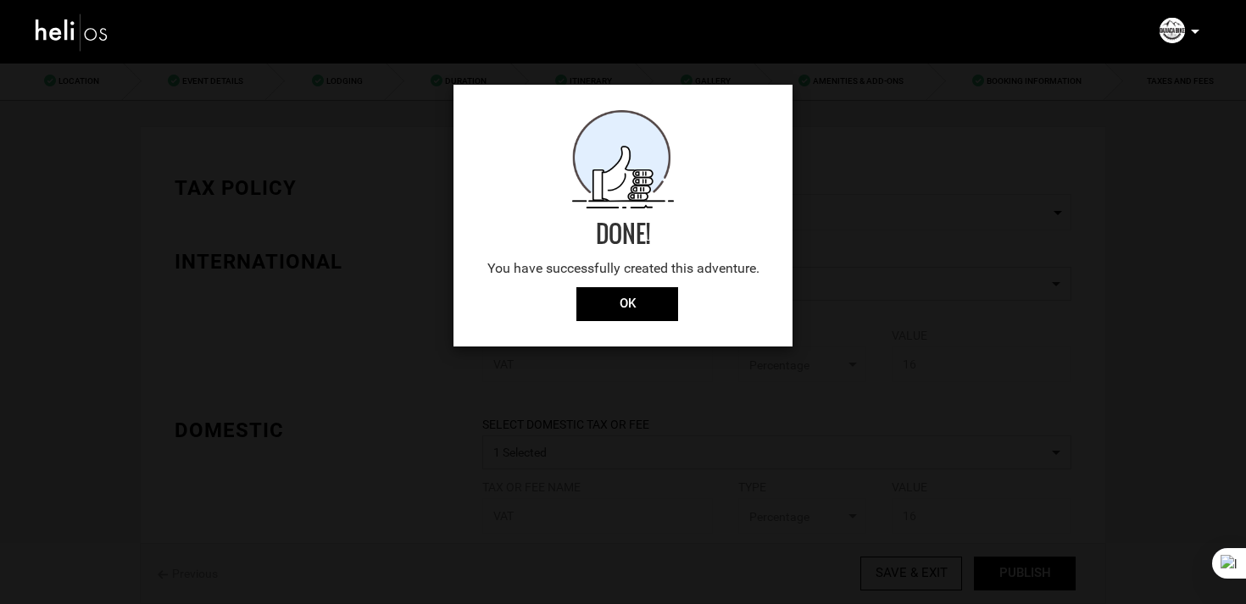
click at [651, 322] on div "Done! You have successfully created this adventure. OK" at bounding box center [622, 216] width 339 height 262
click at [658, 306] on input "OK" at bounding box center [627, 304] width 102 height 34
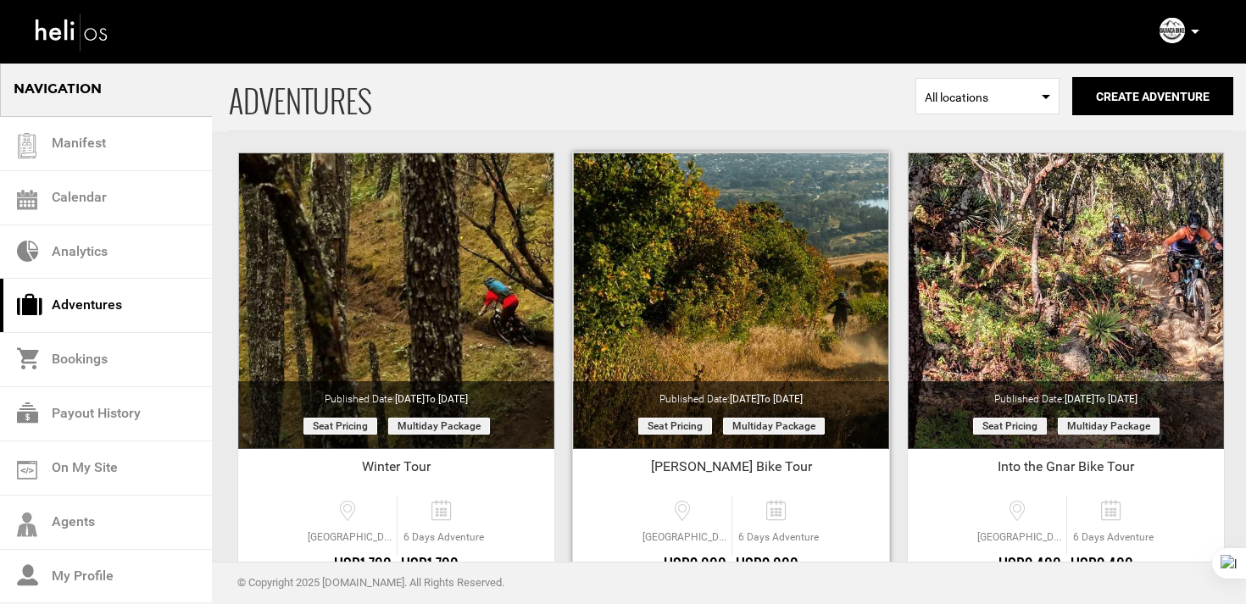
scroll to position [66, 0]
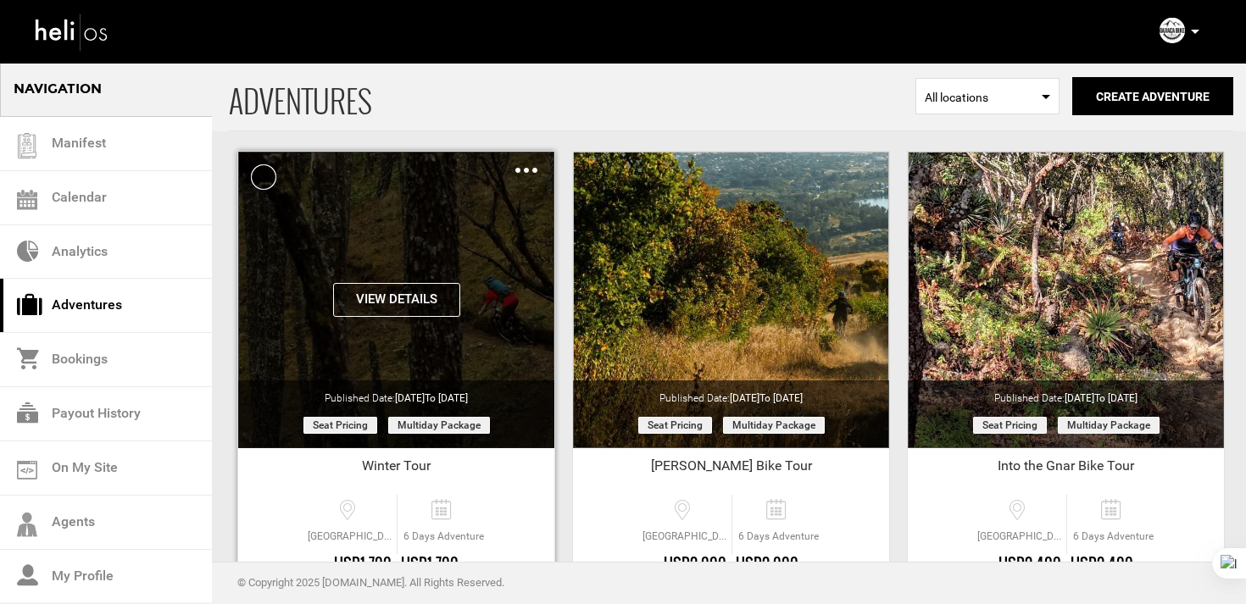
click at [412, 303] on button "View Details" at bounding box center [396, 300] width 127 height 34
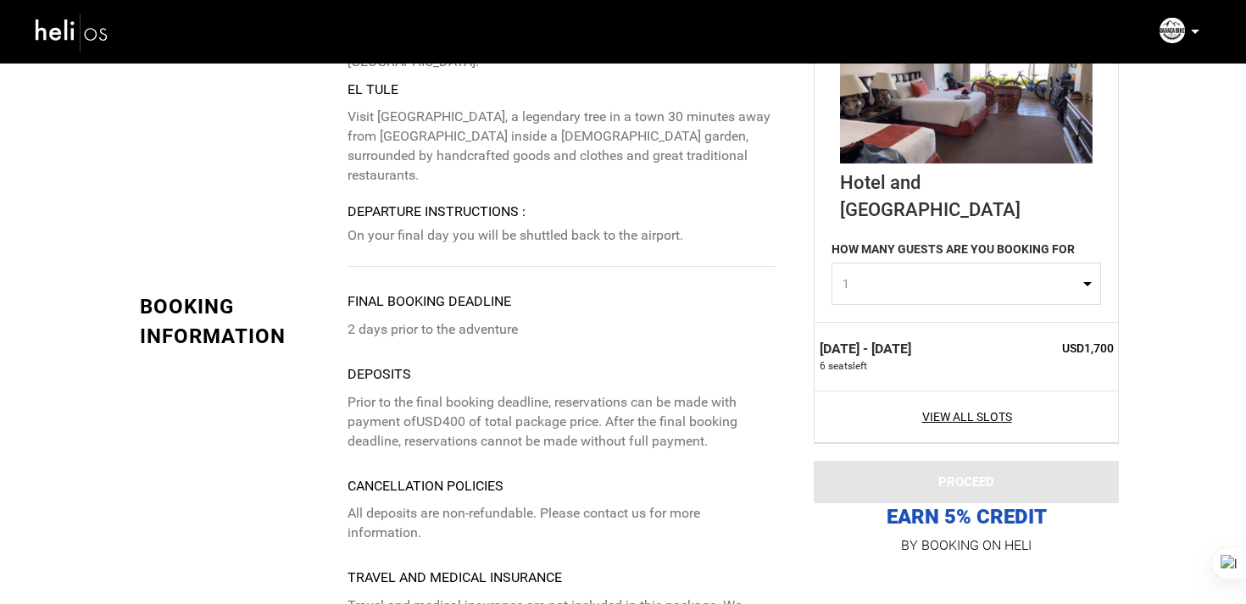
scroll to position [3744, 0]
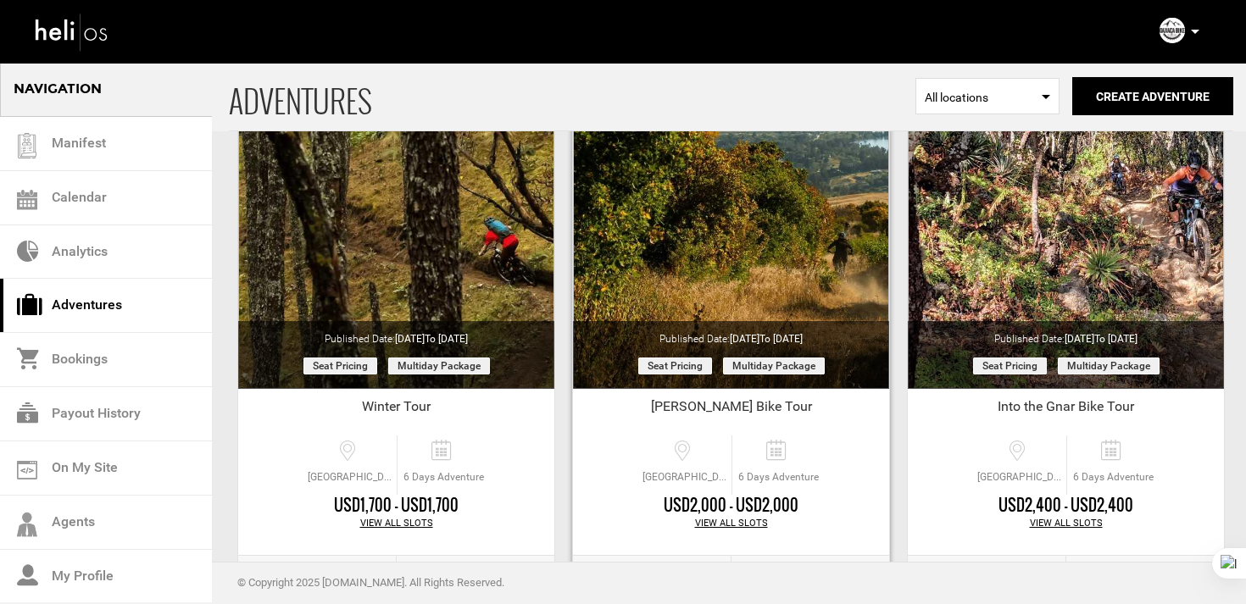
scroll to position [183, 0]
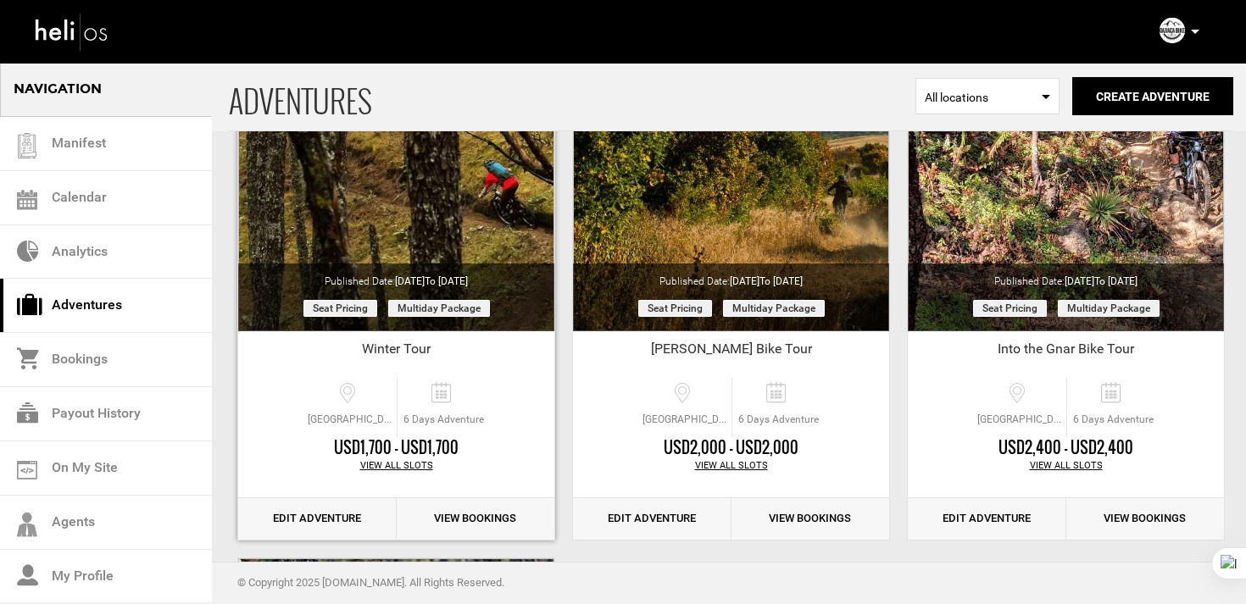
click at [400, 464] on div "View All Slots" at bounding box center [396, 466] width 316 height 14
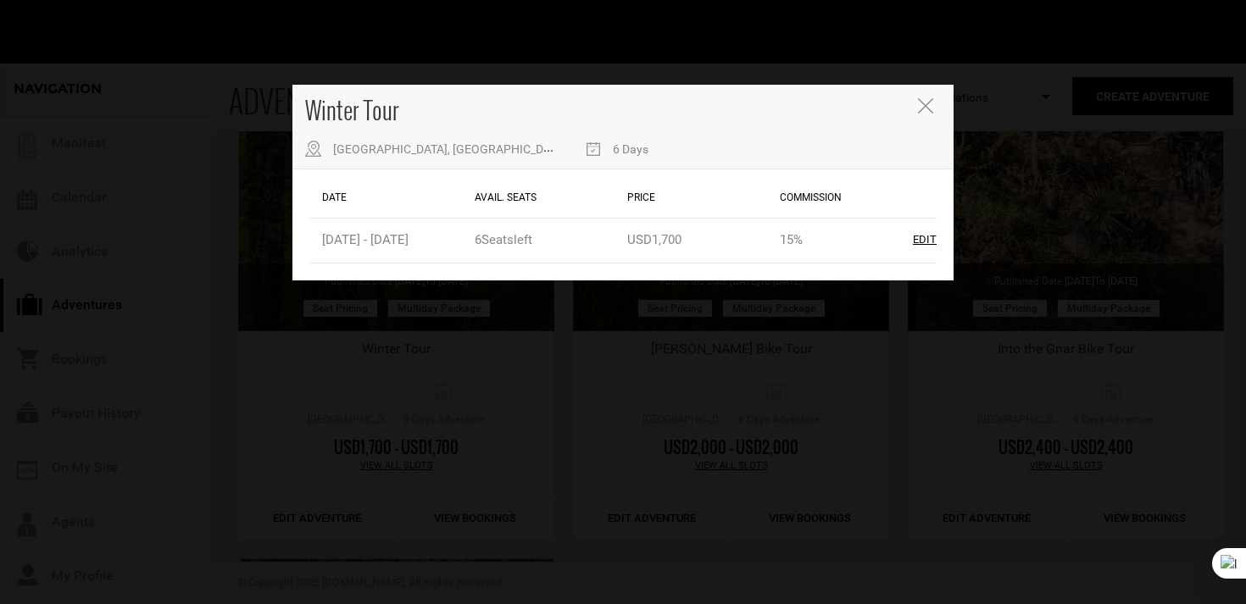
click at [919, 108] on icon "Close" at bounding box center [925, 105] width 15 height 15
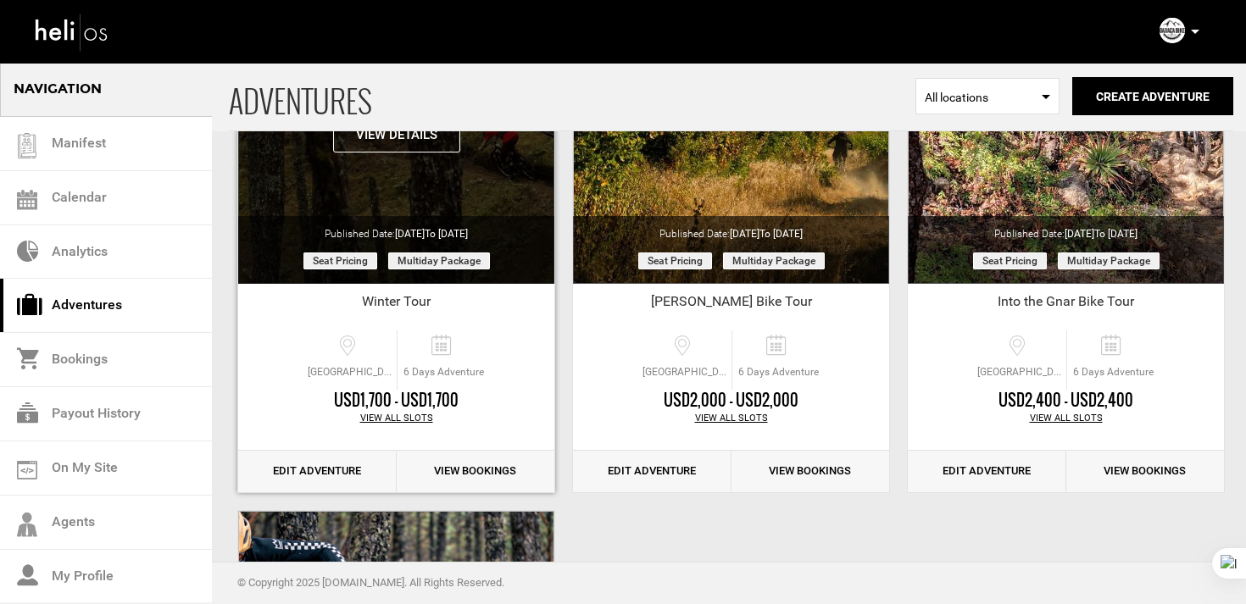
scroll to position [719, 0]
